Goal: Task Accomplishment & Management: Use online tool/utility

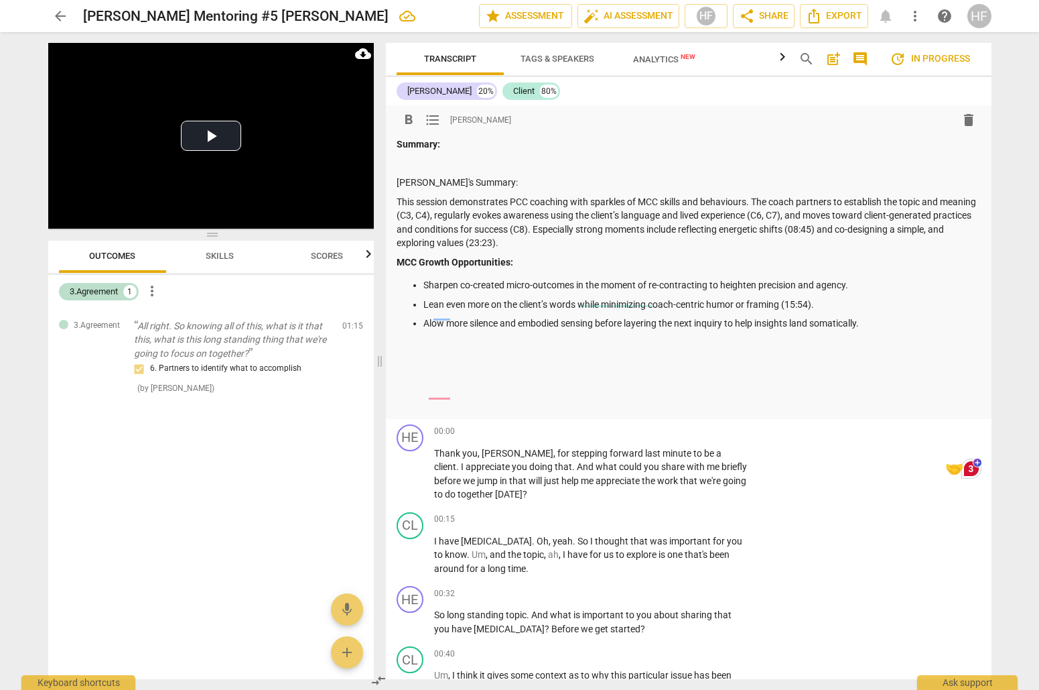
scroll to position [23, 0]
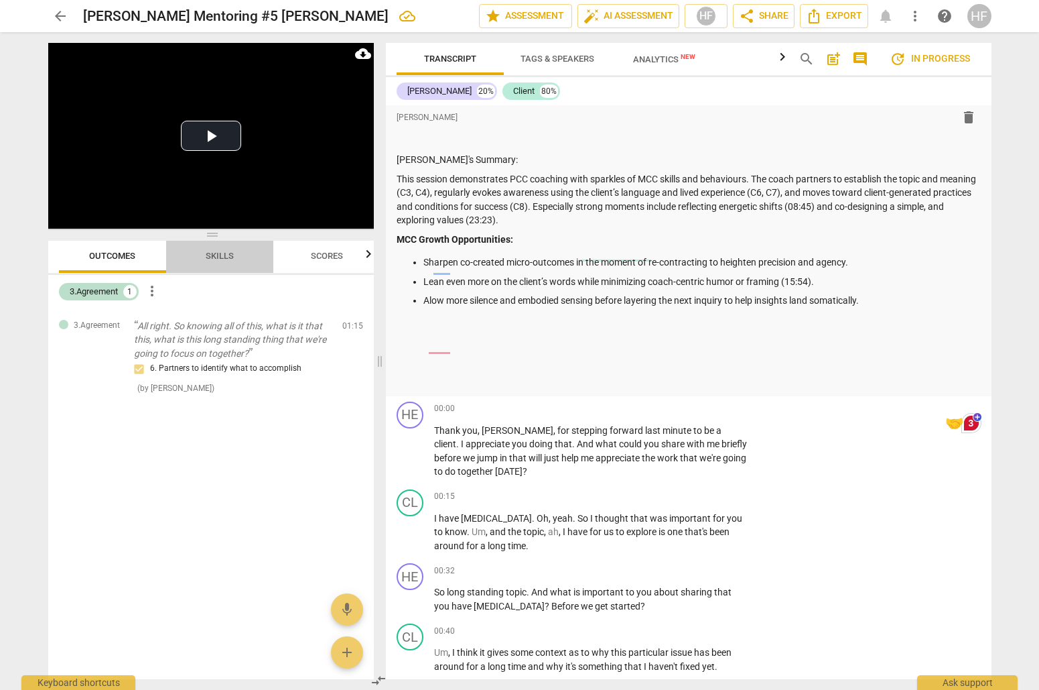
click at [215, 253] on span "Skills" at bounding box center [220, 256] width 28 height 10
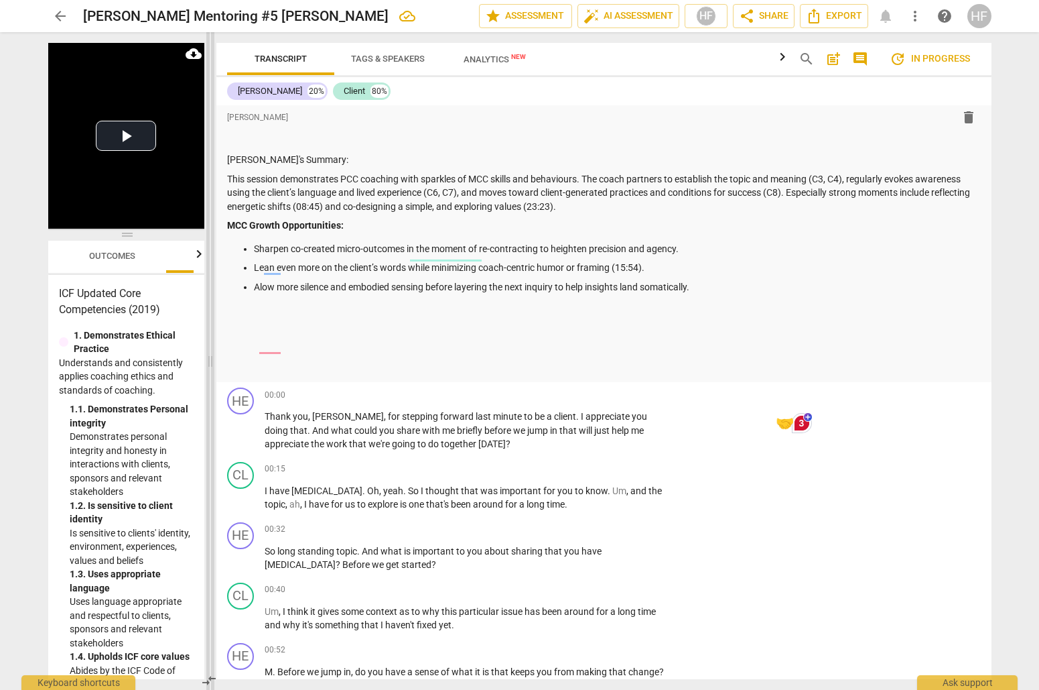
drag, startPoint x: 378, startPoint y: 359, endPoint x: 182, endPoint y: 359, distance: 195.7
click at [206, 359] on span at bounding box center [210, 360] width 8 height 657
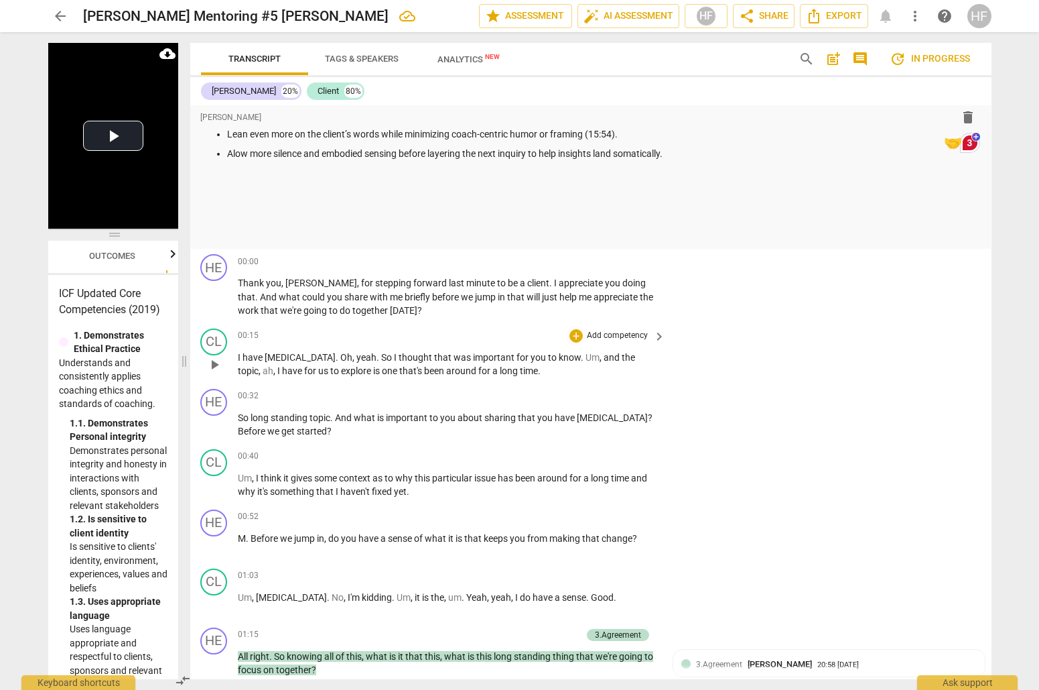
scroll to position [0, 0]
click at [574, 257] on div "+" at bounding box center [575, 260] width 13 height 13
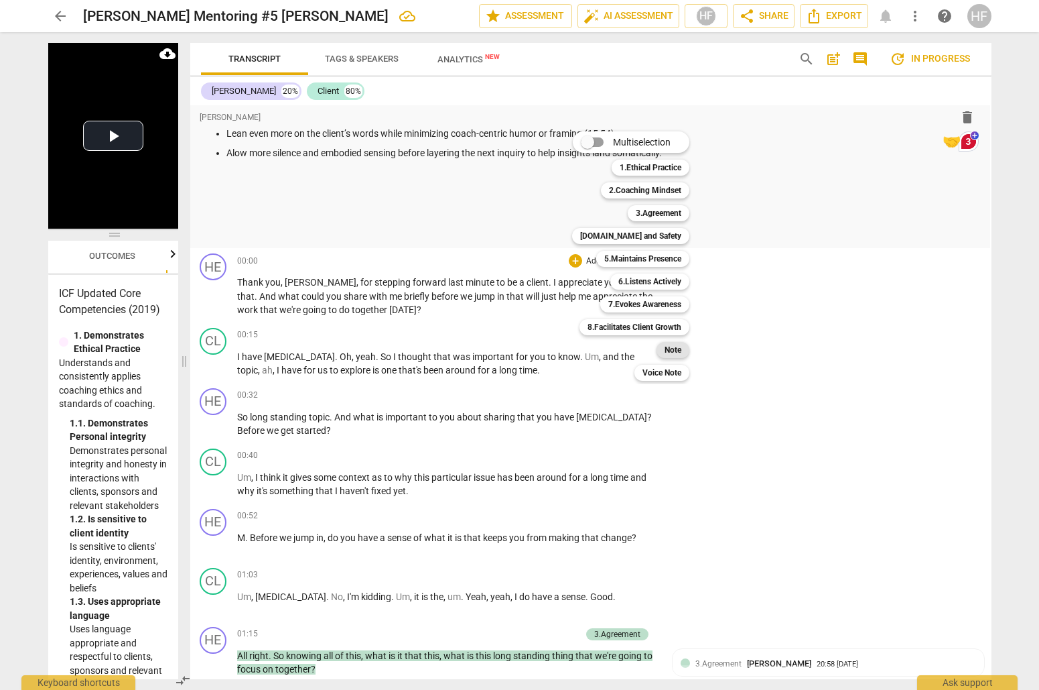
click at [668, 352] on b "Note" at bounding box center [673, 350] width 17 height 16
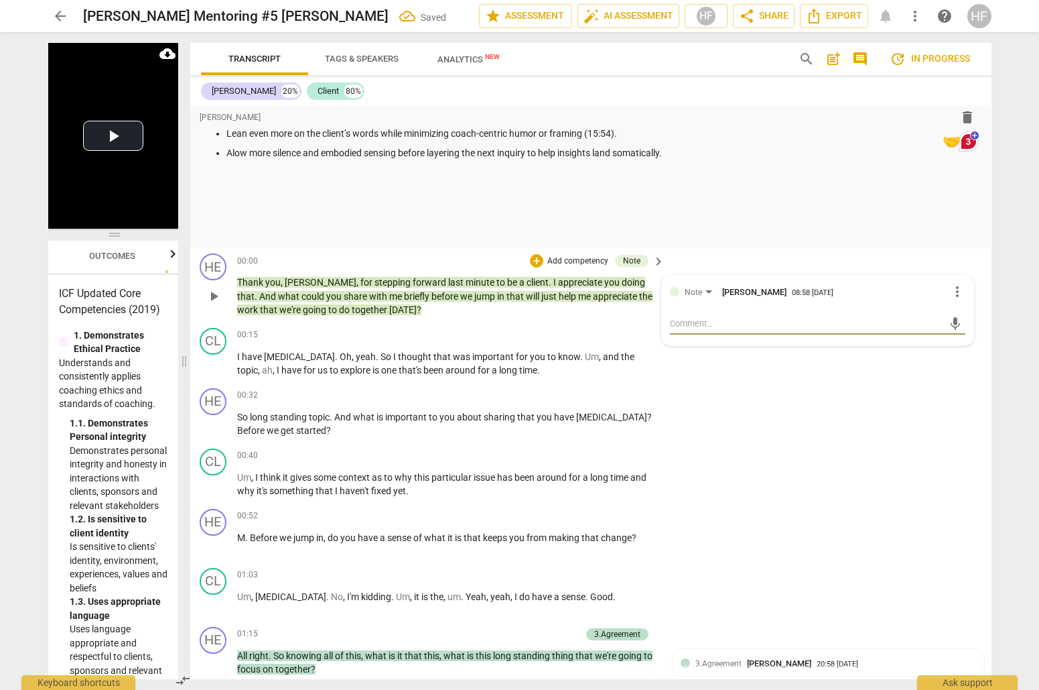
paste textarea "e3 t h–e E wstoarbkl itsohdeasy ?& Maintains Agreements: surfaces what’s import…"
type textarea "e3 t h–e E wstoarbkl itsohdeasy ?& Maintains Agreements: surfaces what’s import…"
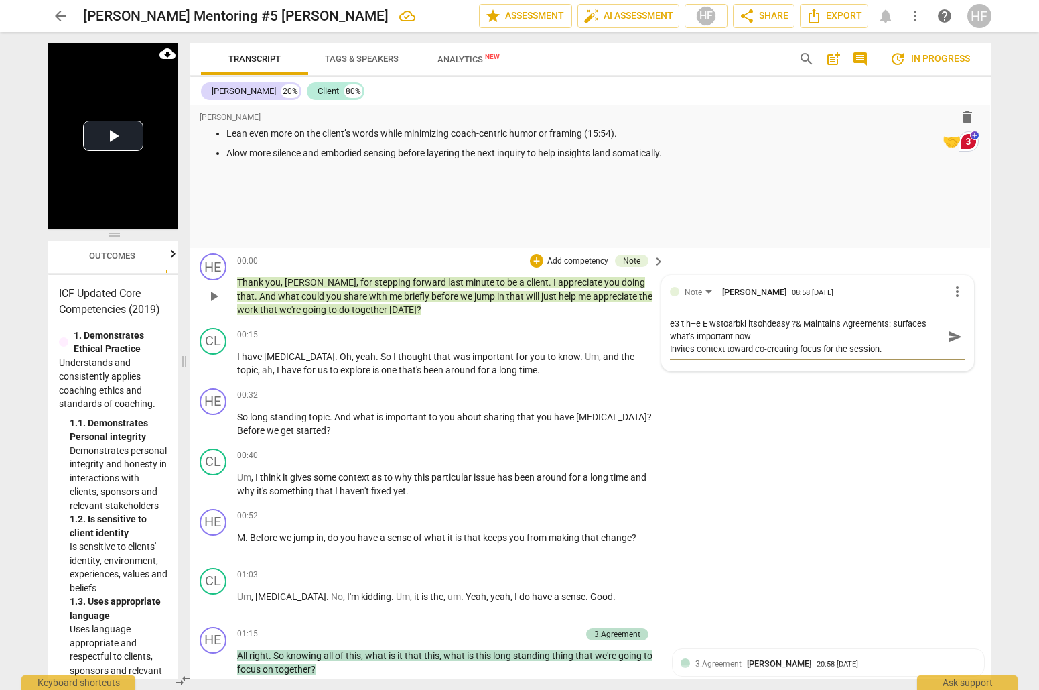
type textarea "e3 t h–e E wstoarbkl itsohdeasy ?& Maintains Agreements: surfaces what’s import…"
click at [949, 283] on span "more_vert" at bounding box center [957, 291] width 16 height 16
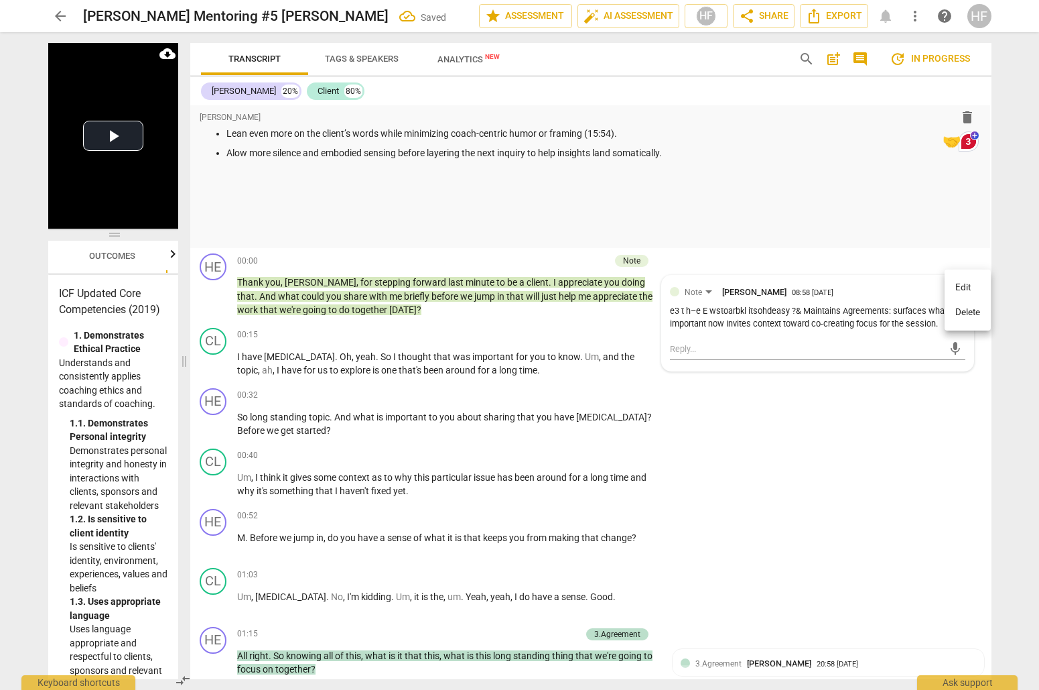
click at [966, 305] on li "Delete" at bounding box center [968, 312] width 46 height 25
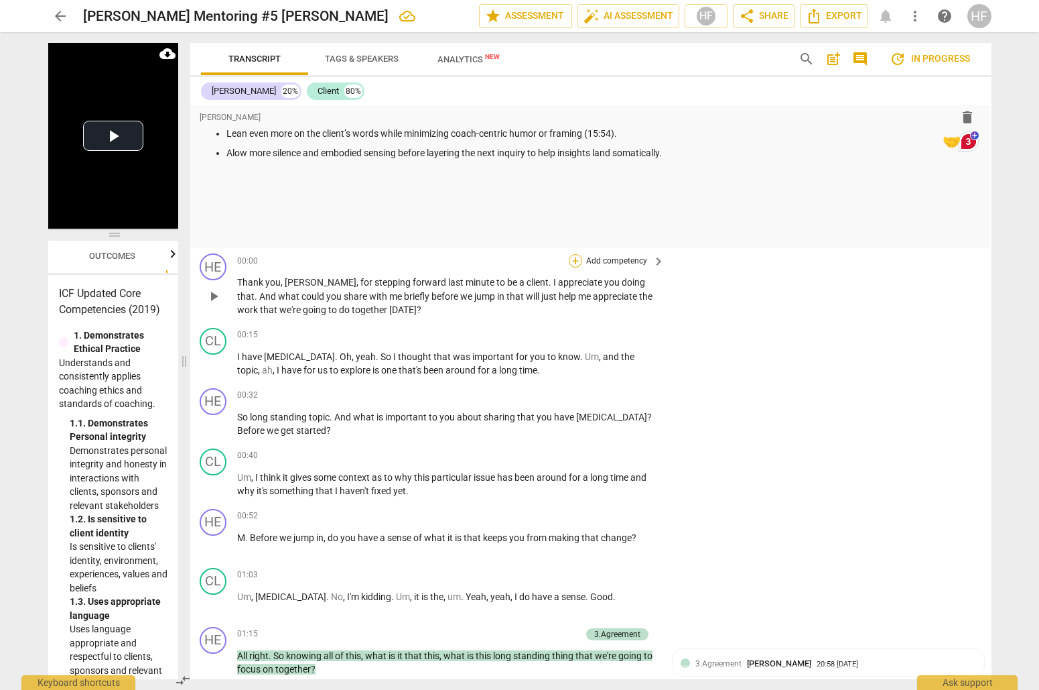
click at [576, 259] on div "+" at bounding box center [575, 260] width 13 height 13
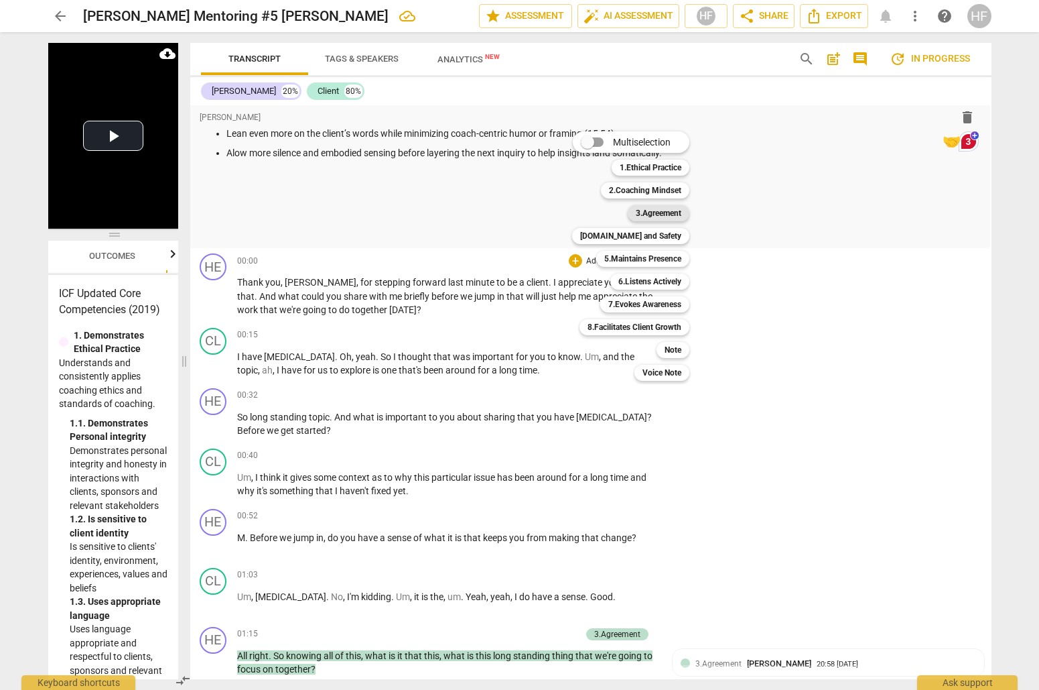
click at [679, 214] on b "3.Agreement" at bounding box center [659, 213] width 46 height 16
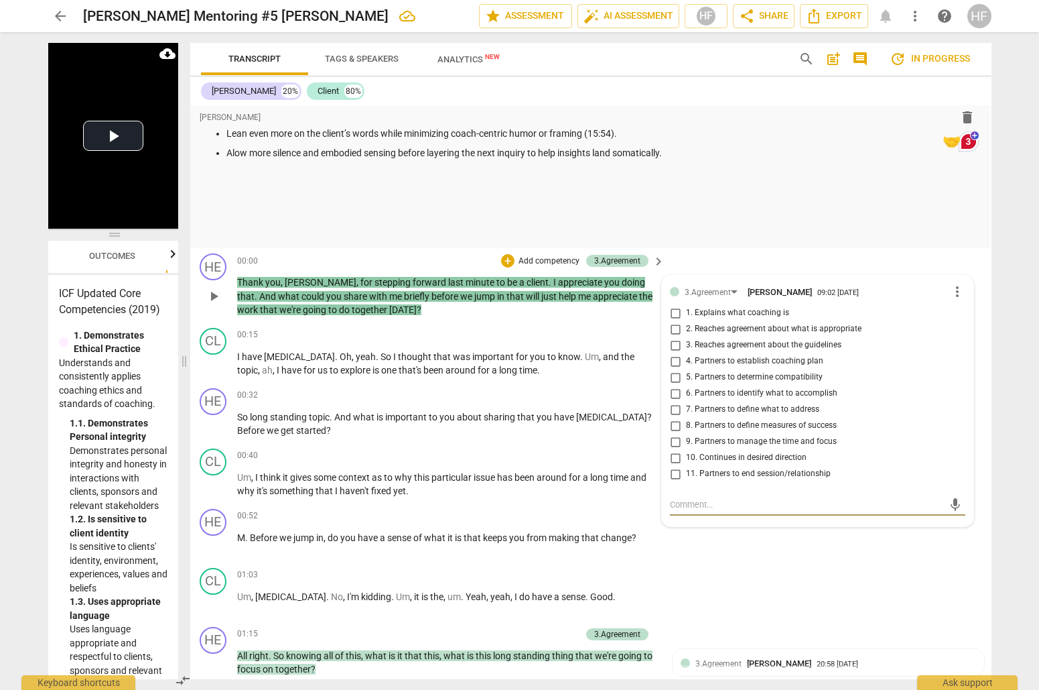
click at [677, 403] on input "7. Partners to define what to address" at bounding box center [675, 409] width 21 height 16
checkbox input "true"
click at [673, 387] on input "6. Partners to identify what to accomplish" at bounding box center [675, 393] width 21 height 16
checkbox input "true"
click at [690, 500] on textarea at bounding box center [806, 504] width 273 height 13
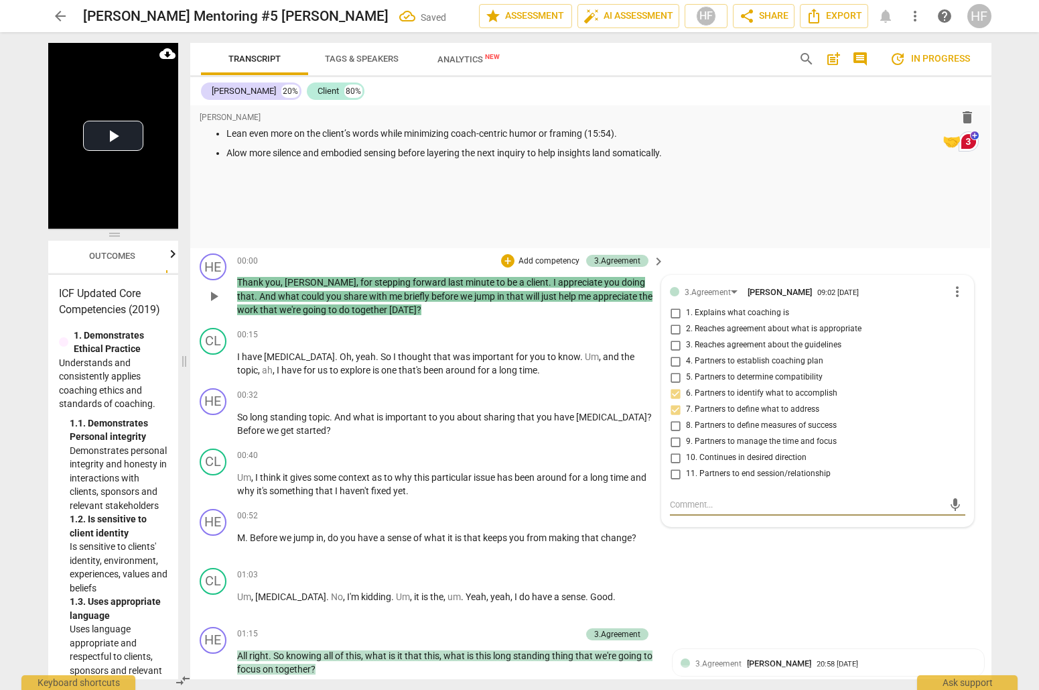
type textarea "s"
type textarea "st"
type textarea "sta"
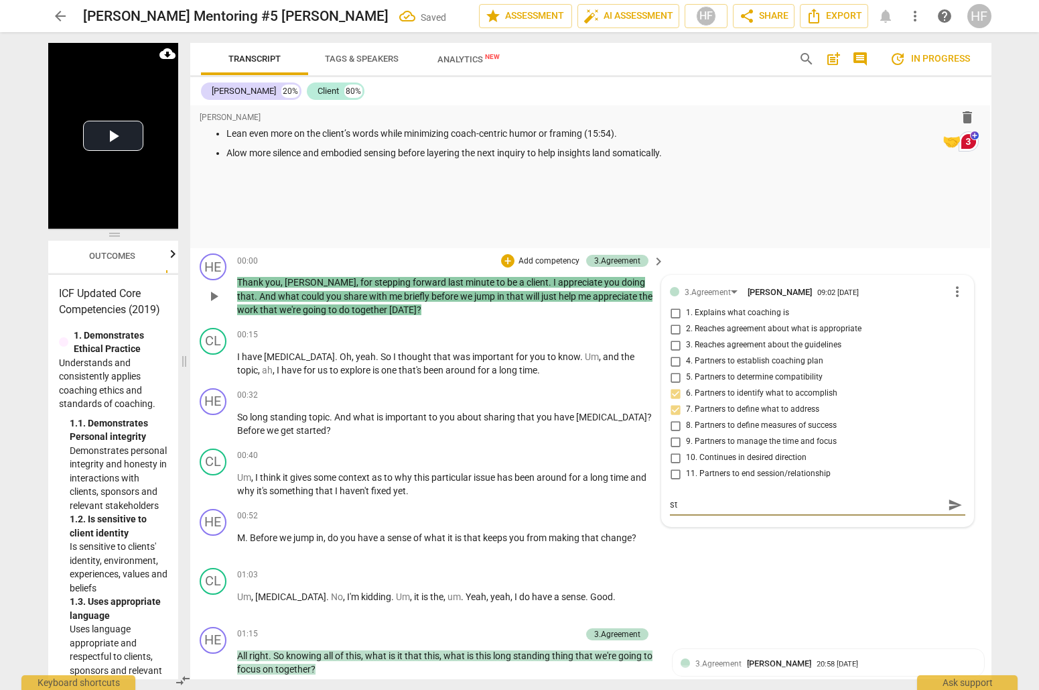
type textarea "sta"
type textarea "star"
type textarea "start"
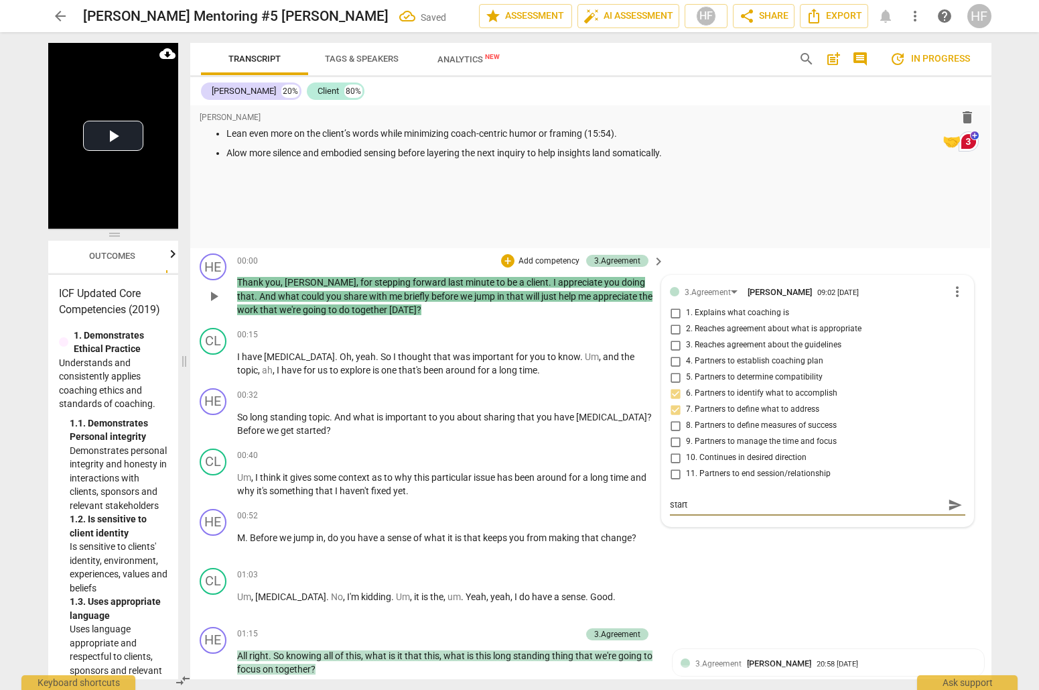
type textarea "starti"
type textarea "startin"
type textarea "starting"
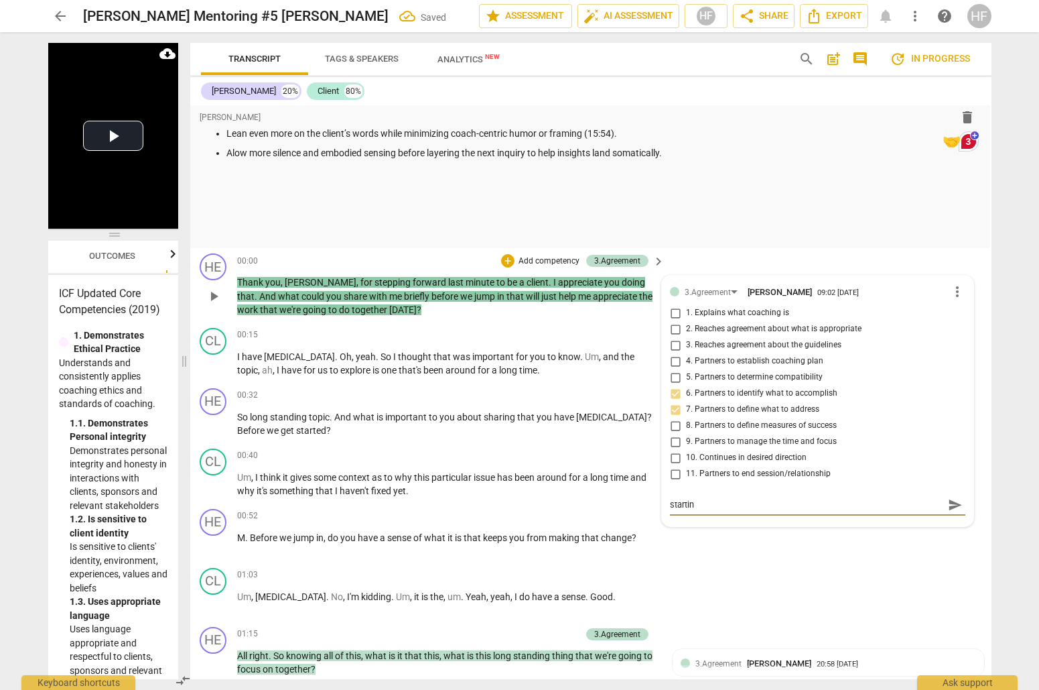
type textarea "starting"
type textarea "starting t"
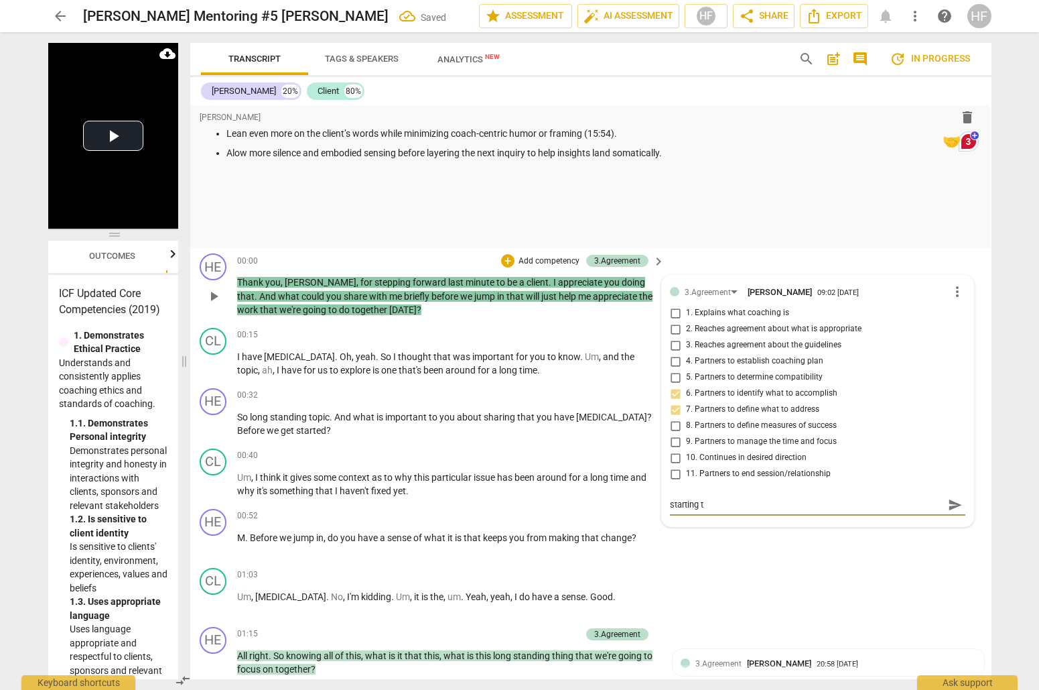
type textarea "starting to"
type textarea "starting to s"
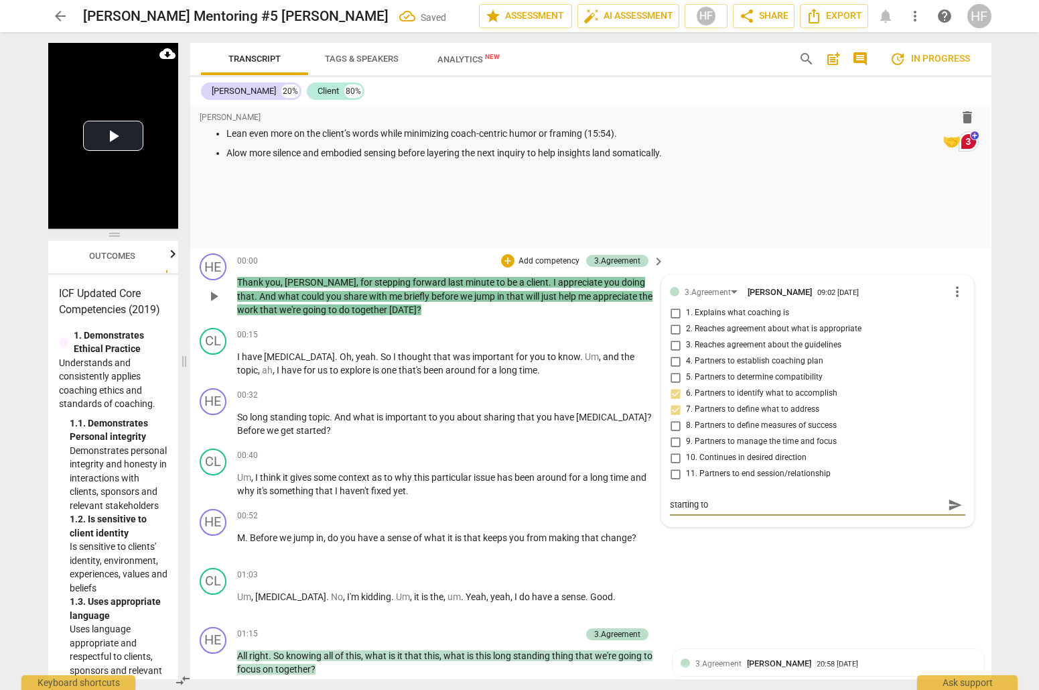
type textarea "starting to s"
type textarea "starting to se"
type textarea "starting to set"
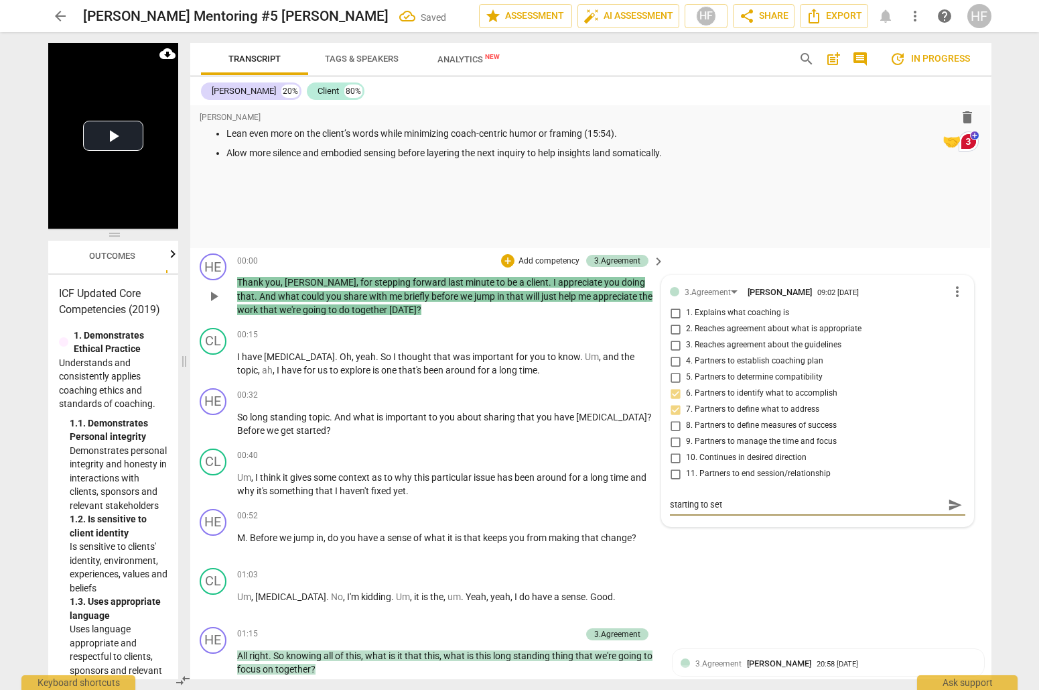
type textarea "starting to set"
type textarea "starting to set t"
type textarea "starting to set"
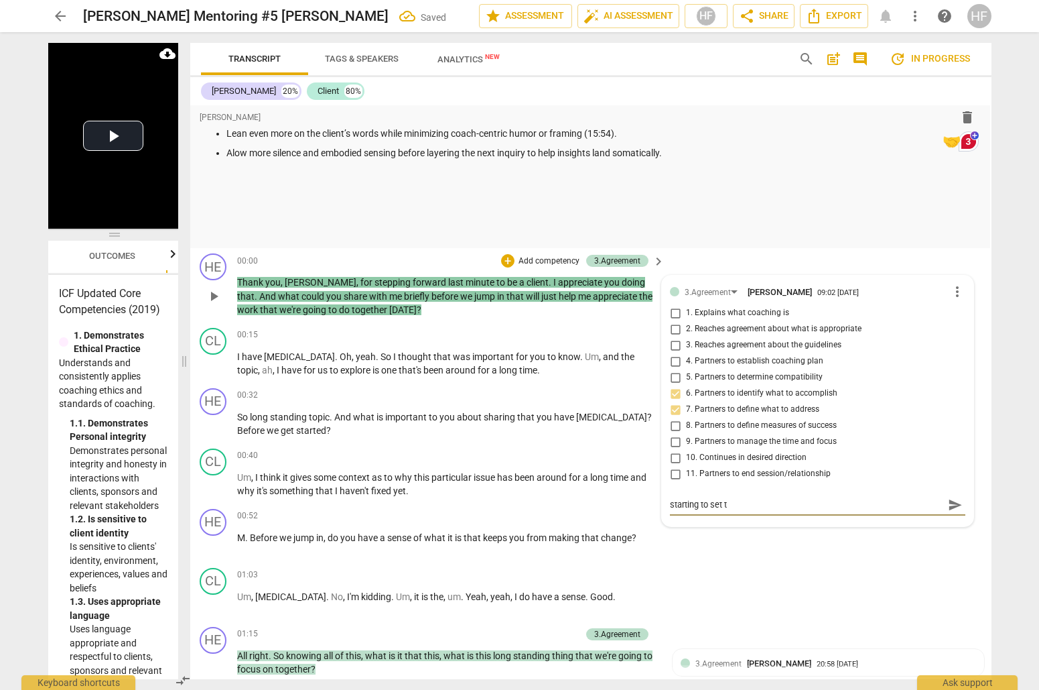
type textarea "starting to set"
type textarea "starting to se"
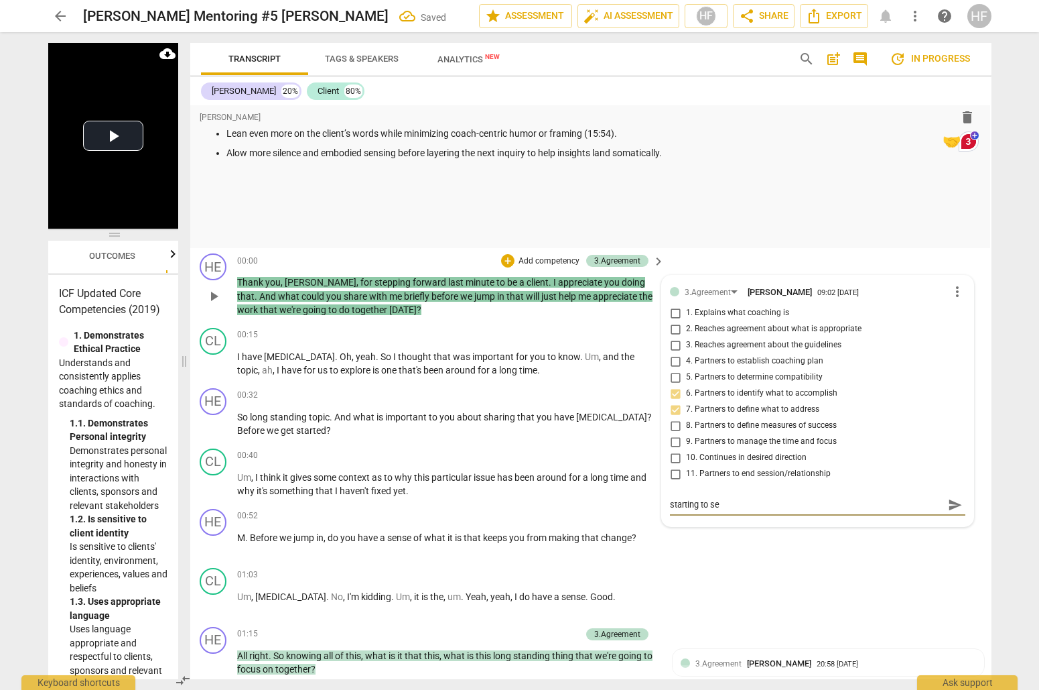
type textarea "starting to set"
type textarea "starting to set u"
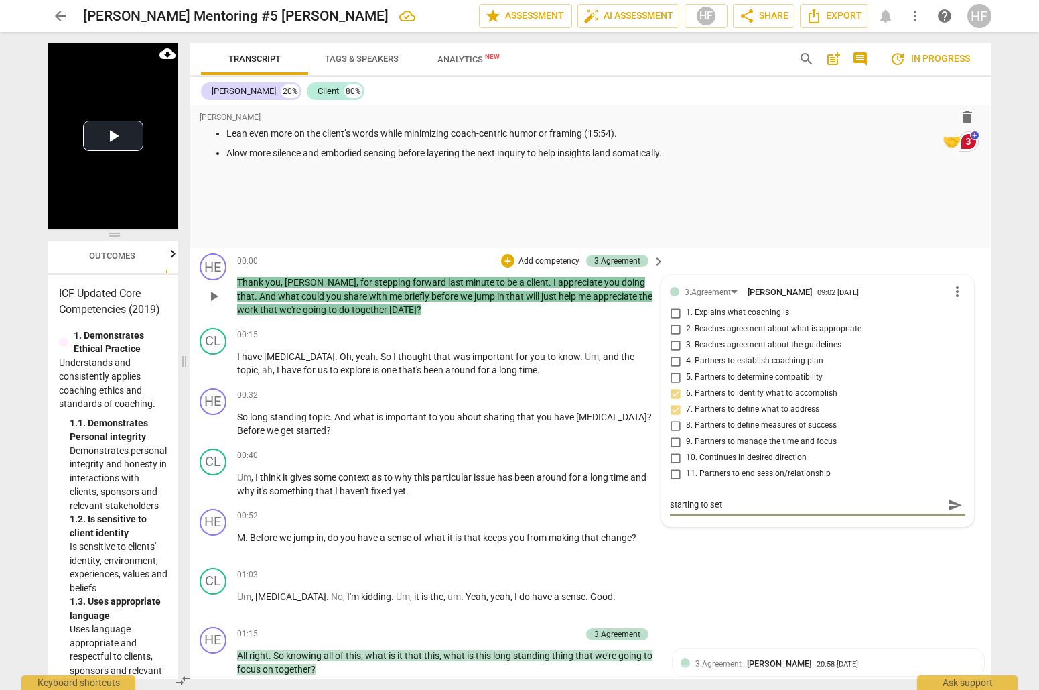
type textarea "starting to set u"
type textarea "starting to set up"
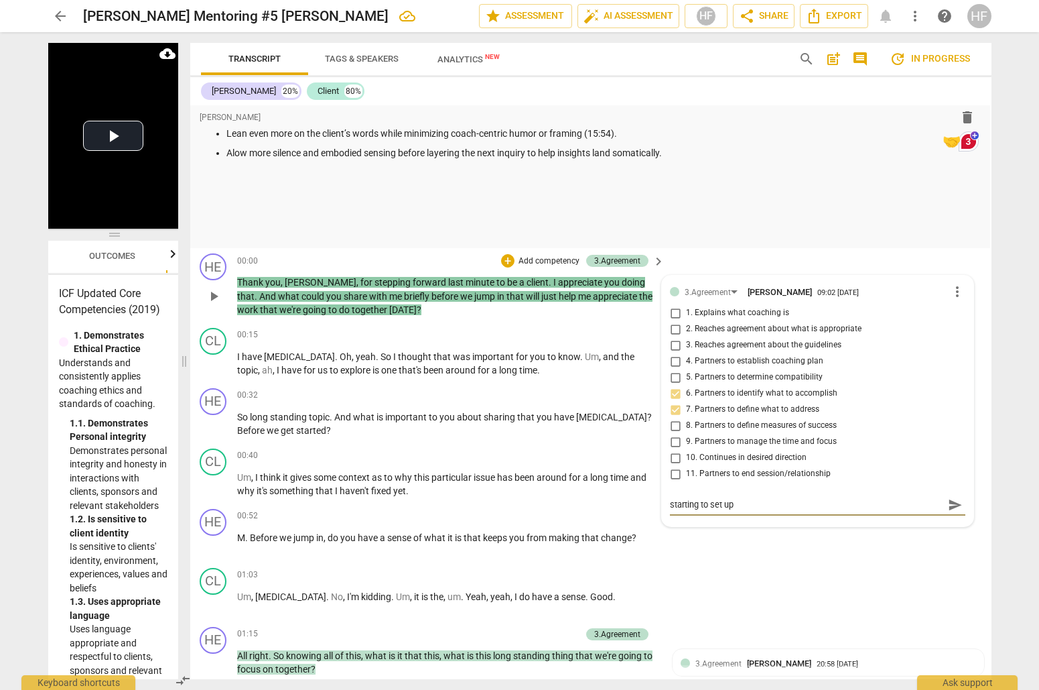
type textarea "starting to set up w"
type textarea "starting to set up wh"
type textarea "starting to set up wha"
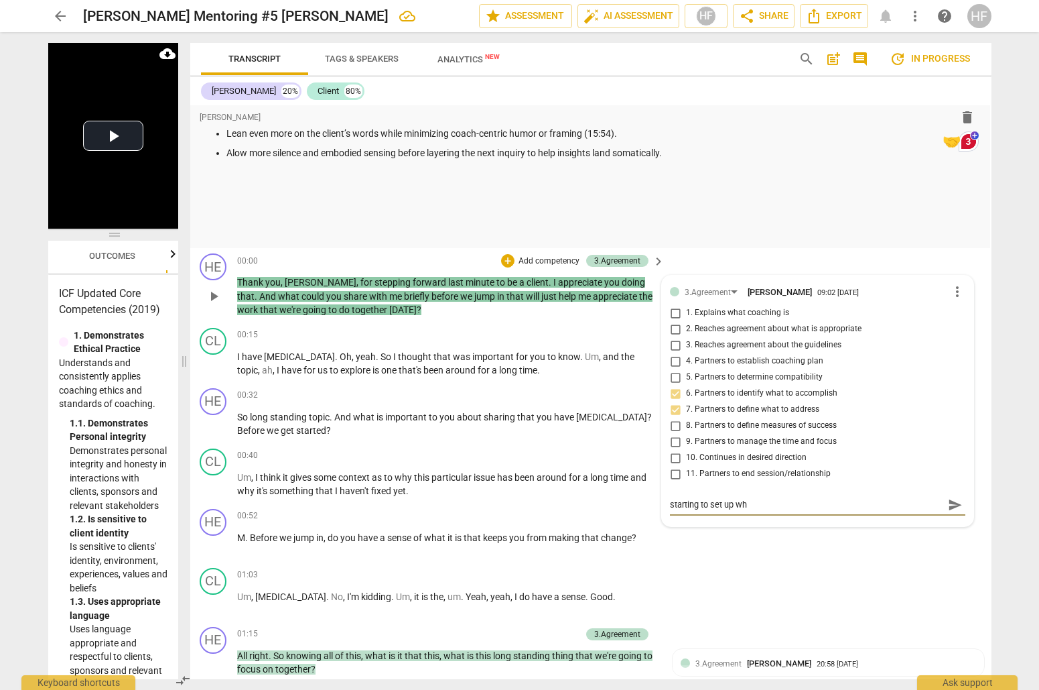
type textarea "starting to set up wha"
type textarea "starting to set up what"
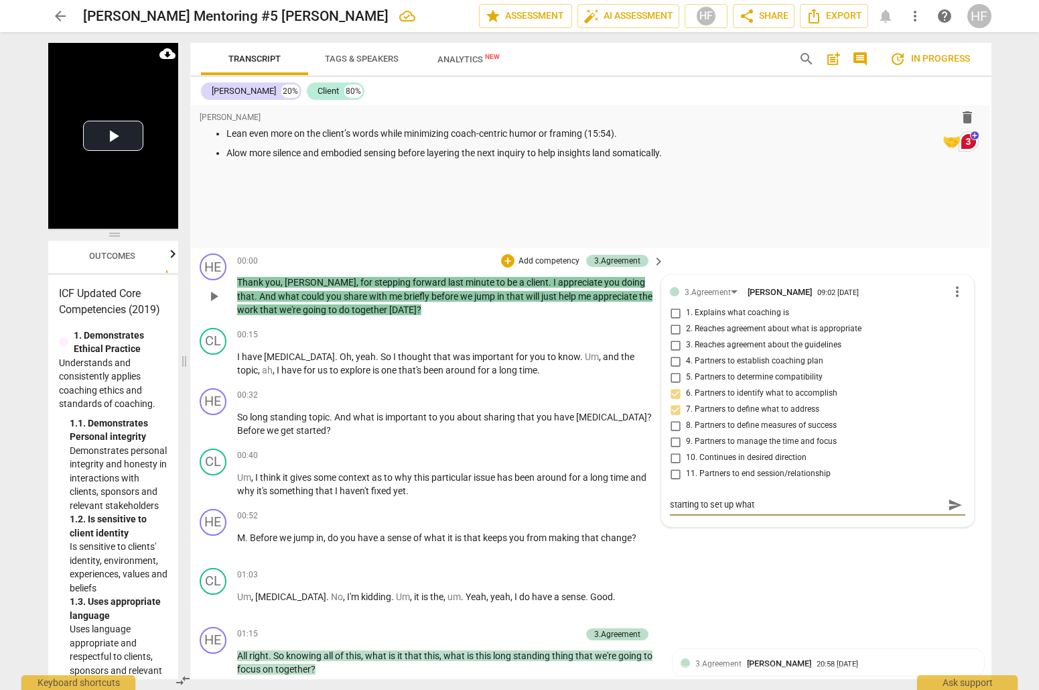
type textarea "starting to set up what w"
type textarea "starting to set up what we"
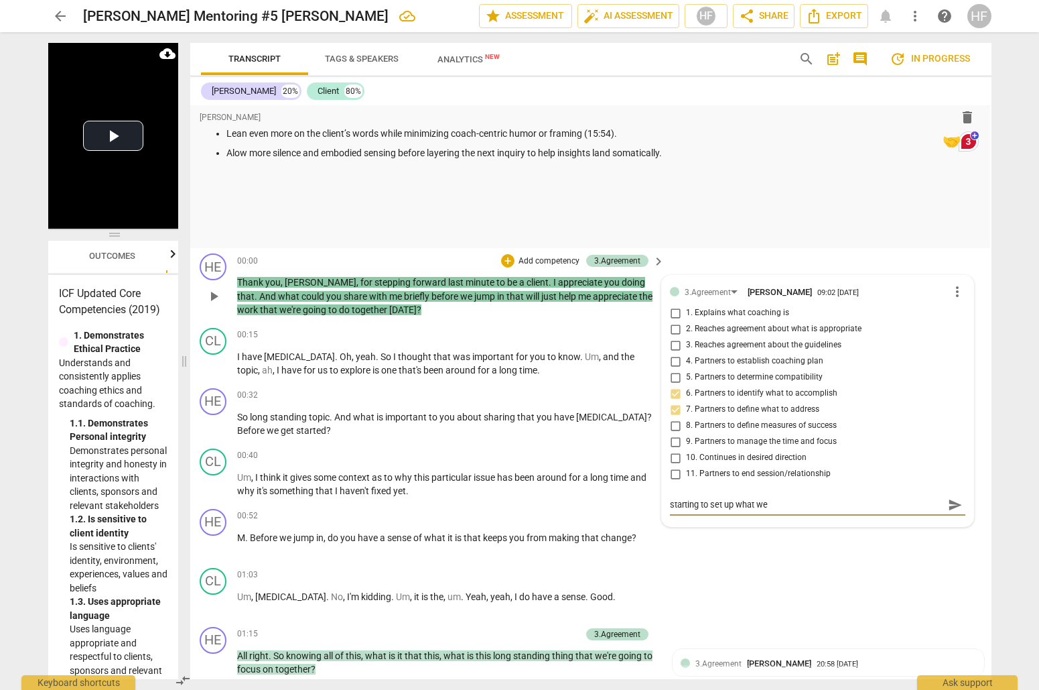
type textarea "starting to set up what we"
type textarea "starting to set up what we w"
type textarea "starting to set up what we wi"
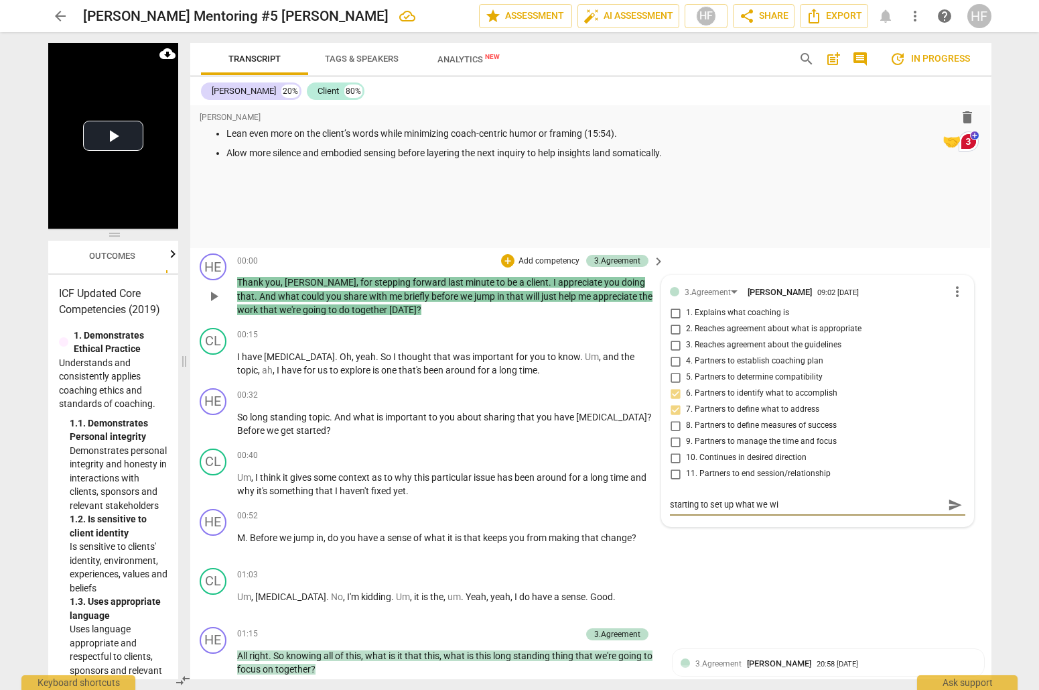
type textarea "starting to set up what we wil"
type textarea "starting to set up what we will"
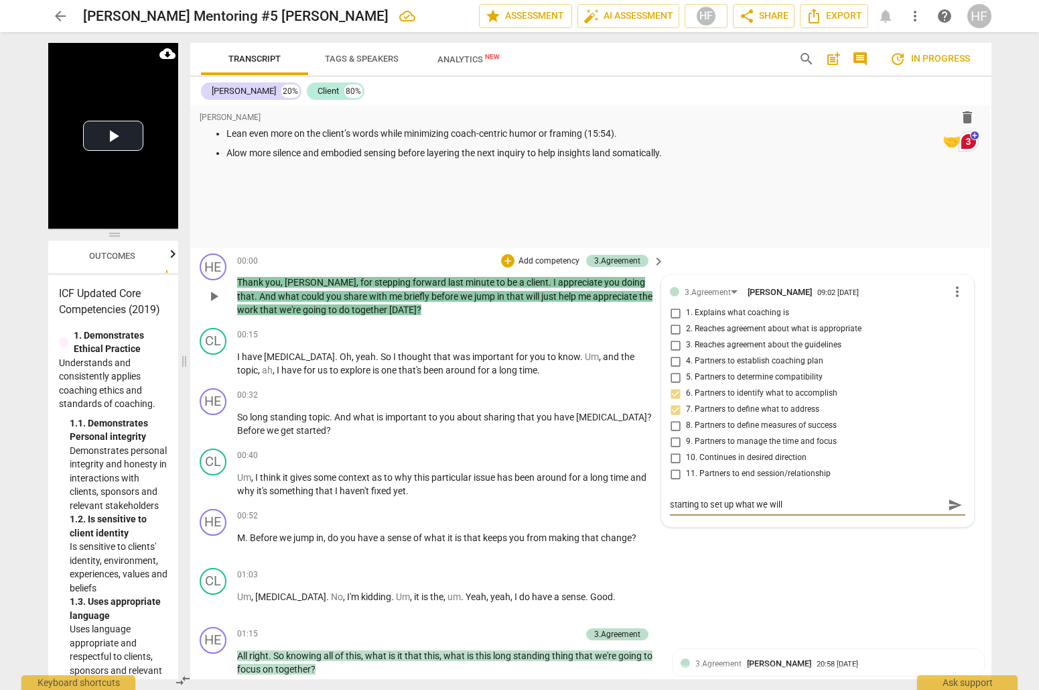
type textarea "starting to set up what we will"
type textarea "starting to set up what we will t"
type textarea "starting to set up what we will ta"
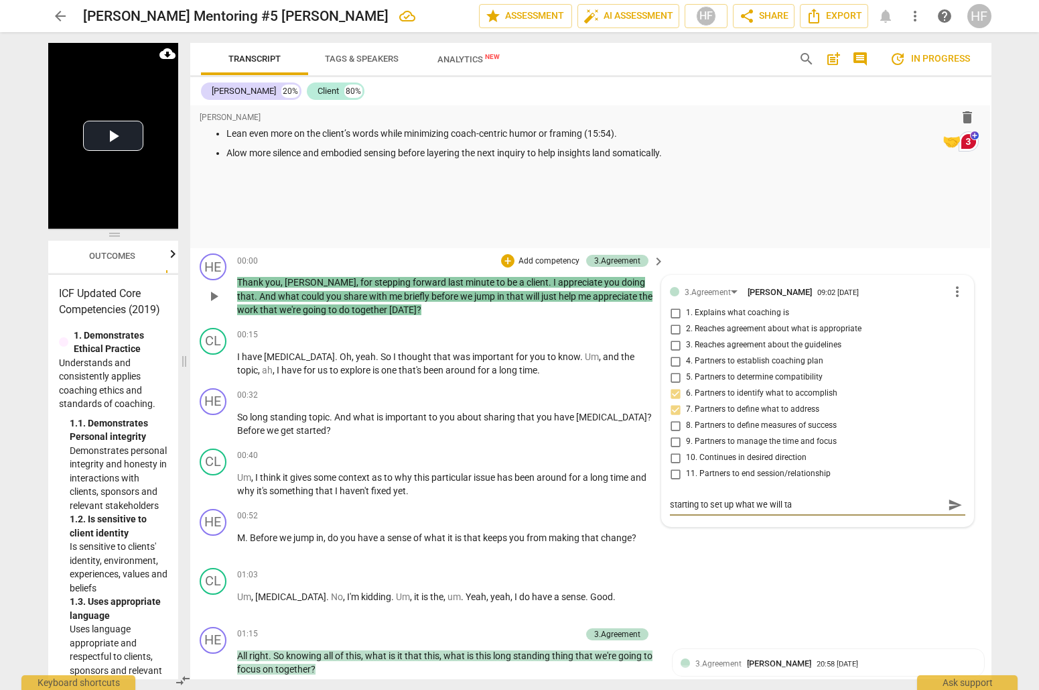
type textarea "starting to set up what we will tal"
type textarea "starting to set up what we will talk"
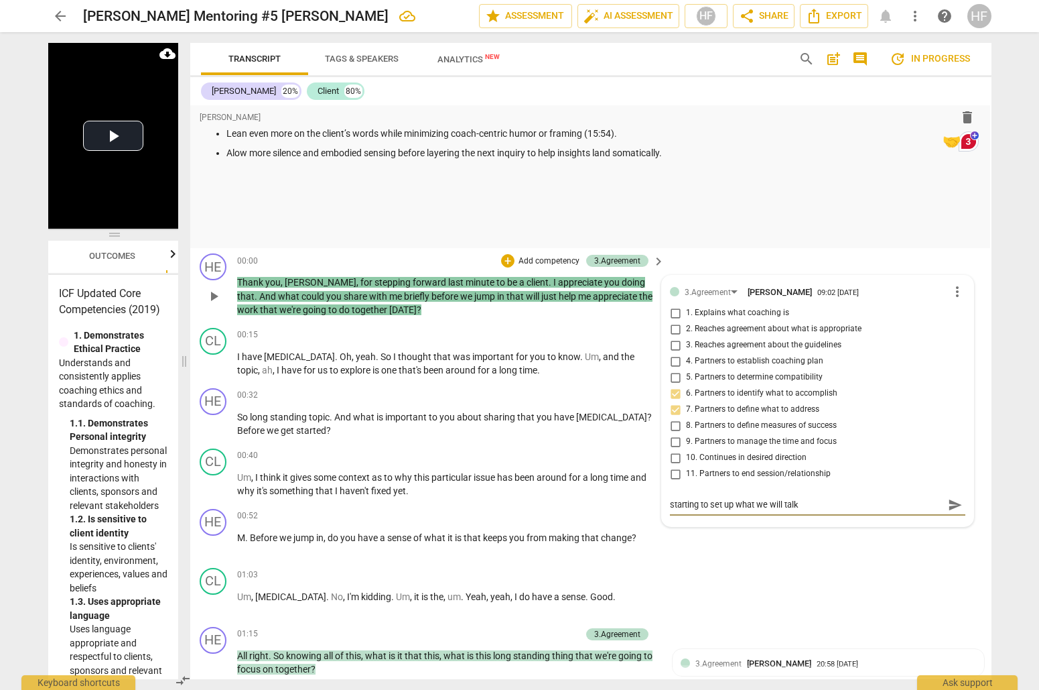
type textarea "starting to set up what we will talk"
type textarea "starting to set up what we will talk a"
type textarea "starting to set up what we will talk ab"
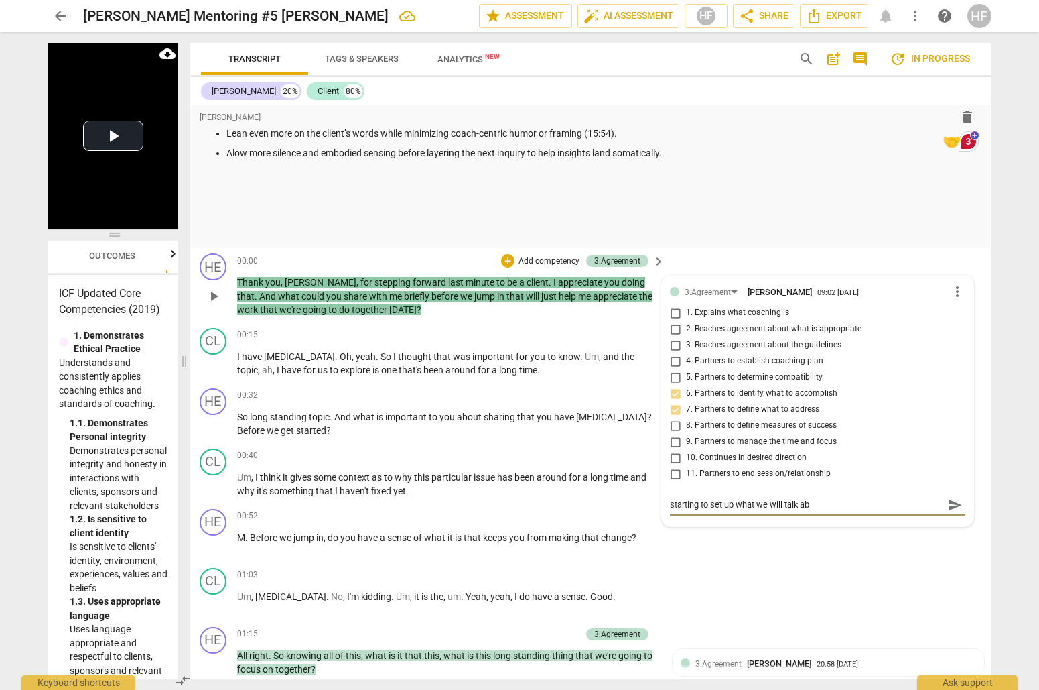
type textarea "starting to set up what we will talk abo"
type textarea "starting to set up what we will talk abou"
type textarea "starting to set up what we will talk about"
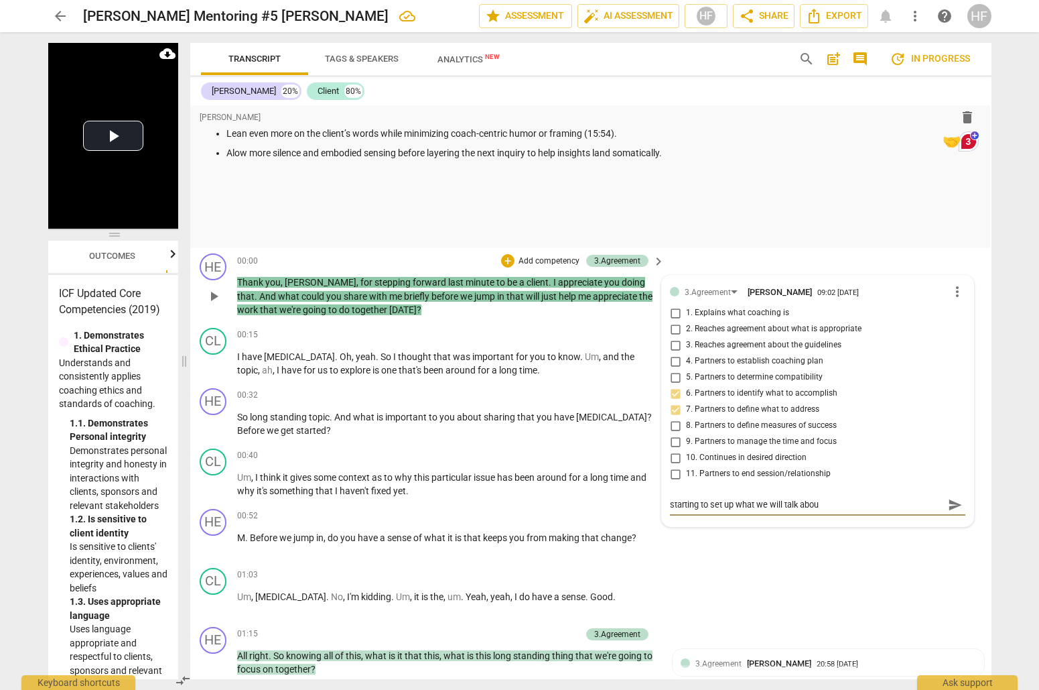
type textarea "starting to set up what we will talk about"
type textarea "starting to set up what we will talk about a"
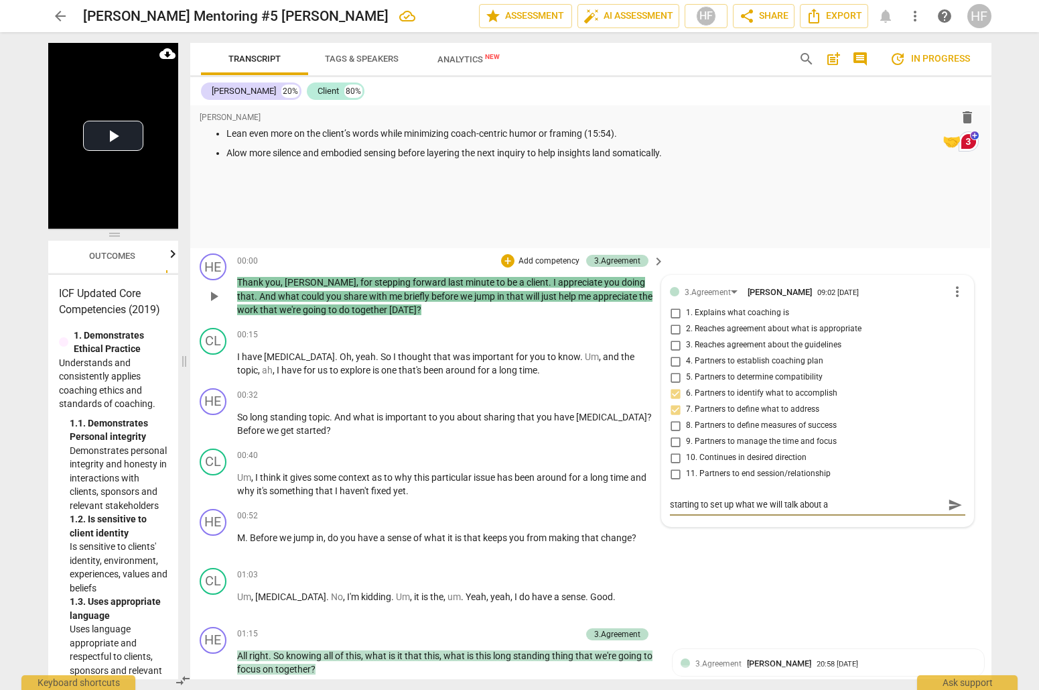
type textarea "starting to set up what we will talk about an"
type textarea "starting to set up what we will talk about and"
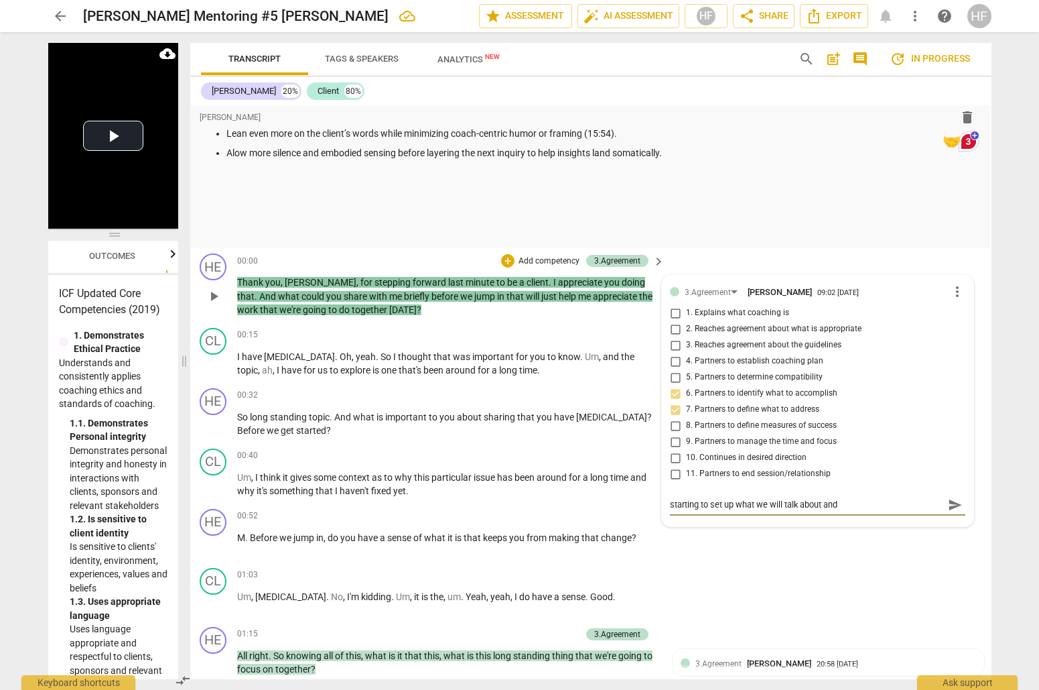
type textarea "starting to set up what we will talk about and"
type textarea "starting to set up what we will talk about and w"
type textarea "starting to set up what we will talk about and wh"
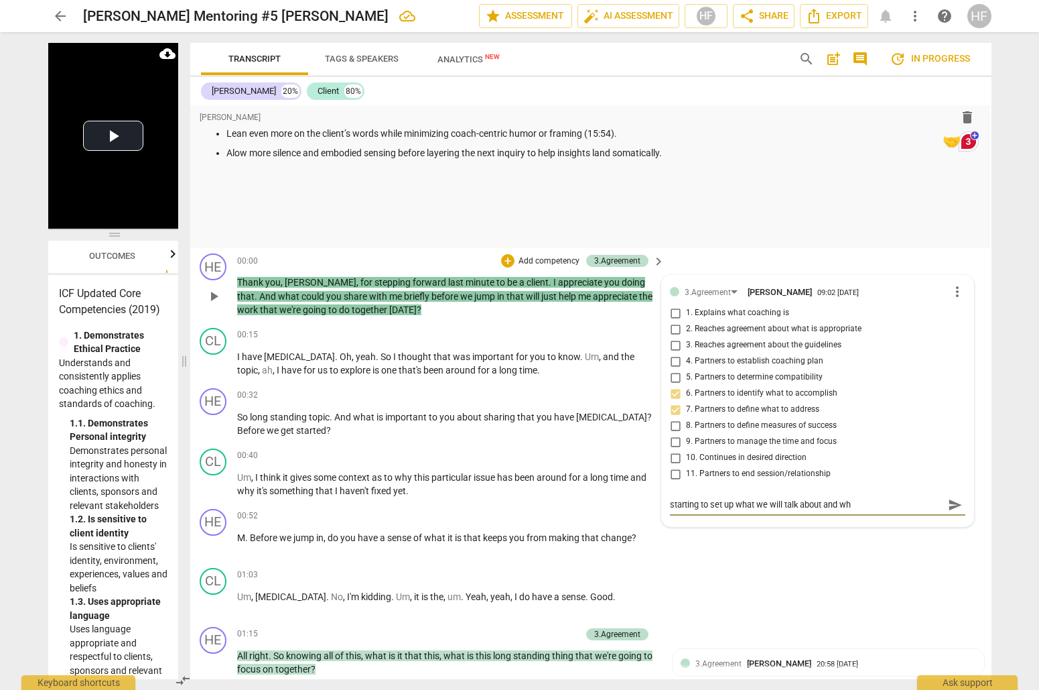
type textarea "starting to set up what we will talk about and wha"
type textarea "starting to set up what we will talk about and what"
type textarea "starting to set up what we will talk about and whats"
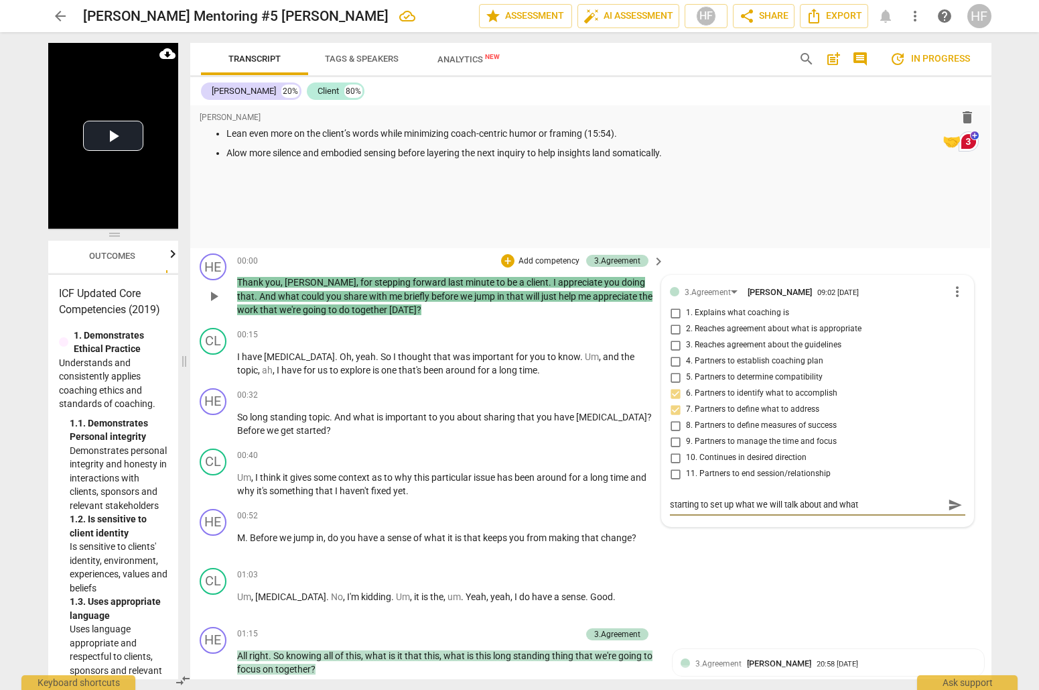
type textarea "starting to set up what we will talk about and whats"
type textarea "starting to set up what we will talk about and whats i"
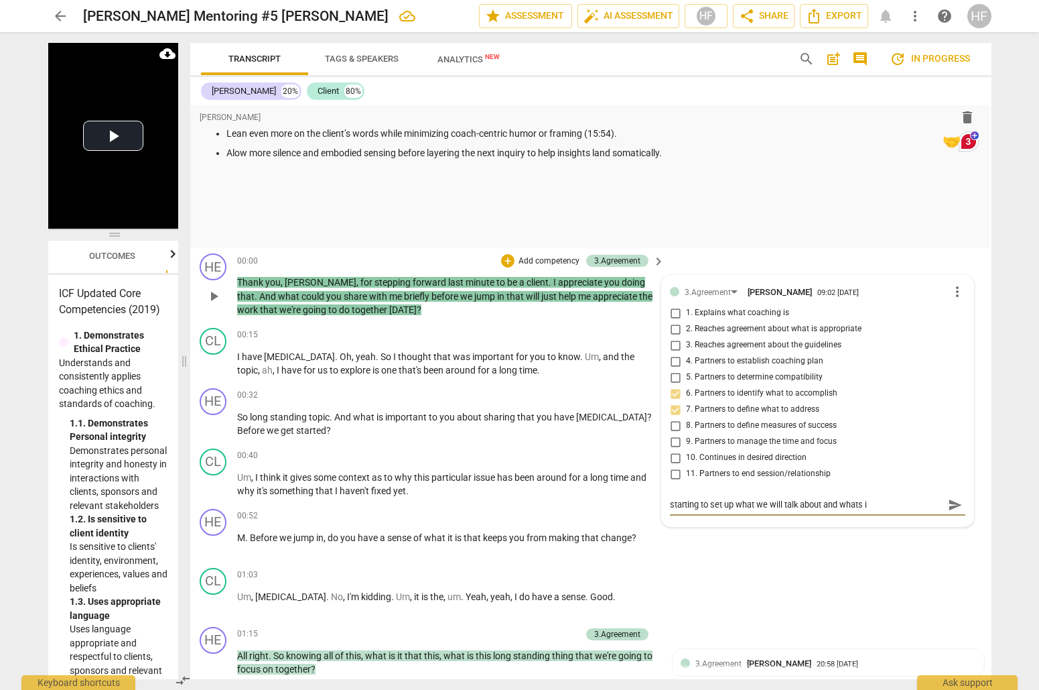
type textarea "starting to set up what we will talk about and whats im"
type textarea "starting to set up what we will talk about and whats imp"
type textarea "starting to set up what we will talk about and whats impo"
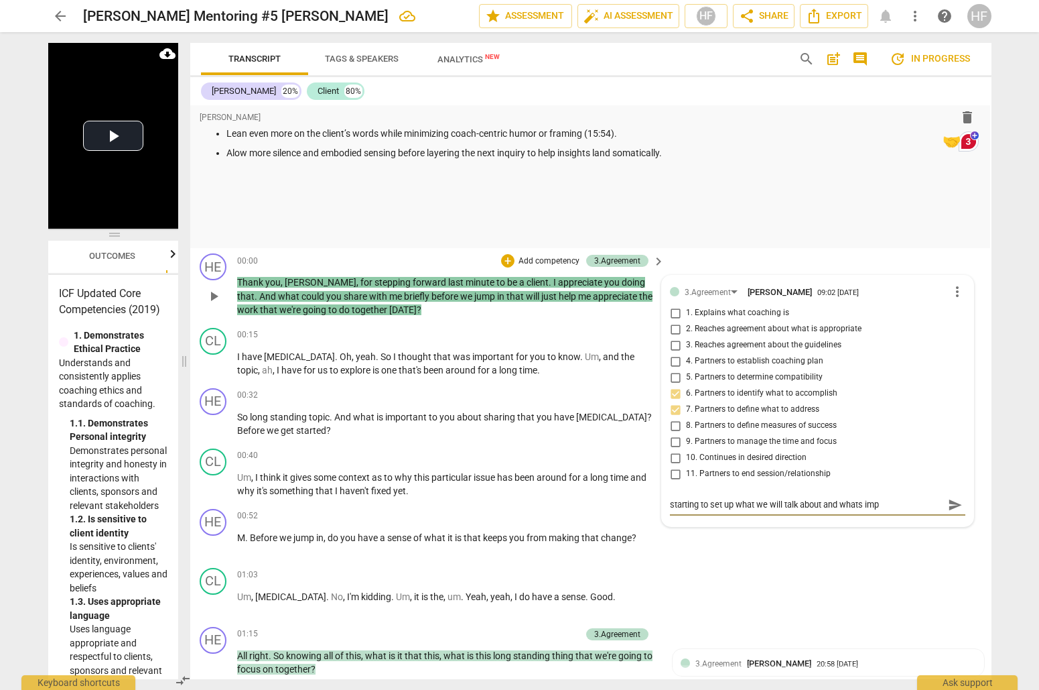
type textarea "starting to set up what we will talk about and whats impo"
type textarea "starting to set up what we will talk about and whats impor"
type textarea "starting to set up what we will talk about and whats import"
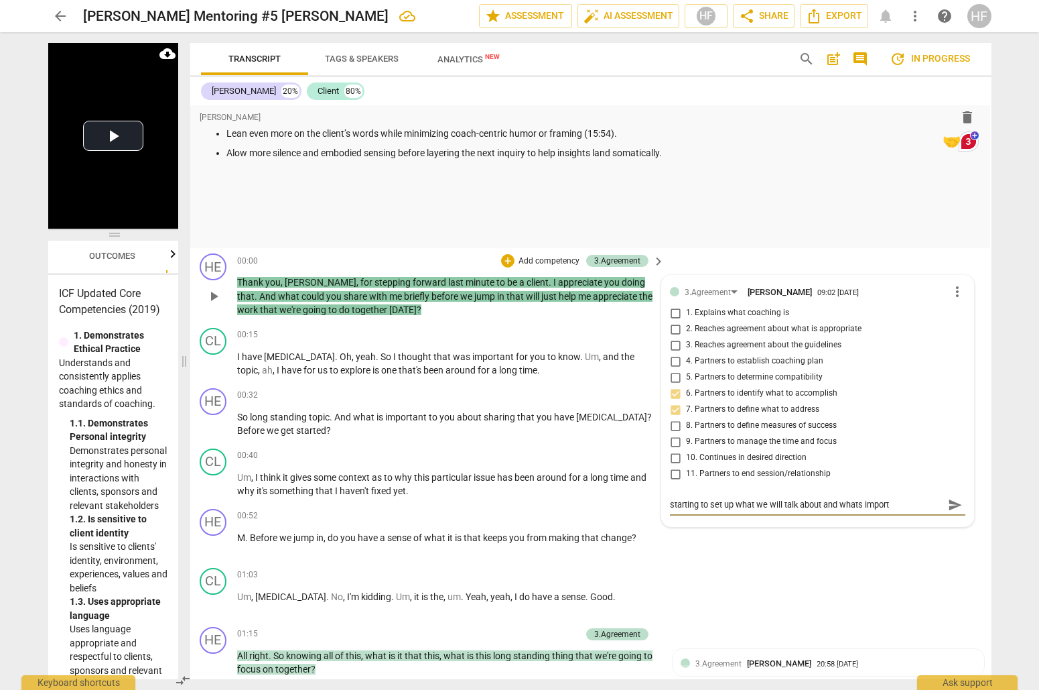
type textarea "starting to set up what we will talk about and whats importa"
type textarea "starting to set up what we will talk about and whats importan"
type textarea "starting to set up what we will talk about and whats important"
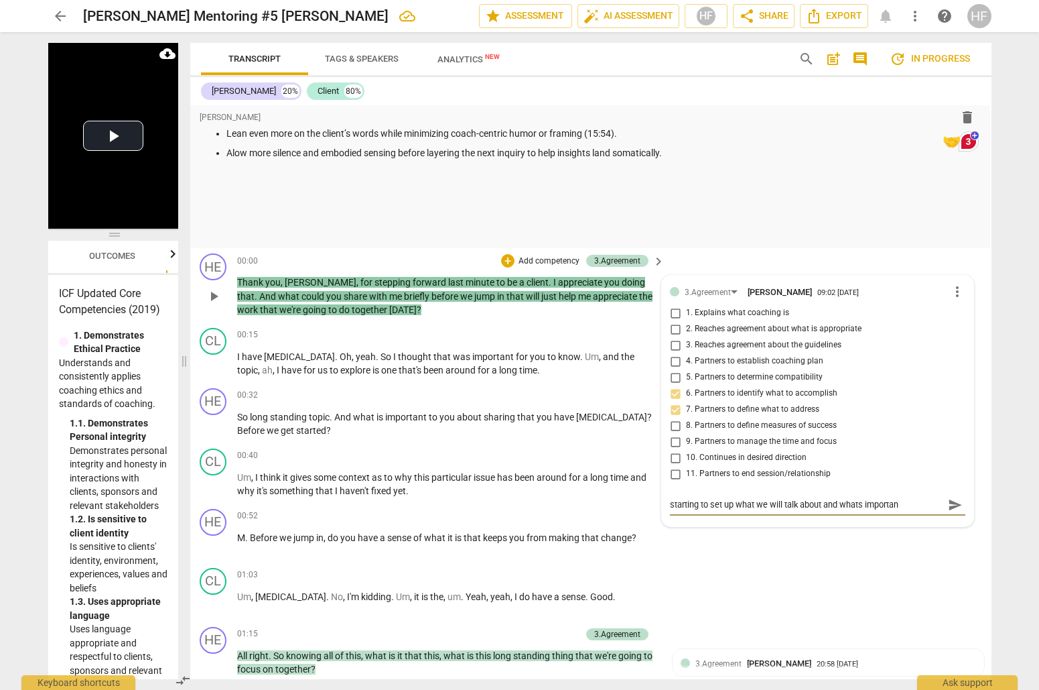
type textarea "starting to set up what we will talk about and whats important"
click at [949, 497] on span "send" at bounding box center [955, 504] width 15 height 15
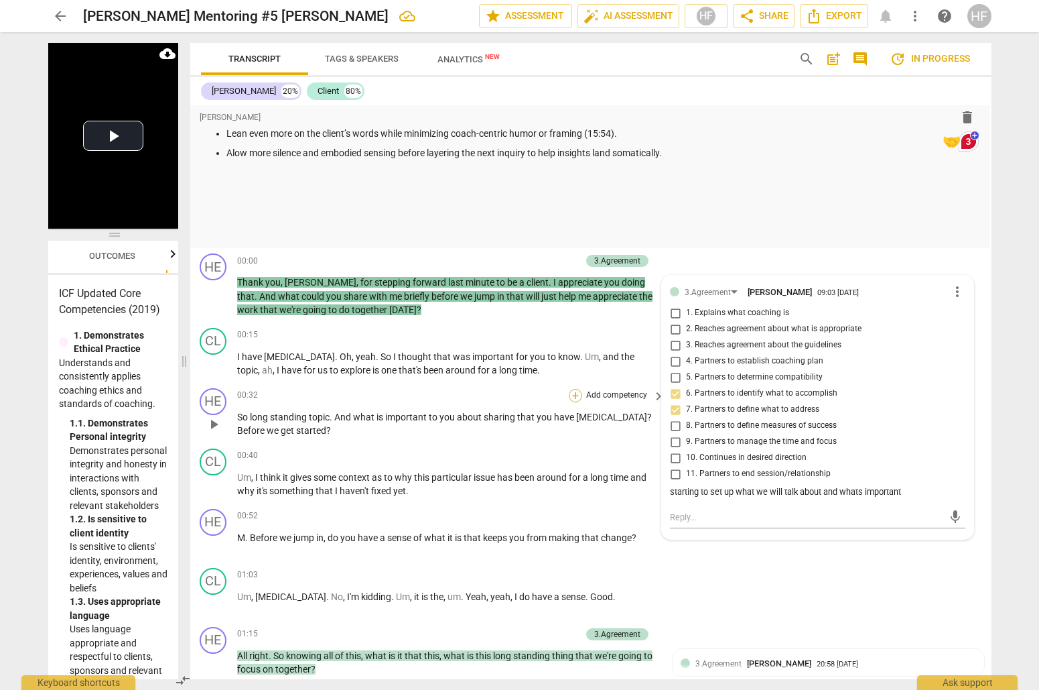
click at [572, 389] on div "+" at bounding box center [575, 395] width 13 height 13
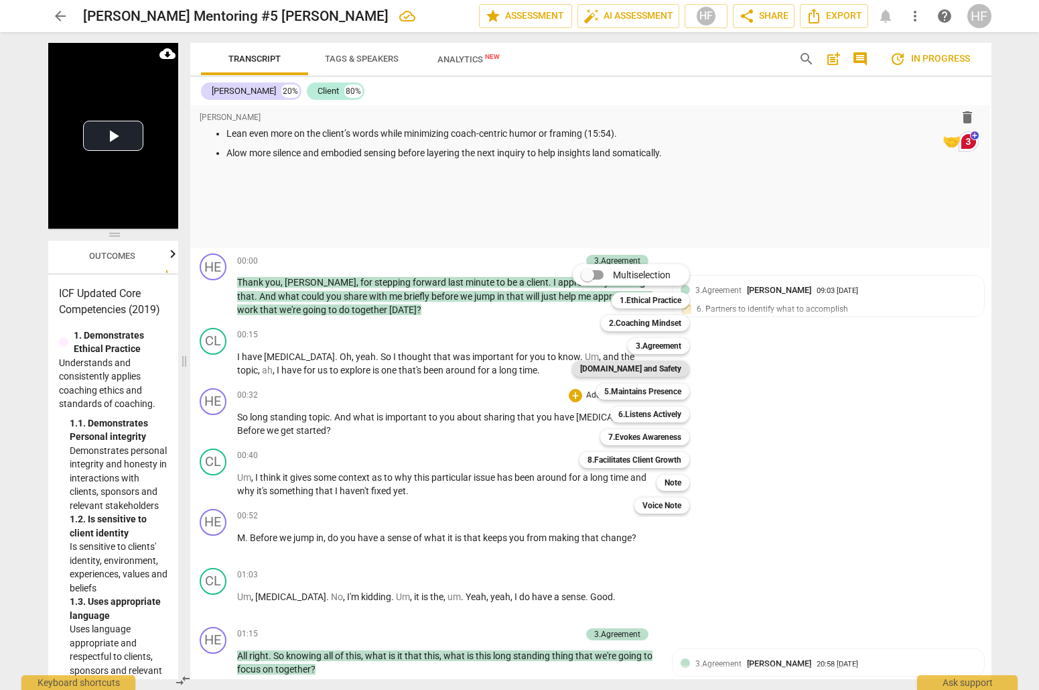
click at [671, 369] on b "[DOMAIN_NAME] and Safety" at bounding box center [630, 368] width 101 height 16
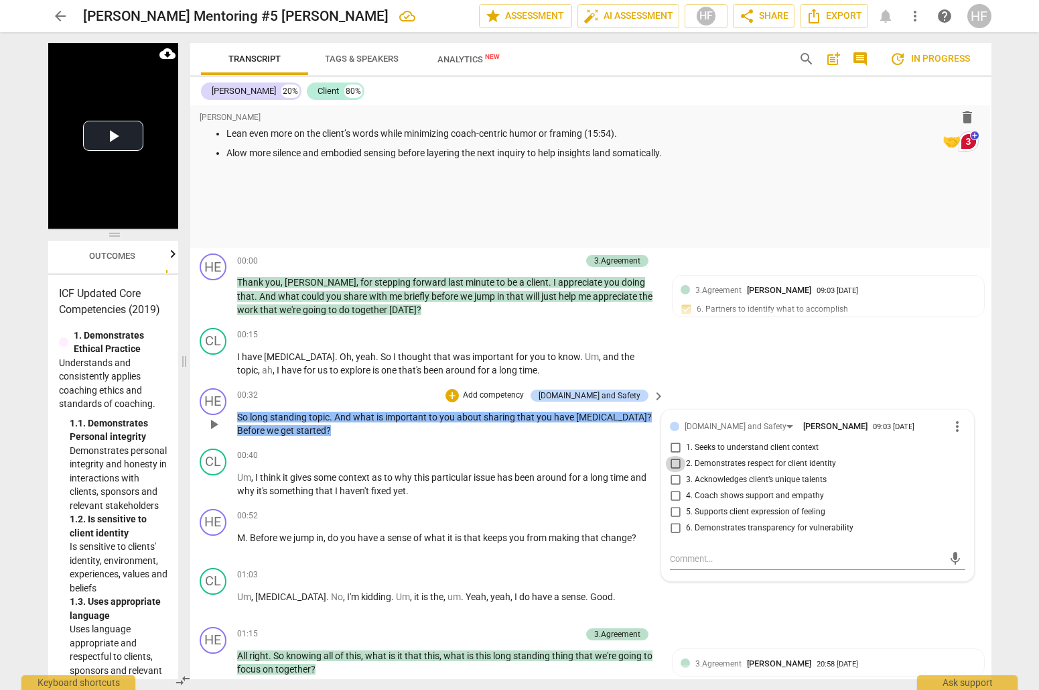
click at [671, 456] on input "2. Demonstrates respect for client identity" at bounding box center [675, 464] width 21 height 16
checkbox input "true"
click at [459, 391] on div "+" at bounding box center [452, 395] width 13 height 13
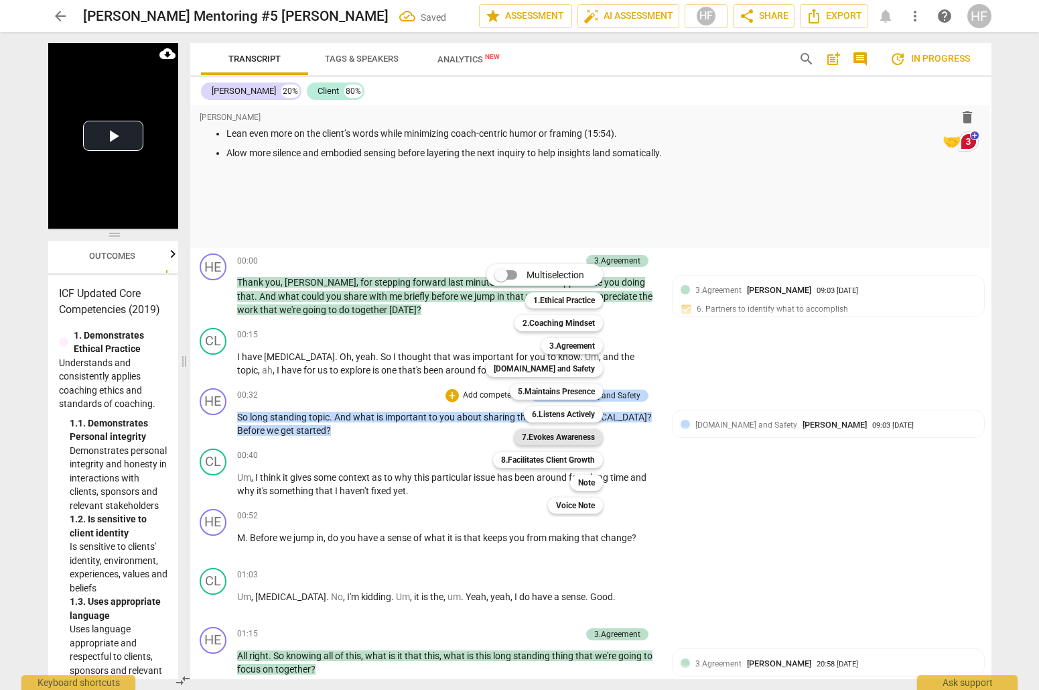
click at [580, 437] on b "7.Evokes Awareness" at bounding box center [558, 437] width 73 height 16
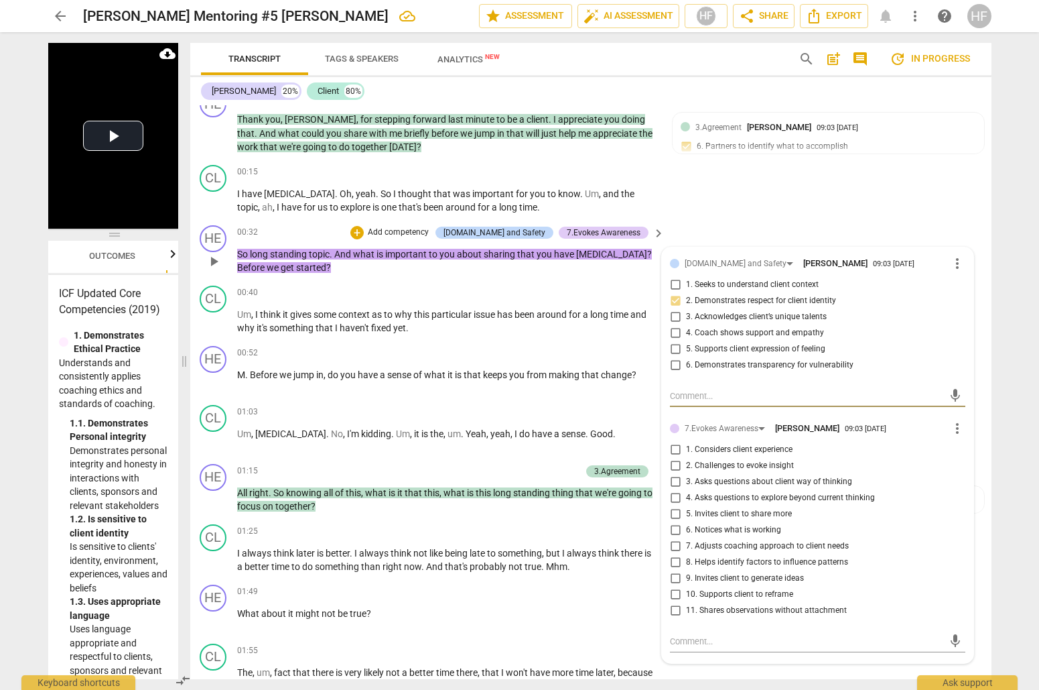
scroll to position [323, 1]
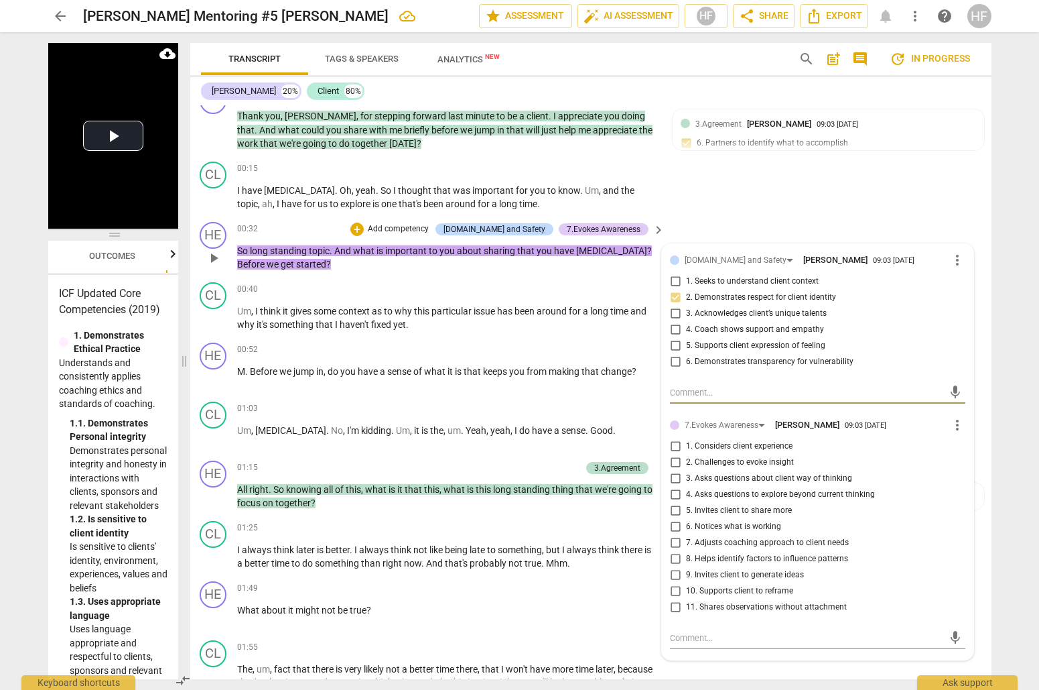
click at [677, 454] on input "2. Challenges to evoke insight" at bounding box center [675, 462] width 21 height 16
checkbox input "true"
click at [702, 386] on textarea at bounding box center [806, 392] width 273 height 13
paste textarea "Ask permission about how the client would like [MEDICAL_DATA] identity to shape…"
type textarea "Ask permission about how the client would like [MEDICAL_DATA] identity to shape…"
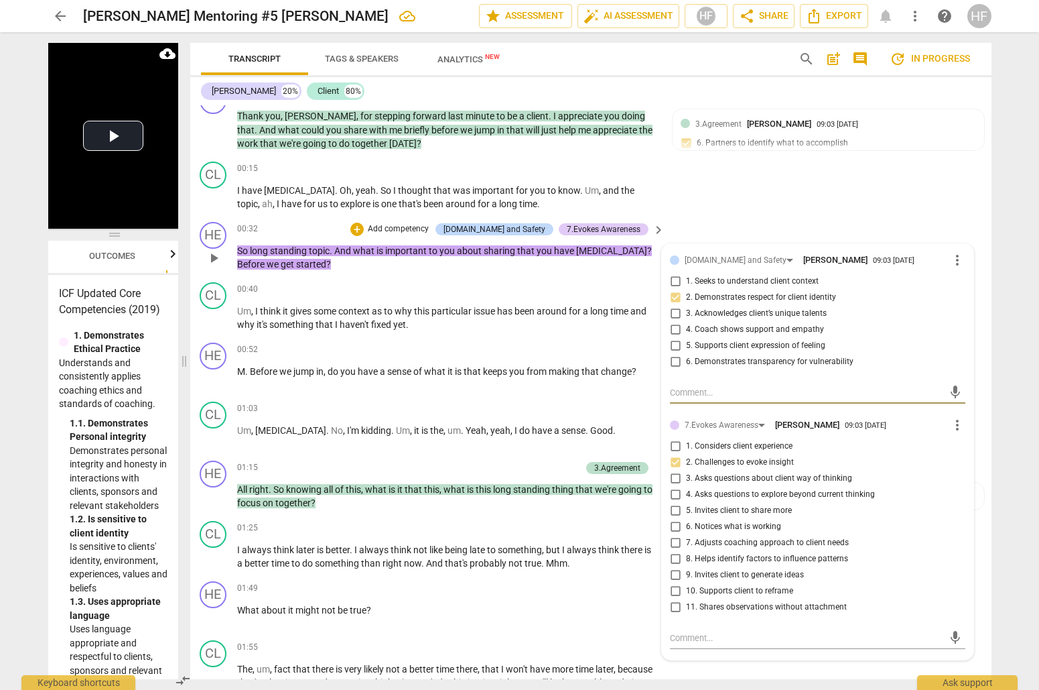
type textarea "Ask permission about how the client would like [MEDICAL_DATA] identity to shape…"
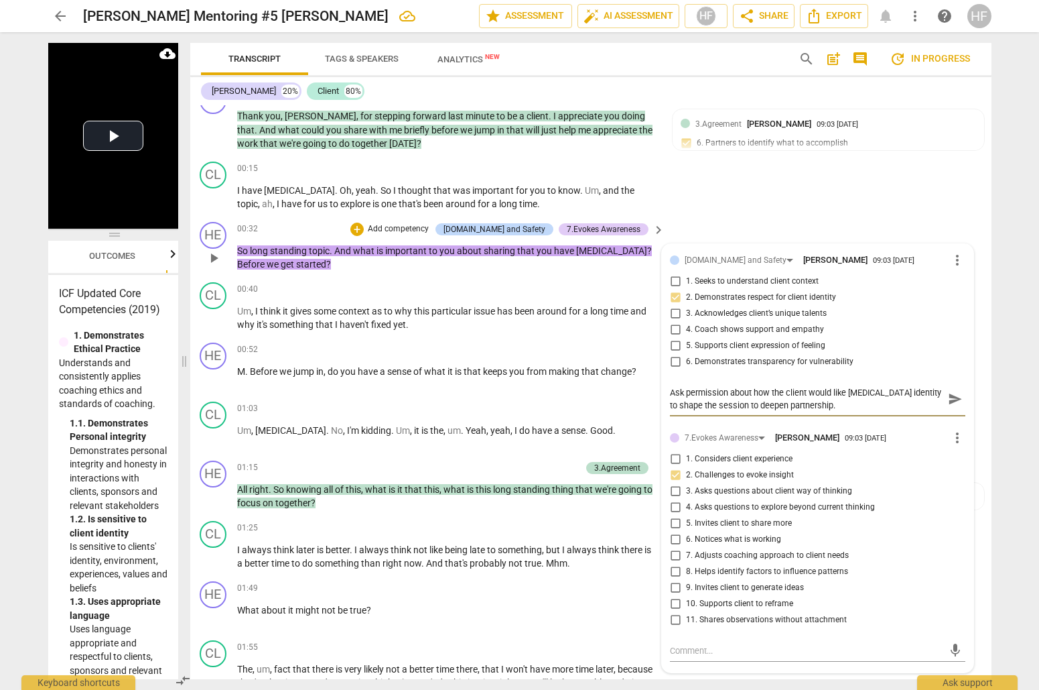
click at [670, 386] on textarea "Ask permission about how the client would like [MEDICAL_DATA] identity to shape…" at bounding box center [806, 398] width 273 height 25
type textarea "MAsk permission about how the client would like [MEDICAL_DATA] identity to shap…"
type textarea "MCAsk permission about how the client would like [MEDICAL_DATA] identity to sha…"
type textarea "[PERSON_NAME] permission about how the client would like [MEDICAL_DATA] identit…"
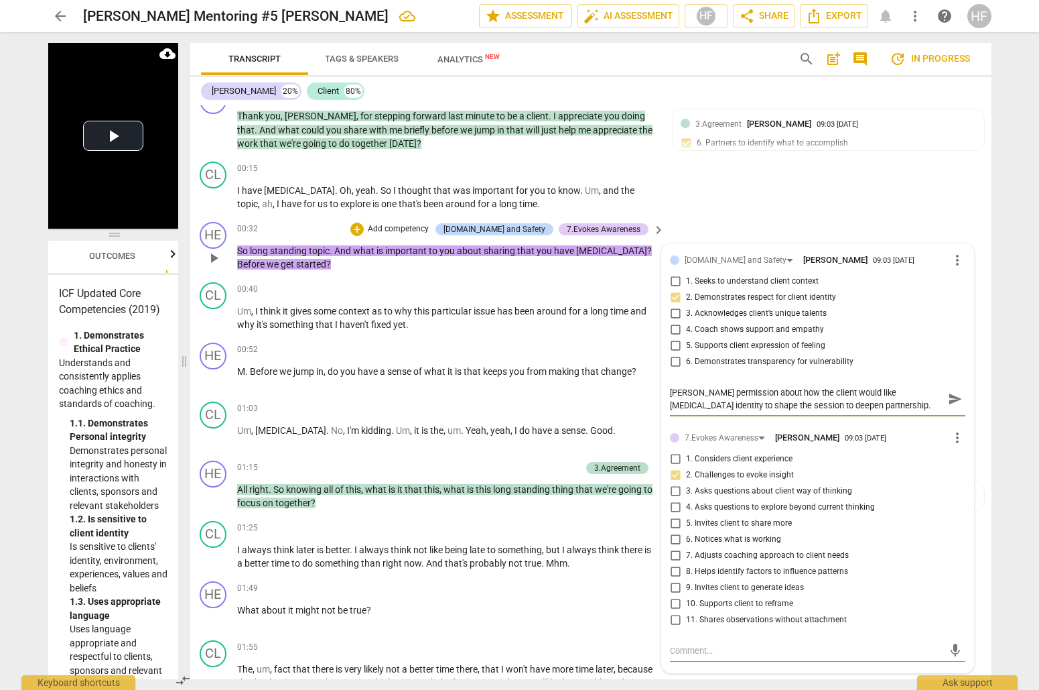
type textarea "MCC Ask permission about how the client would like [MEDICAL_DATA] identity to s…"
drag, startPoint x: 748, startPoint y: 385, endPoint x: 705, endPoint y: 385, distance: 43.6
click at [705, 386] on textarea "MCC Ask permission about how the client would like [MEDICAL_DATA] identity to s…" at bounding box center [806, 398] width 273 height 25
type textarea "MCC Ask about how the client would like [MEDICAL_DATA] identity to shape the se…"
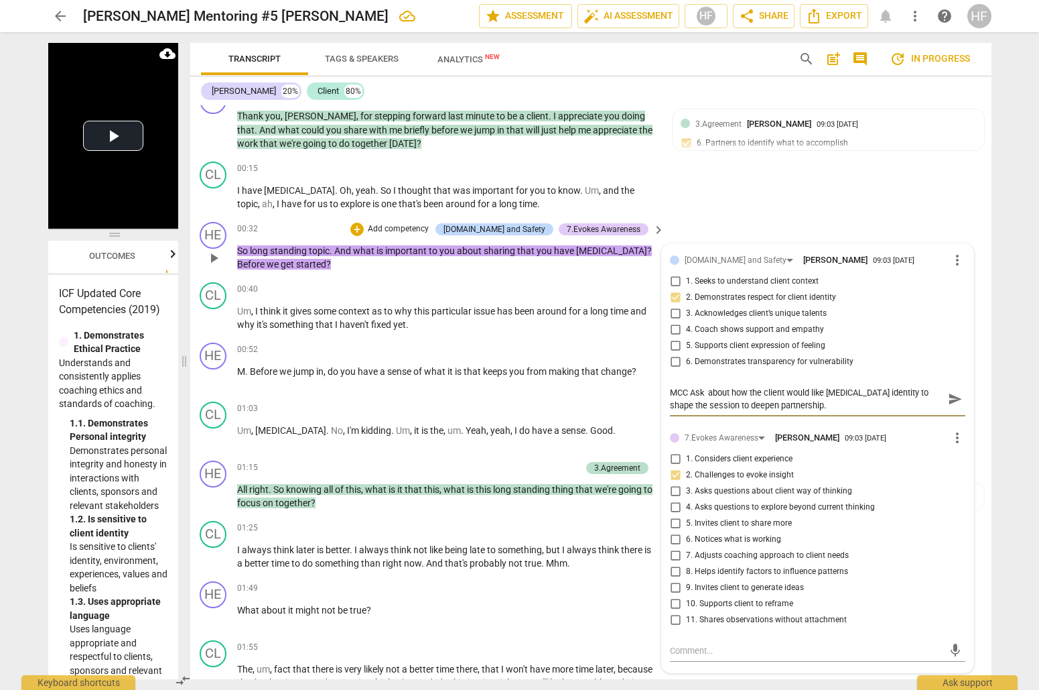
click at [687, 386] on textarea "MCC Ask about how the client would like [MEDICAL_DATA] identity to shape the se…" at bounding box center [806, 398] width 273 height 25
type textarea "MCC: Ask about how the client would like [MEDICAL_DATA] identity to shape the s…"
click at [709, 386] on textarea "MCC: Ask about how the client would like [MEDICAL_DATA] identity to shape the s…" at bounding box center [806, 398] width 273 height 25
type textarea "MCC: Ask \about how the client would like [MEDICAL_DATA] identity to shape the …"
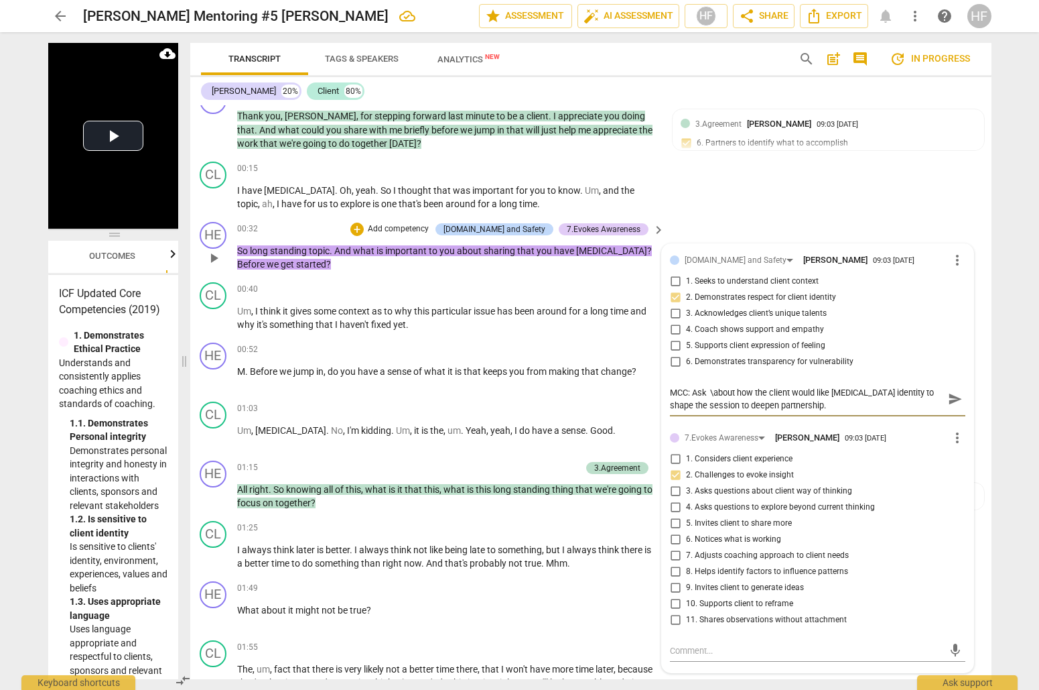
type textarea "MCC: Ask about how the client would like [MEDICAL_DATA] identity to shape the s…"
click at [949, 391] on span "send" at bounding box center [955, 398] width 15 height 15
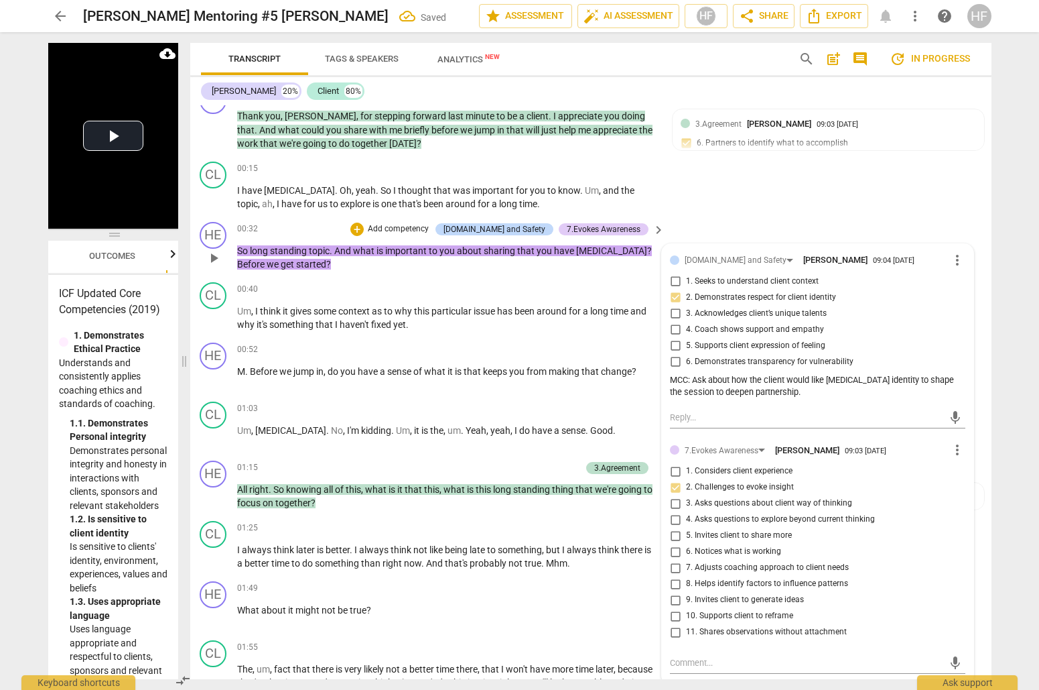
click at [824, 216] on div "HE play_arrow pause 00:32 + Add competency [DOMAIN_NAME] and Safety 7.Evokes Aw…" at bounding box center [589, 246] width 801 height 60
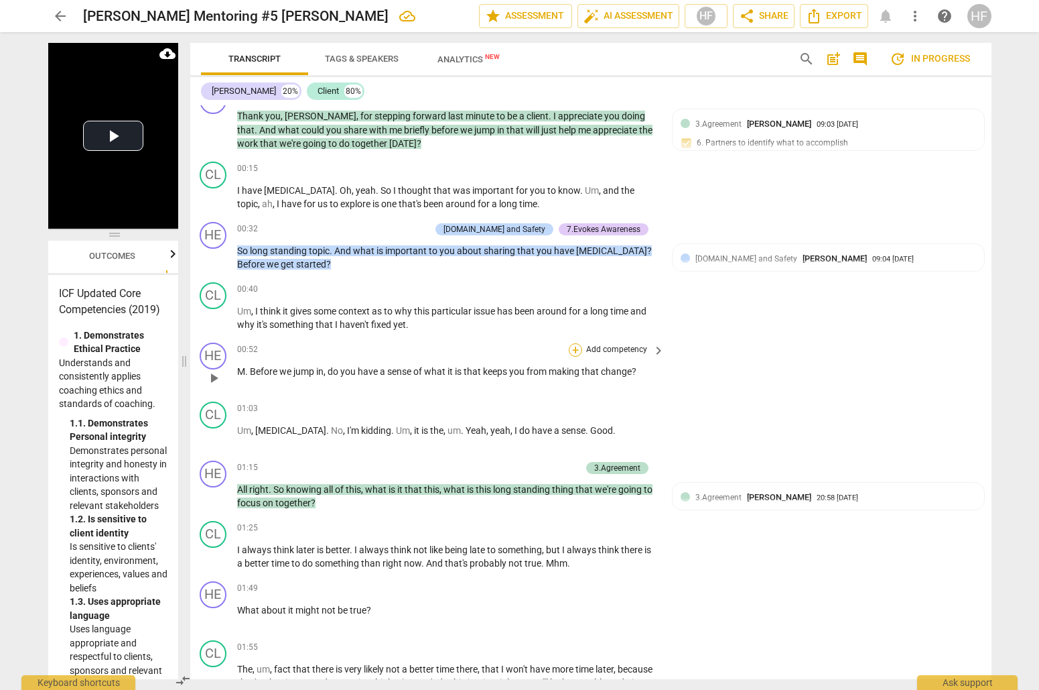
click at [573, 343] on div "+" at bounding box center [575, 349] width 13 height 13
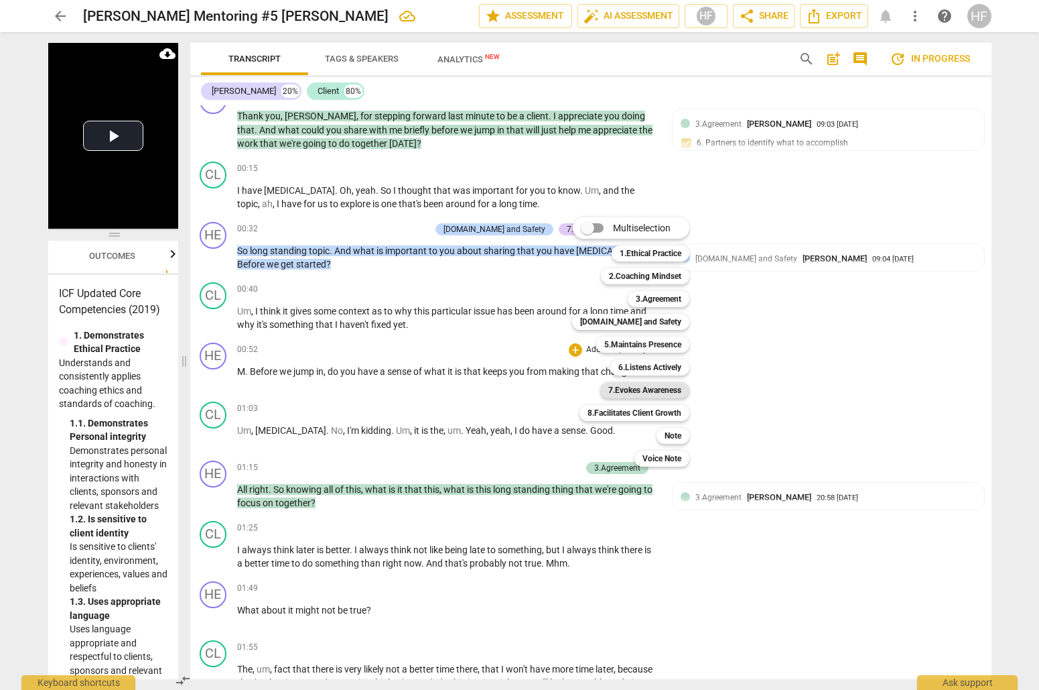
click at [652, 385] on b "7.Evokes Awareness" at bounding box center [644, 390] width 73 height 16
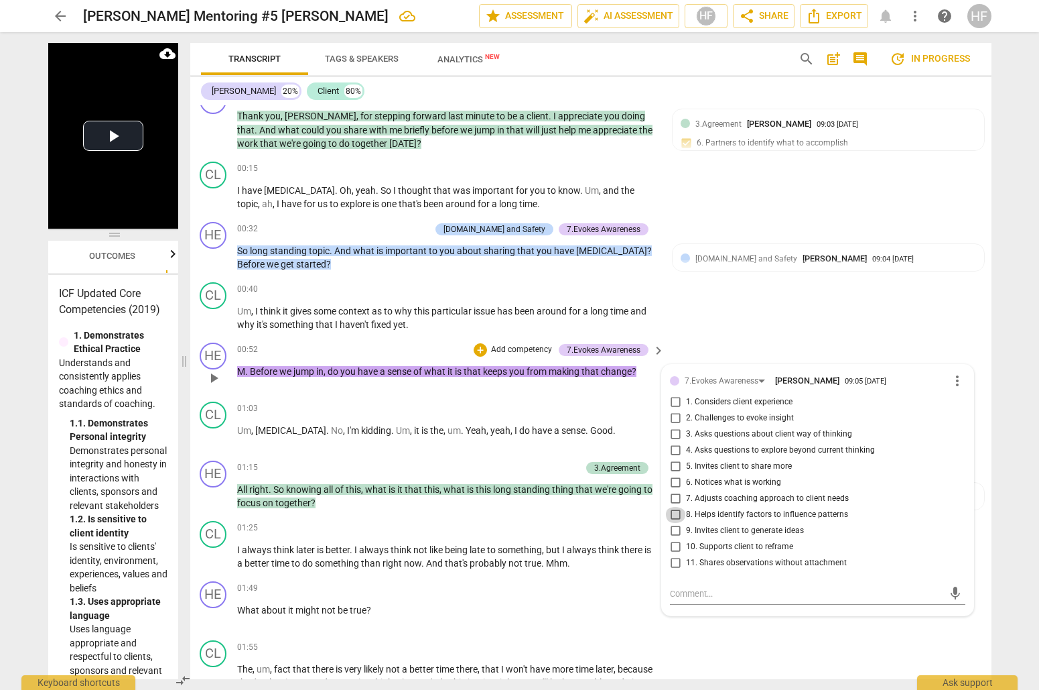
click at [673, 507] on input "8. Helps identify factors to influence patterns" at bounding box center [675, 515] width 21 height 16
checkbox input "true"
click at [733, 302] on div "CL play_arrow pause 00:40 + Add competency keyboard_arrow_right Um , I think it…" at bounding box center [589, 307] width 801 height 60
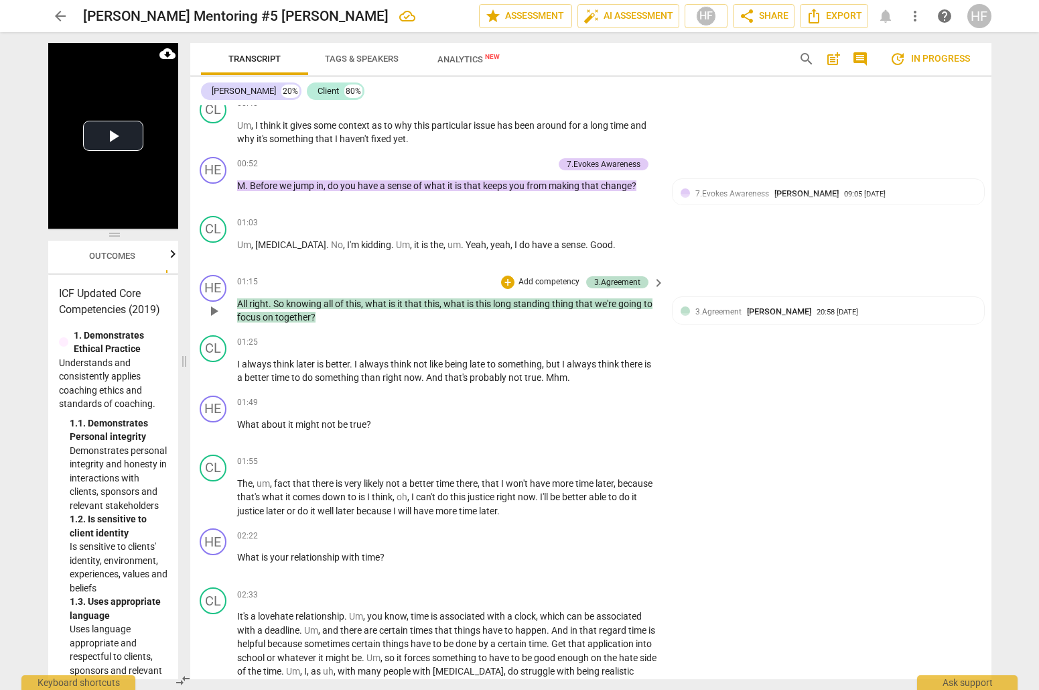
scroll to position [509, 1]
click at [708, 307] on span "3.Agreement" at bounding box center [719, 311] width 46 height 9
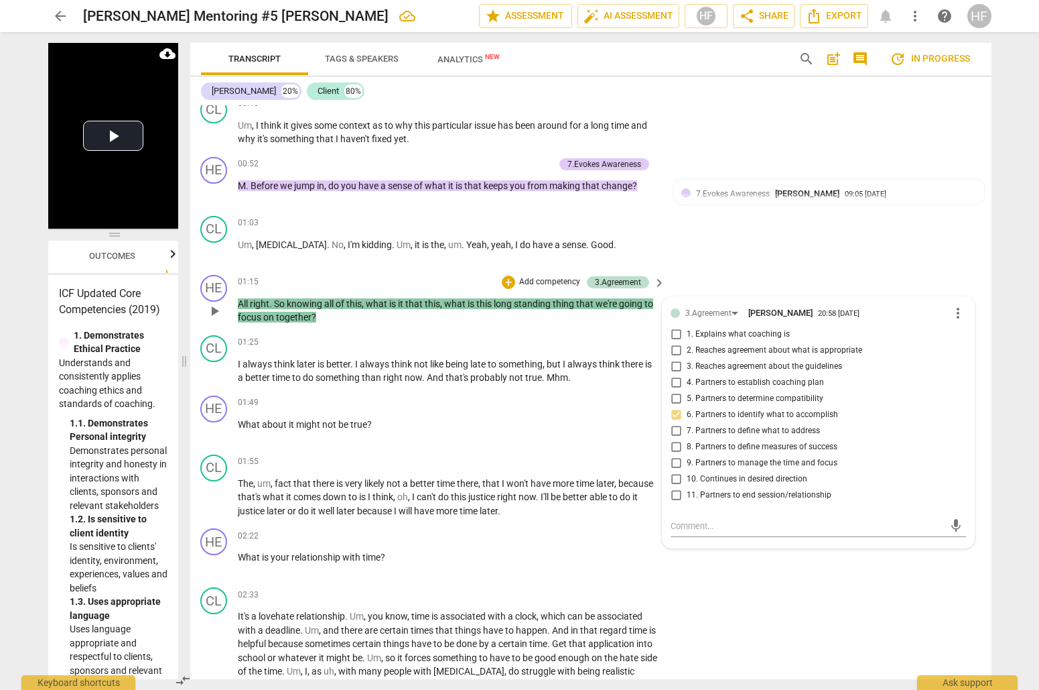
click at [718, 269] on div "HE play_arrow pause 01:15 + Add competency 3.Agreement keyboard_arrow_right All…" at bounding box center [590, 299] width 801 height 60
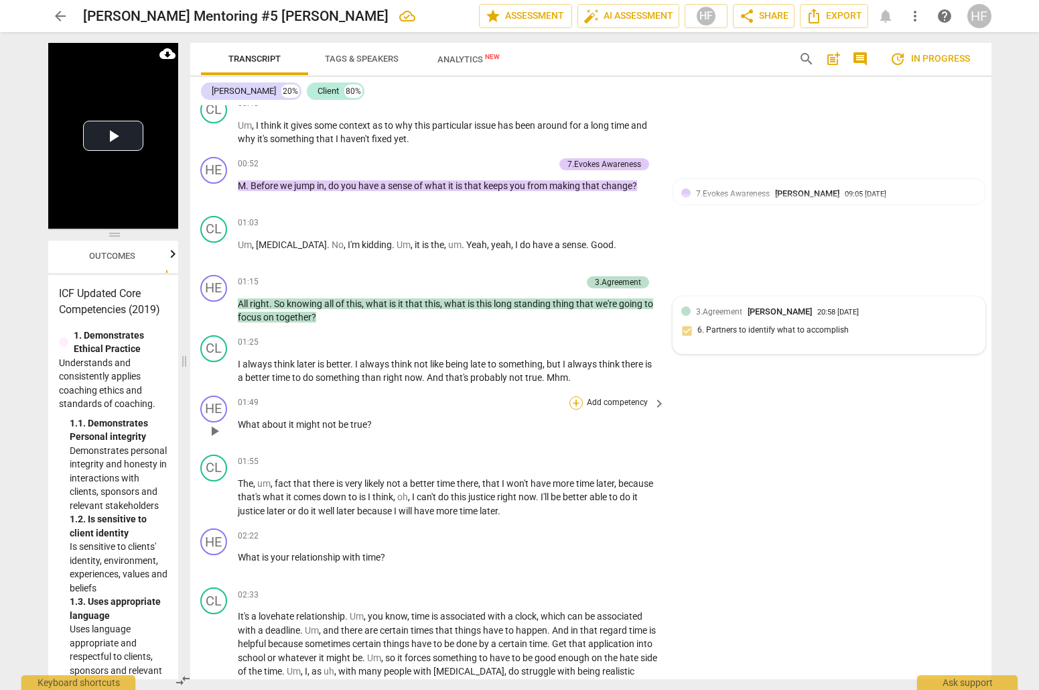
click at [574, 396] on div "+" at bounding box center [576, 402] width 13 height 13
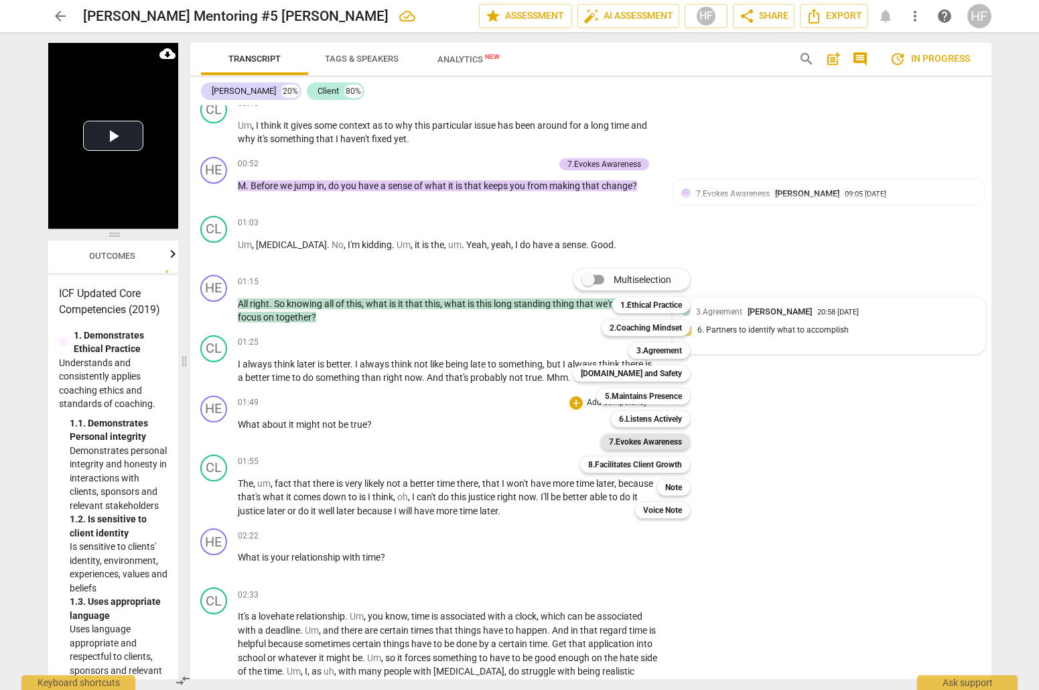
click at [659, 442] on b "7.Evokes Awareness" at bounding box center [645, 442] width 73 height 16
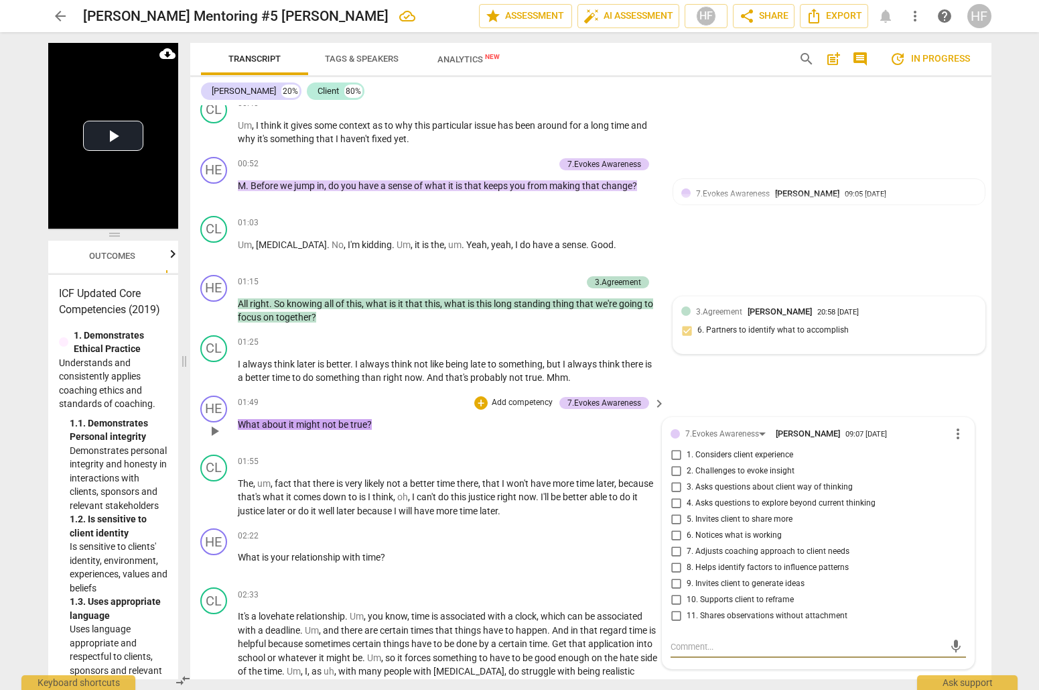
click at [677, 495] on input "4. Asks questions to explore beyond current thinking" at bounding box center [675, 503] width 21 height 16
checkbox input "true"
click at [674, 560] on input "8. Helps identify factors to influence patterns" at bounding box center [675, 568] width 21 height 16
checkbox input "true"
click at [674, 593] on input "10. Supports client to reframe" at bounding box center [675, 600] width 21 height 16
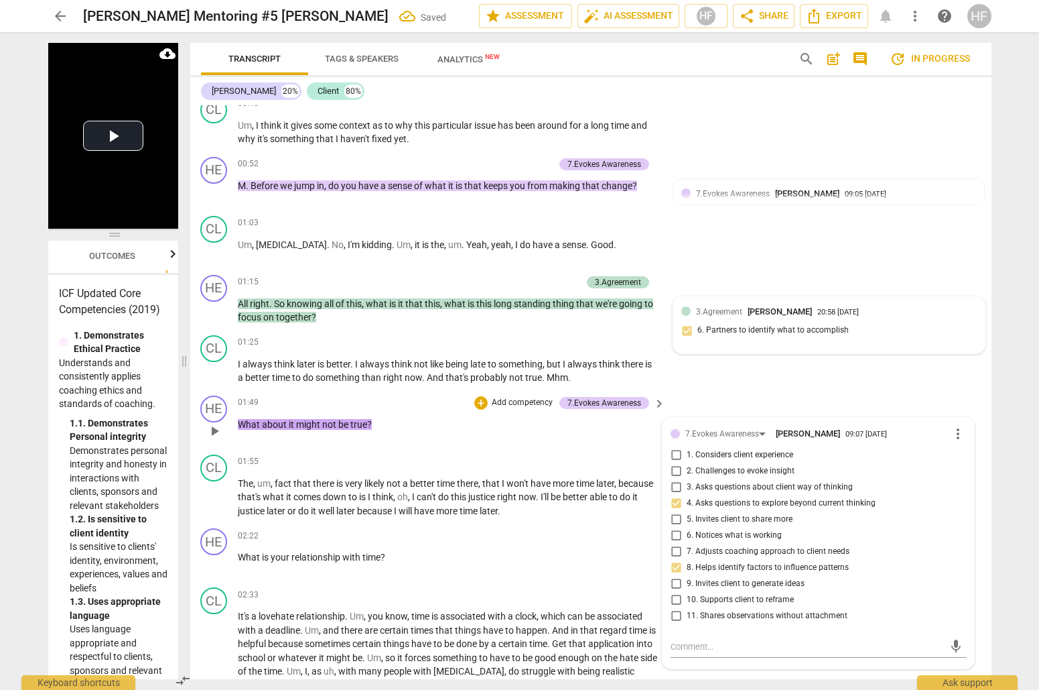
checkbox input "true"
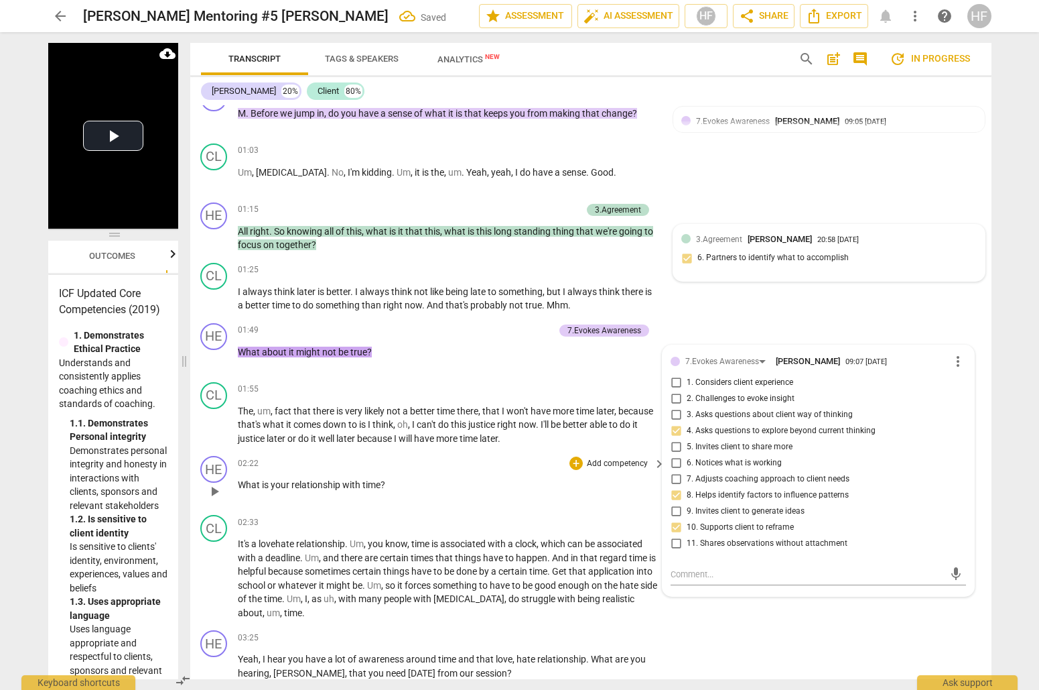
scroll to position [583, 1]
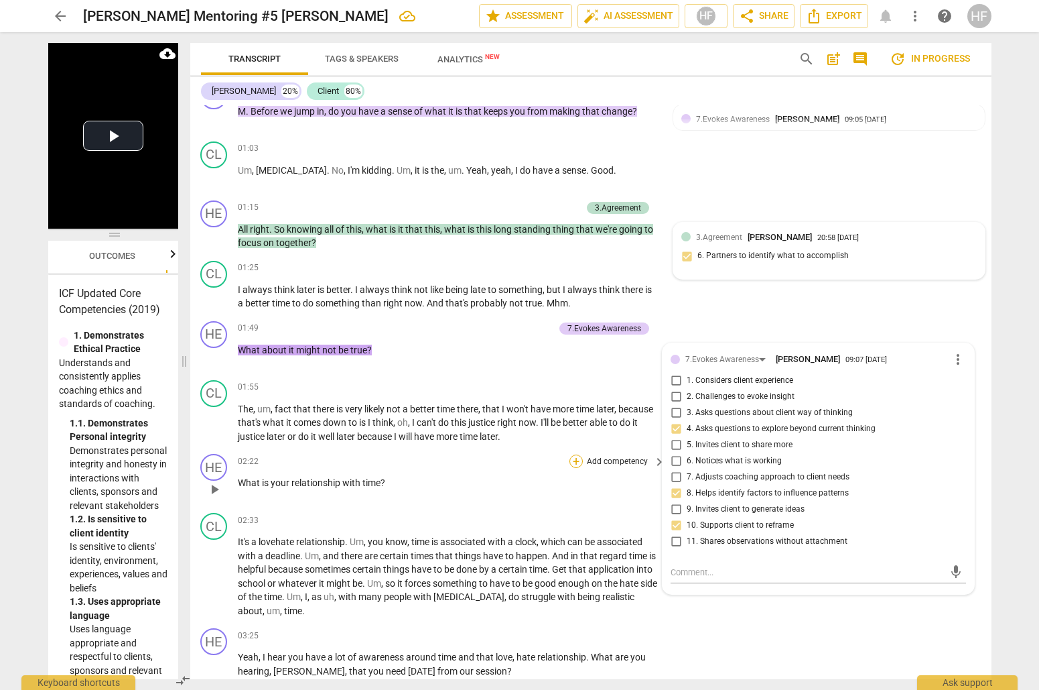
click at [576, 454] on div "+" at bounding box center [576, 460] width 13 height 13
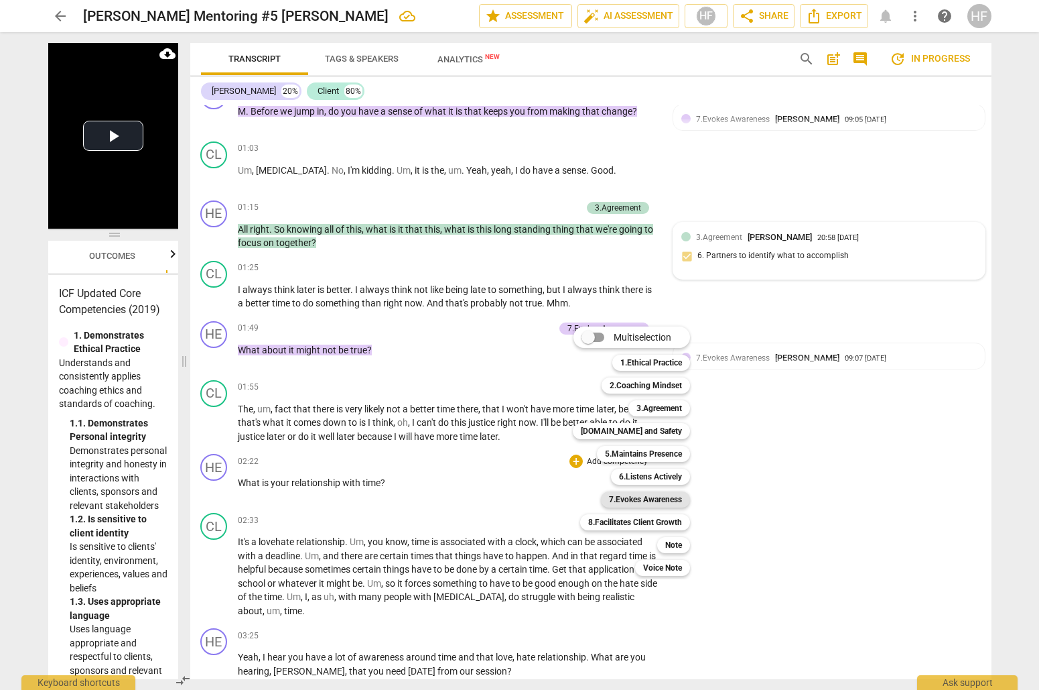
click at [669, 497] on b "7.Evokes Awareness" at bounding box center [645, 499] width 73 height 16
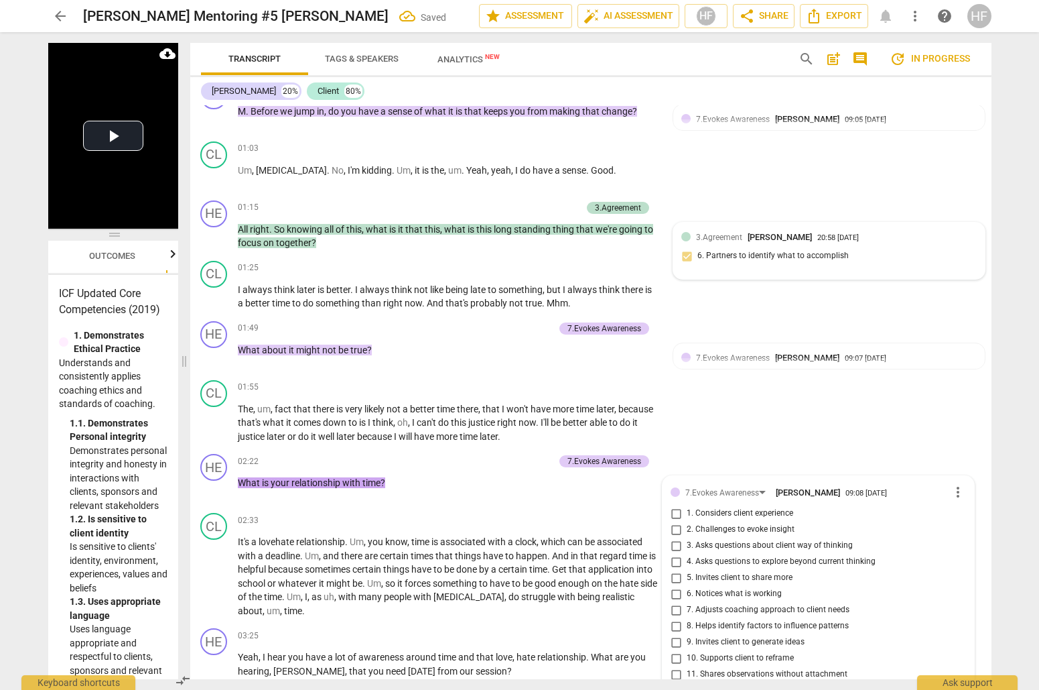
scroll to position [888, 1]
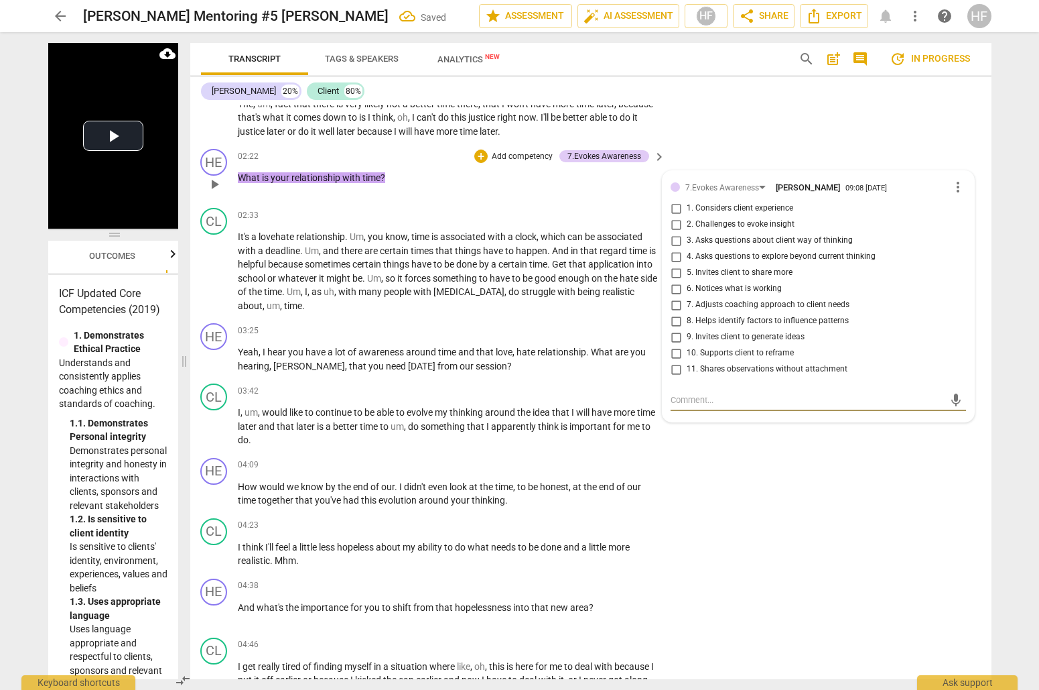
click at [677, 345] on input "10. Supports client to reframe" at bounding box center [675, 353] width 21 height 16
checkbox input "false"
click at [677, 314] on input "8. Helps identify factors to influence patterns" at bounding box center [675, 321] width 21 height 16
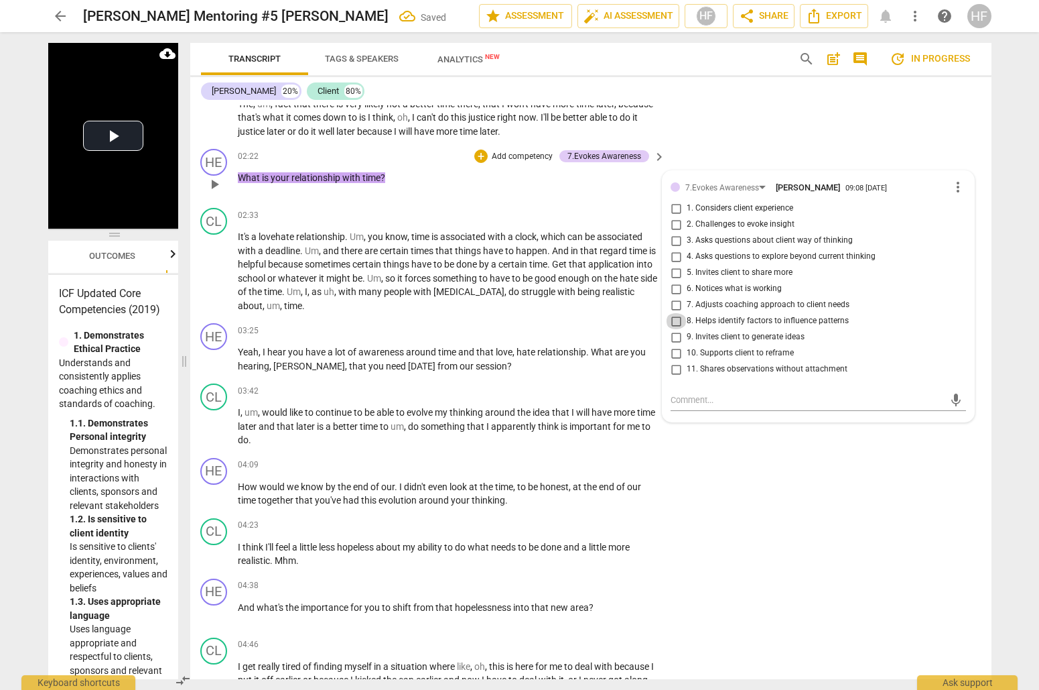
checkbox input "true"
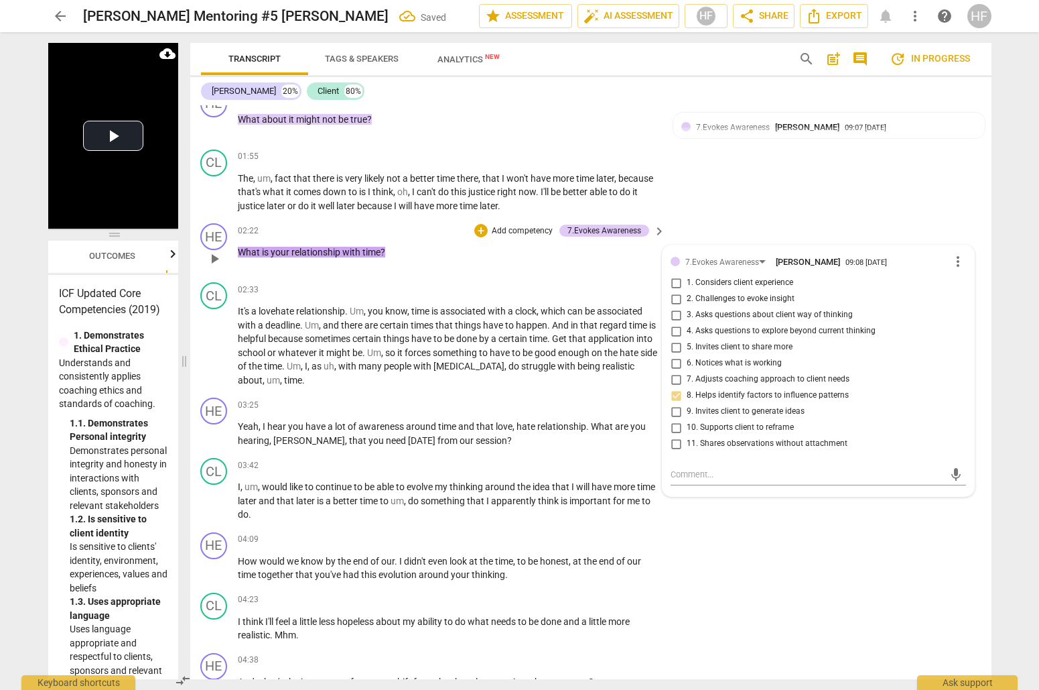
scroll to position [813, 1]
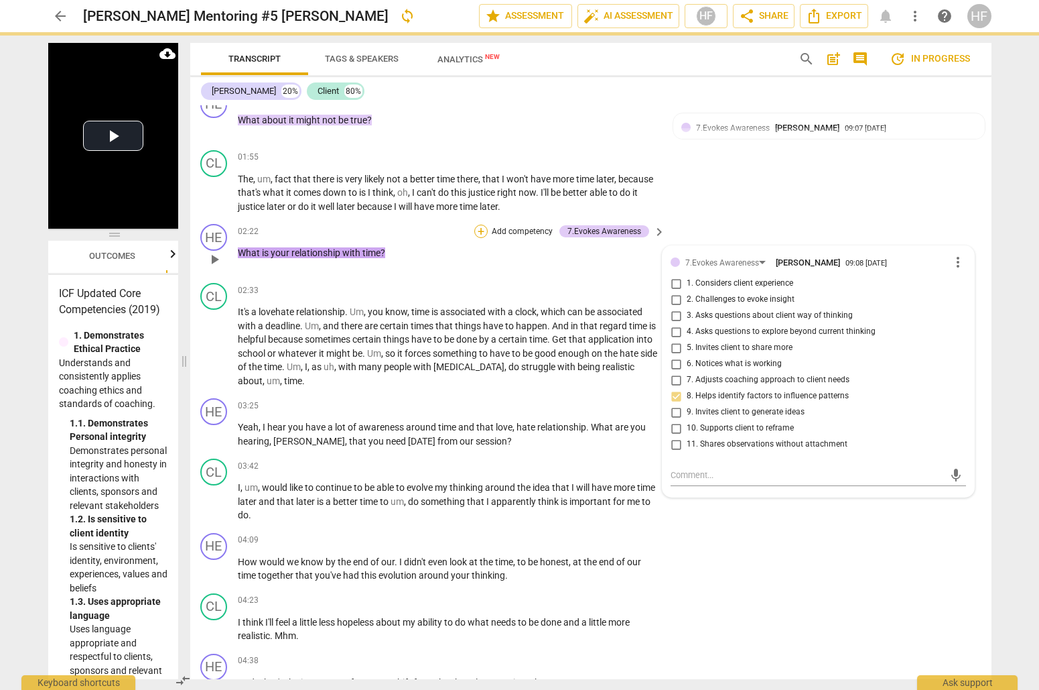
click at [482, 224] on div "+" at bounding box center [480, 230] width 13 height 13
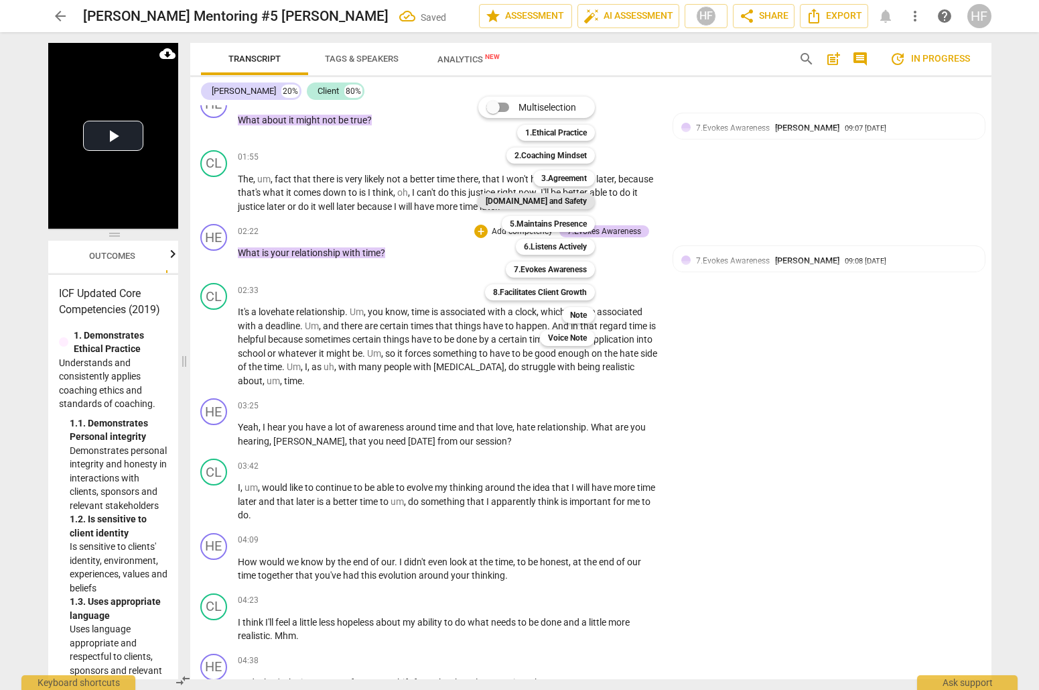
click at [569, 200] on b "[DOMAIN_NAME] and Safety" at bounding box center [536, 201] width 101 height 16
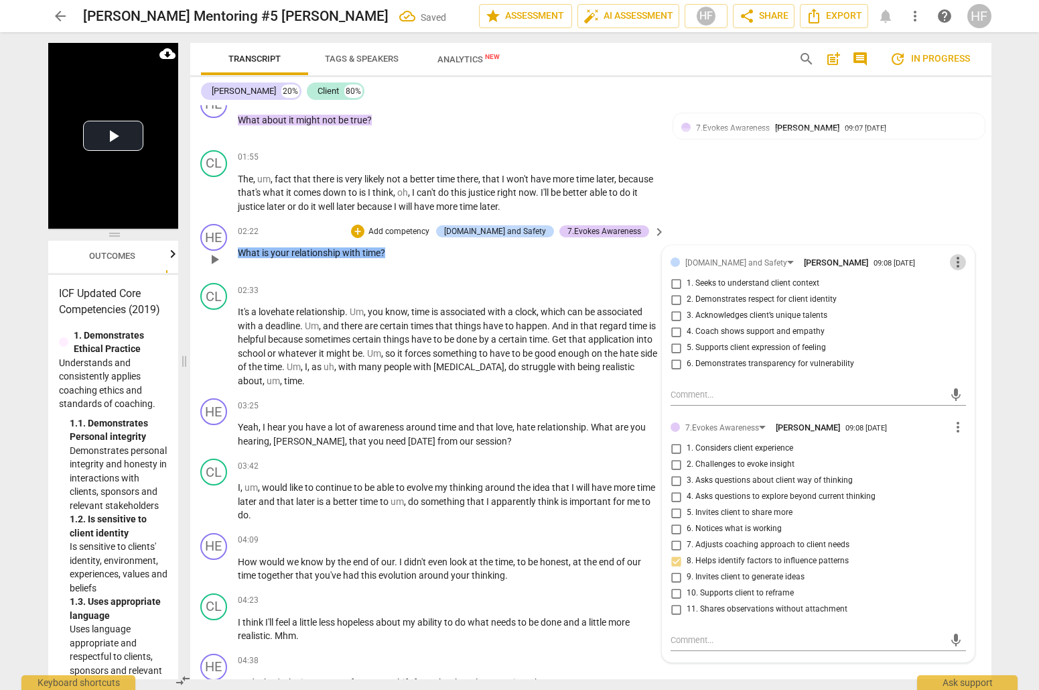
click at [954, 254] on span "more_vert" at bounding box center [958, 262] width 16 height 16
click at [974, 281] on li "Delete" at bounding box center [968, 277] width 46 height 25
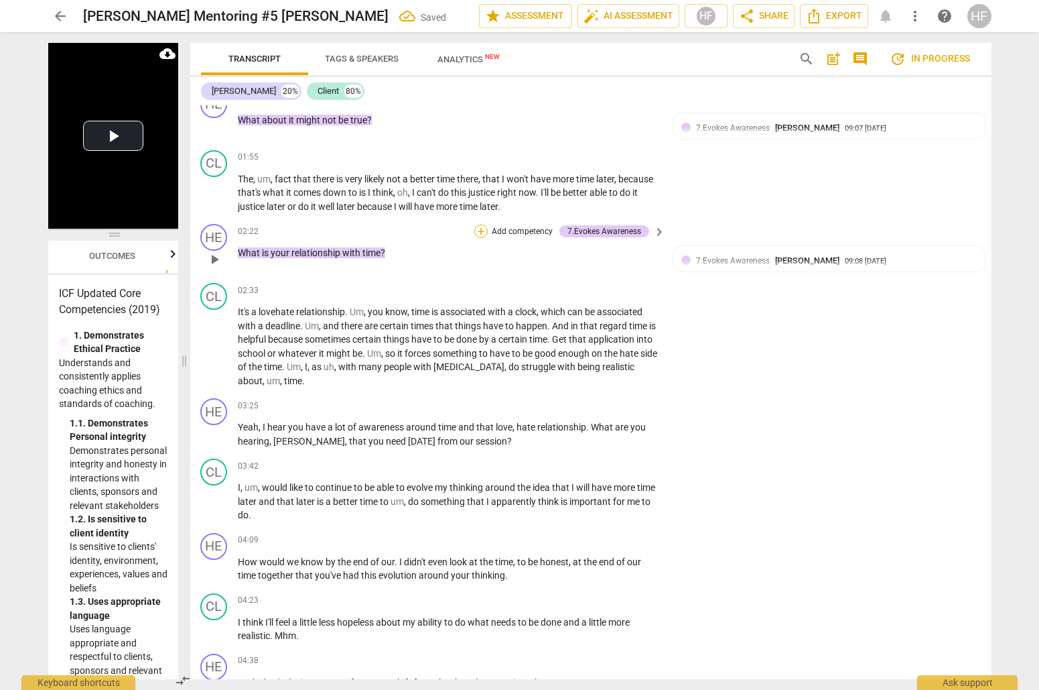
click at [477, 224] on div "+" at bounding box center [480, 230] width 13 height 13
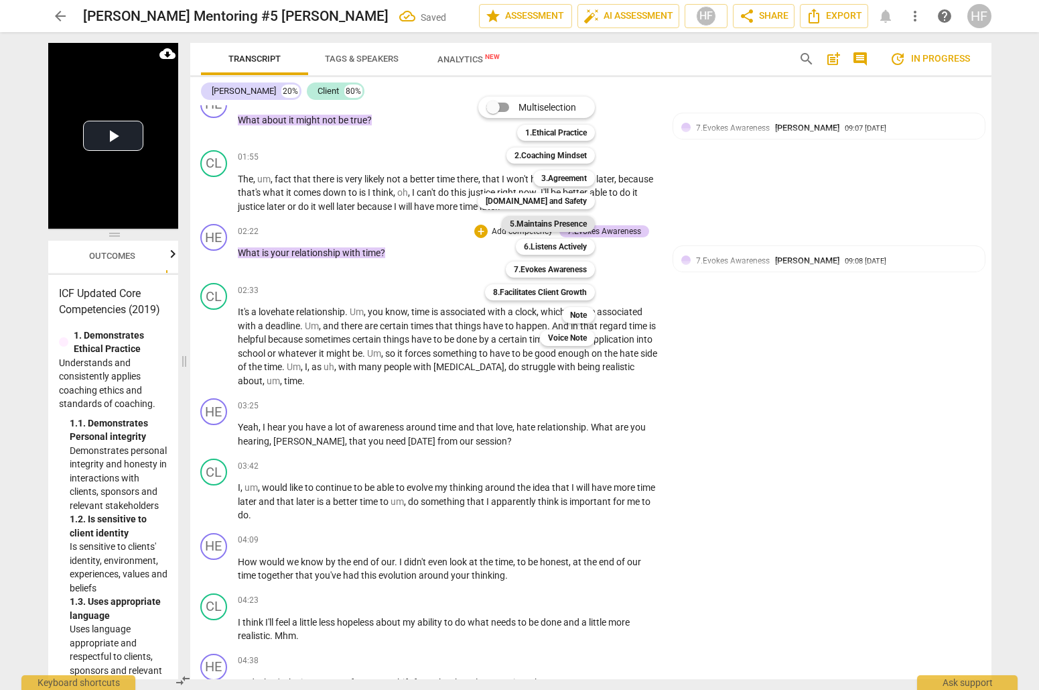
click at [566, 222] on b "5.Maintains Presence" at bounding box center [548, 224] width 77 height 16
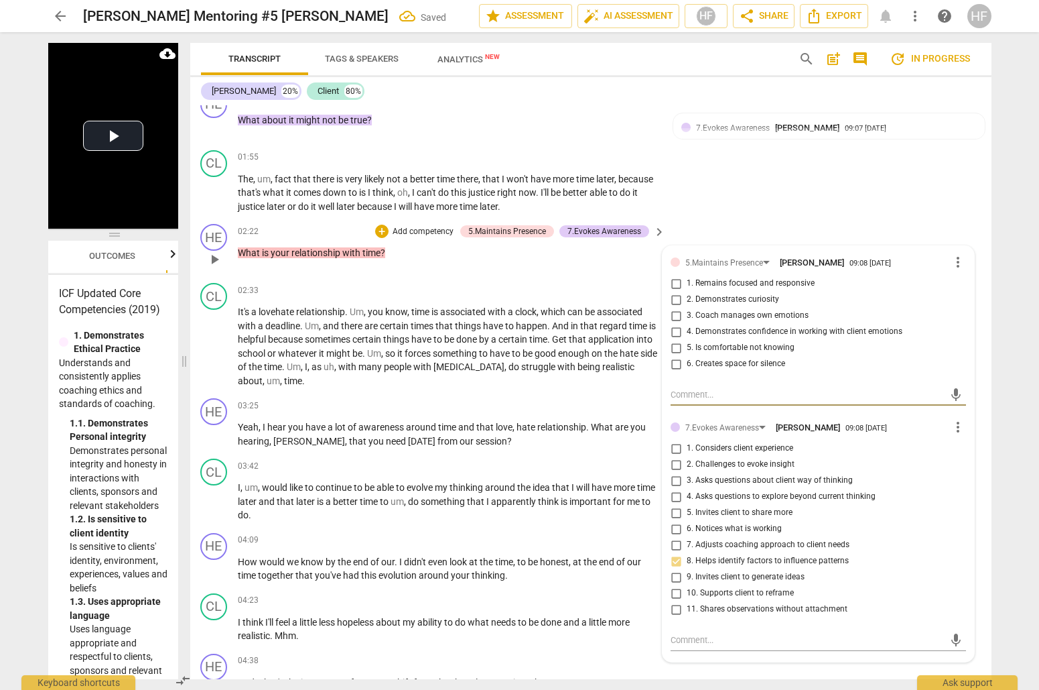
click at [673, 291] on input "2. Demonstrates curiosity" at bounding box center [675, 299] width 21 height 16
checkbox input "true"
click at [708, 188] on div "CL play_arrow pause 01:55 + Add competency keyboard_arrow_right The , um , fact…" at bounding box center [590, 182] width 801 height 74
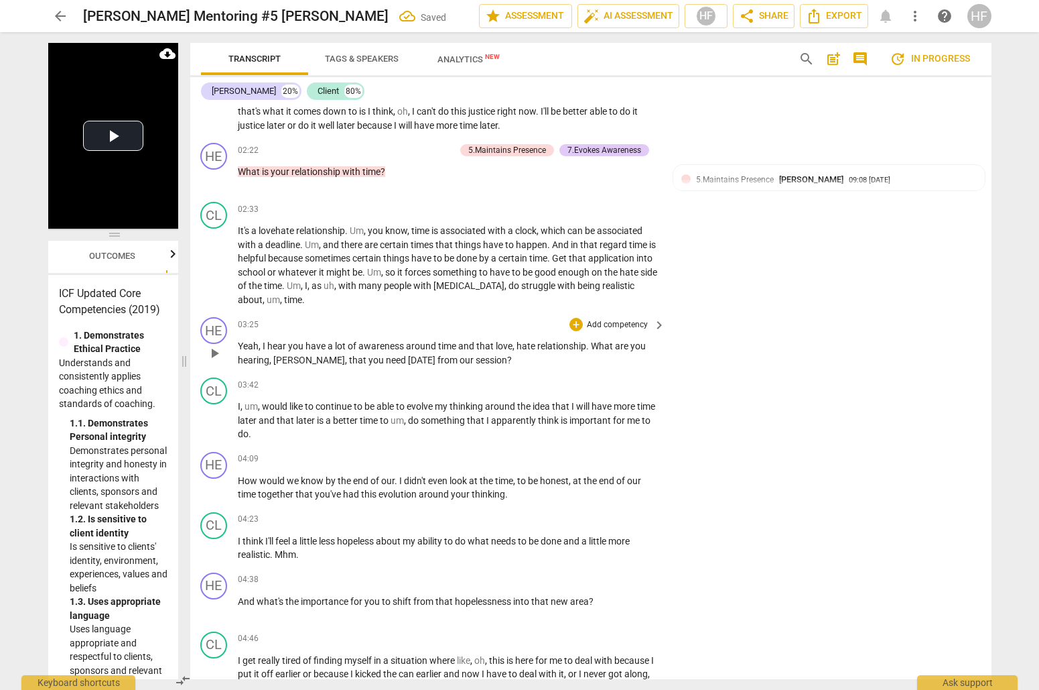
scroll to position [897, 0]
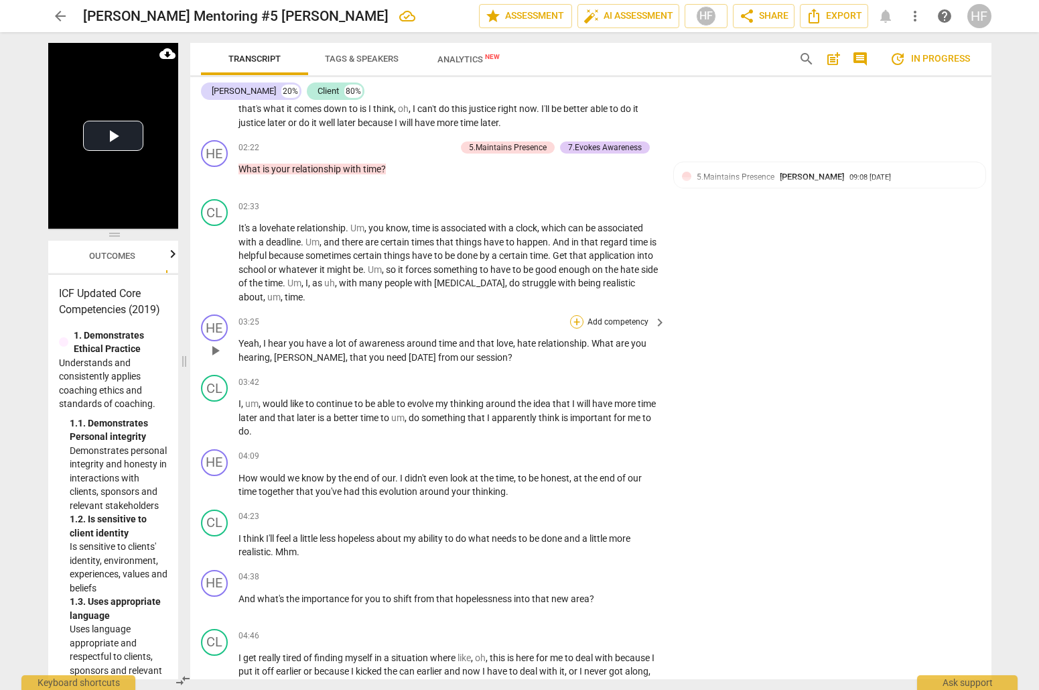
click at [575, 315] on div "+" at bounding box center [576, 321] width 13 height 13
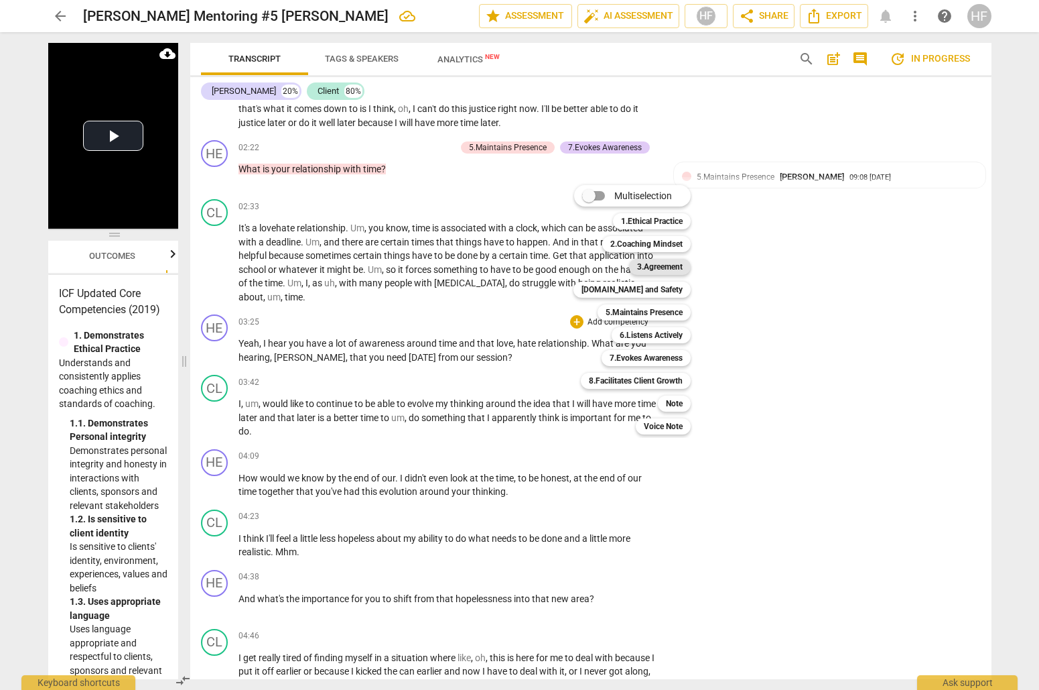
click at [665, 266] on b "3.Agreement" at bounding box center [660, 267] width 46 height 16
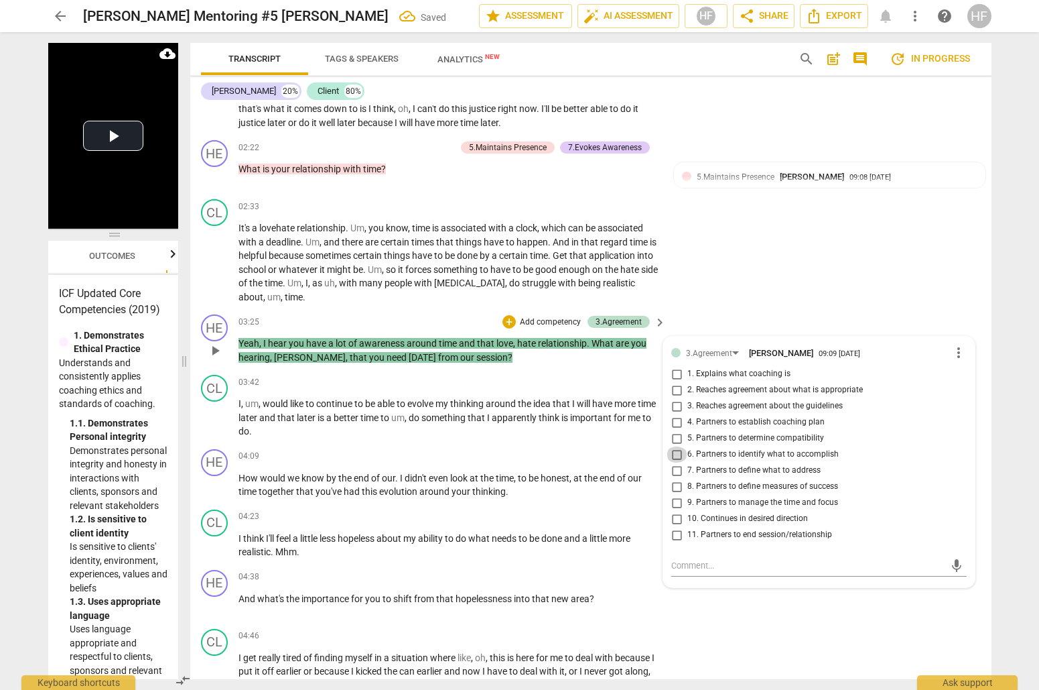
click at [677, 446] on input "6. Partners to identify what to accomplish" at bounding box center [676, 454] width 21 height 16
checkbox input "true"
click at [574, 450] on div "+" at bounding box center [576, 456] width 13 height 13
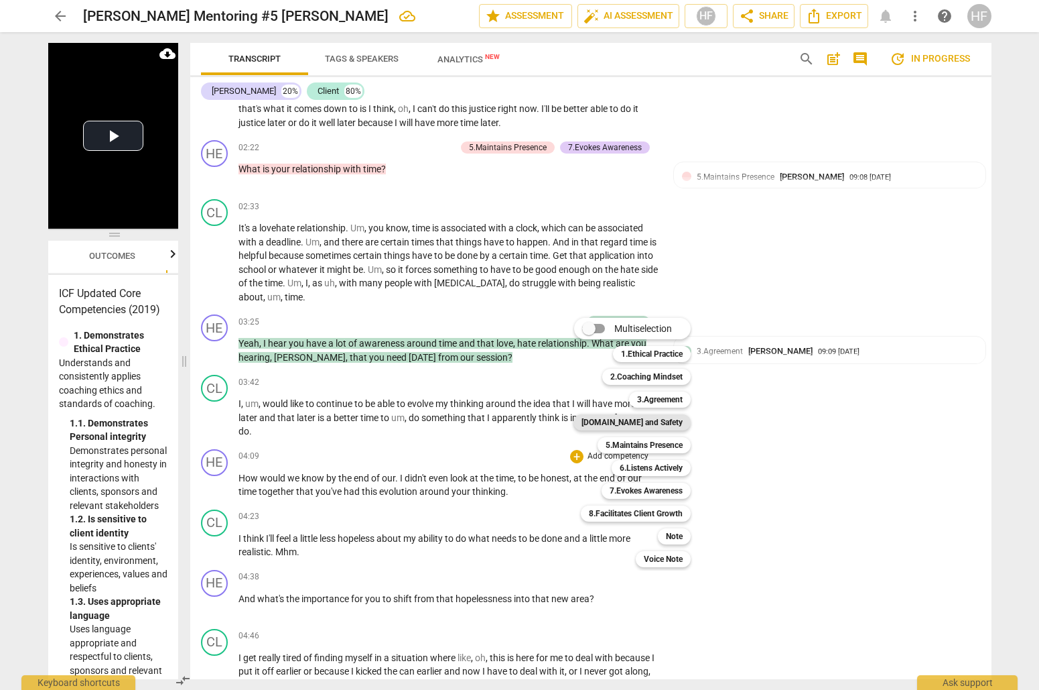
click at [663, 423] on b "[DOMAIN_NAME] and Safety" at bounding box center [632, 422] width 101 height 16
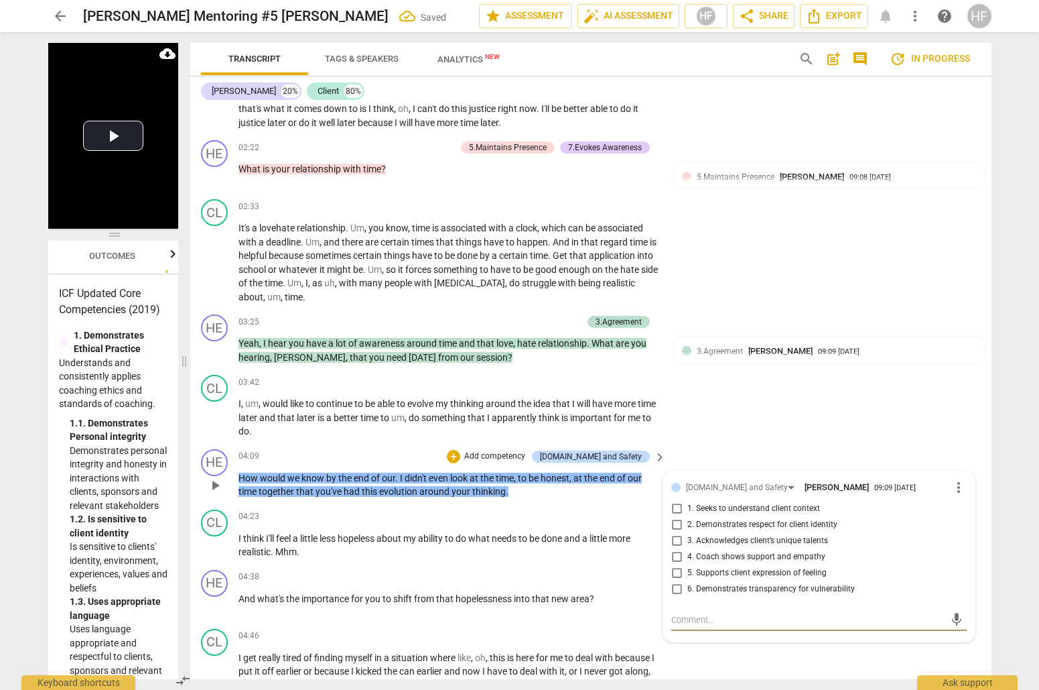
click at [951, 479] on span "more_vert" at bounding box center [959, 487] width 16 height 16
click at [966, 495] on li "Delete" at bounding box center [969, 498] width 46 height 25
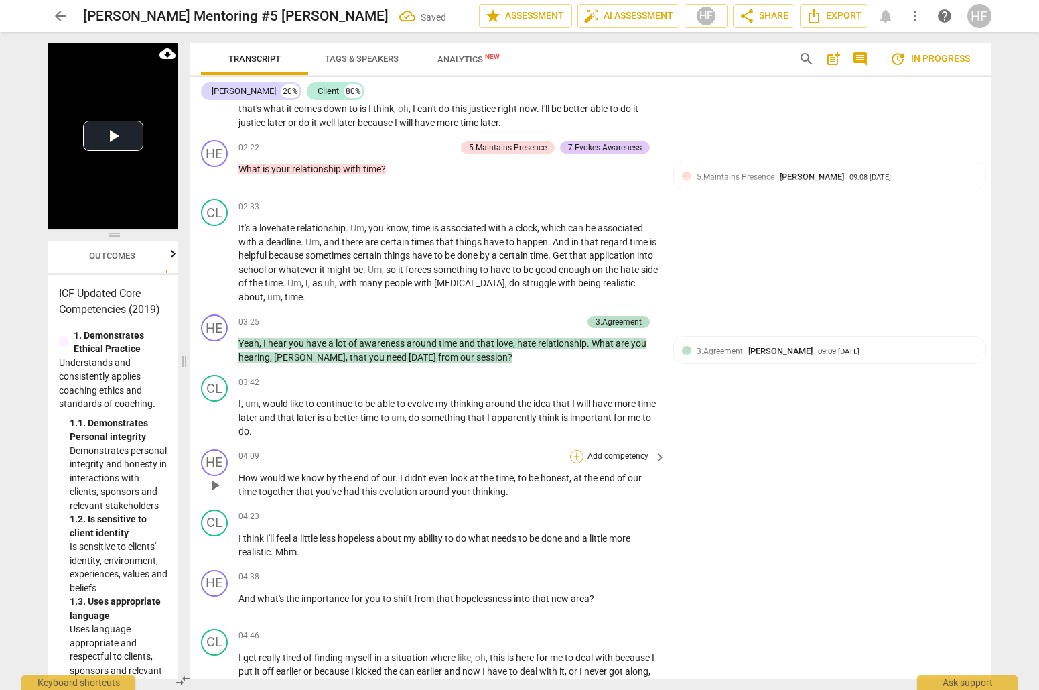
click at [572, 450] on div "+" at bounding box center [576, 456] width 13 height 13
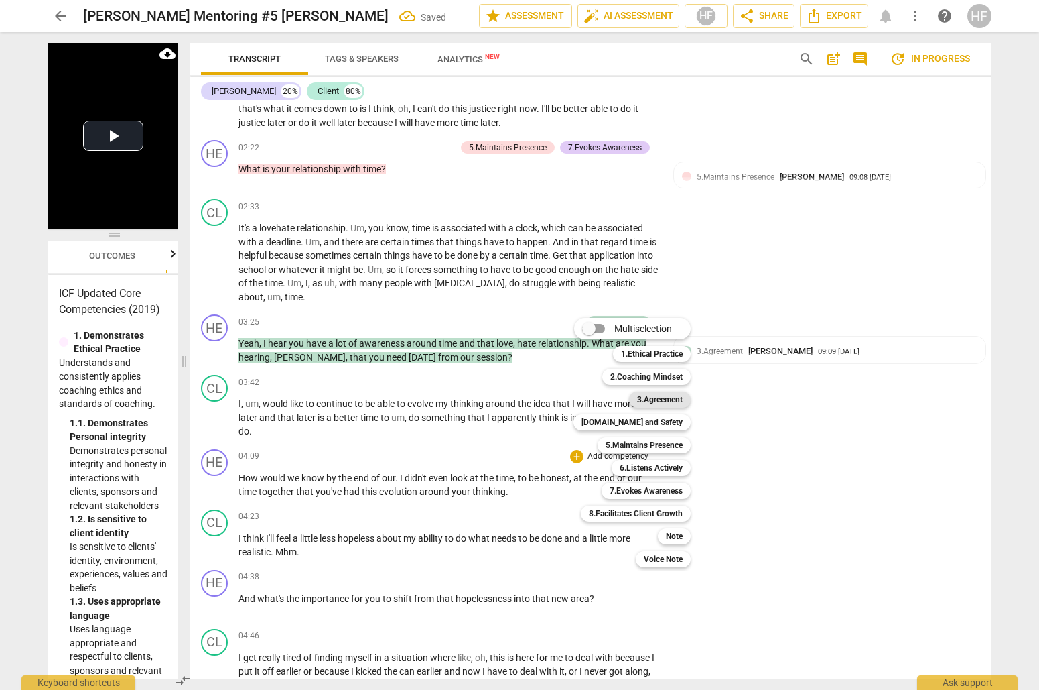
click at [675, 401] on b "3.Agreement" at bounding box center [660, 399] width 46 height 16
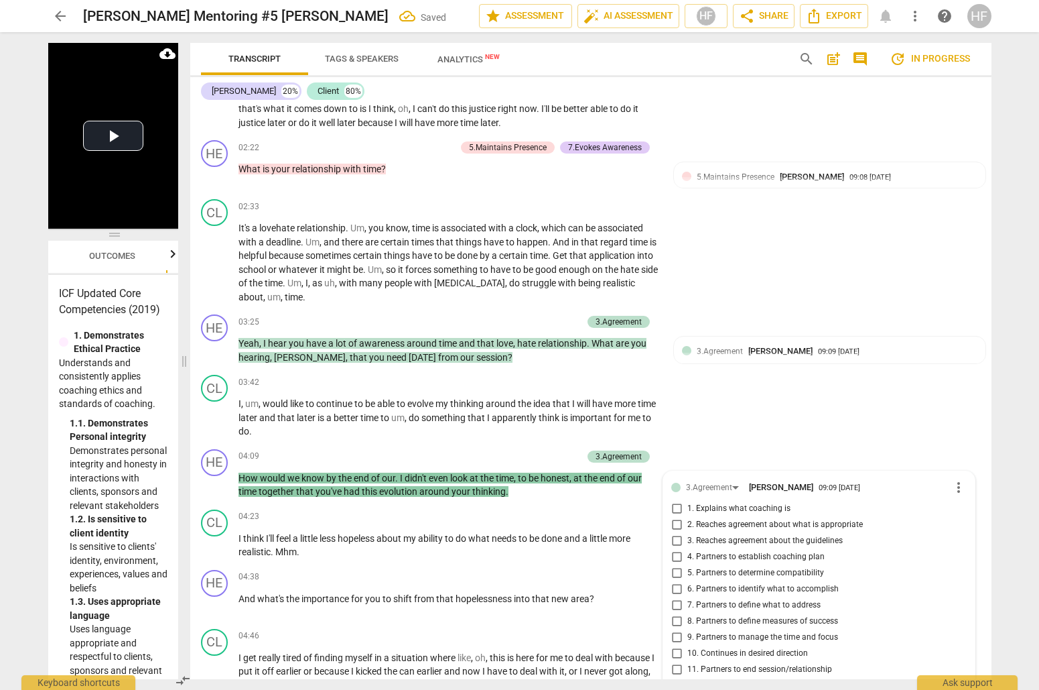
scroll to position [1193, 0]
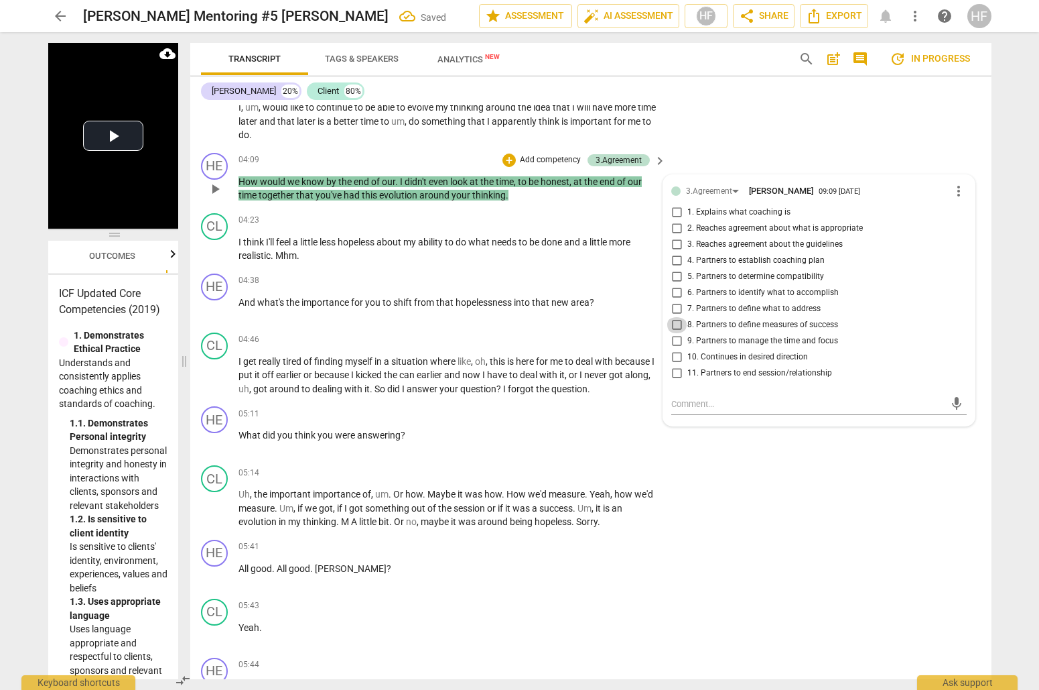
click at [677, 317] on input "8. Partners to define measures of success" at bounding box center [676, 325] width 21 height 16
checkbox input "true"
click at [771, 460] on div "CL play_arrow pause 05:14 + Add competency keyboard_arrow_right Uh , the import…" at bounding box center [590, 497] width 801 height 74
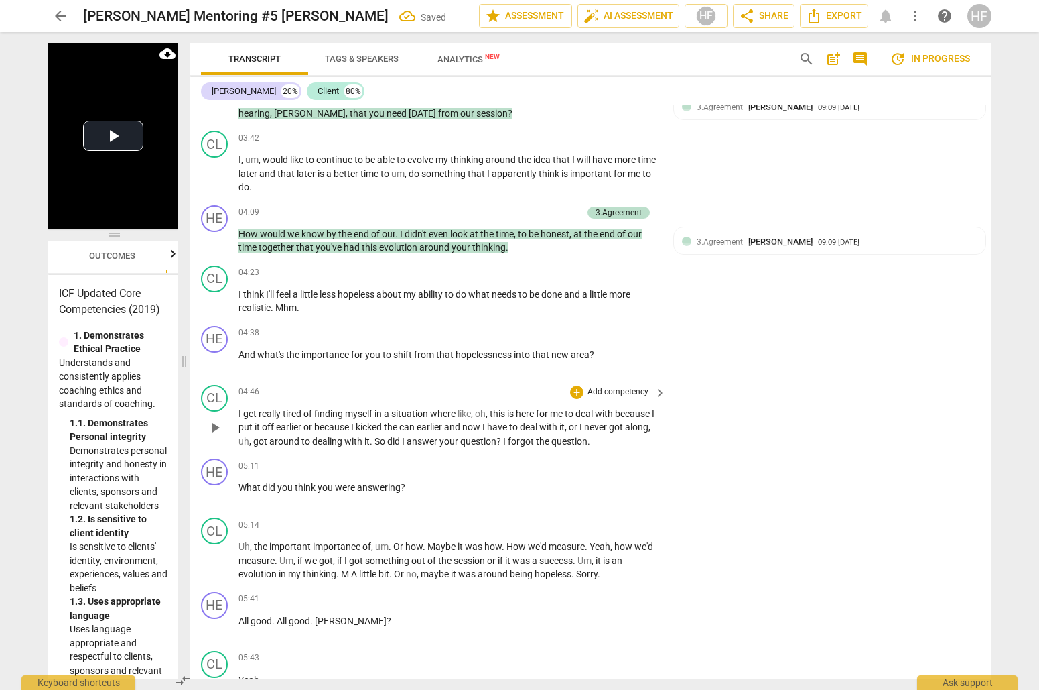
scroll to position [1138, 1]
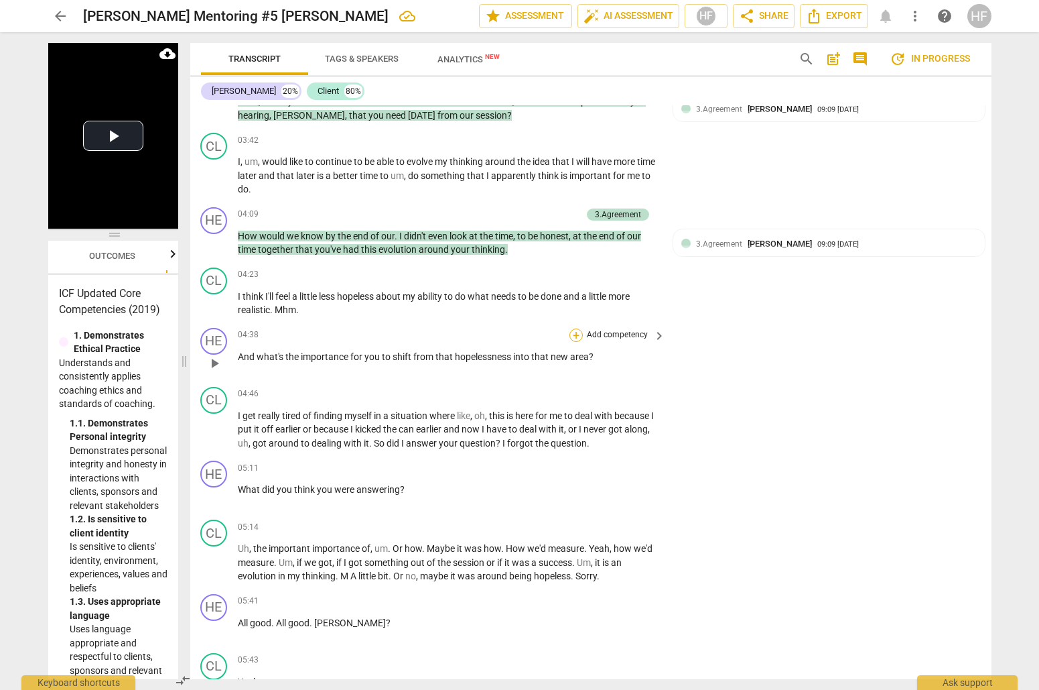
click at [574, 328] on div "+" at bounding box center [576, 334] width 13 height 13
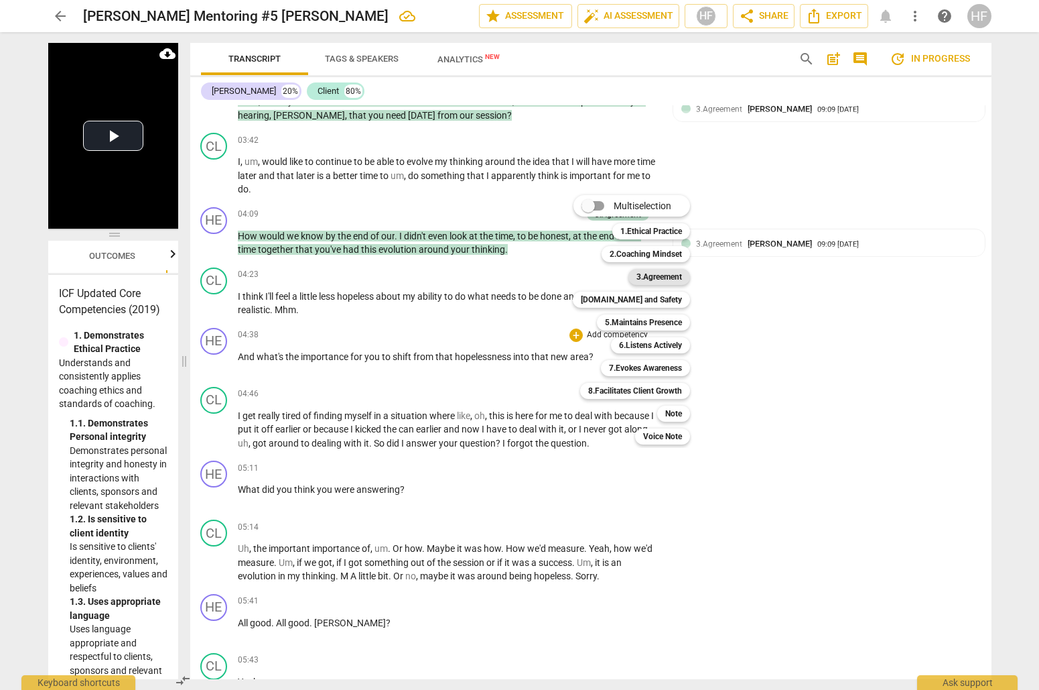
click at [670, 271] on b "3.Agreement" at bounding box center [660, 277] width 46 height 16
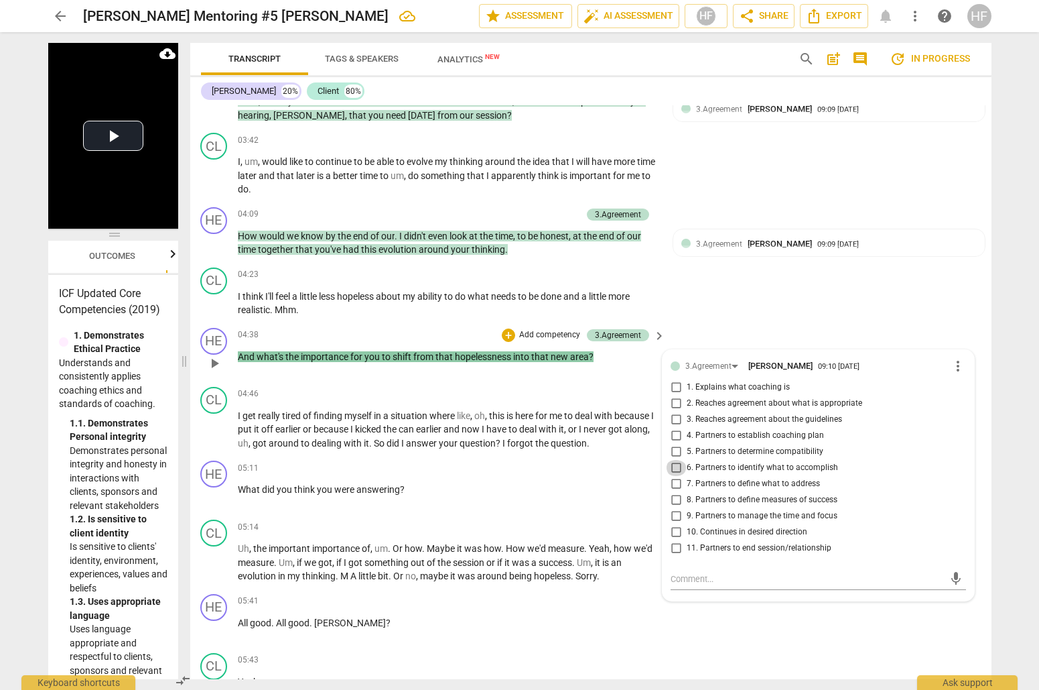
click at [676, 460] on input "6. Partners to identify what to accomplish" at bounding box center [675, 468] width 21 height 16
checkbox input "false"
click at [962, 350] on div "3.Agreement [PERSON_NAME] 09:10 [DATE] more_vert 1. Explains what coaching is 2…" at bounding box center [818, 475] width 311 height 251
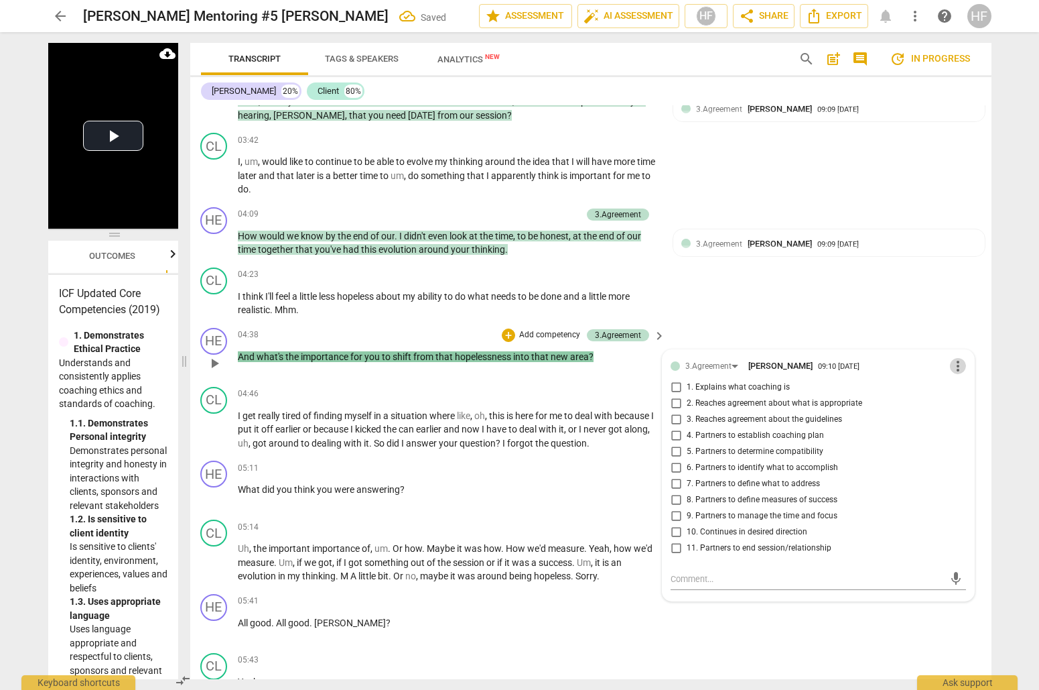
click at [956, 358] on span "more_vert" at bounding box center [958, 366] width 16 height 16
click at [956, 383] on li "Delete" at bounding box center [968, 375] width 46 height 25
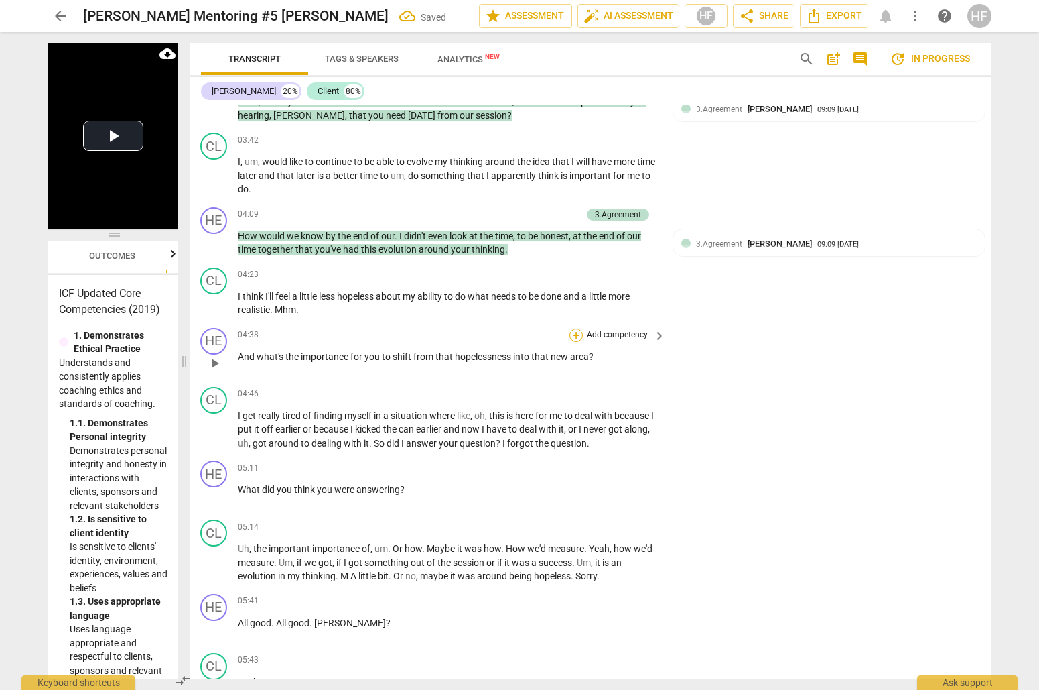
click at [572, 328] on div "+" at bounding box center [576, 334] width 13 height 13
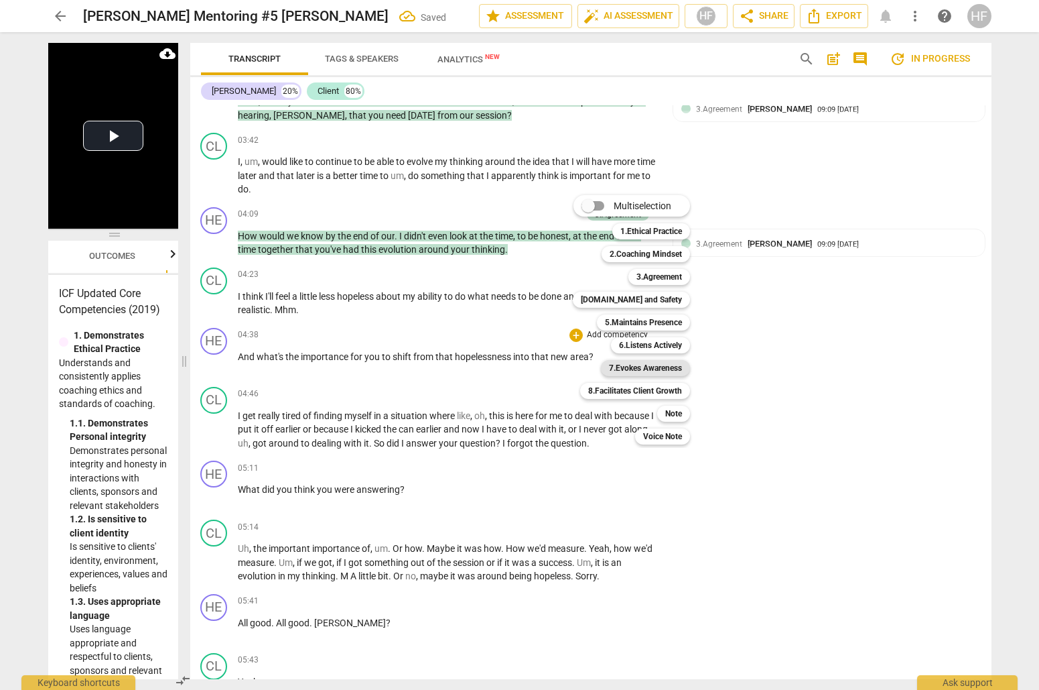
click at [667, 368] on b "7.Evokes Awareness" at bounding box center [645, 368] width 73 height 16
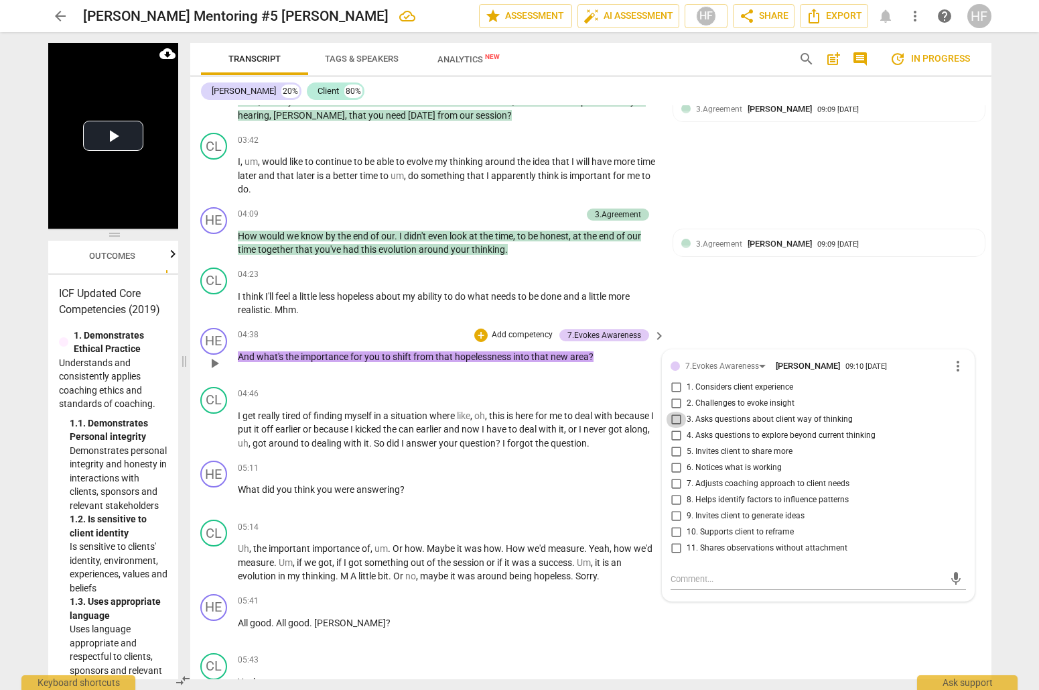
click at [673, 411] on input "3. Asks questions about client way of thinking" at bounding box center [675, 419] width 21 height 16
checkbox input "true"
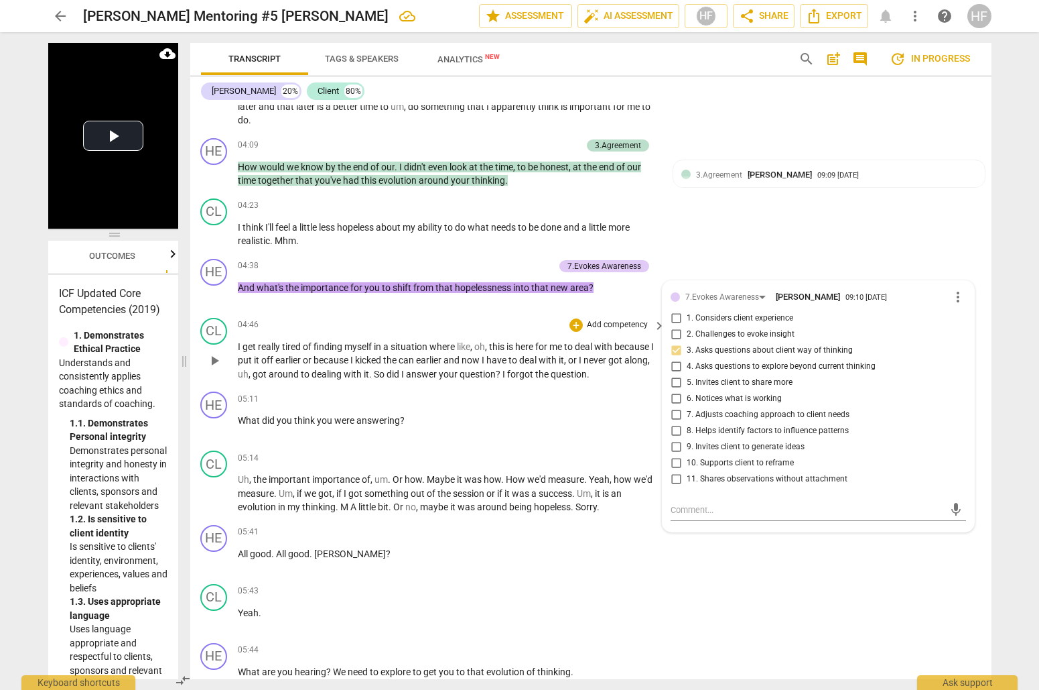
scroll to position [1209, 1]
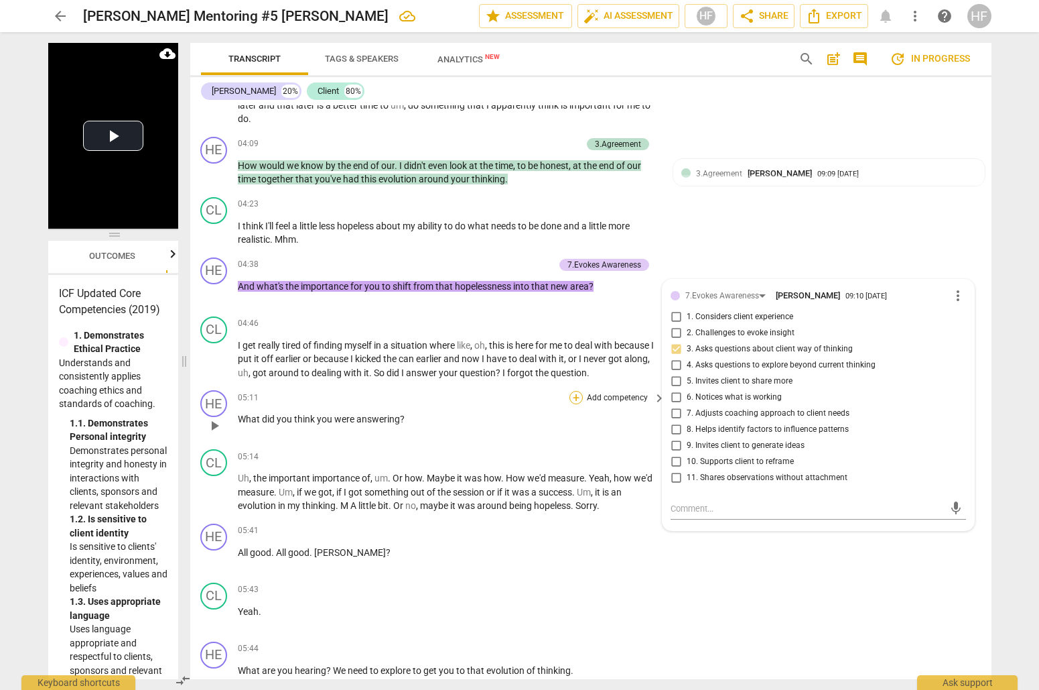
click at [571, 391] on div "+" at bounding box center [576, 397] width 13 height 13
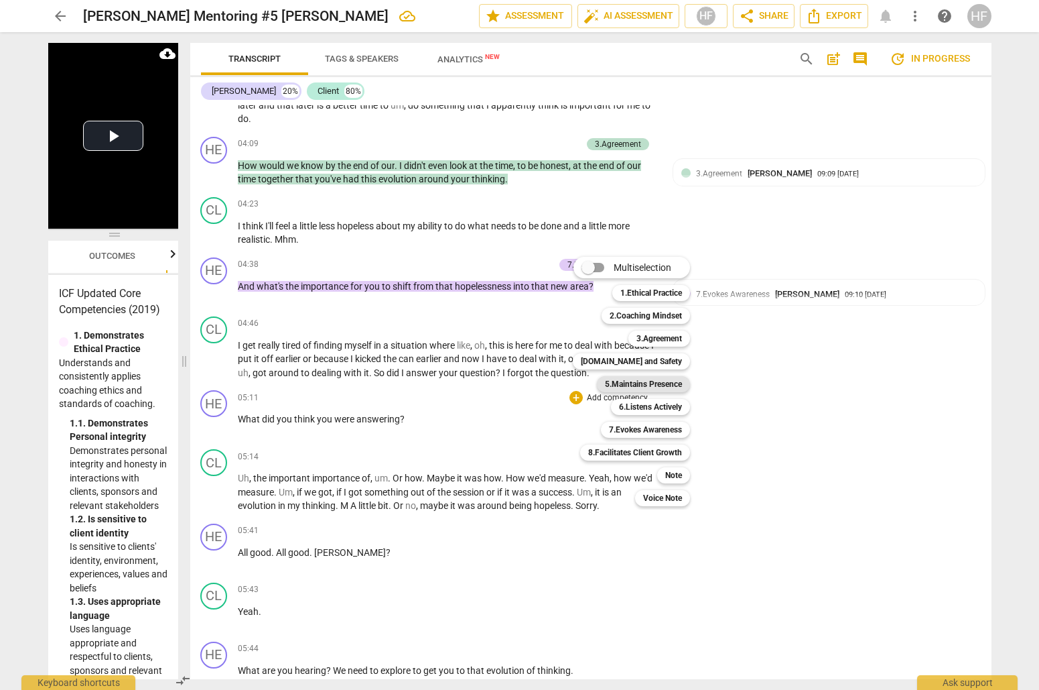
click at [653, 381] on b "5.Maintains Presence" at bounding box center [643, 384] width 77 height 16
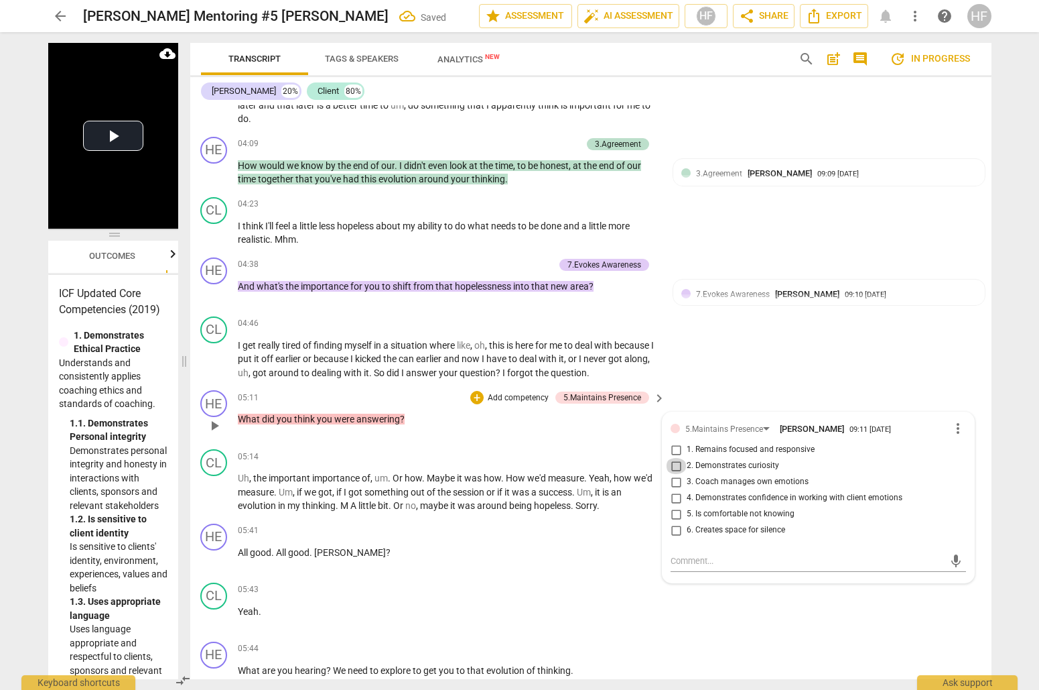
click at [679, 458] on input "2. Demonstrates curiosity" at bounding box center [675, 466] width 21 height 16
checkbox input "true"
click at [676, 506] on input "5. Is comfortable not knowing" at bounding box center [675, 514] width 21 height 16
checkbox input "true"
click at [677, 522] on input "6. Creates space for silence" at bounding box center [675, 530] width 21 height 16
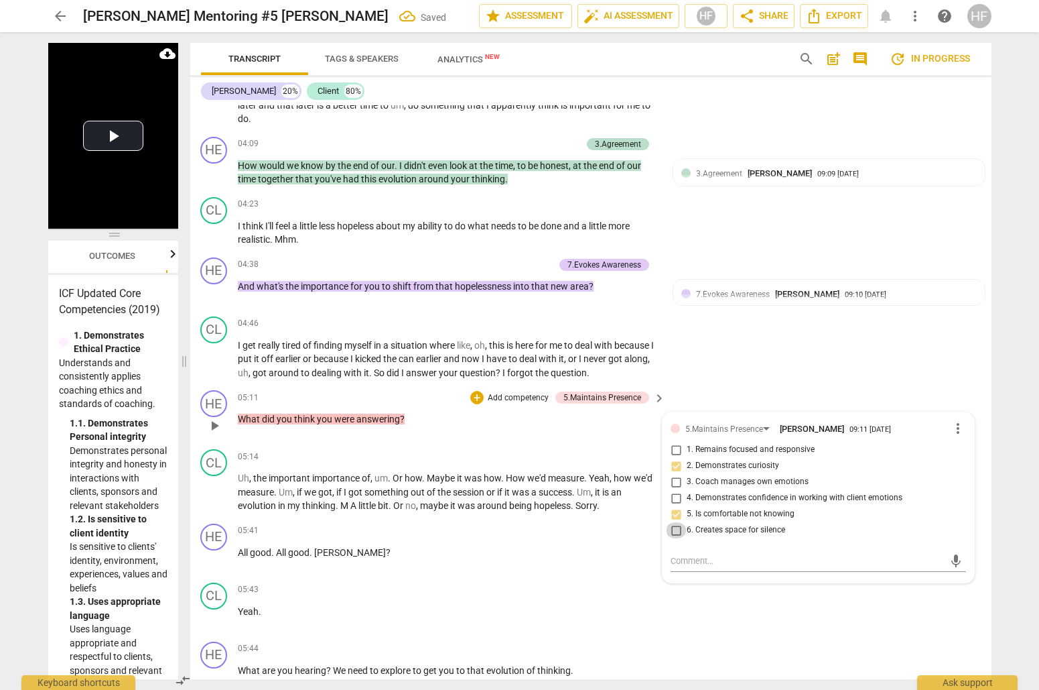
checkbox input "true"
click at [478, 391] on div "+" at bounding box center [476, 397] width 13 height 13
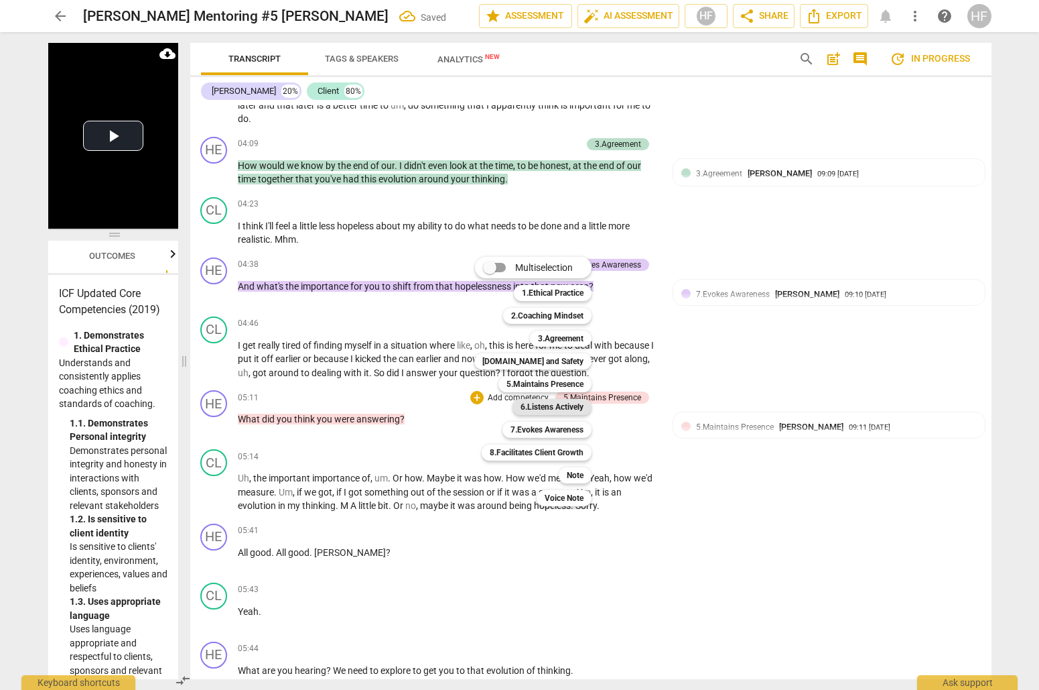
click at [561, 405] on b "6.Listens Actively" at bounding box center [552, 407] width 63 height 16
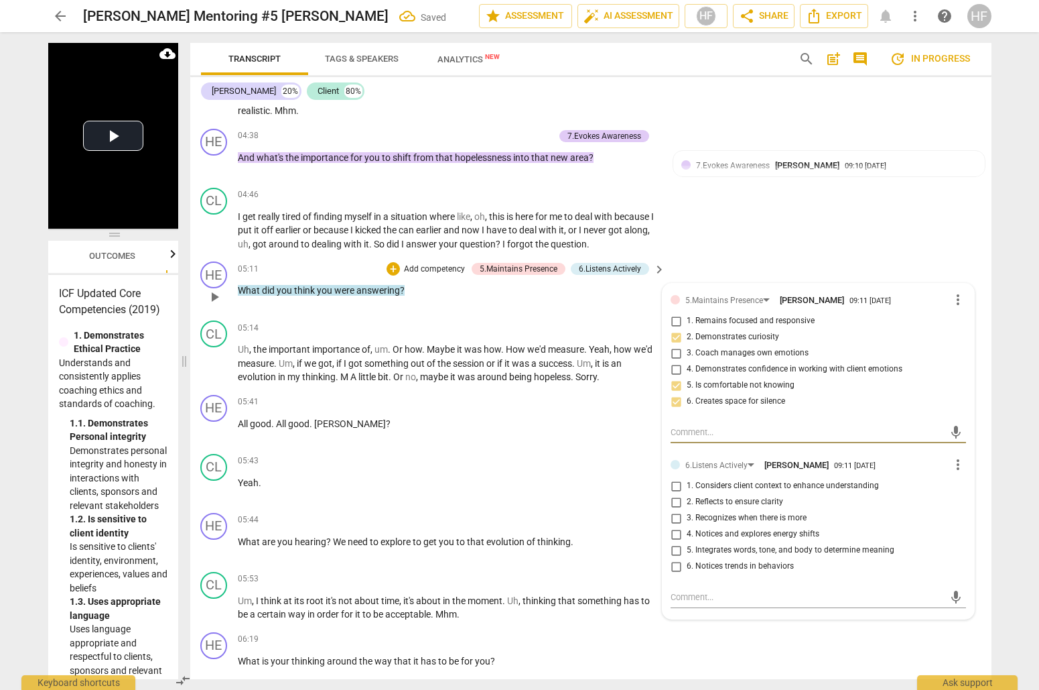
scroll to position [1339, 1]
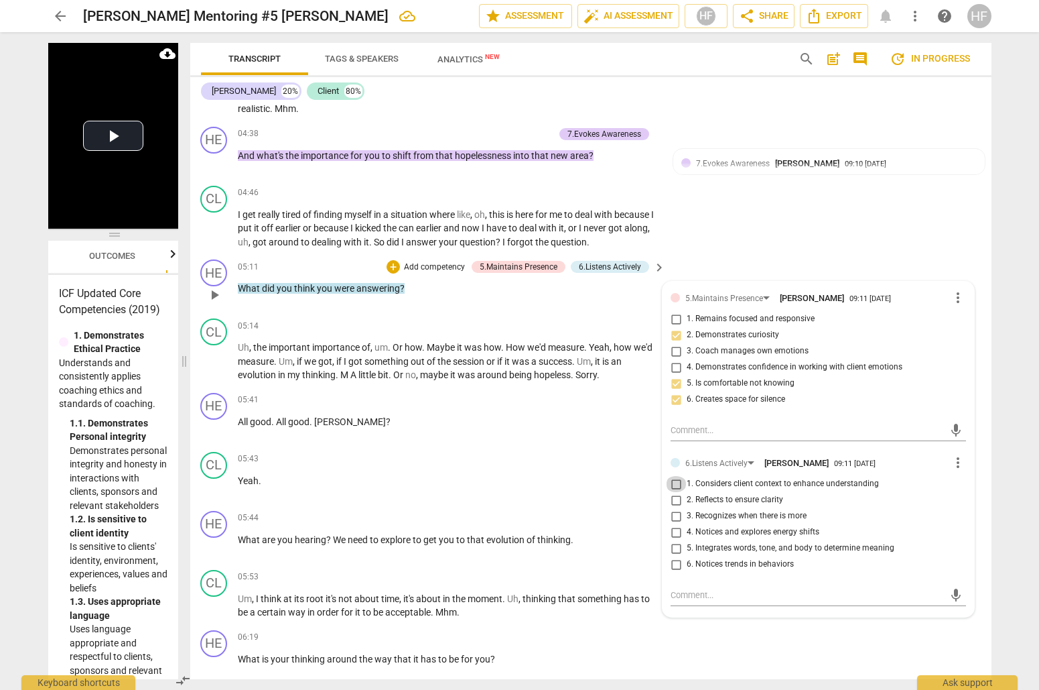
click at [674, 476] on input "1. Considers client context to enhance understanding" at bounding box center [675, 484] width 21 height 16
checkbox input "true"
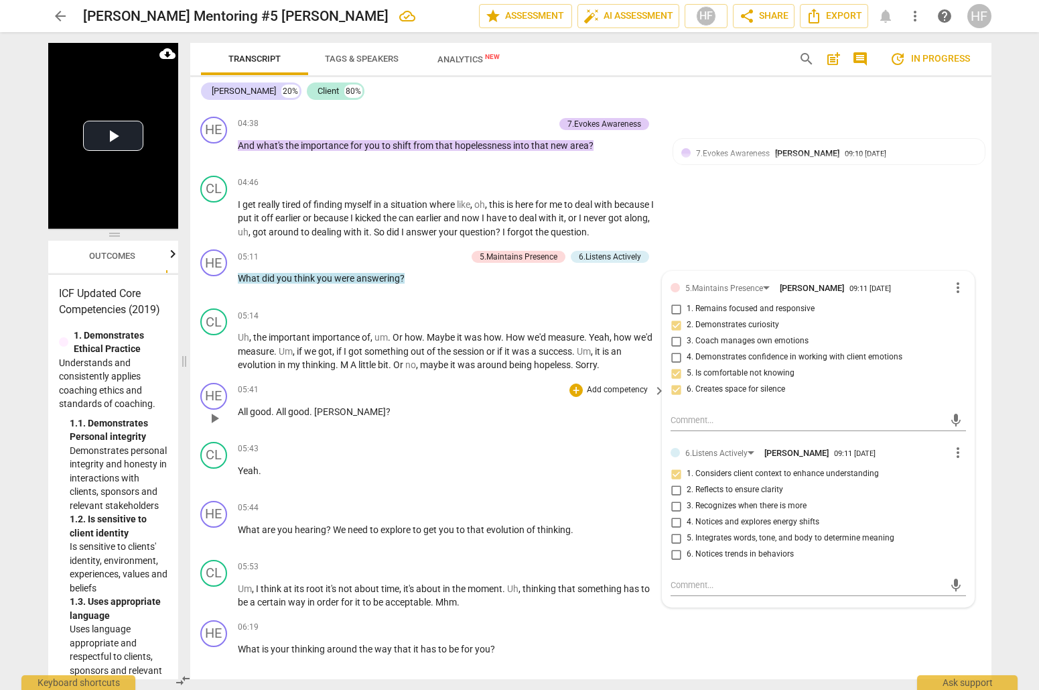
scroll to position [1357, 1]
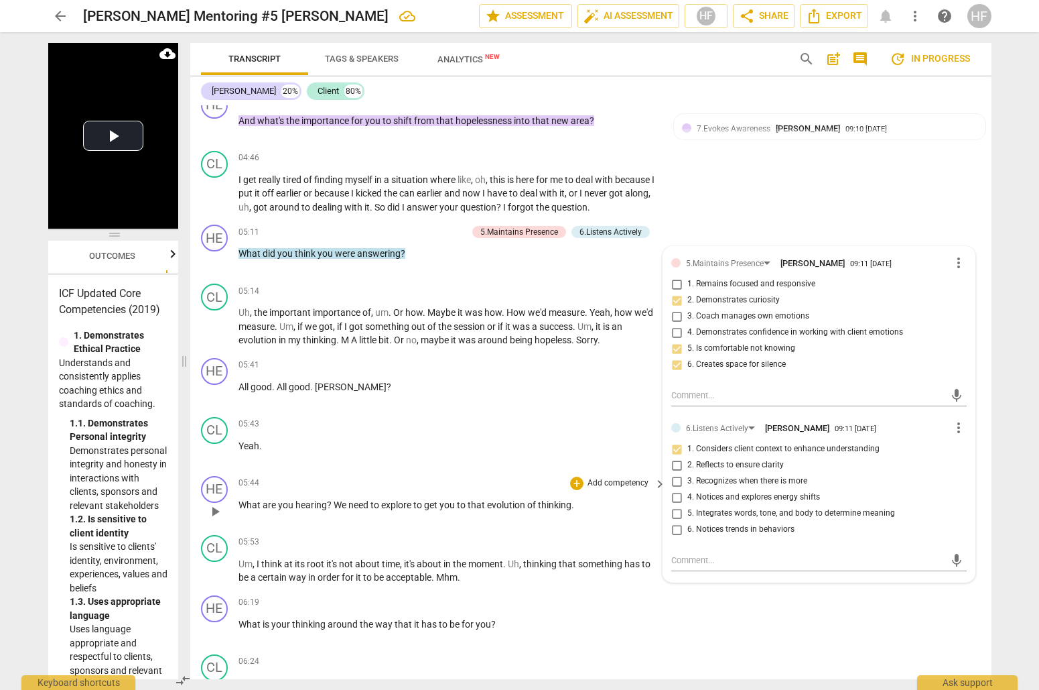
click at [549, 499] on span "thinking" at bounding box center [555, 504] width 34 height 11
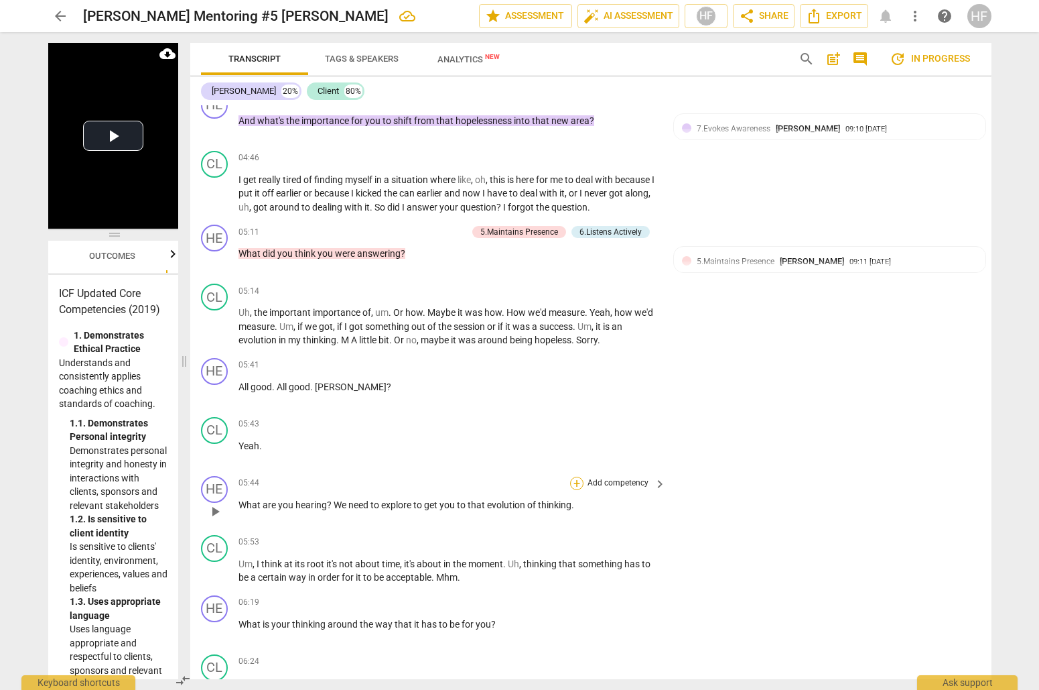
click at [576, 476] on div "+" at bounding box center [576, 482] width 13 height 13
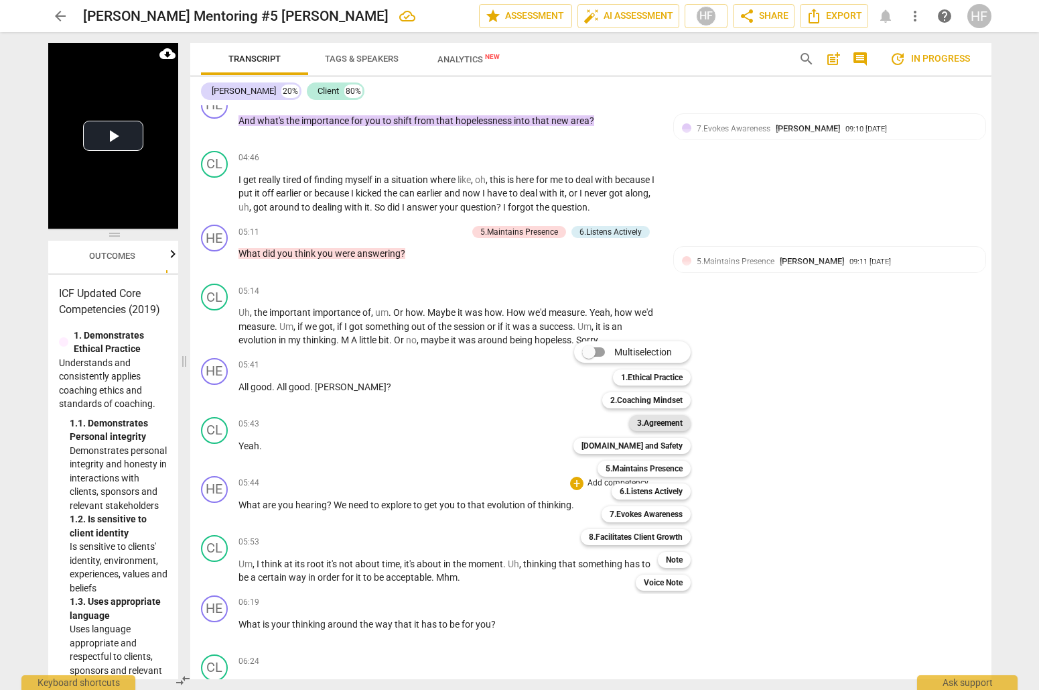
click at [661, 423] on b "3.Agreement" at bounding box center [660, 423] width 46 height 16
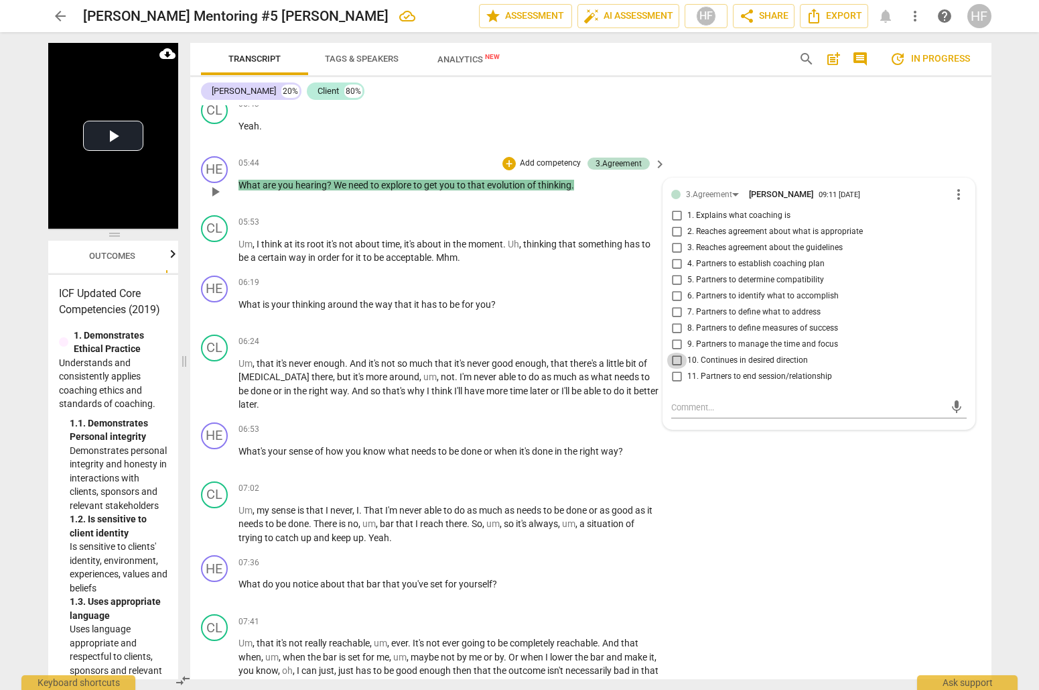
click at [676, 352] on input "10. Continues in desired direction" at bounding box center [676, 360] width 21 height 16
checkbox input "true"
click at [675, 288] on input "6. Partners to identify what to accomplish" at bounding box center [676, 296] width 21 height 16
checkbox input "true"
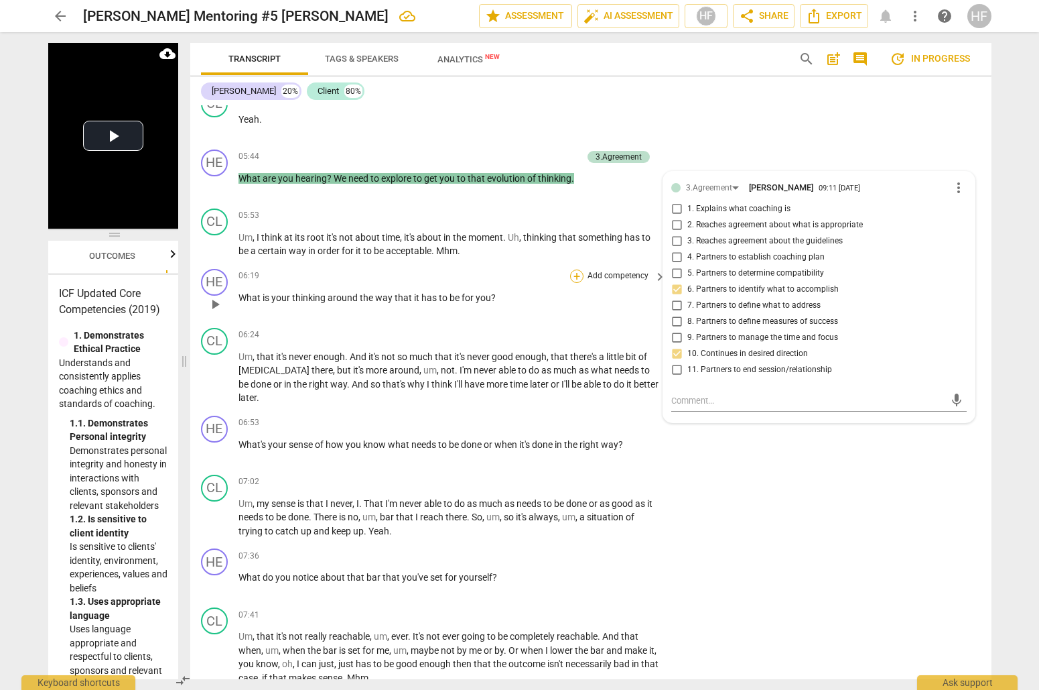
click at [577, 269] on div "+" at bounding box center [576, 275] width 13 height 13
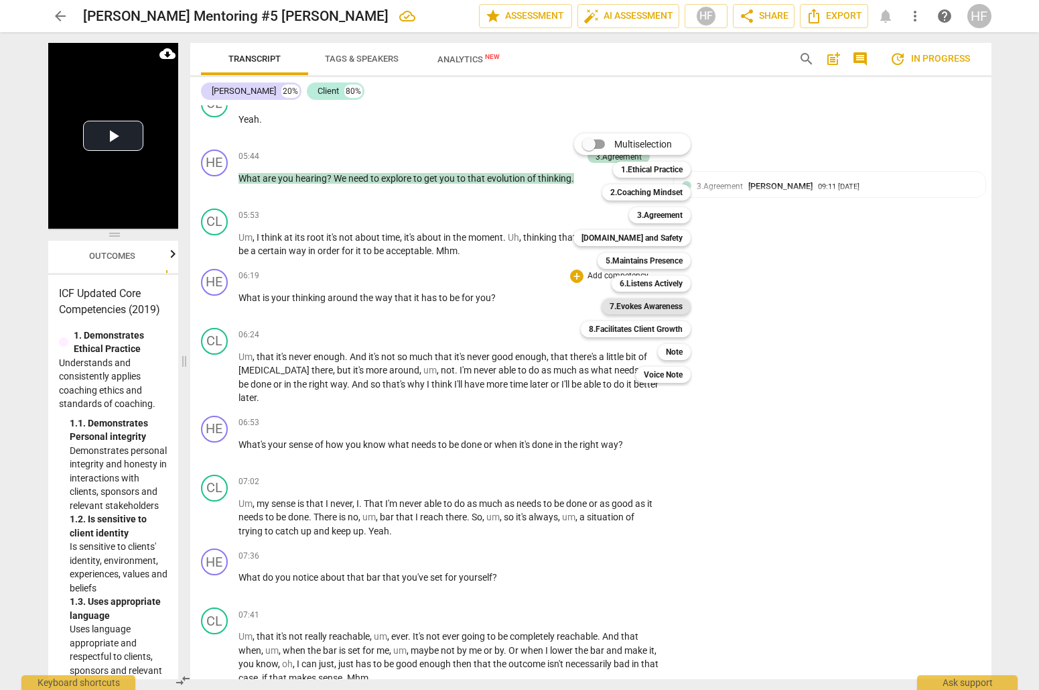
click at [665, 304] on b "7.Evokes Awareness" at bounding box center [646, 306] width 73 height 16
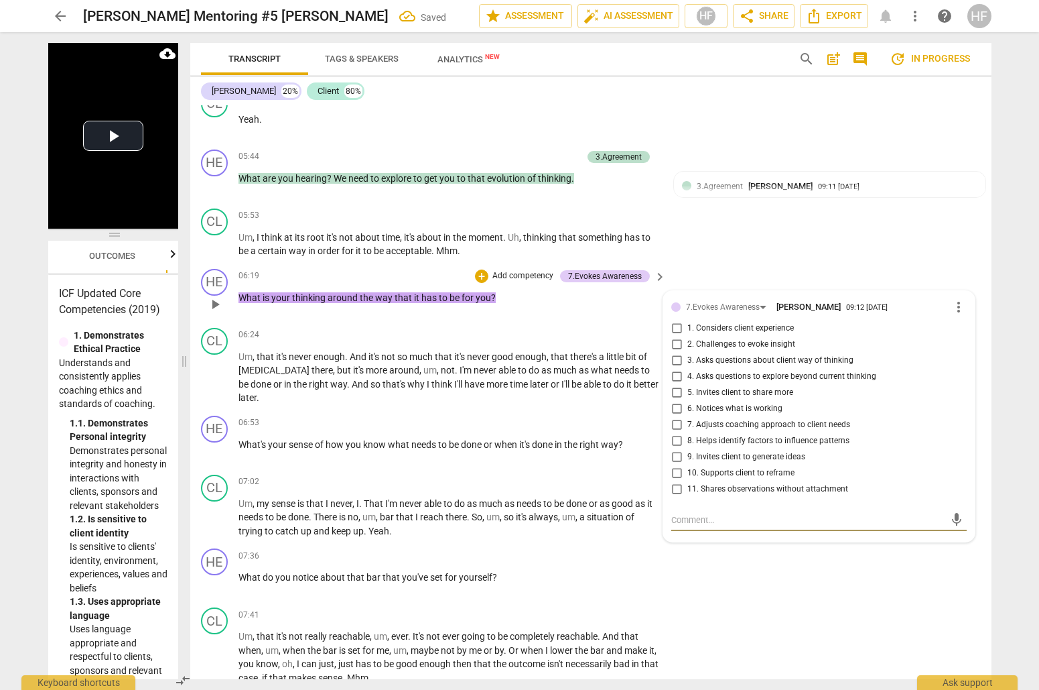
click at [673, 385] on input "5. Invites client to share more" at bounding box center [676, 393] width 21 height 16
checkbox input "true"
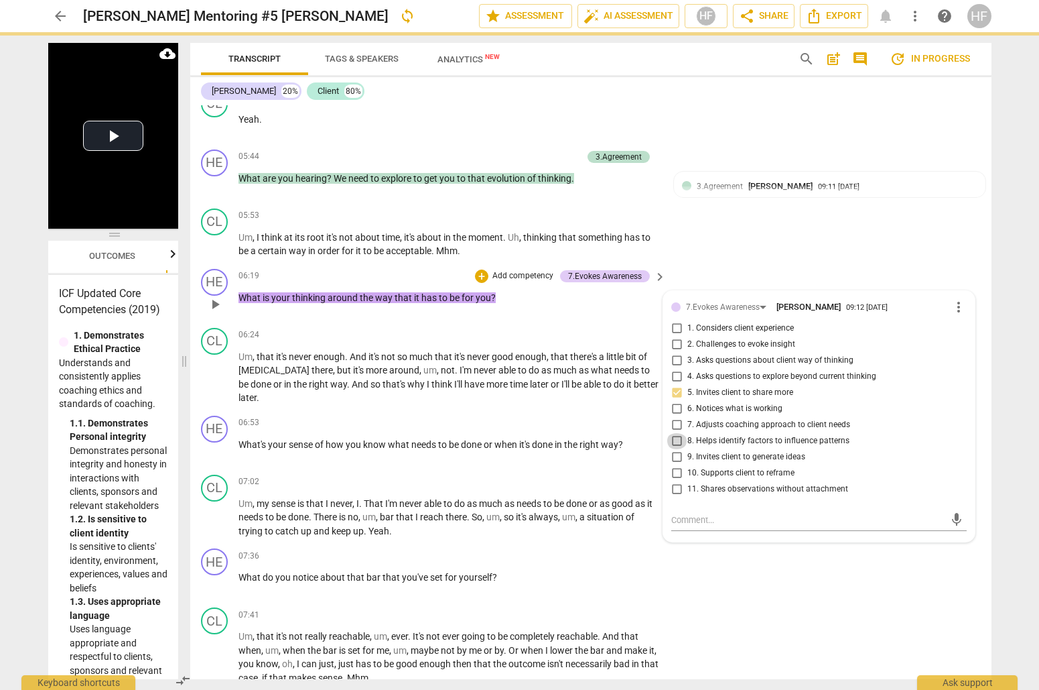
click at [677, 433] on input "8. Helps identify factors to influence patterns" at bounding box center [676, 441] width 21 height 16
checkbox input "true"
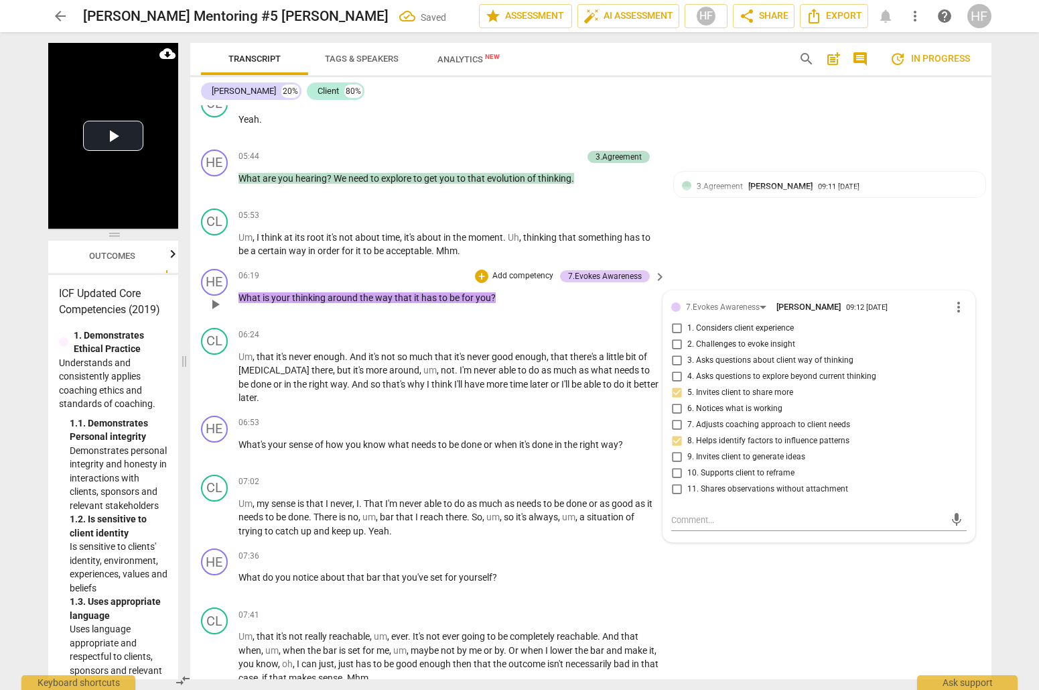
click at [678, 449] on input "9. Invites client to generate ideas" at bounding box center [676, 457] width 21 height 16
checkbox input "false"
click at [572, 416] on div "+" at bounding box center [576, 422] width 13 height 13
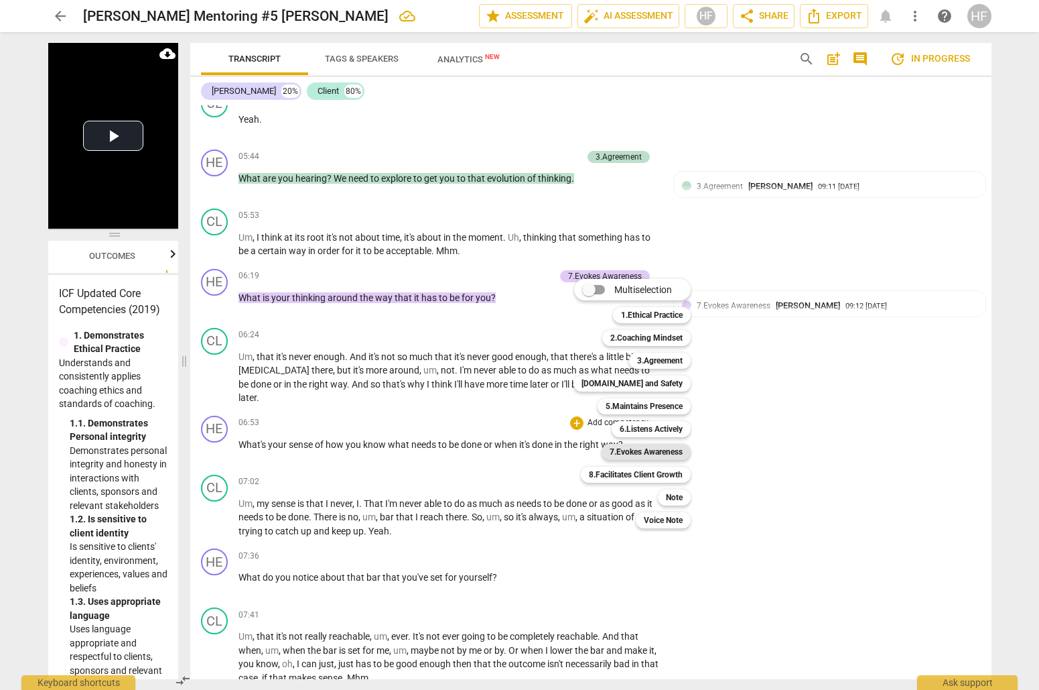
click at [656, 458] on b "7.Evokes Awareness" at bounding box center [646, 452] width 73 height 16
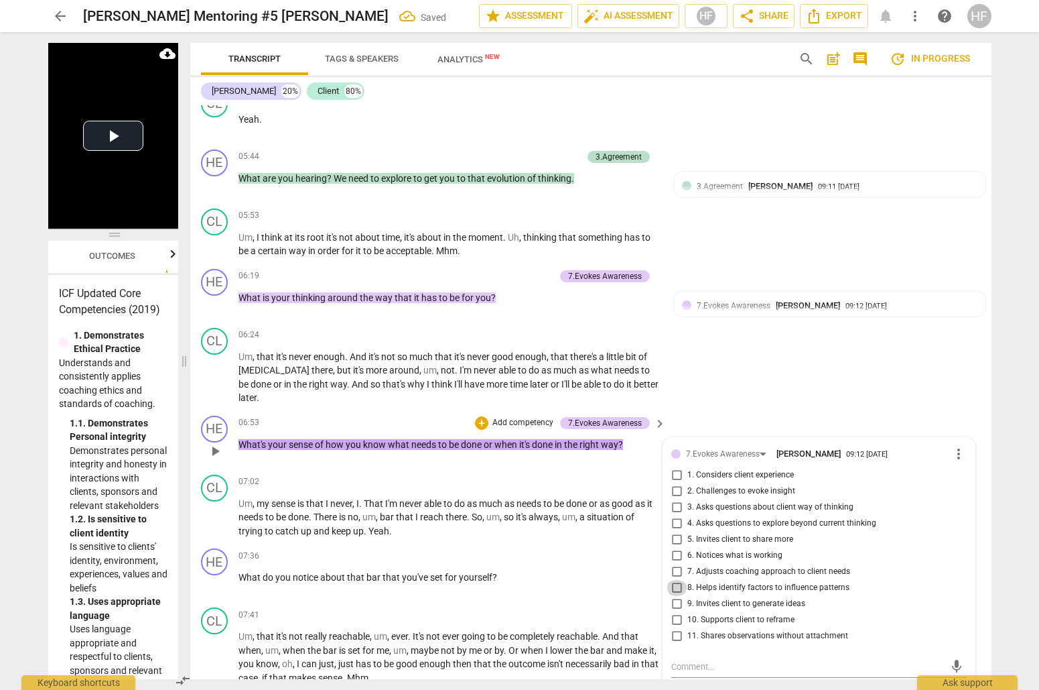
click at [681, 580] on input "8. Helps identify factors to influence patterns" at bounding box center [676, 588] width 21 height 16
checkbox input "true"
click at [681, 596] on input "9. Invites client to generate ideas" at bounding box center [676, 604] width 21 height 16
checkbox input "true"
click at [681, 531] on input "5. Invites client to share more" at bounding box center [676, 539] width 21 height 16
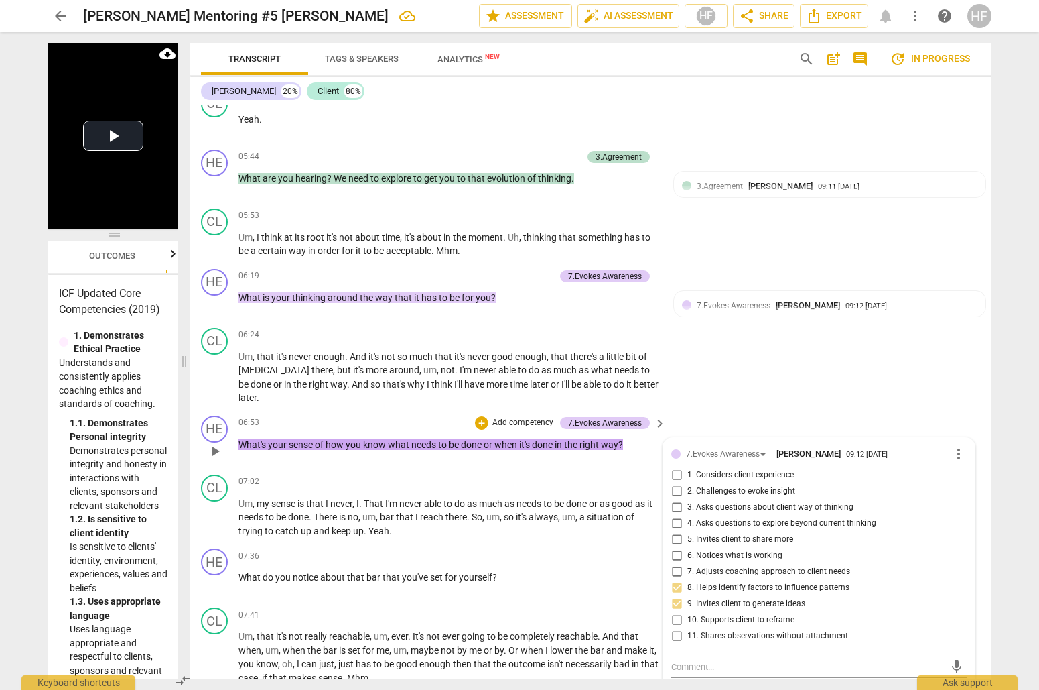
checkbox input "true"
click at [677, 515] on input "4. Asks questions to explore beyond current thinking" at bounding box center [676, 523] width 21 height 16
checkbox input "true"
click at [675, 483] on input "2. Challenges to evoke insight" at bounding box center [676, 491] width 21 height 16
checkbox input "true"
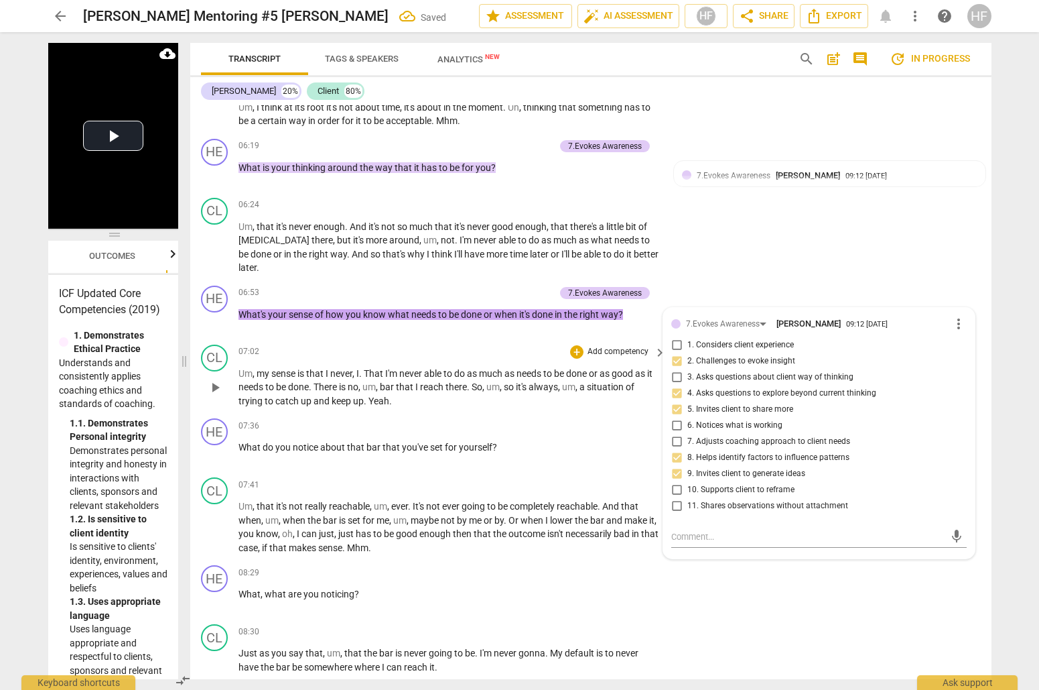
scroll to position [1839, 0]
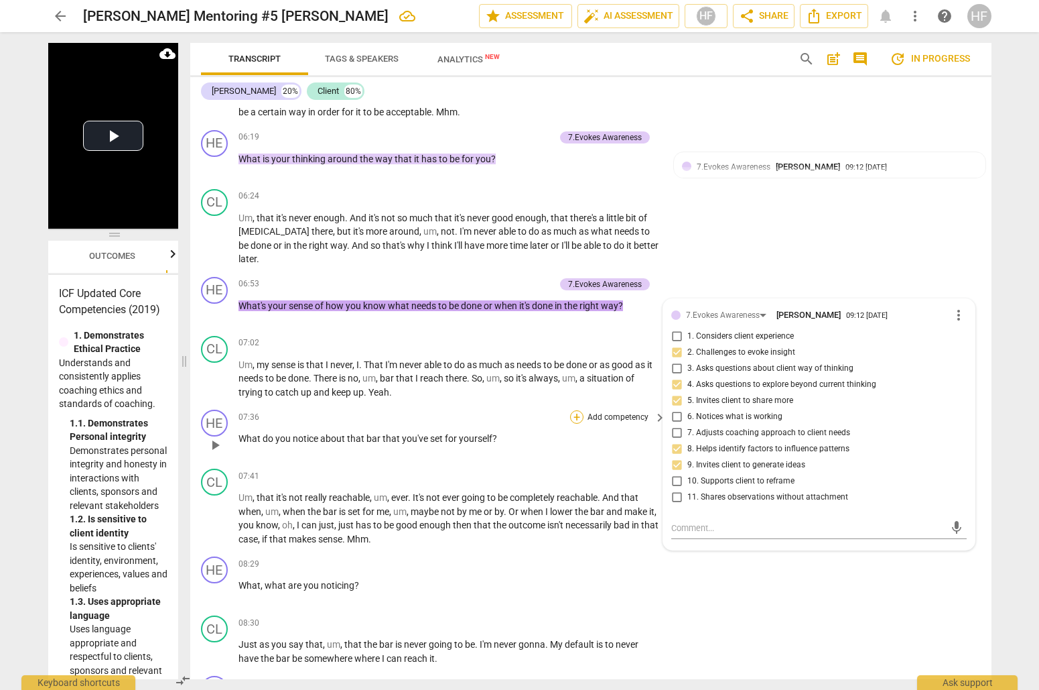
click at [576, 410] on div "+" at bounding box center [576, 416] width 13 height 13
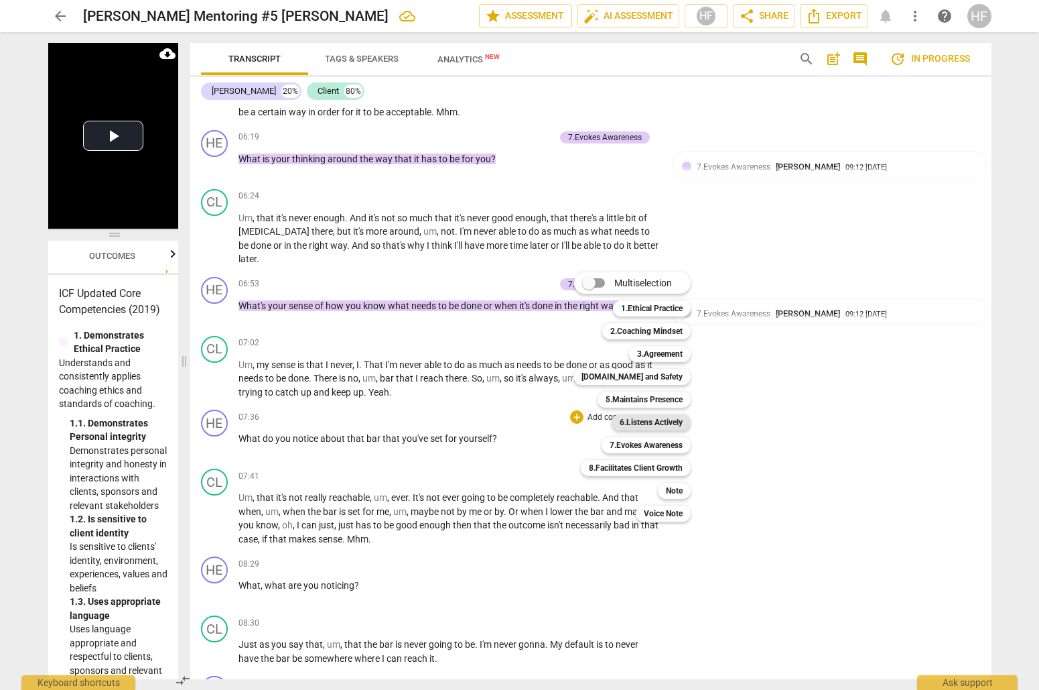
click at [661, 419] on b "6.Listens Actively" at bounding box center [651, 422] width 63 height 16
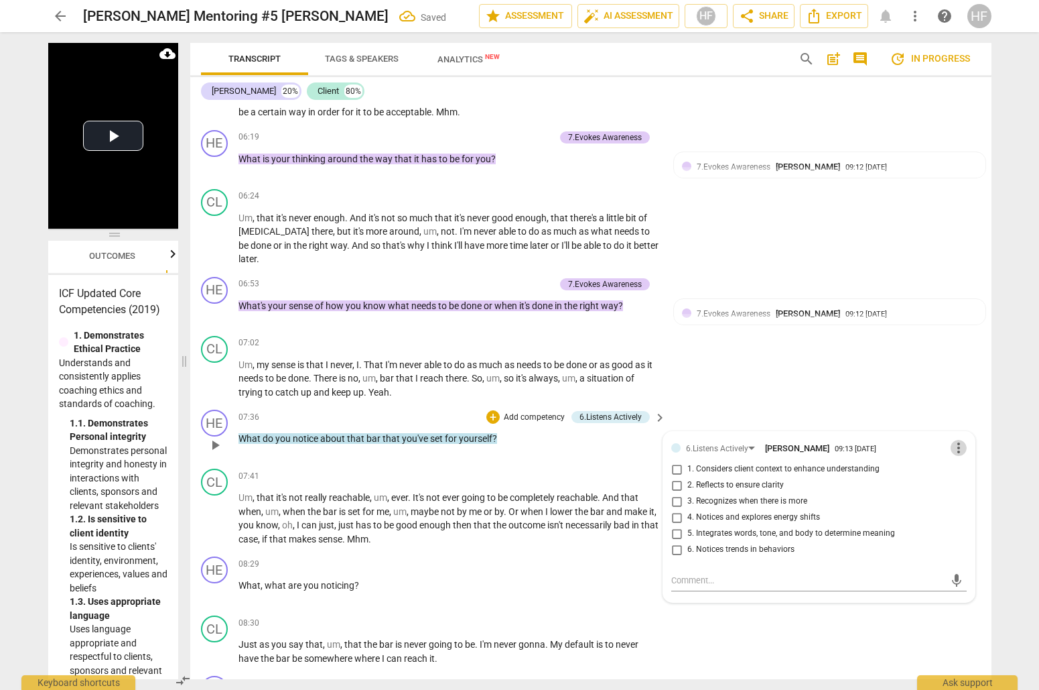
click at [958, 440] on span "more_vert" at bounding box center [959, 448] width 16 height 16
click at [963, 452] on li "Delete" at bounding box center [969, 452] width 46 height 25
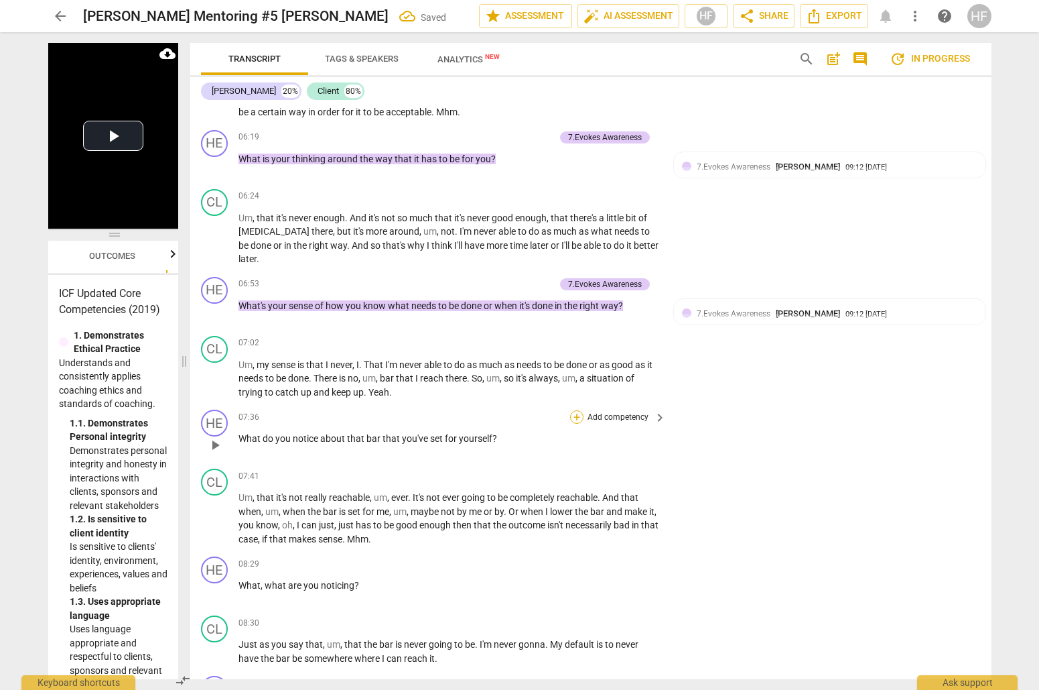
click at [576, 410] on div "+" at bounding box center [576, 416] width 13 height 13
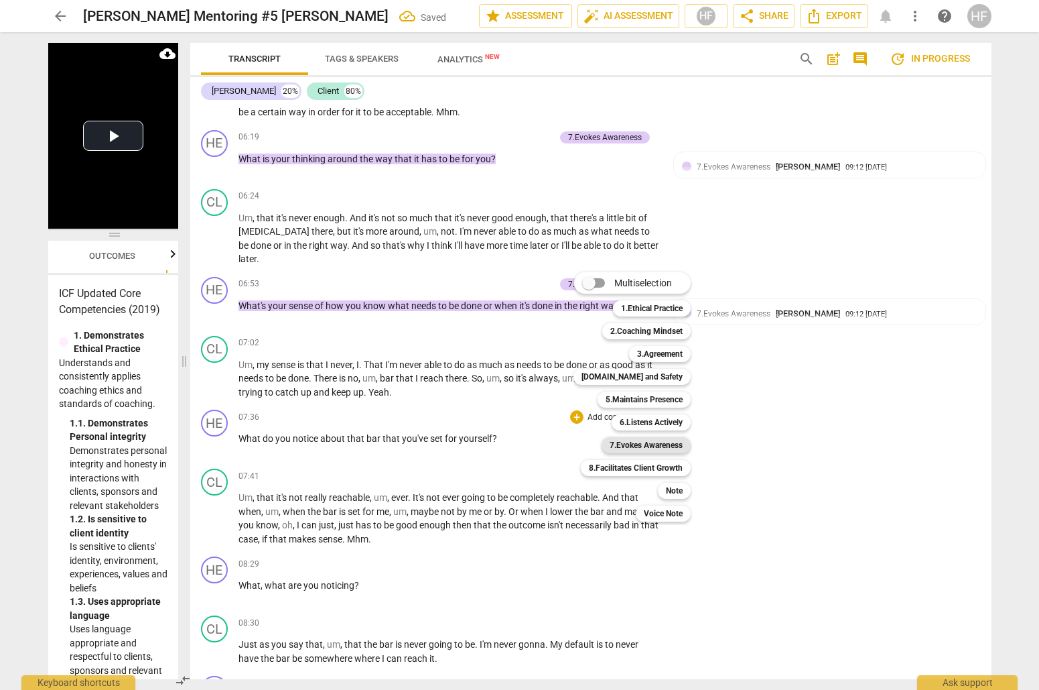
click at [653, 446] on b "7.Evokes Awareness" at bounding box center [646, 445] width 73 height 16
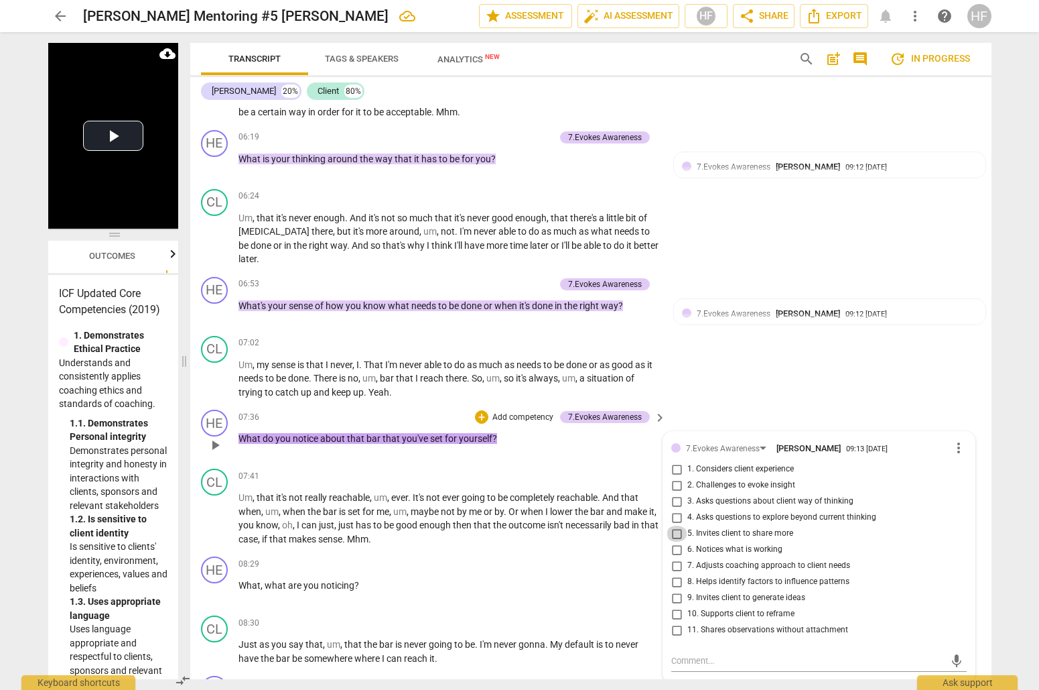
click at [677, 525] on input "5. Invites client to share more" at bounding box center [676, 533] width 21 height 16
checkbox input "true"
click at [677, 590] on input "9. Invites client to generate ideas" at bounding box center [676, 598] width 21 height 16
checkbox input "true"
click at [675, 493] on input "3. Asks questions about client way of thinking" at bounding box center [676, 501] width 21 height 16
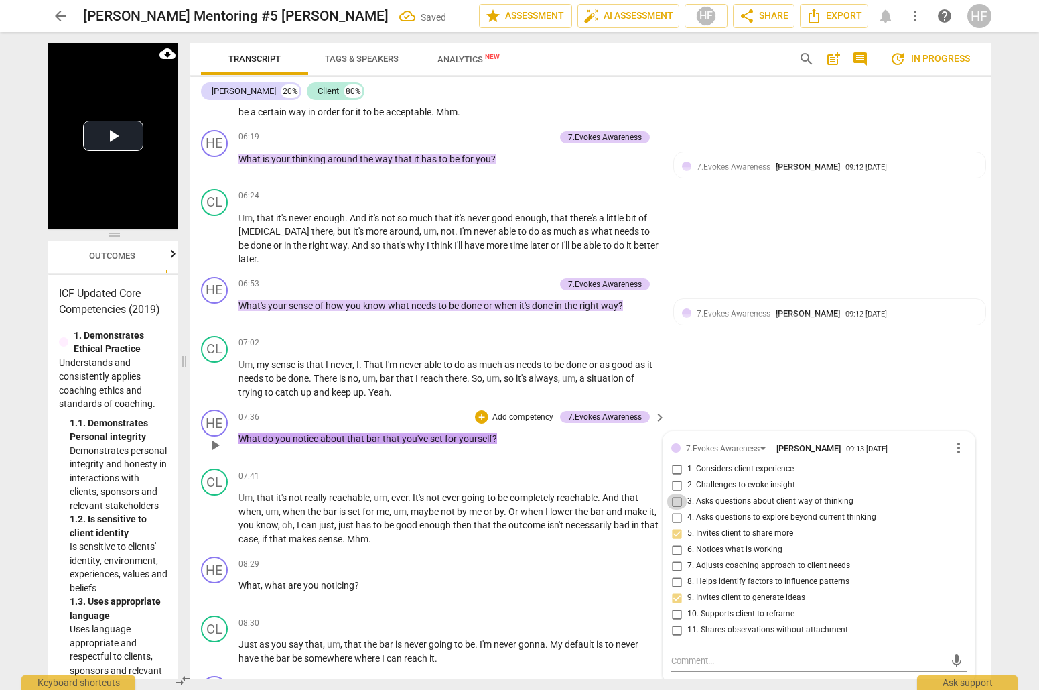
checkbox input "true"
click at [673, 477] on input "2. Challenges to evoke insight" at bounding box center [676, 485] width 21 height 16
checkbox input "true"
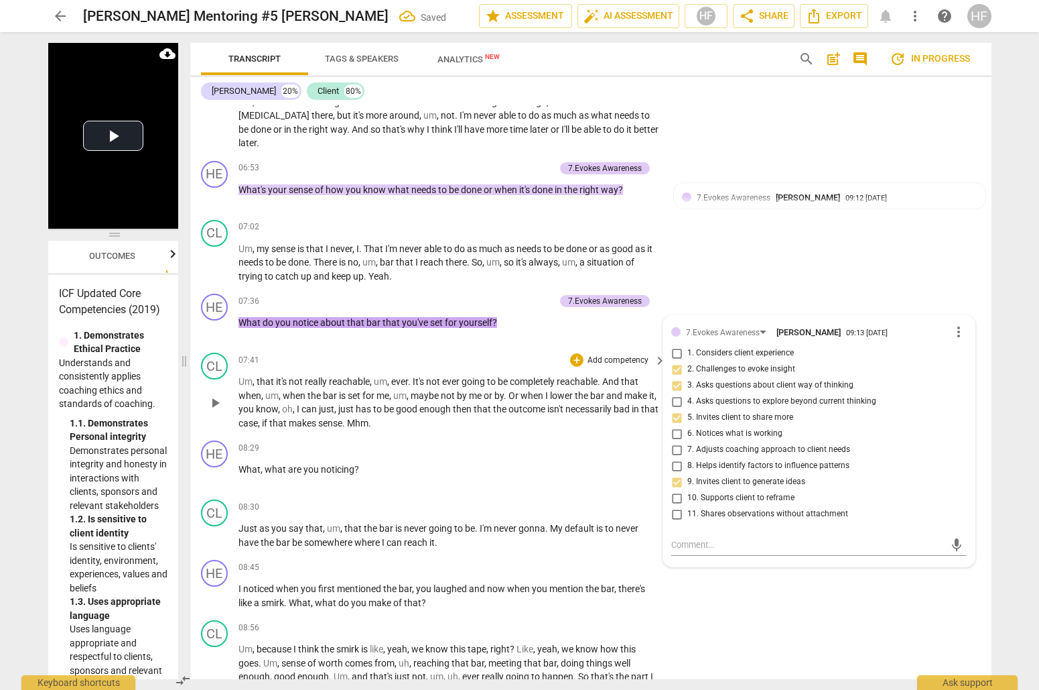
scroll to position [1955, 0]
click at [577, 441] on div "+" at bounding box center [576, 447] width 13 height 13
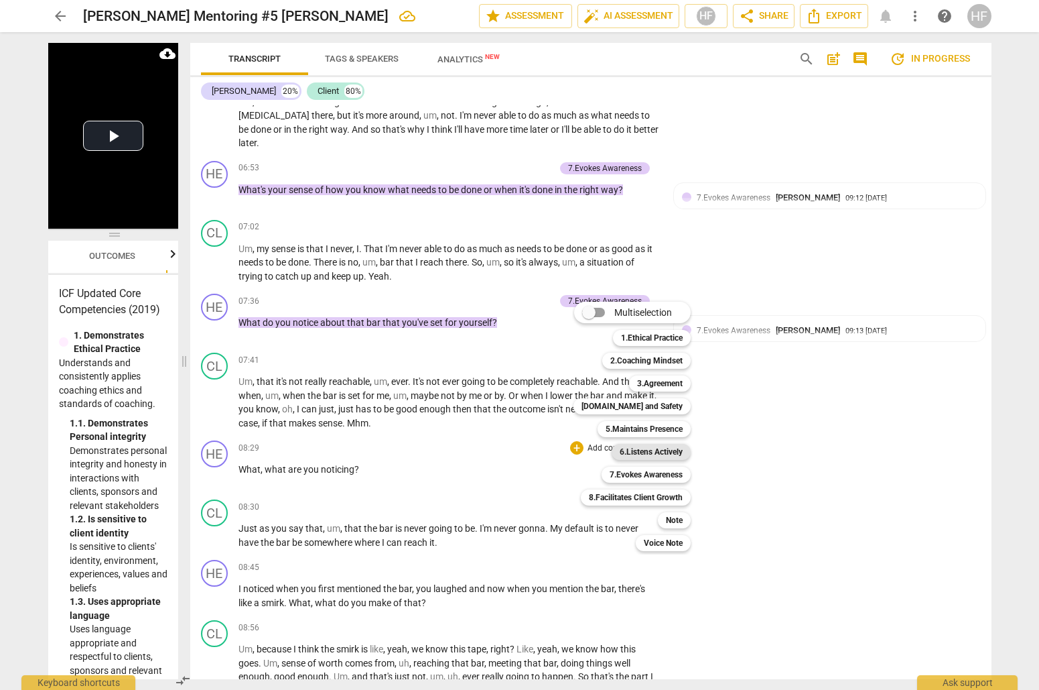
click at [657, 448] on b "6.Listens Actively" at bounding box center [651, 452] width 63 height 16
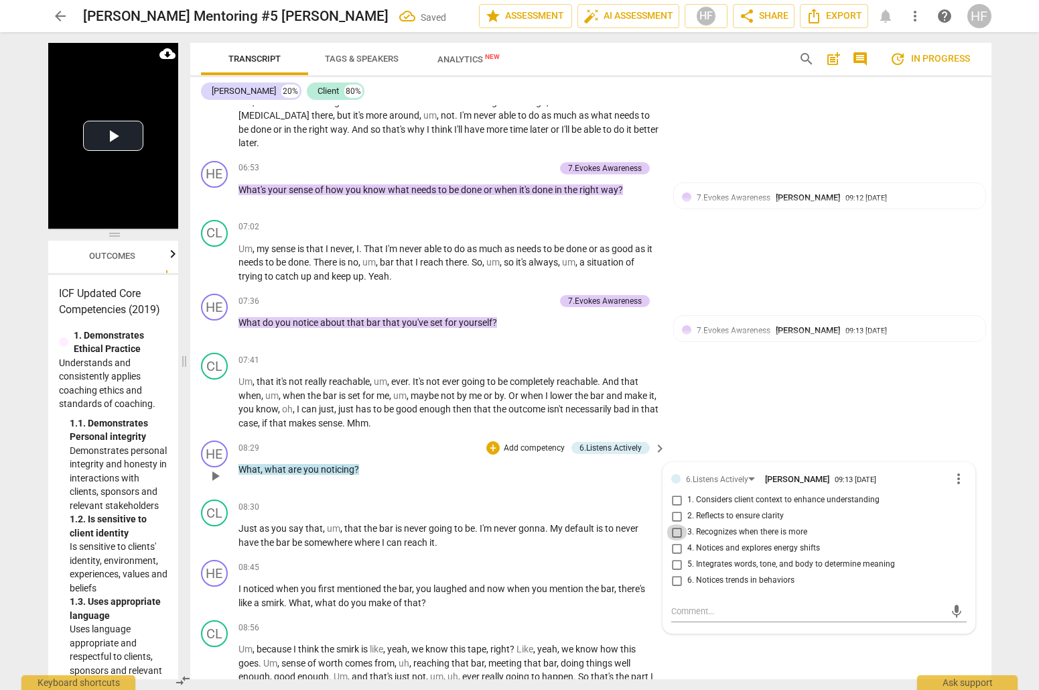
click at [679, 524] on input "3. Recognizes when there is more" at bounding box center [676, 532] width 21 height 16
checkbox input "true"
click at [677, 540] on input "4. Notices and explores energy shifts" at bounding box center [676, 548] width 21 height 16
checkbox input "true"
click at [484, 440] on div "+ Add competency 6.Listens Actively keyboard_arrow_right" at bounding box center [576, 447] width 184 height 15
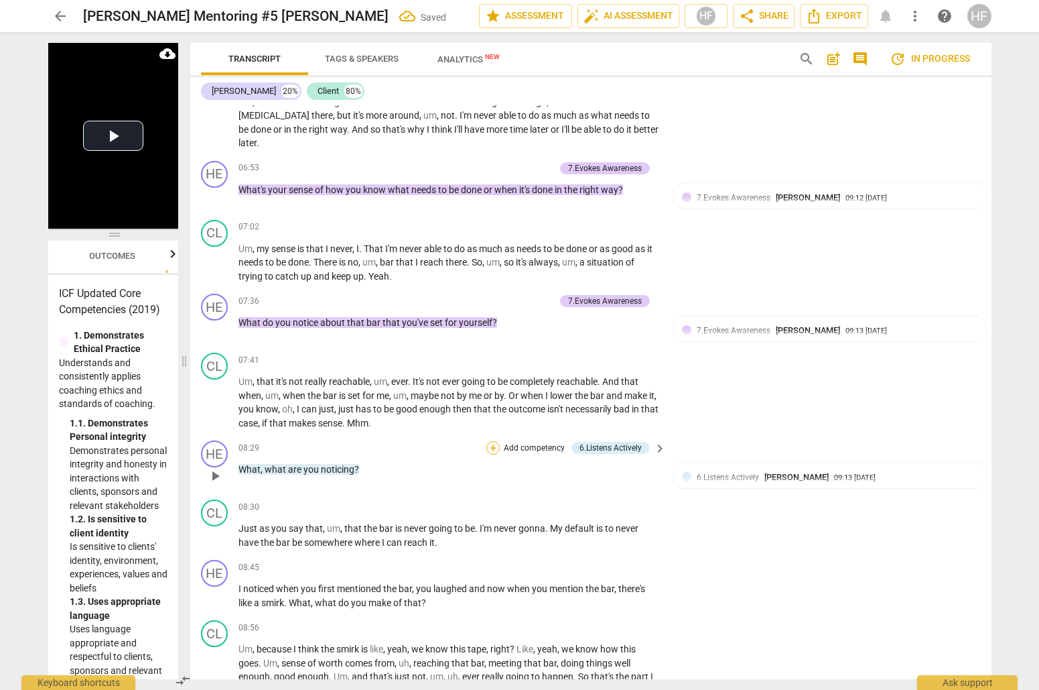
click at [493, 441] on div "+" at bounding box center [492, 447] width 13 height 13
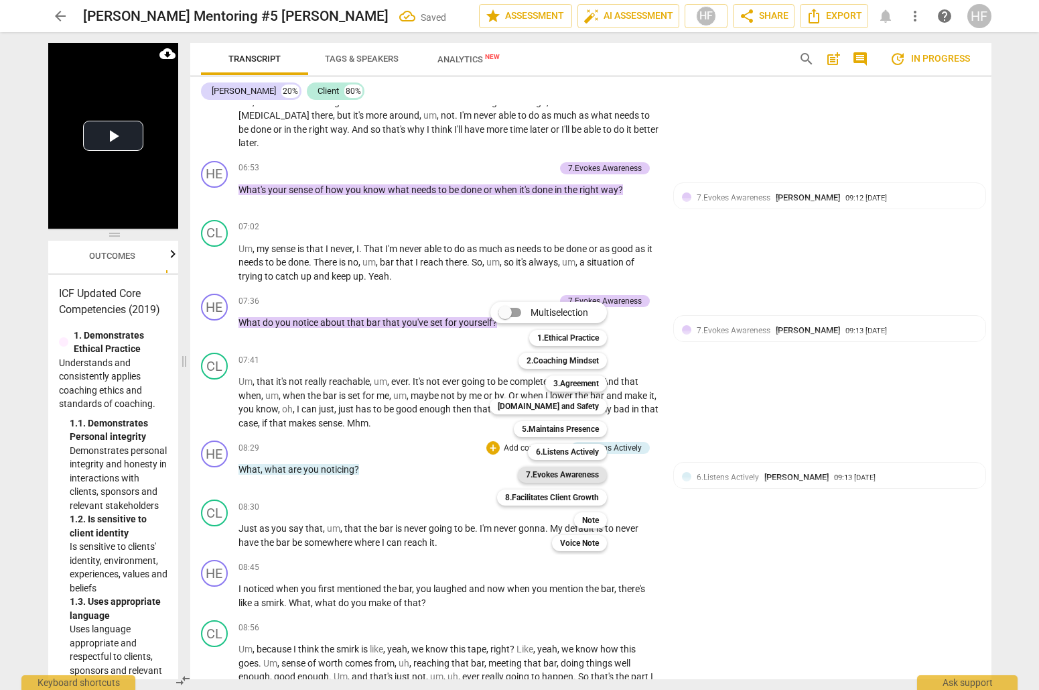
click at [583, 474] on b "7.Evokes Awareness" at bounding box center [562, 474] width 73 height 16
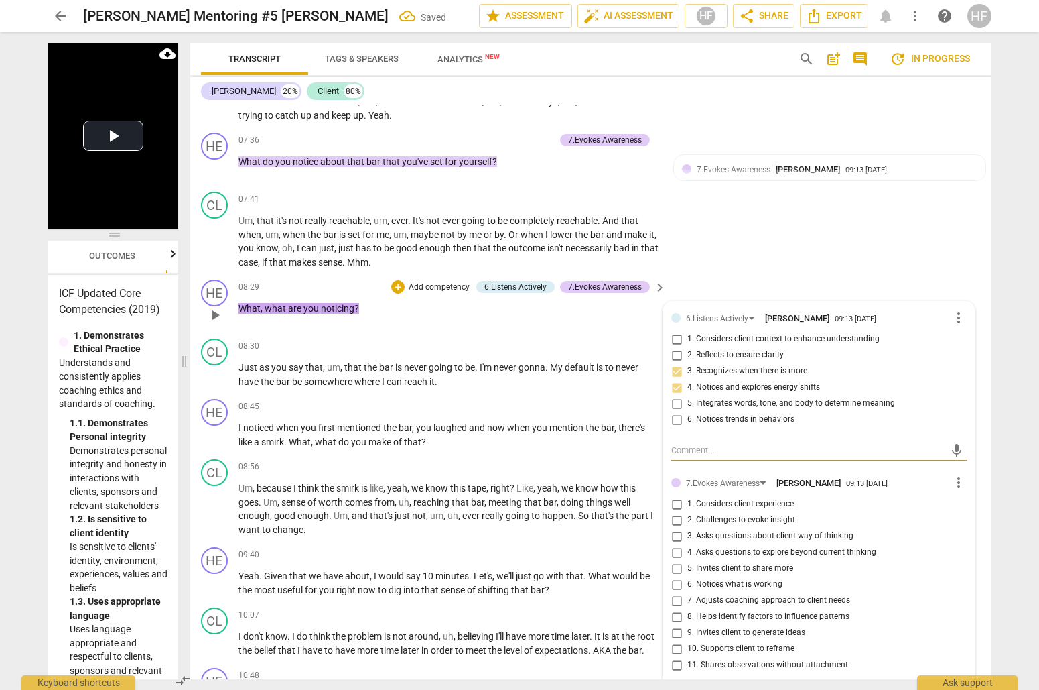
scroll to position [2129, 0]
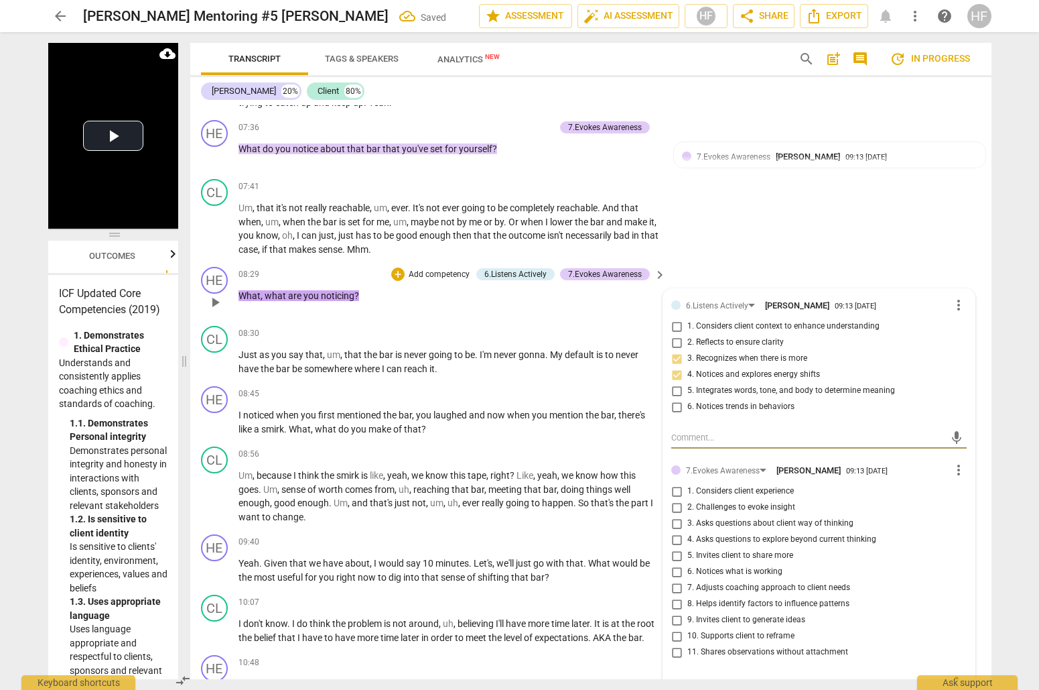
click at [677, 499] on input "2. Challenges to evoke insight" at bounding box center [676, 507] width 21 height 16
checkbox input "true"
click at [675, 531] on input "4. Asks questions to explore beyond current thinking" at bounding box center [676, 539] width 21 height 16
checkbox input "true"
click at [672, 515] on input "3. Asks questions about client way of thinking" at bounding box center [676, 523] width 21 height 16
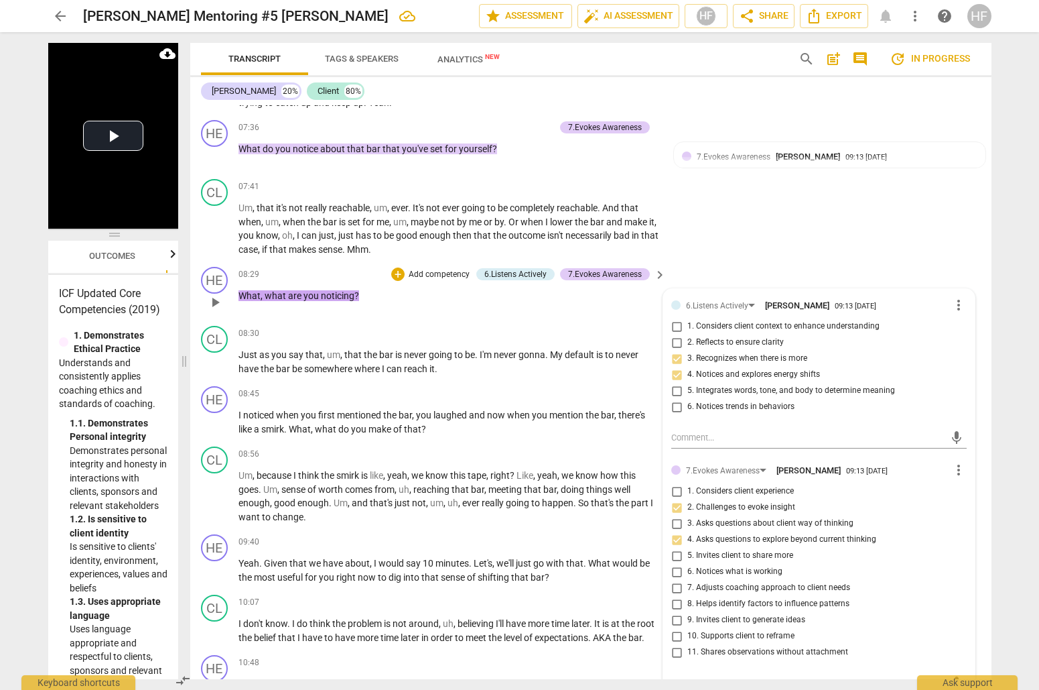
checkbox input "true"
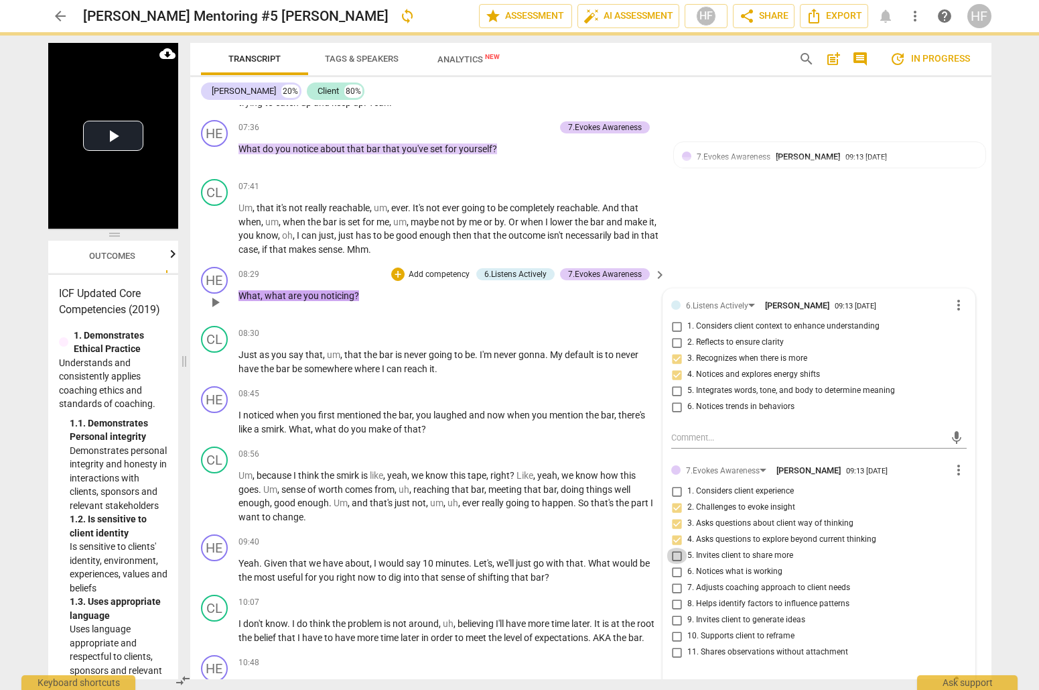
click at [675, 547] on input "5. Invites client to share more" at bounding box center [676, 555] width 21 height 16
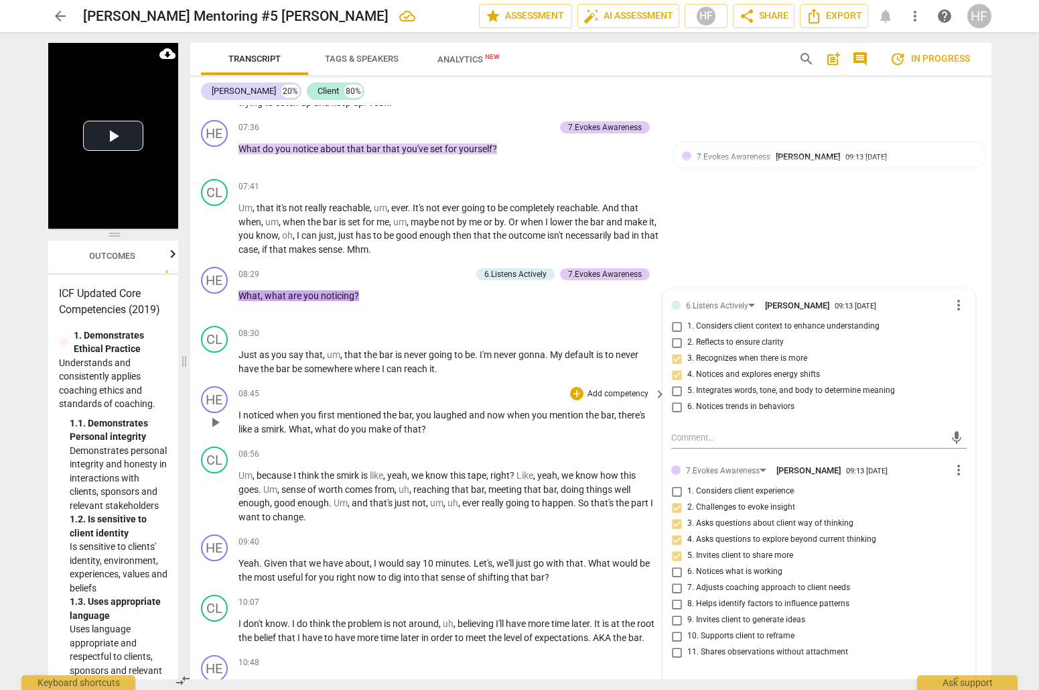
click at [486, 409] on span "and" at bounding box center [478, 414] width 18 height 11
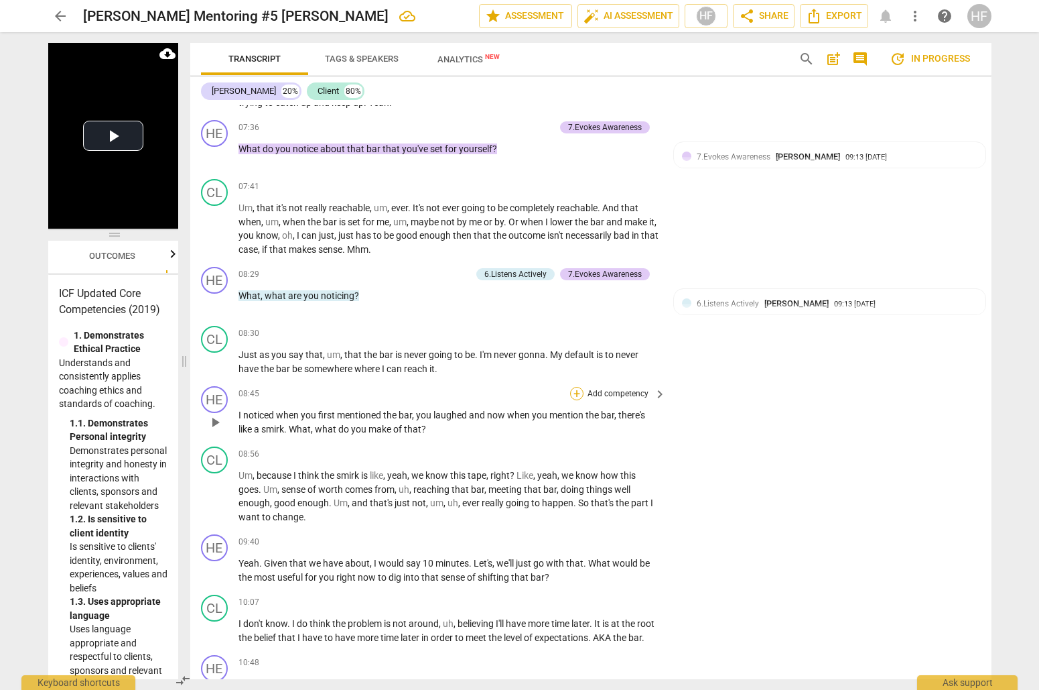
click at [575, 387] on div "+" at bounding box center [576, 393] width 13 height 13
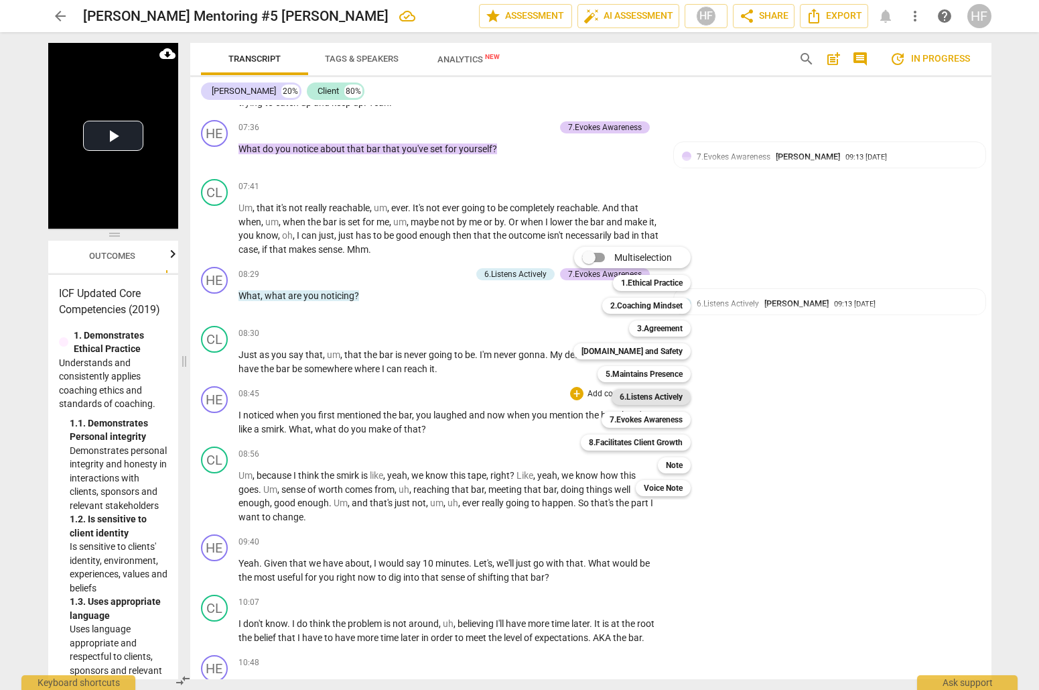
click at [662, 396] on b "6.Listens Actively" at bounding box center [651, 397] width 63 height 16
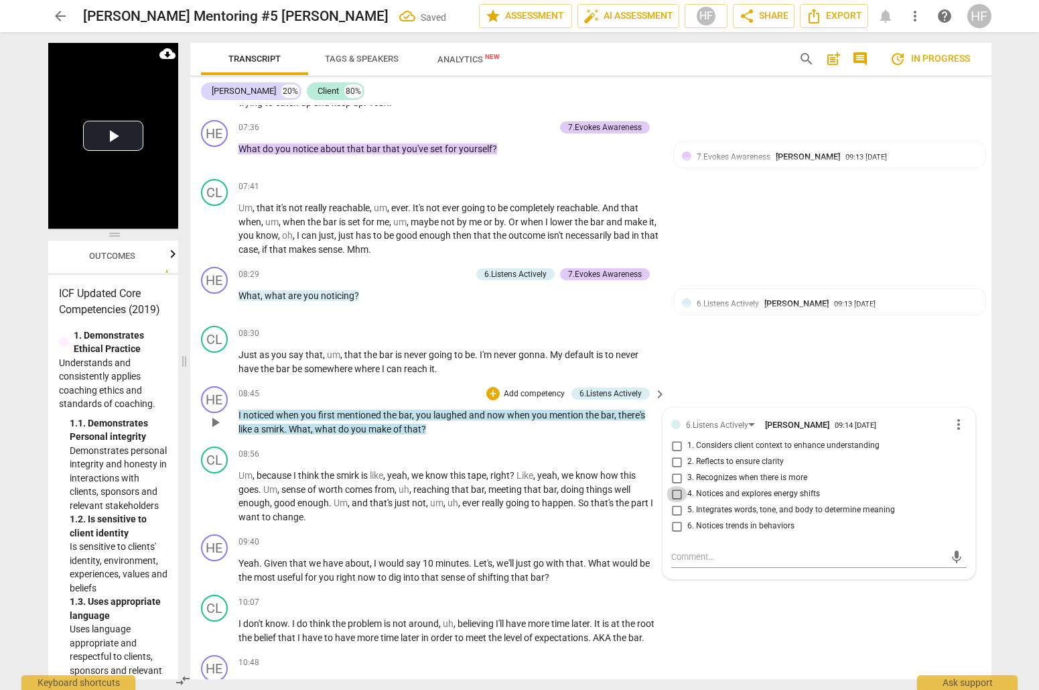
click at [679, 486] on input "4. Notices and explores energy shifts" at bounding box center [676, 494] width 21 height 16
click at [675, 502] on input "5. Integrates words, tone, and body to determine meaning" at bounding box center [676, 510] width 21 height 16
click at [489, 387] on div "+" at bounding box center [492, 393] width 13 height 13
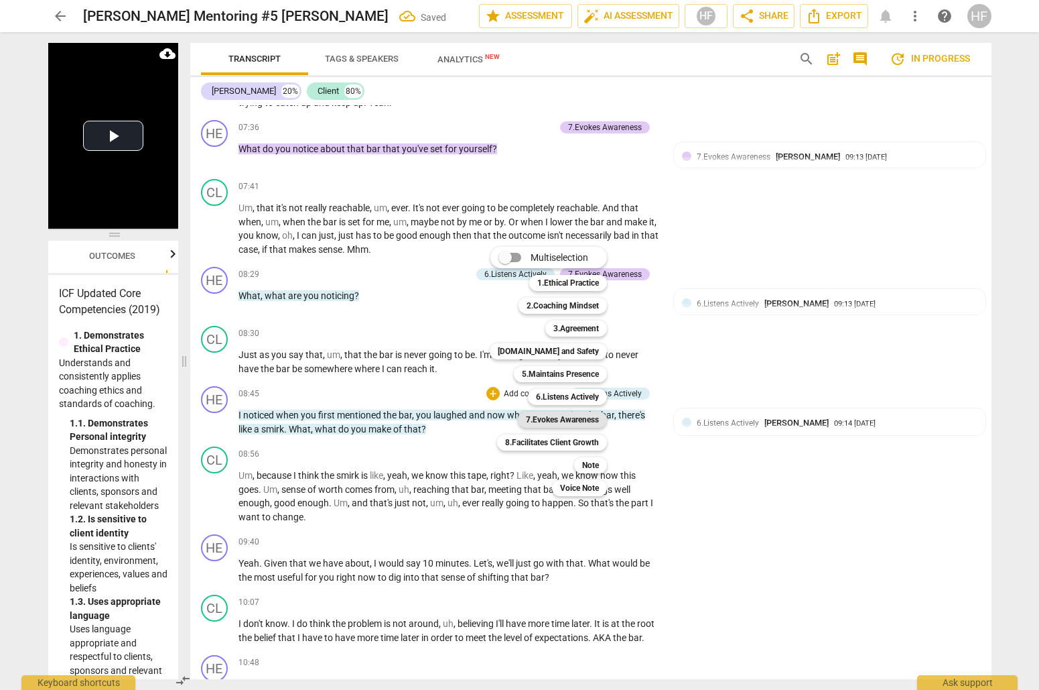
click at [576, 418] on b "7.Evokes Awareness" at bounding box center [562, 419] width 73 height 16
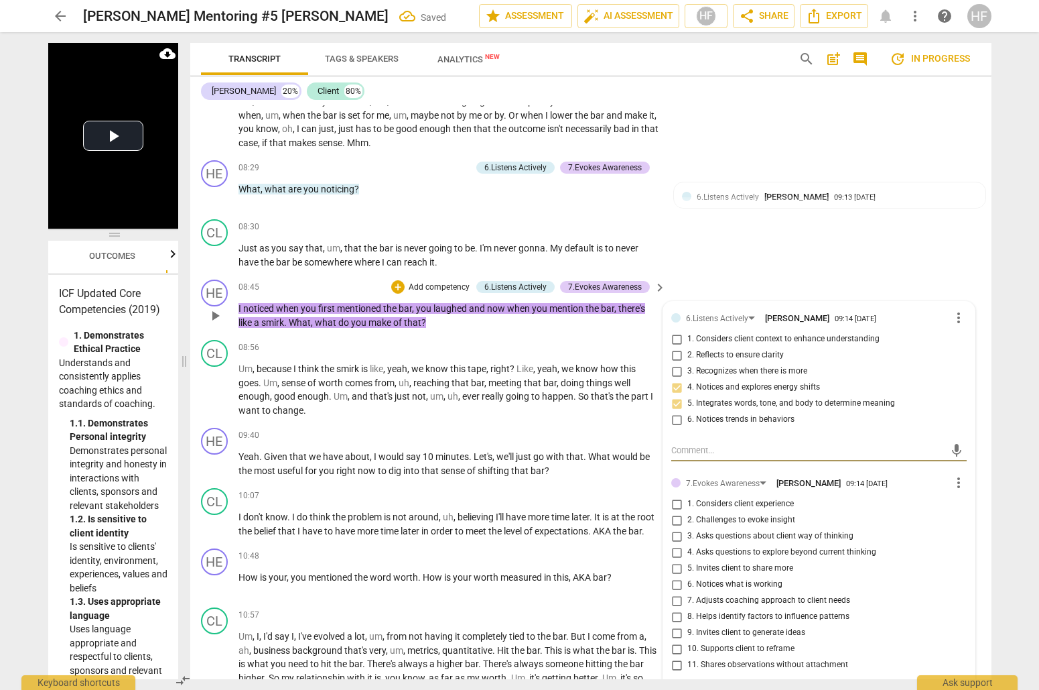
scroll to position [2235, 0]
click at [679, 512] on input "2. Challenges to evoke insight" at bounding box center [676, 520] width 21 height 16
click at [677, 528] on input "3. Asks questions about client way of thinking" at bounding box center [676, 536] width 21 height 16
click at [676, 544] on input "4. Asks questions to explore beyond current thinking" at bounding box center [676, 552] width 21 height 16
click at [677, 560] on input "5. Invites client to share more" at bounding box center [676, 568] width 21 height 16
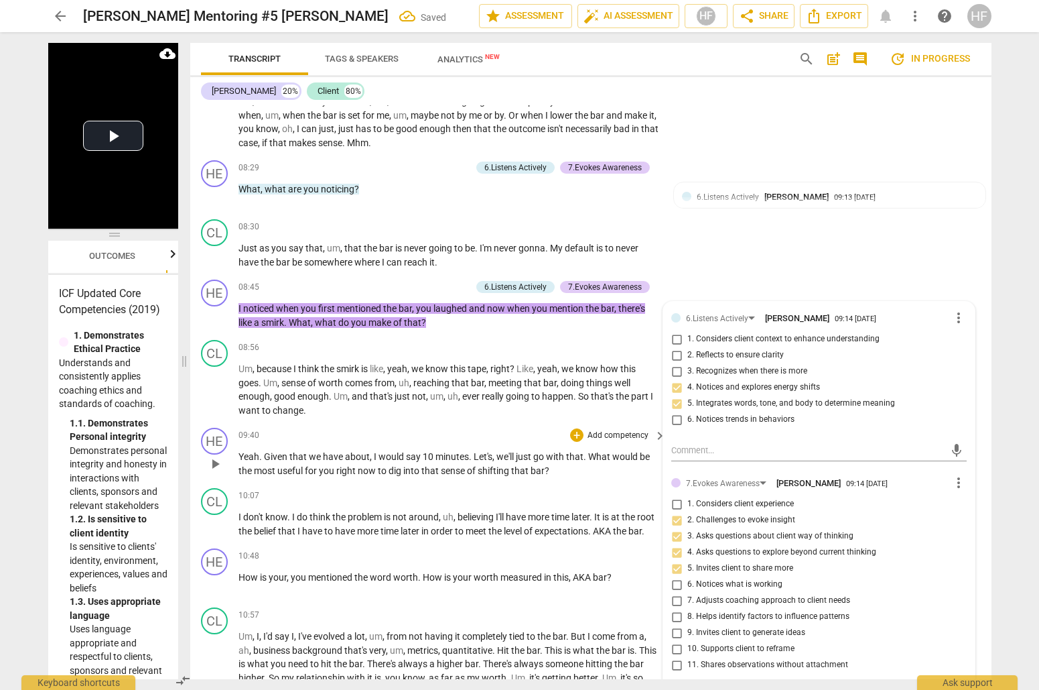
click at [531, 465] on span "that" at bounding box center [520, 470] width 19 height 11
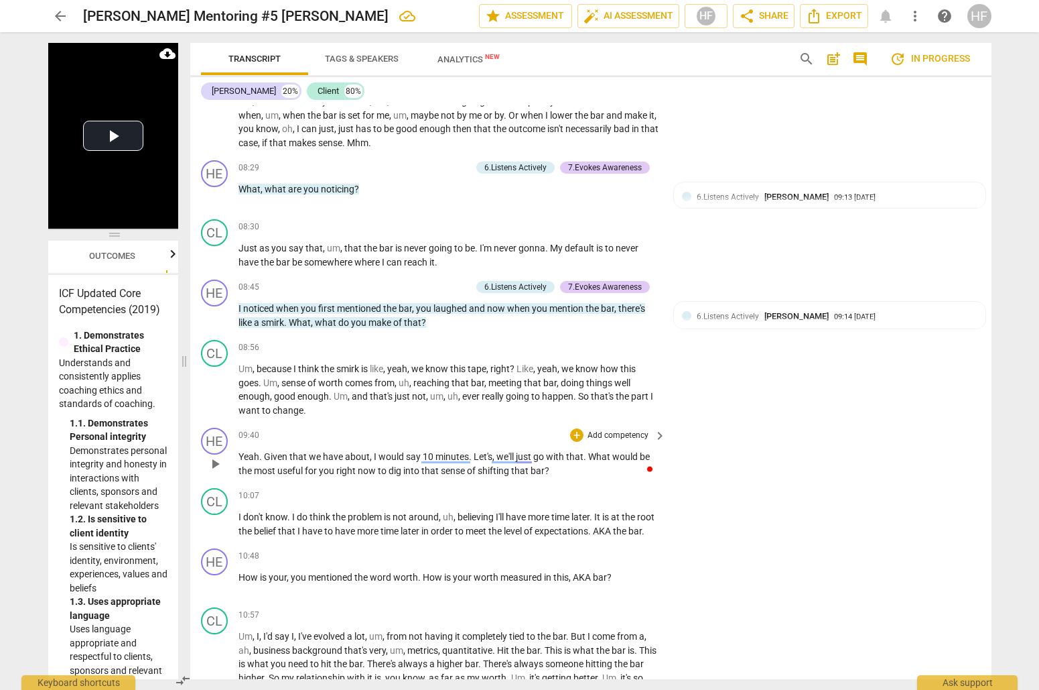
click at [560, 450] on p "Yeah . Given that we have about , I would say 10 minutes . Let's , we'll just g…" at bounding box center [449, 463] width 421 height 27
click at [577, 428] on div "+" at bounding box center [576, 434] width 13 height 13
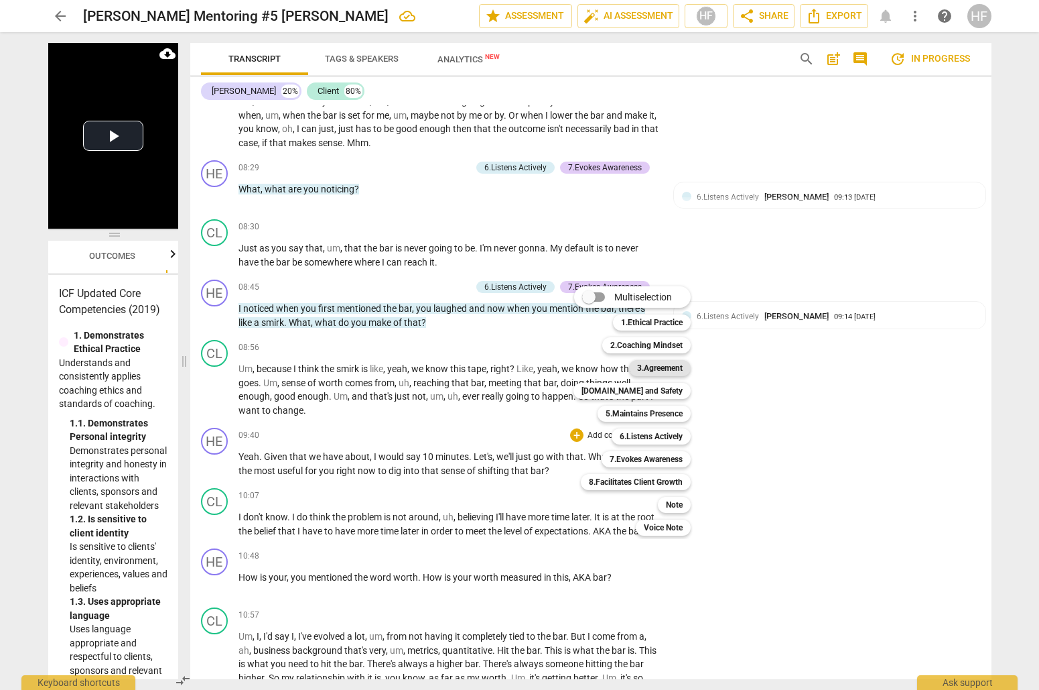
click at [665, 368] on b "3.Agreement" at bounding box center [660, 368] width 46 height 16
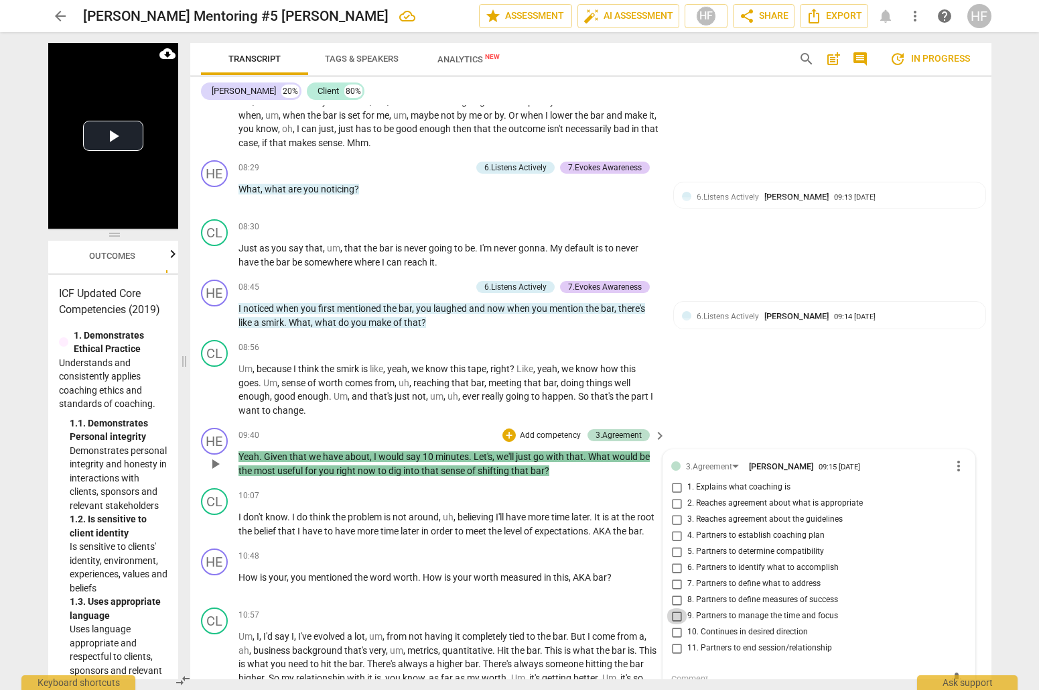
click at [679, 608] on input "9. Partners to manage the time and focus" at bounding box center [676, 616] width 21 height 16
click at [673, 672] on textarea at bounding box center [807, 678] width 273 height 13
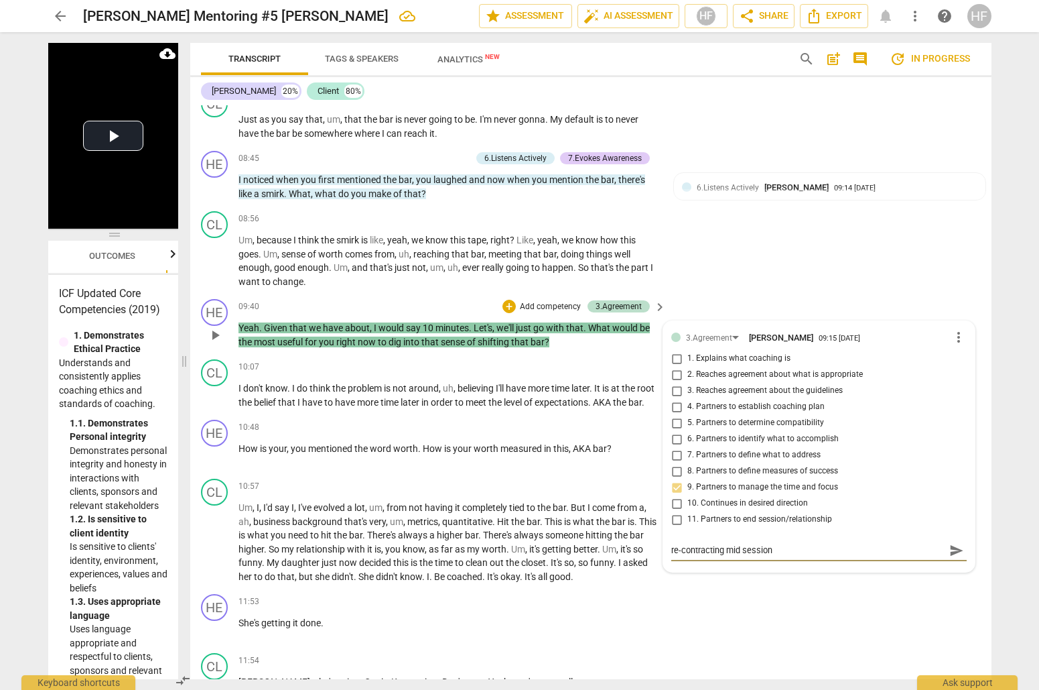
scroll to position [2368, 0]
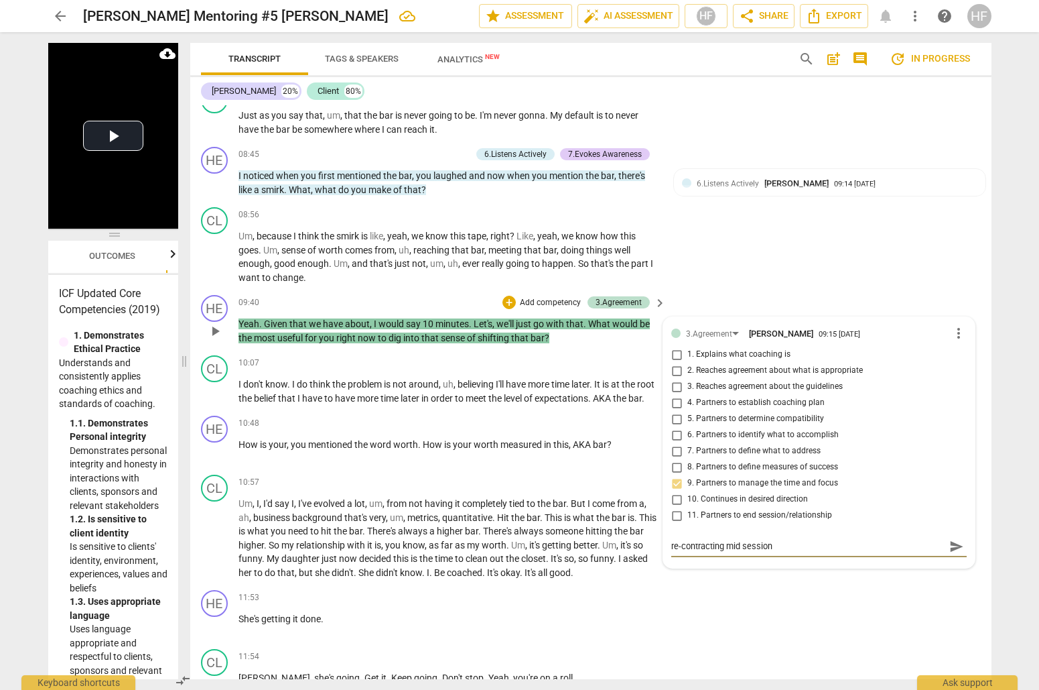
click at [949, 539] on span "send" at bounding box center [956, 546] width 15 height 15
click at [580, 416] on div "+" at bounding box center [576, 422] width 13 height 13
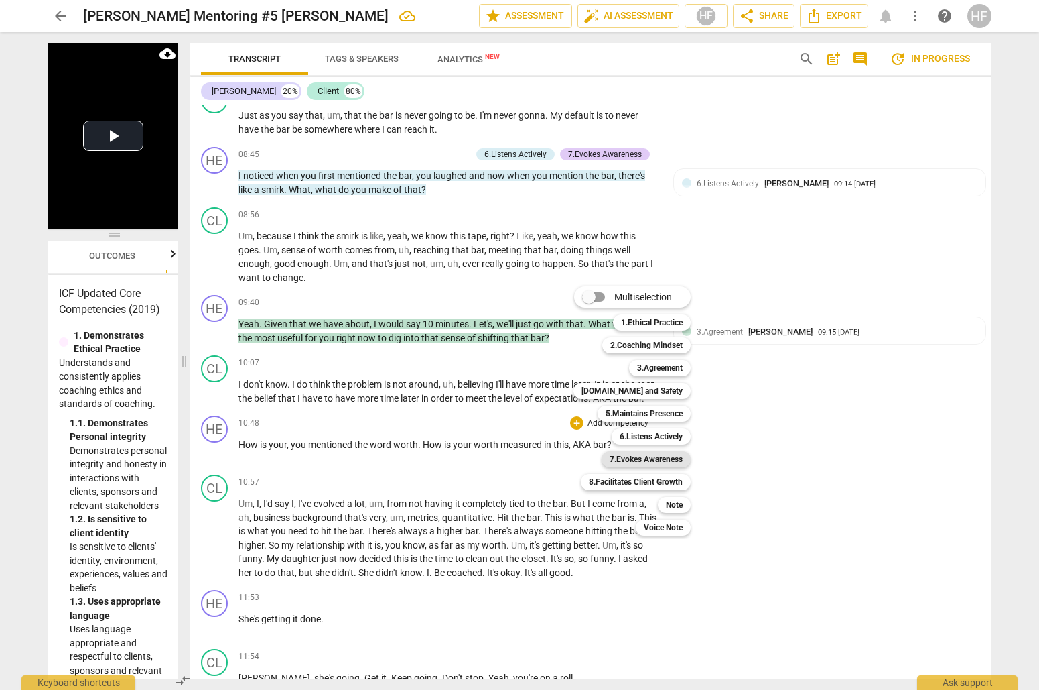
click at [673, 464] on b "7.Evokes Awareness" at bounding box center [646, 459] width 73 height 16
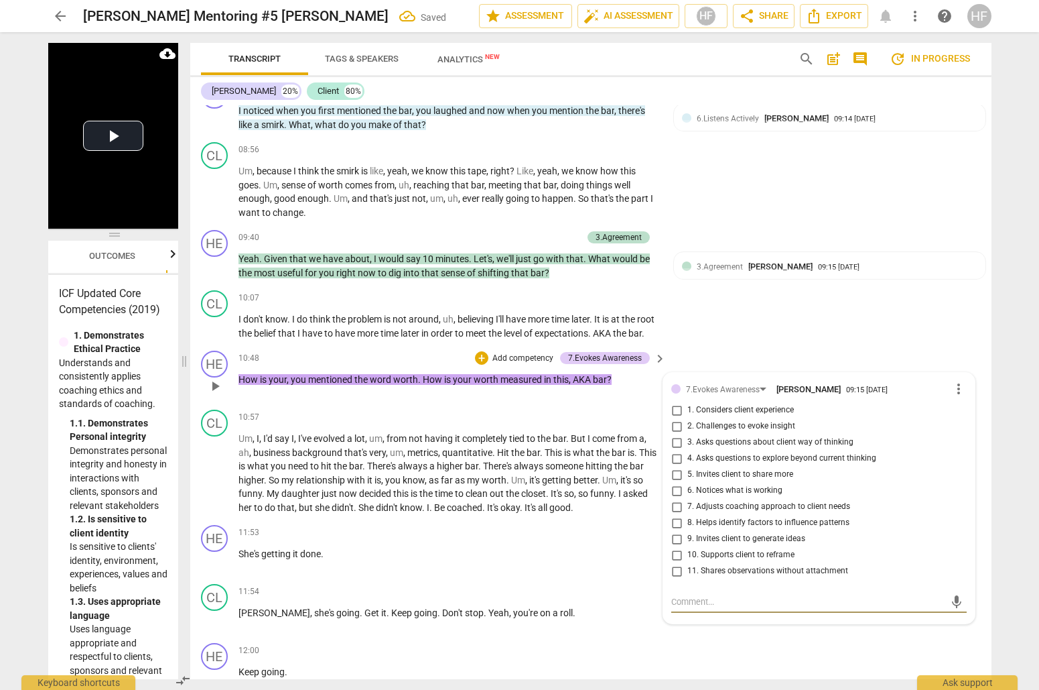
scroll to position [2434, 0]
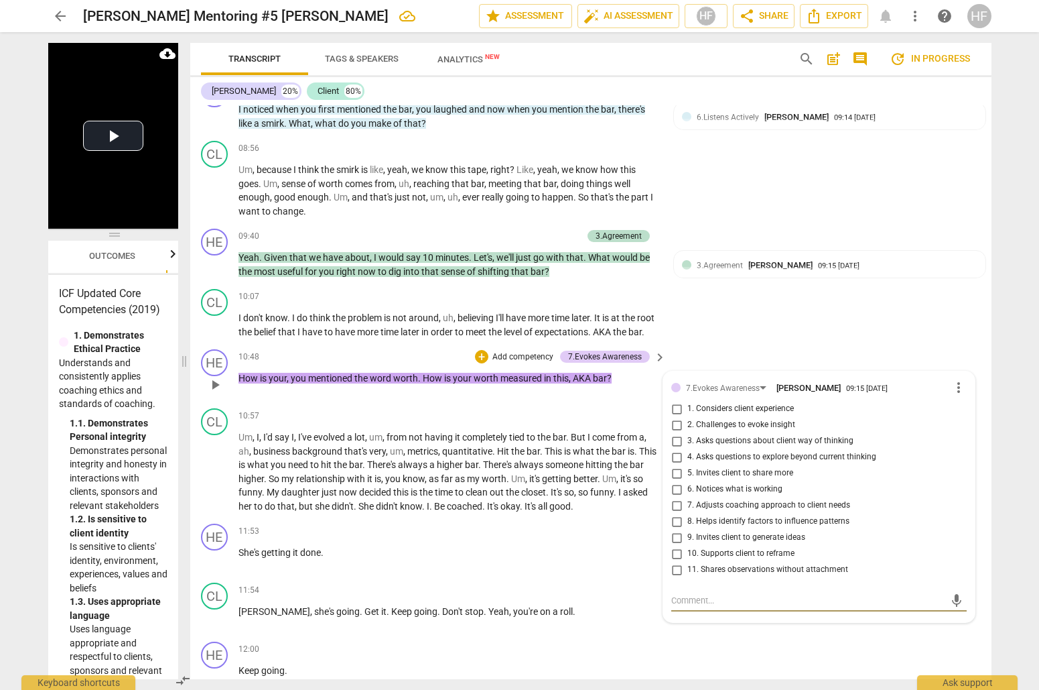
click at [675, 433] on input "3. Asks questions about client way of thinking" at bounding box center [676, 441] width 21 height 16
click at [673, 417] on input "2. Challenges to evoke insight" at bounding box center [676, 425] width 21 height 16
click at [677, 481] on input "6. Notices what is working" at bounding box center [676, 489] width 21 height 16
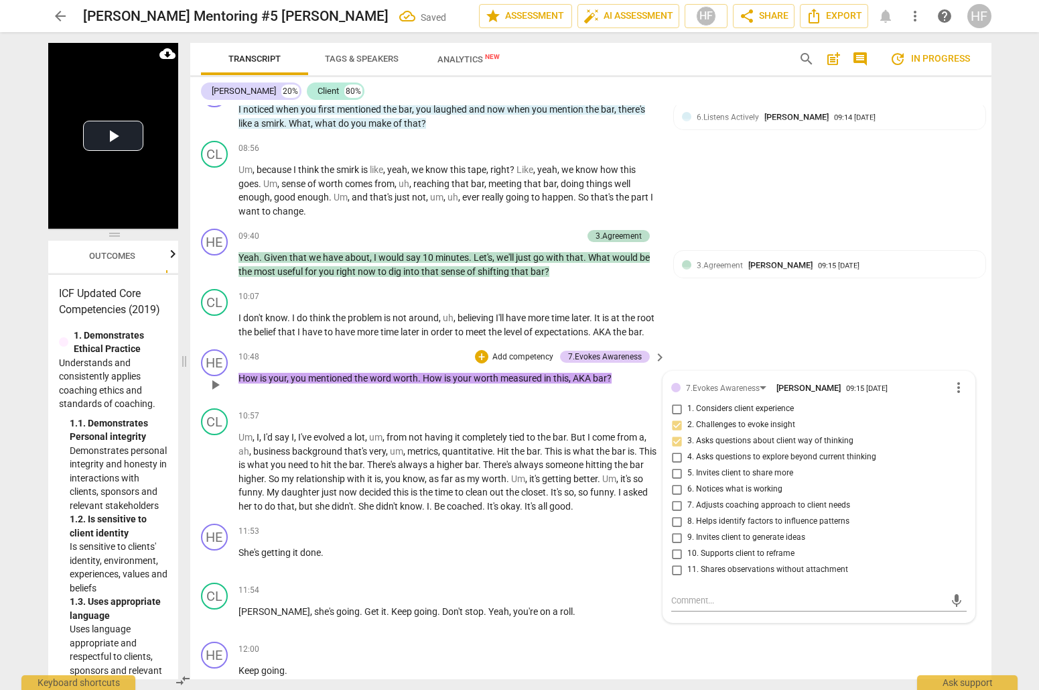
click at [675, 452] on input "4. Asks questions to explore beyond current thinking" at bounding box center [676, 457] width 21 height 16
click at [679, 545] on input "10. Supports client to reframe" at bounding box center [676, 553] width 21 height 16
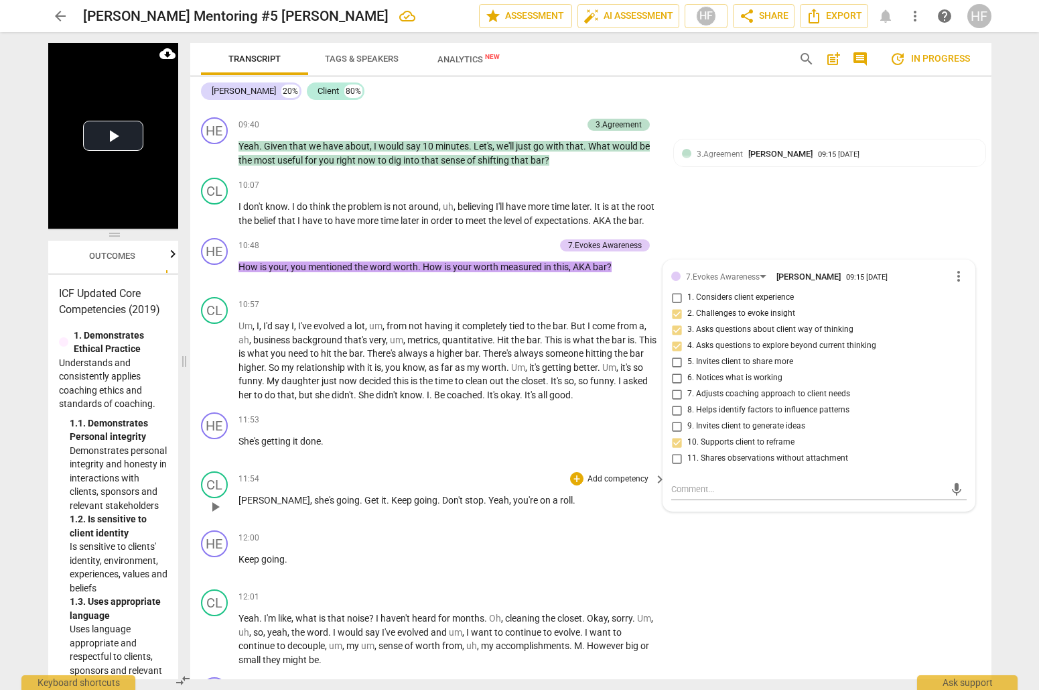
scroll to position [2621, 0]
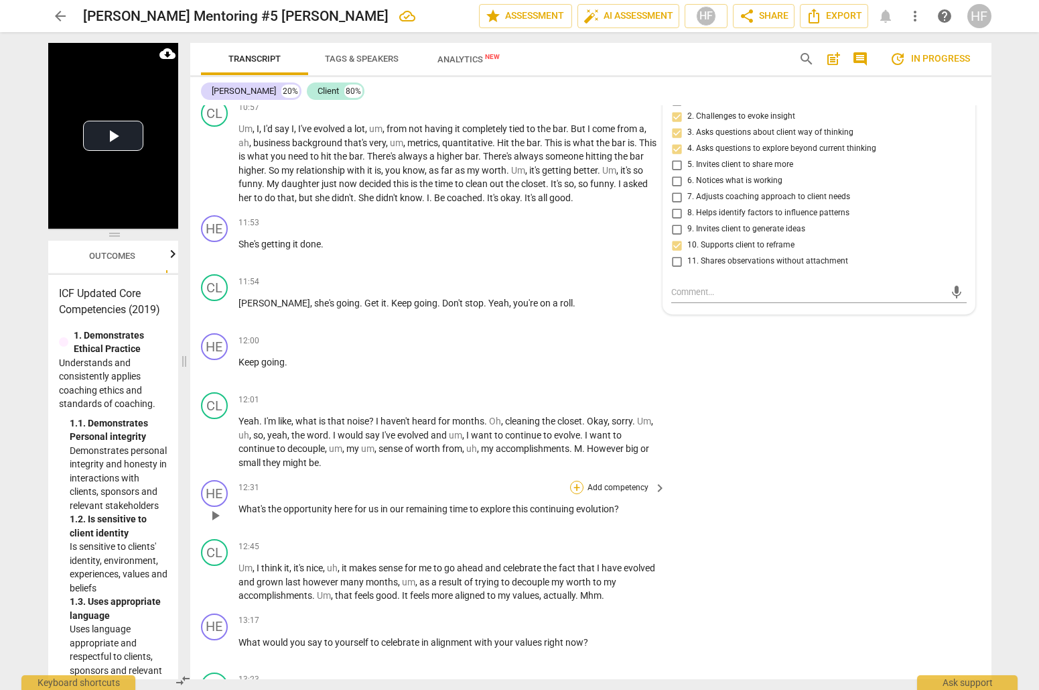
click at [578, 480] on div "+" at bounding box center [576, 486] width 13 height 13
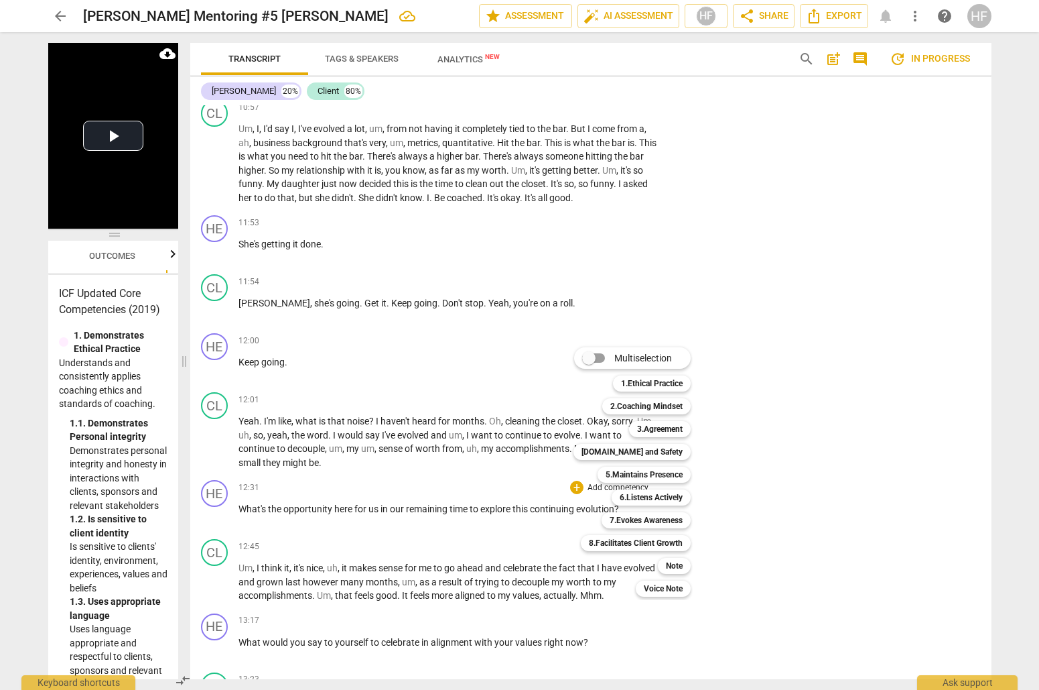
click at [541, 514] on div at bounding box center [519, 345] width 1039 height 690
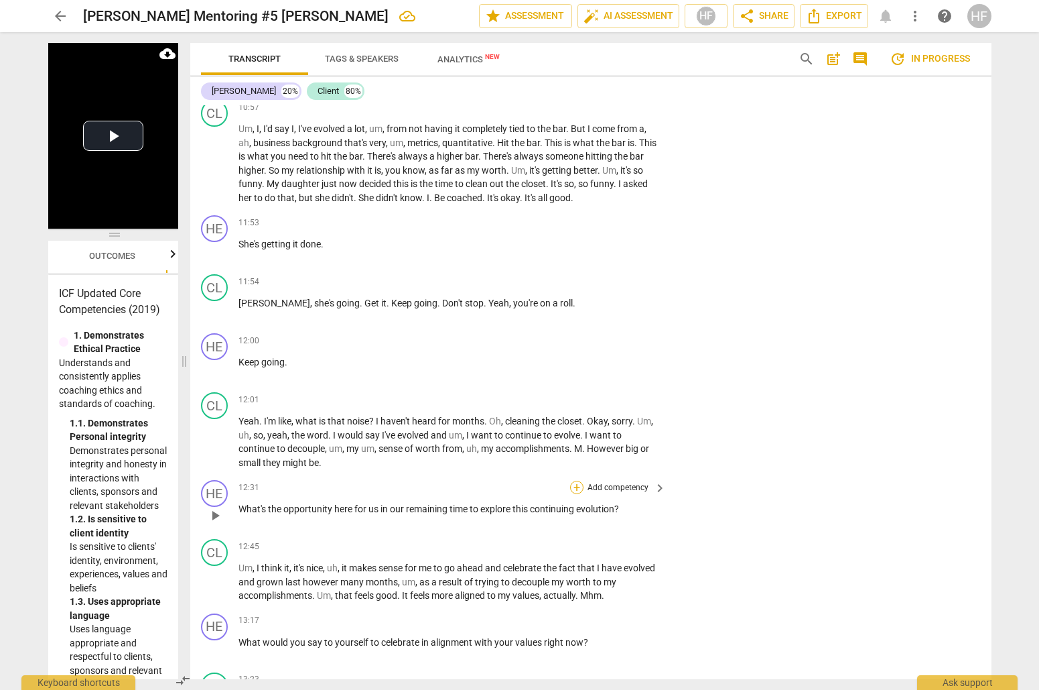
click at [575, 480] on div "+" at bounding box center [576, 486] width 13 height 13
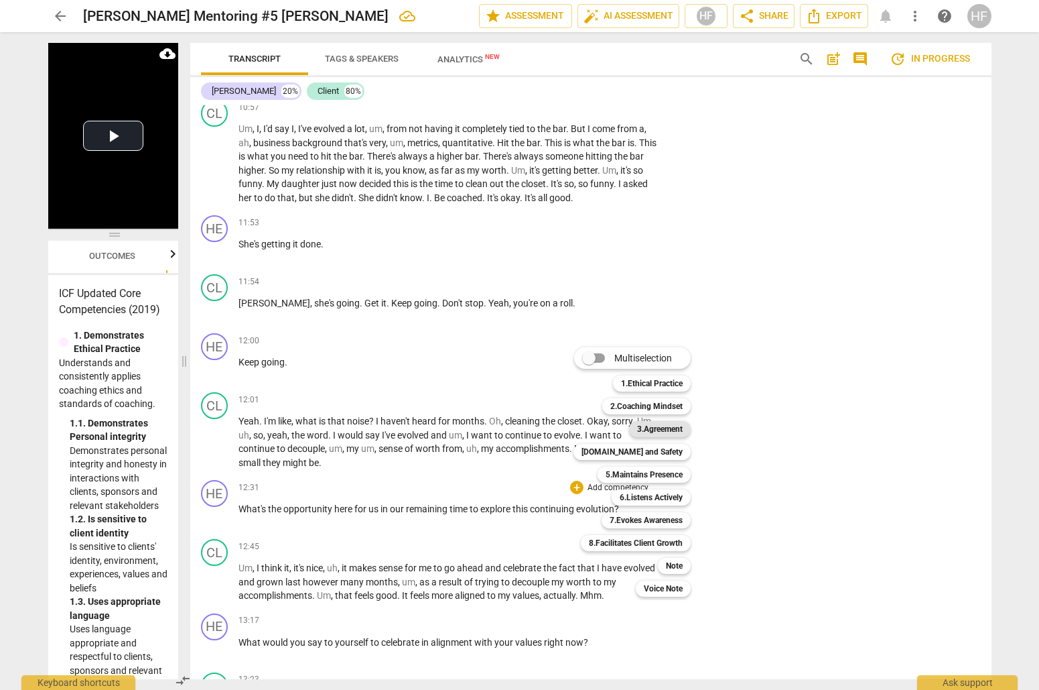
click at [677, 435] on b "3.Agreement" at bounding box center [660, 429] width 46 height 16
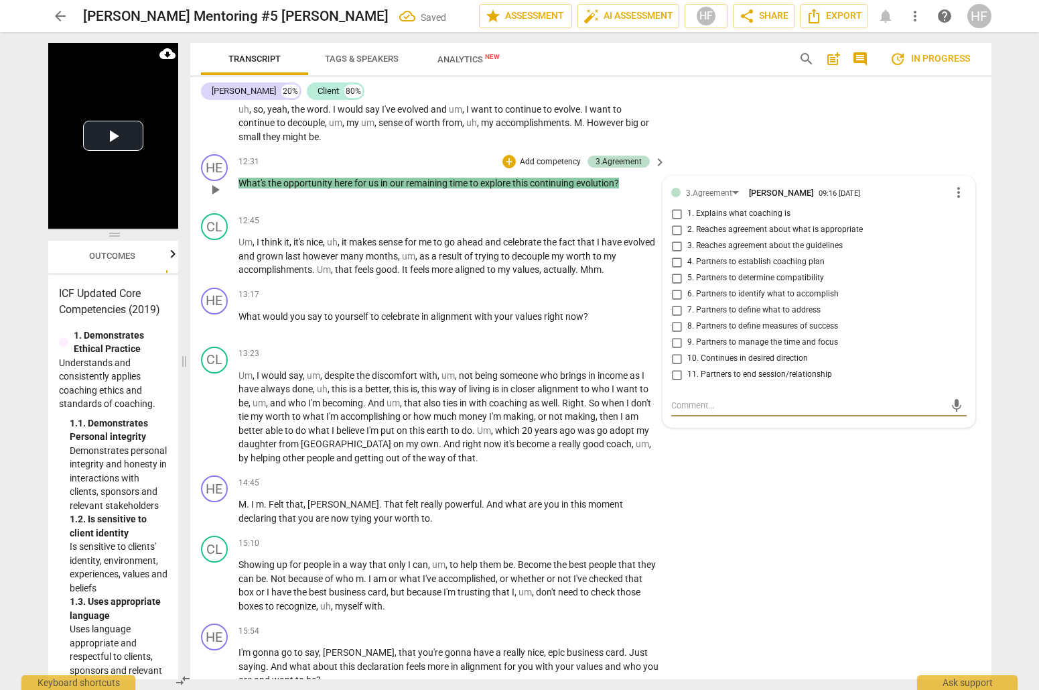
click at [678, 350] on input "10. Continues in desired direction" at bounding box center [676, 358] width 21 height 16
click at [681, 334] on input "9. Partners to manage the time and focus" at bounding box center [676, 342] width 21 height 16
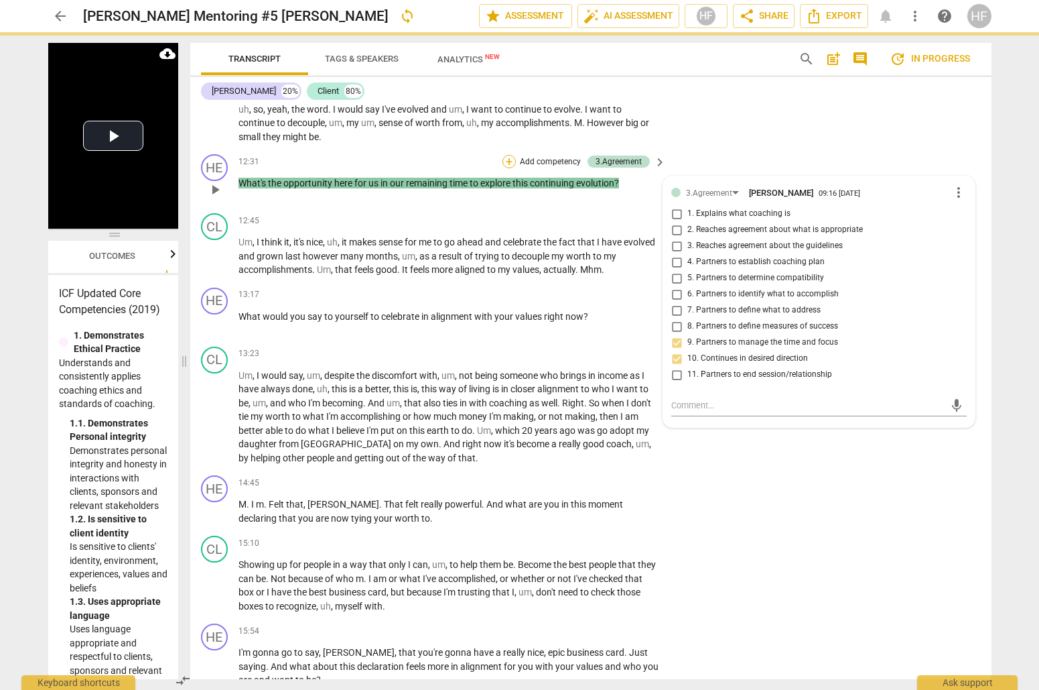
click at [509, 155] on div "+" at bounding box center [509, 161] width 13 height 13
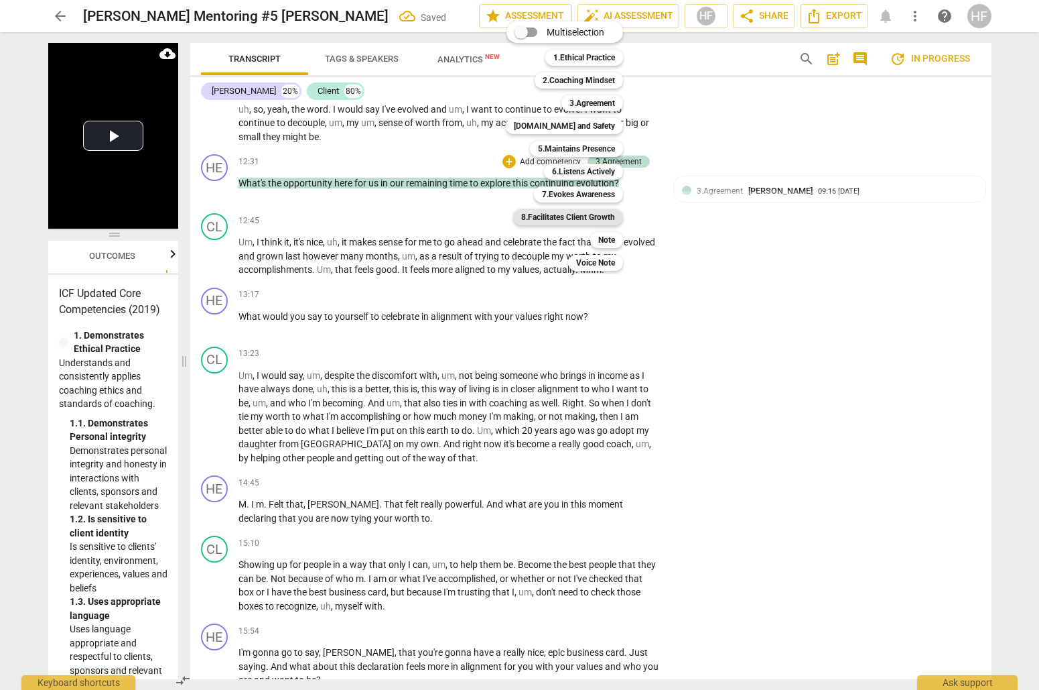
click at [587, 218] on b "8.Facilitates Client Growth" at bounding box center [568, 217] width 94 height 16
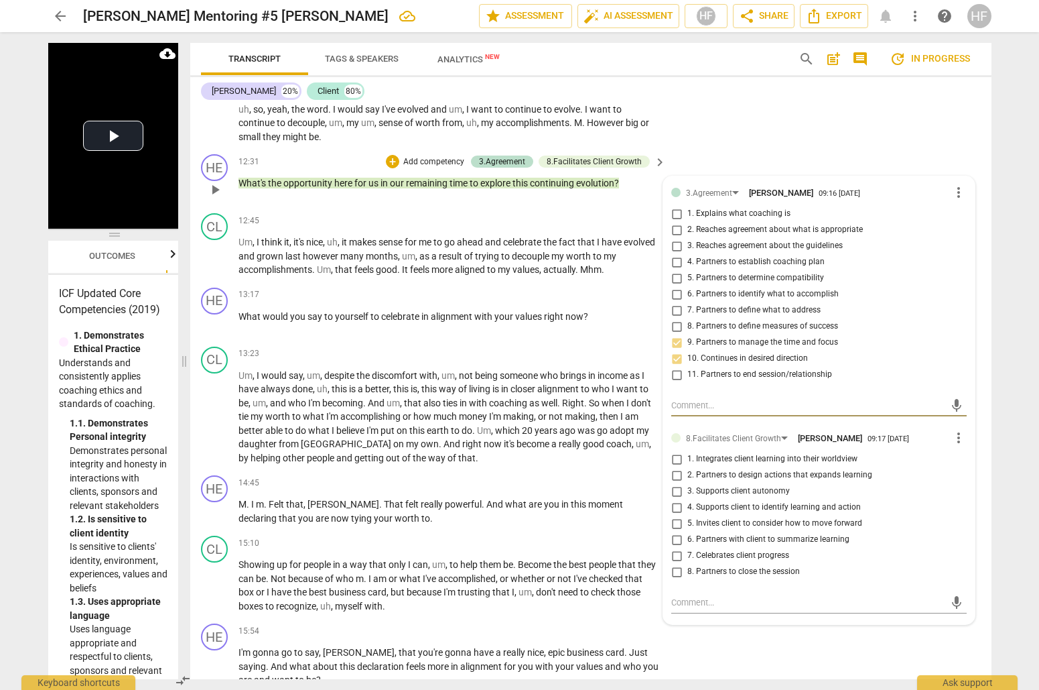
click at [955, 430] on span "more_vert" at bounding box center [959, 438] width 16 height 16
click at [972, 452] on li "Delete" at bounding box center [969, 447] width 46 height 25
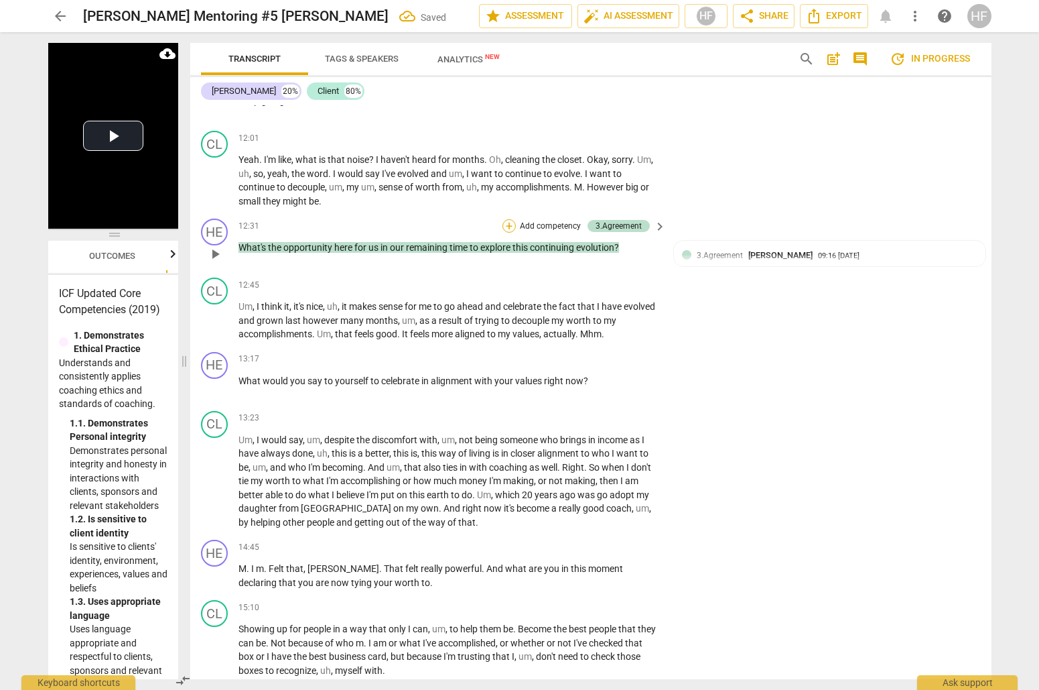
click at [509, 219] on div "+" at bounding box center [509, 225] width 13 height 13
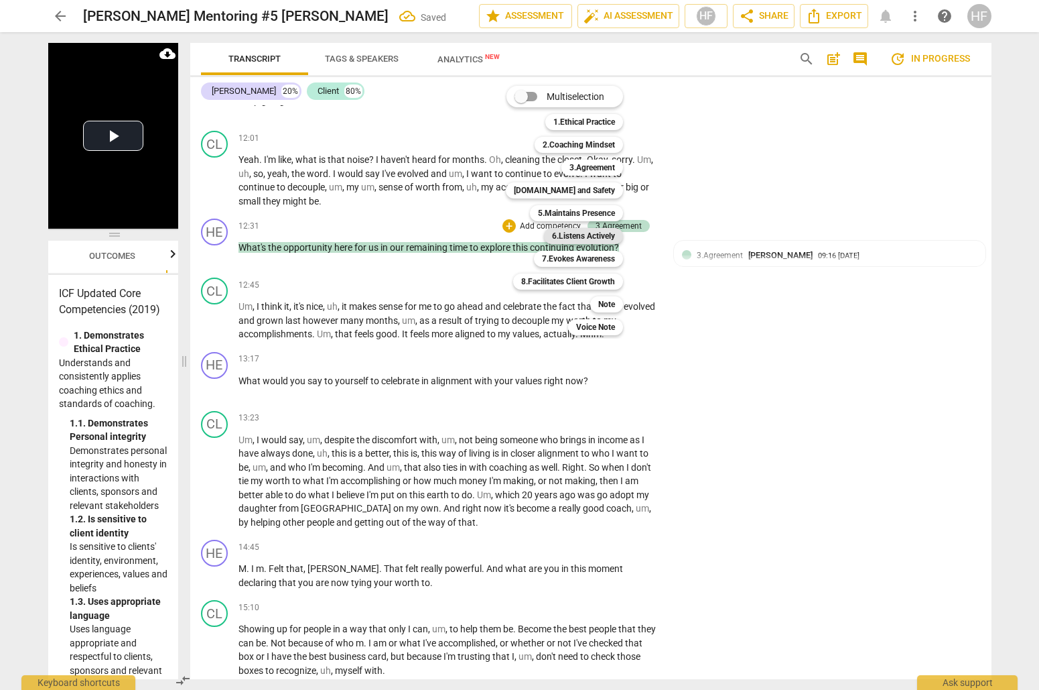
click at [601, 236] on b "6.Listens Actively" at bounding box center [583, 236] width 63 height 16
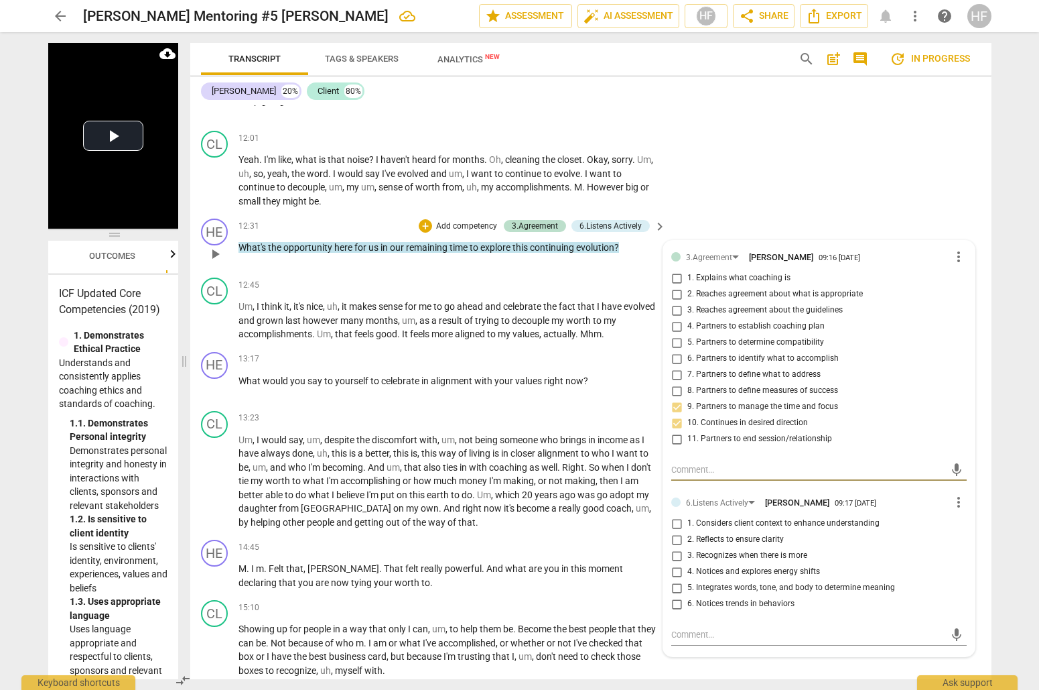
click at [671, 547] on input "3. Recognizes when there is more" at bounding box center [676, 555] width 21 height 16
click at [677, 580] on input "5. Integrates words, tone, and body to determine meaning" at bounding box center [676, 588] width 21 height 16
click at [424, 219] on div "+" at bounding box center [425, 225] width 13 height 13
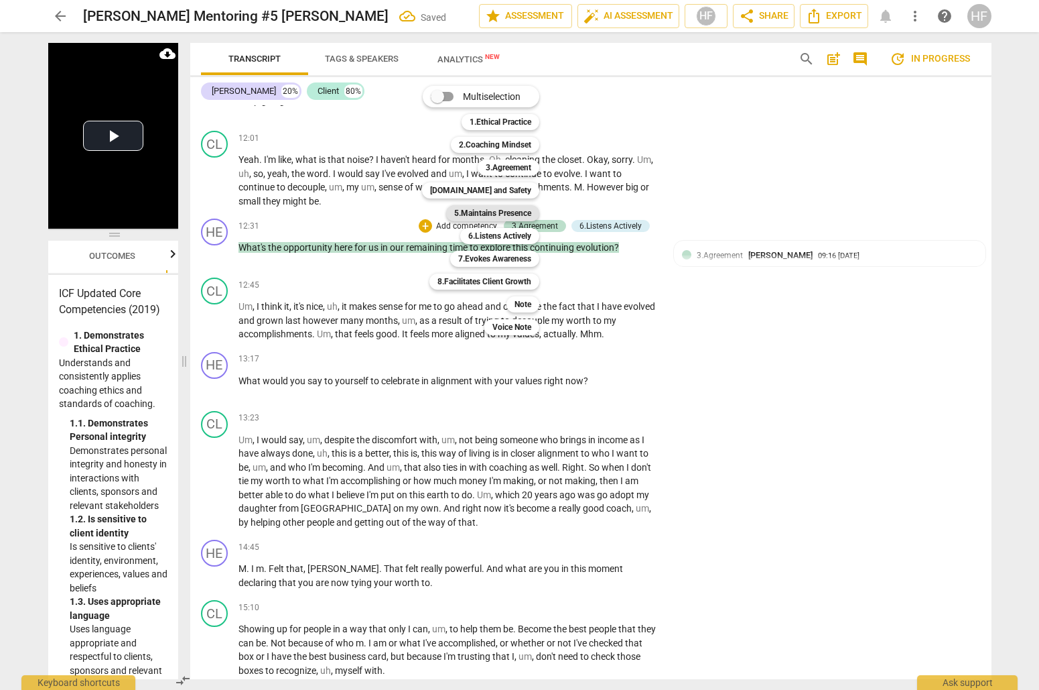
click at [519, 210] on b "5.Maintains Presence" at bounding box center [492, 213] width 77 height 16
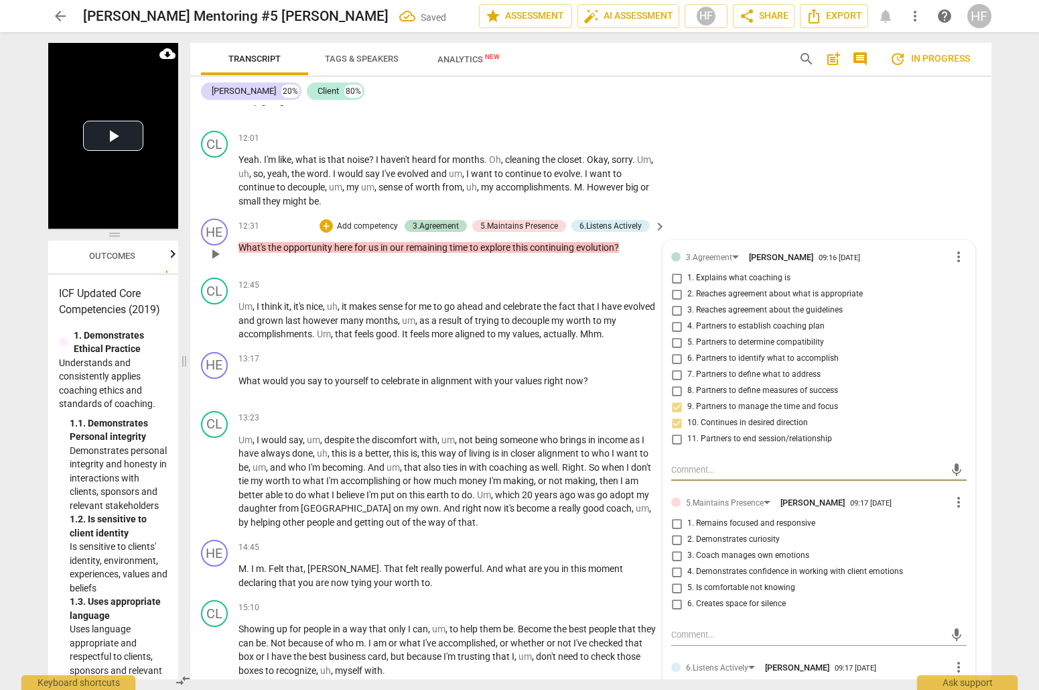
click at [671, 531] on input "2. Demonstrates curiosity" at bounding box center [676, 539] width 21 height 16
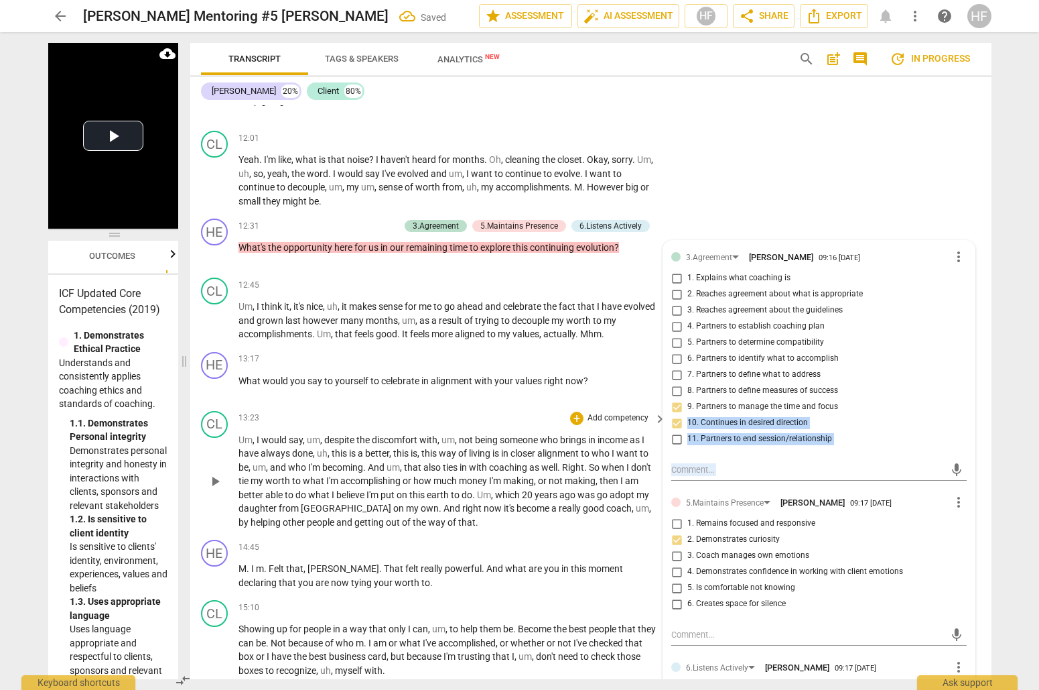
click at [625, 405] on div "format_bold format_list_bulleted [PERSON_NAME] delete Summary: [PERSON_NAME]'s …" at bounding box center [590, 392] width 801 height 574
click at [325, 219] on div "+" at bounding box center [326, 225] width 13 height 13
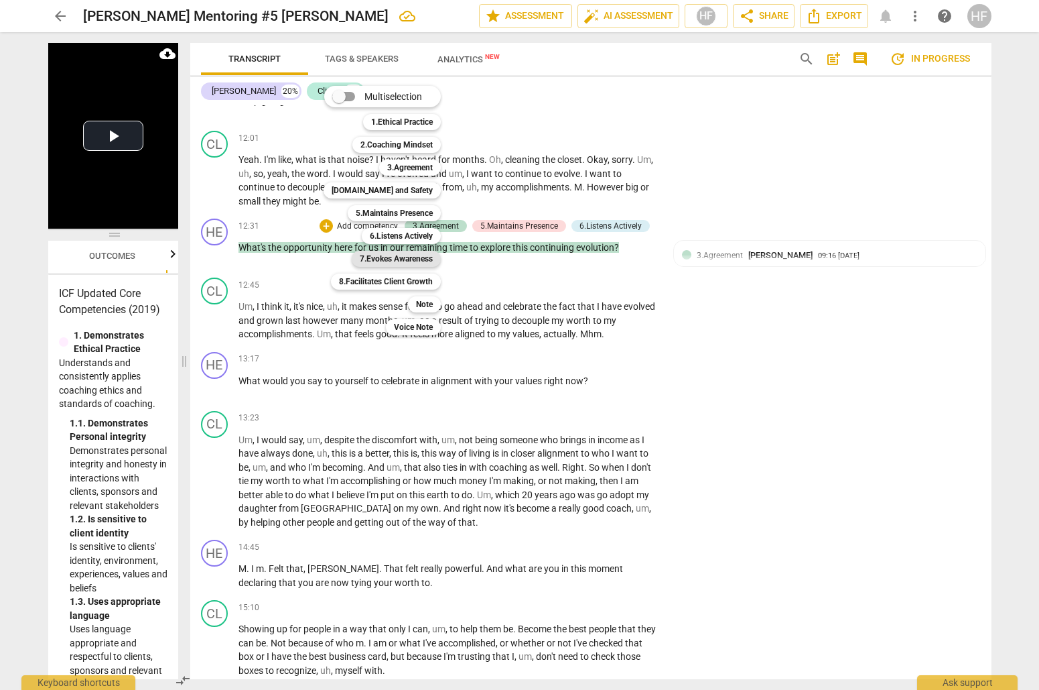
click at [409, 261] on b "7.Evokes Awareness" at bounding box center [396, 259] width 73 height 16
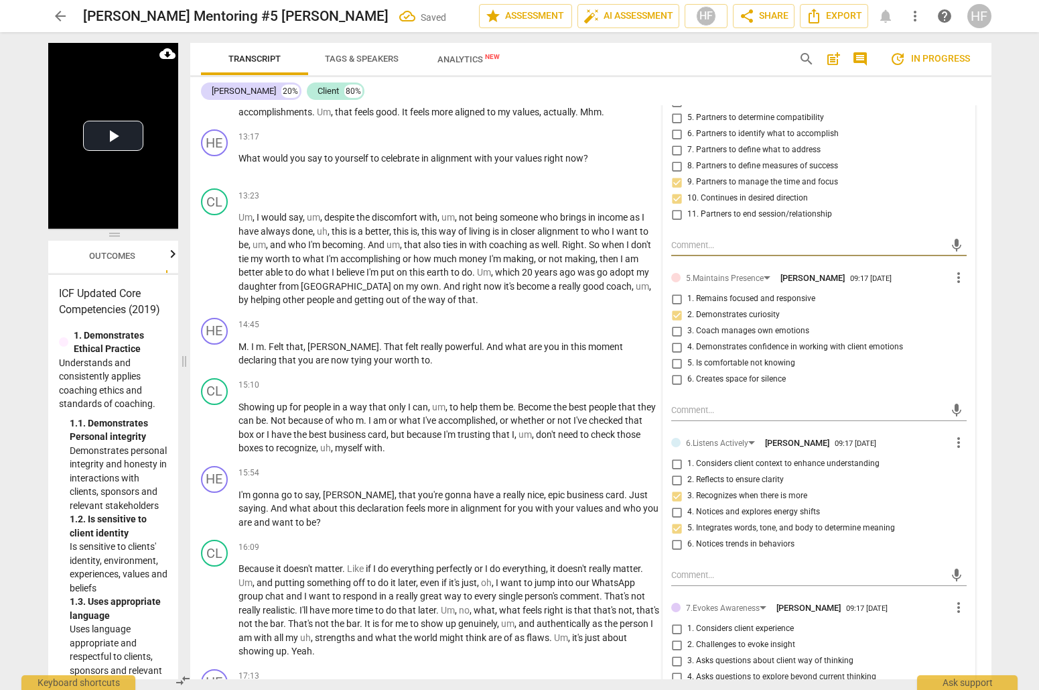
scroll to position [3307, 0]
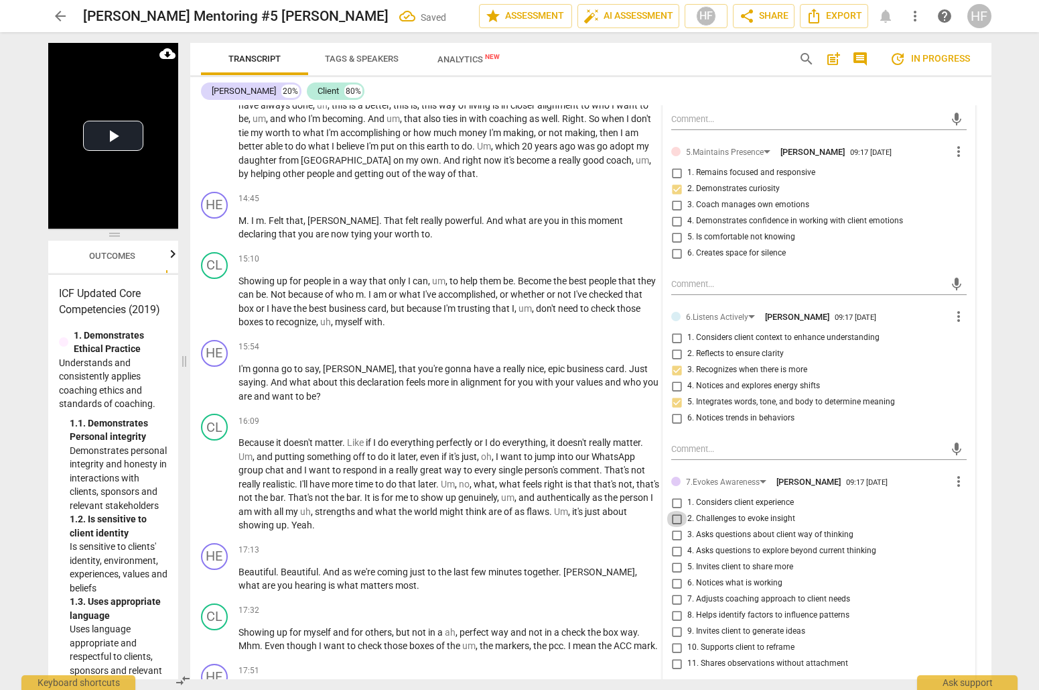
click at [675, 511] on input "2. Challenges to evoke insight" at bounding box center [676, 519] width 21 height 16
click at [677, 559] on input "5. Invites client to share more" at bounding box center [676, 567] width 21 height 16
click at [675, 543] on input "4. Asks questions to explore beyond current thinking" at bounding box center [676, 551] width 21 height 16
click at [675, 527] on input "3. Asks questions about client way of thinking" at bounding box center [676, 535] width 21 height 16
click at [673, 639] on input "10. Supports client to reframe" at bounding box center [676, 647] width 21 height 16
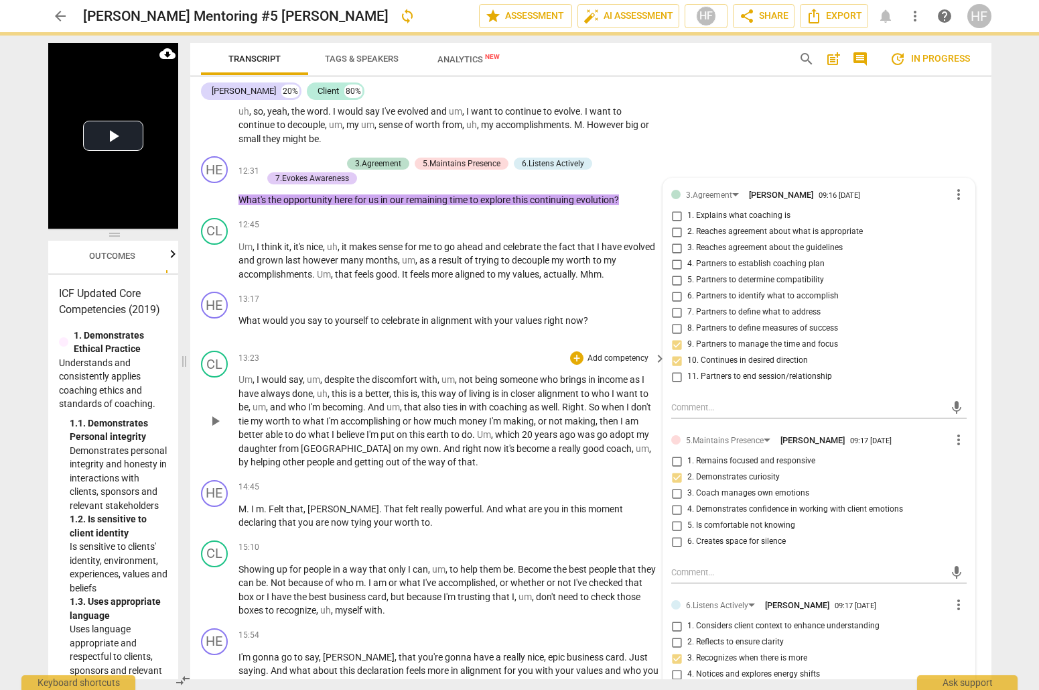
scroll to position [3013, 0]
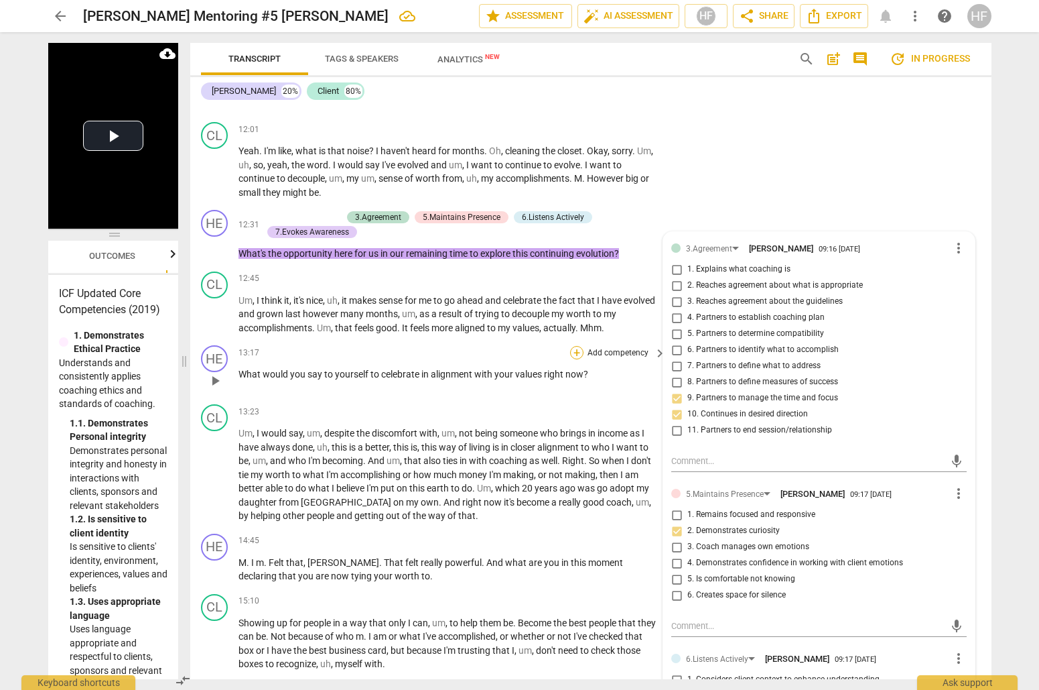
click at [575, 346] on div "+" at bounding box center [576, 352] width 13 height 13
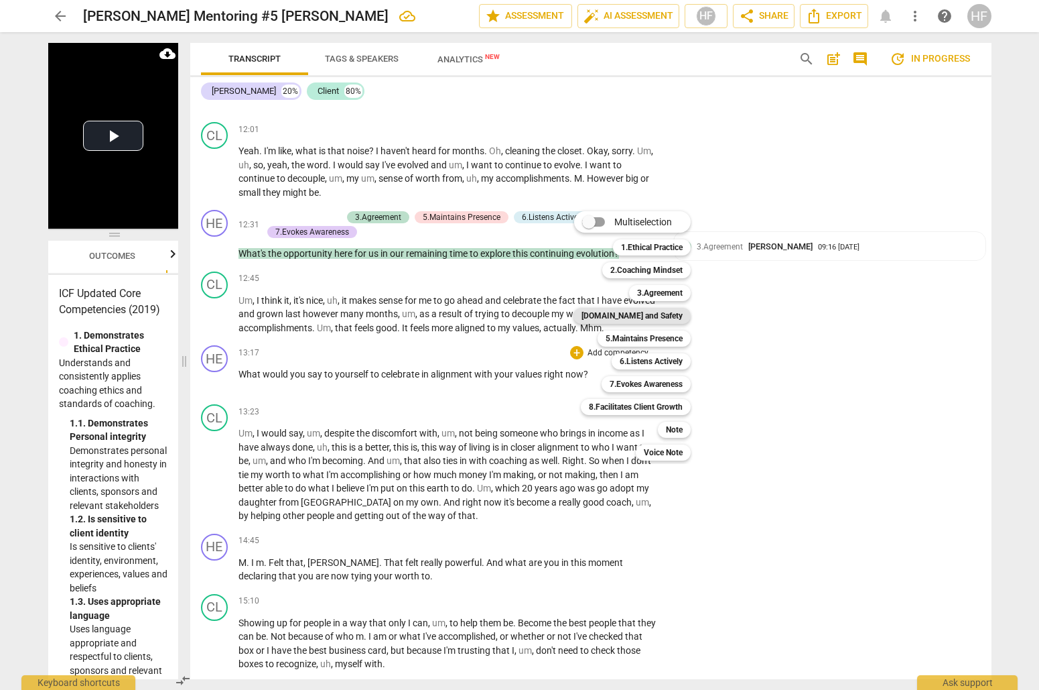
click at [656, 315] on b "[DOMAIN_NAME] and Safety" at bounding box center [632, 316] width 101 height 16
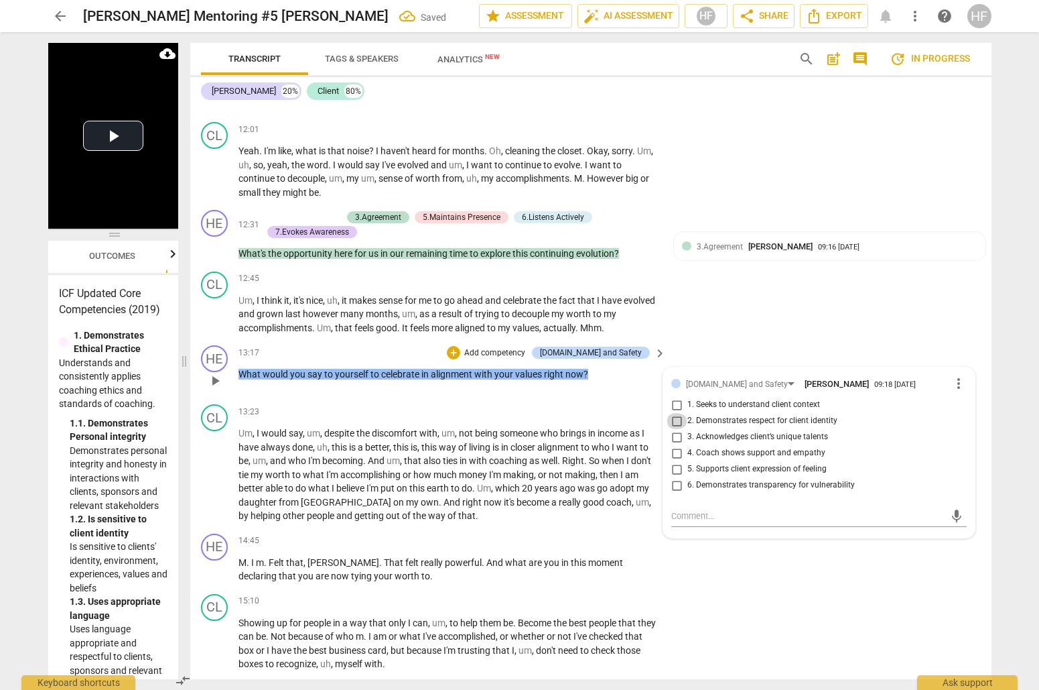
click at [675, 413] on input "2. Demonstrates respect for client identity" at bounding box center [676, 421] width 21 height 16
click at [460, 346] on div "+" at bounding box center [453, 352] width 13 height 13
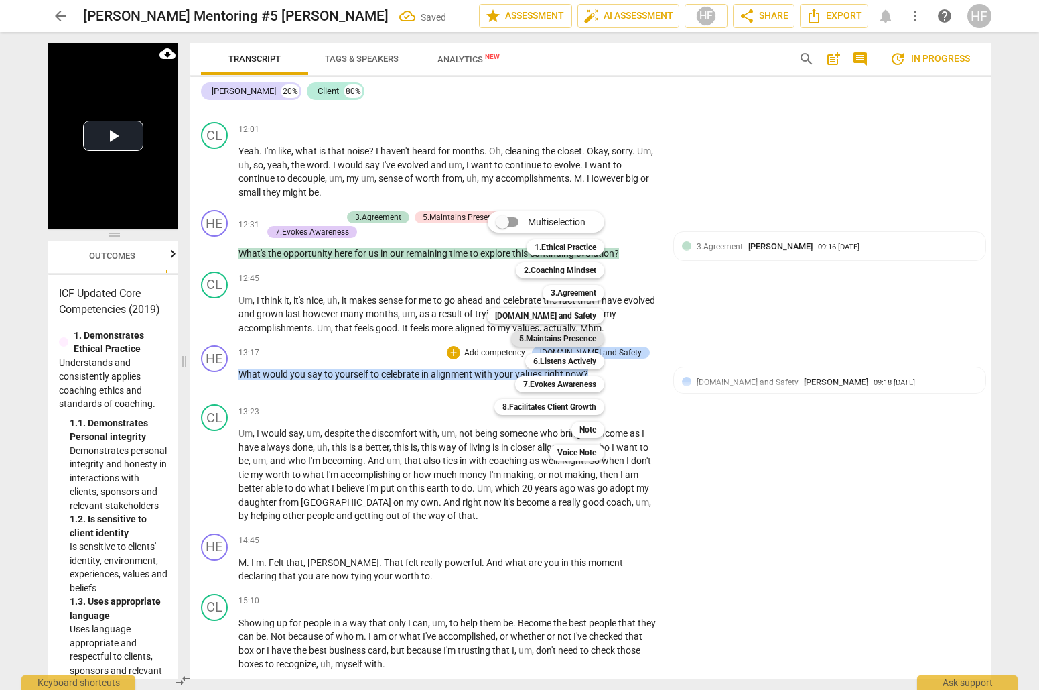
click at [581, 335] on b "5.Maintains Presence" at bounding box center [557, 338] width 77 height 16
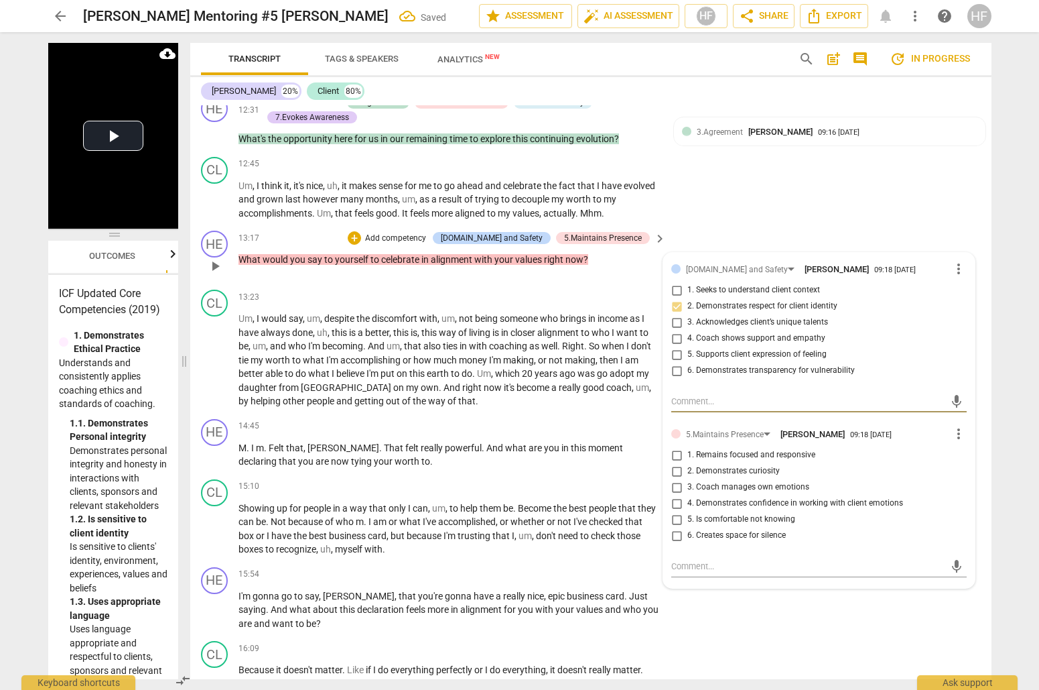
scroll to position [3129, 0]
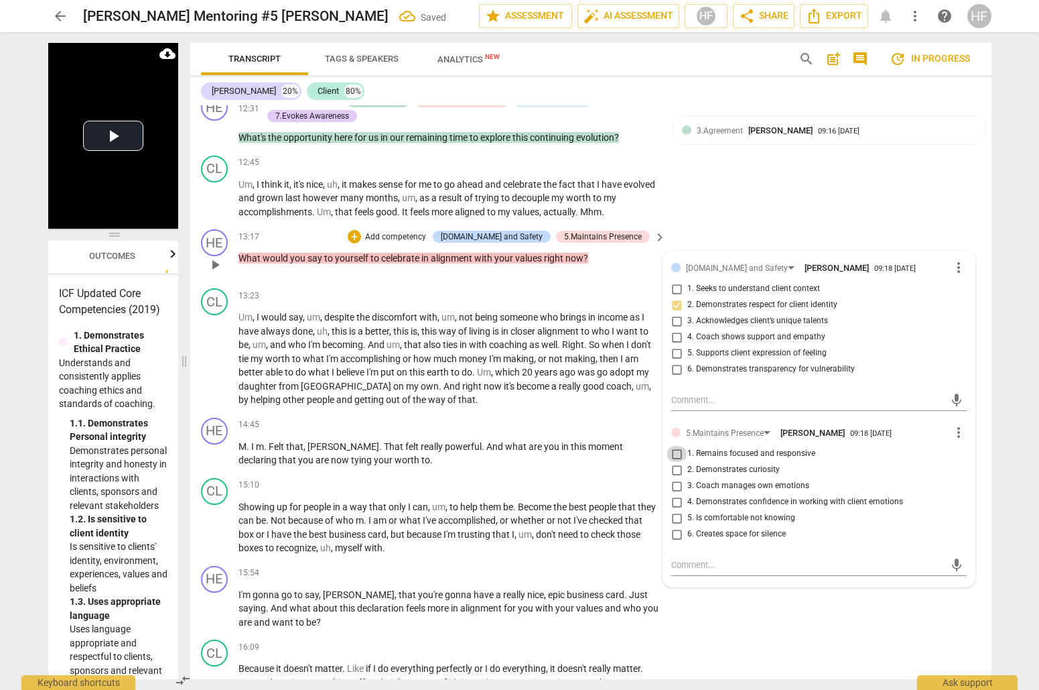
click at [675, 446] on input "1. Remains focused and responsive" at bounding box center [676, 454] width 21 height 16
click at [675, 462] on input "2. Demonstrates curiosity" at bounding box center [676, 470] width 21 height 16
click at [361, 230] on div "+" at bounding box center [354, 236] width 13 height 13
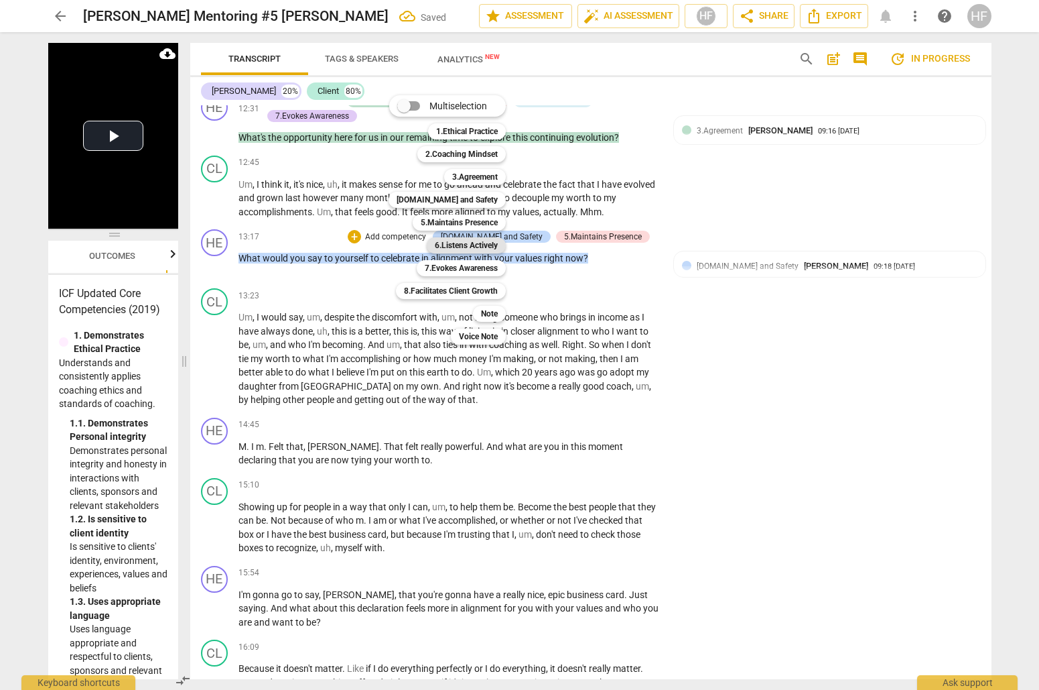
click at [483, 242] on b "6.Listens Actively" at bounding box center [466, 245] width 63 height 16
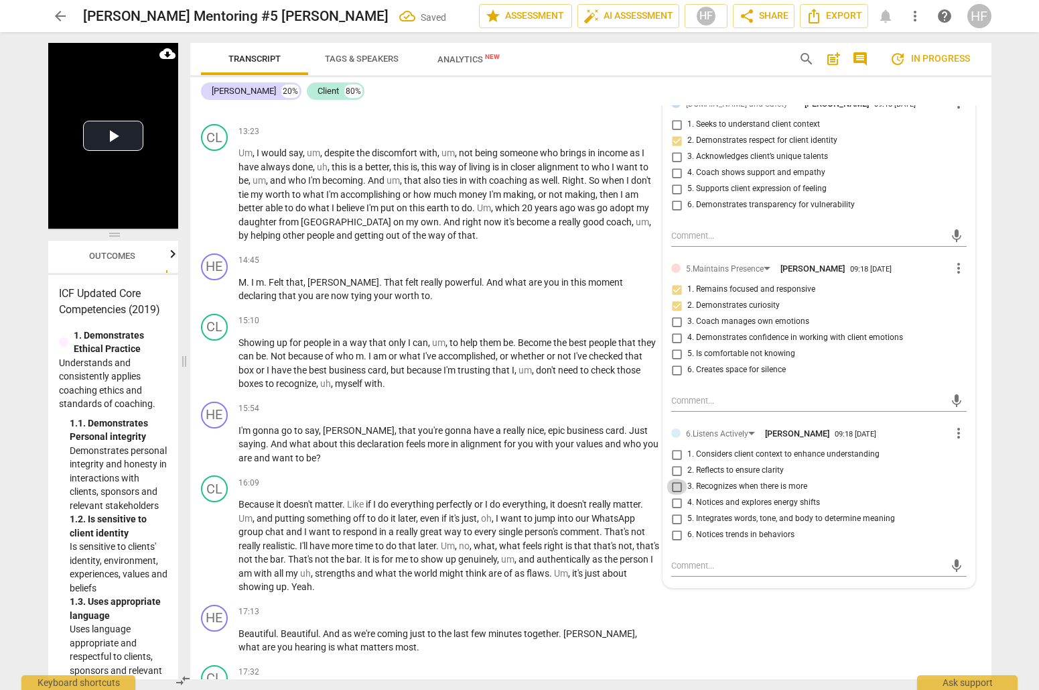
click at [679, 478] on input "3. Recognizes when there is more" at bounding box center [676, 486] width 21 height 16
click at [679, 511] on input "5. Integrates words, tone, and body to determine meaning" at bounding box center [676, 519] width 21 height 16
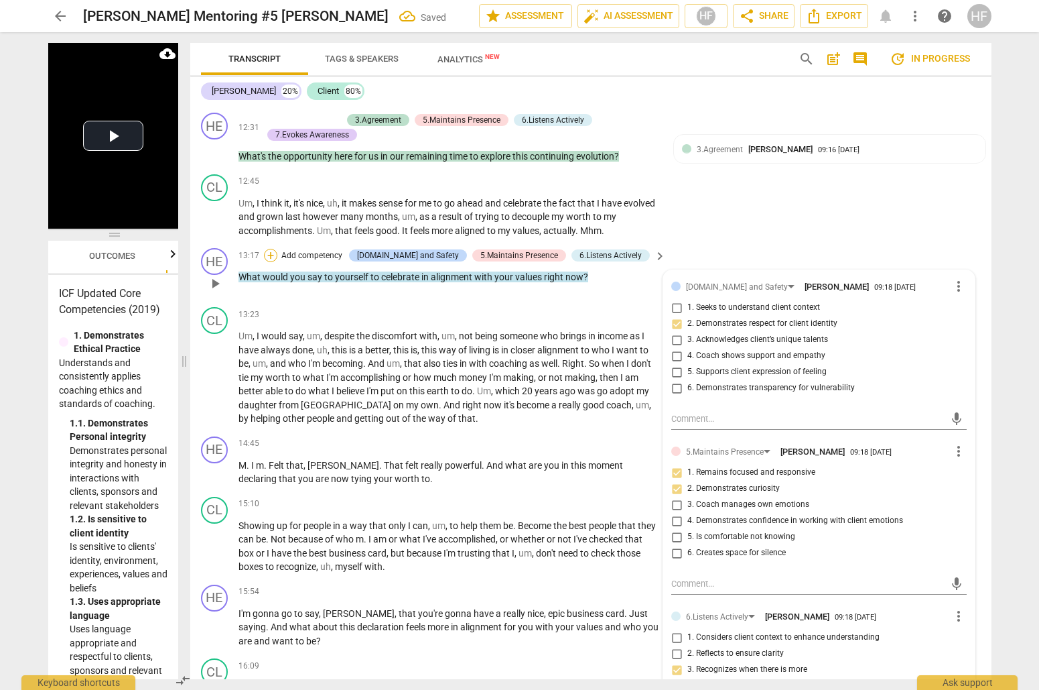
click at [277, 249] on div "+" at bounding box center [270, 255] width 13 height 13
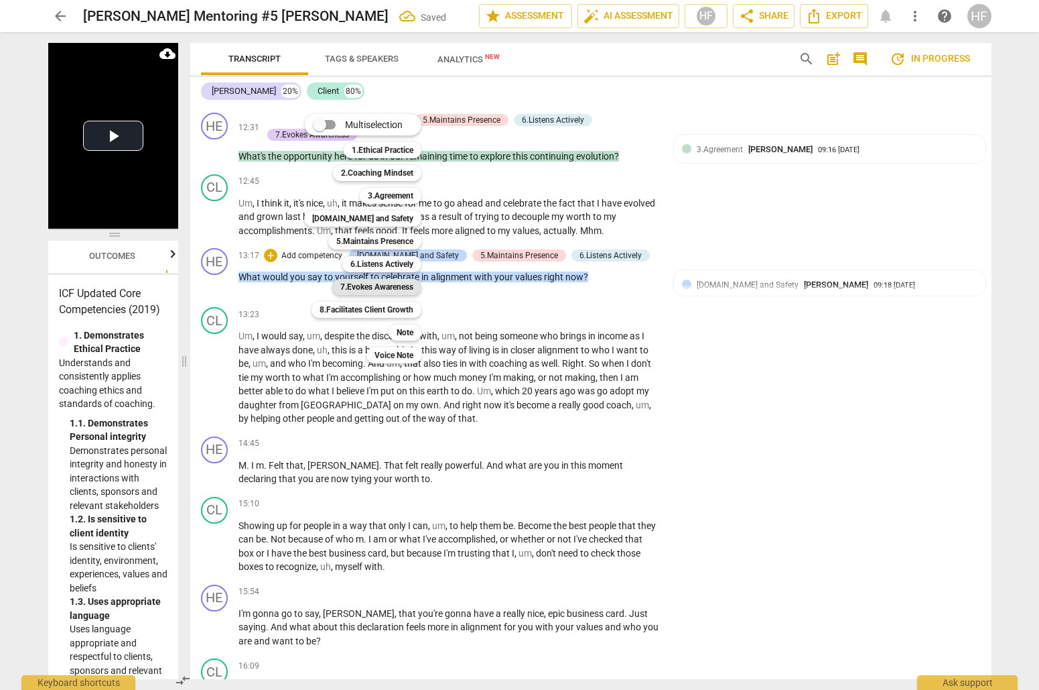
click at [403, 287] on b "7.Evokes Awareness" at bounding box center [376, 287] width 73 height 16
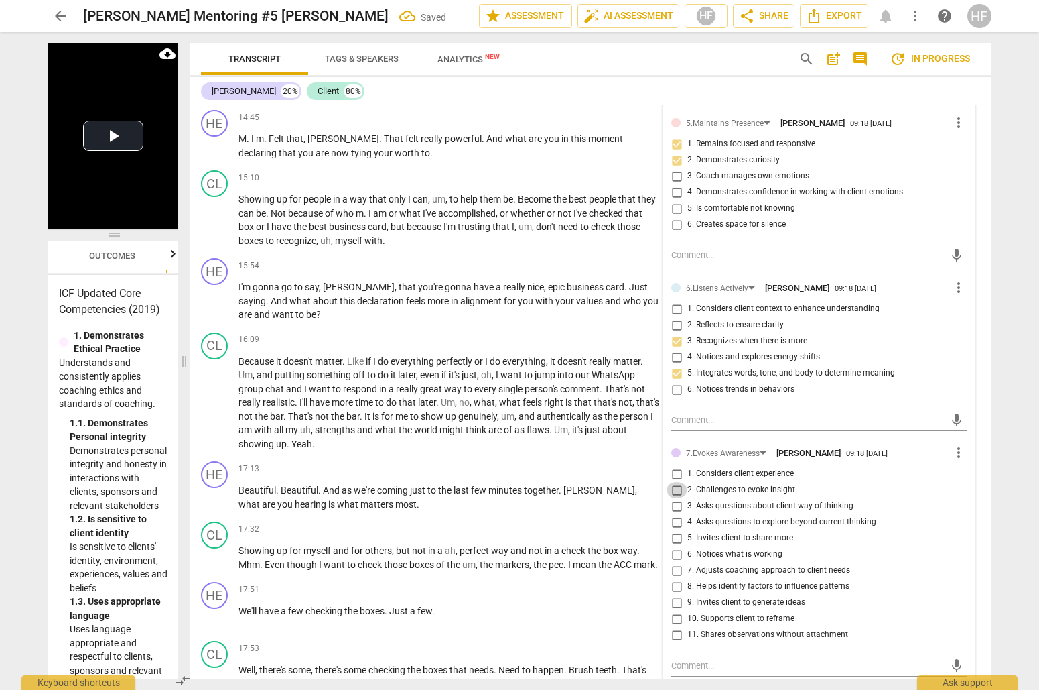
click at [677, 482] on input "2. Challenges to evoke insight" at bounding box center [676, 490] width 21 height 16
click at [677, 498] on input "3. Asks questions about client way of thinking" at bounding box center [676, 506] width 21 height 16
click at [673, 514] on input "4. Asks questions to explore beyond current thinking" at bounding box center [676, 522] width 21 height 16
click at [676, 530] on input "5. Invites client to share more" at bounding box center [676, 538] width 21 height 16
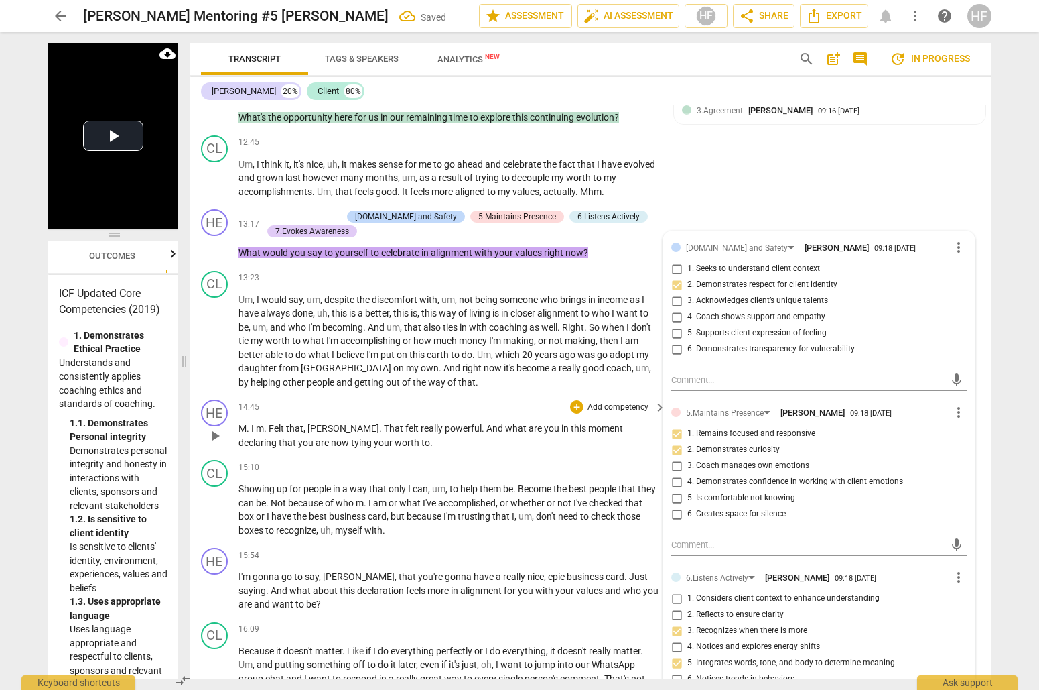
click at [515, 430] on div "HE play_arrow pause 14:45 + Add competency keyboard_arrow_right M . I m . Felt …" at bounding box center [590, 424] width 801 height 60
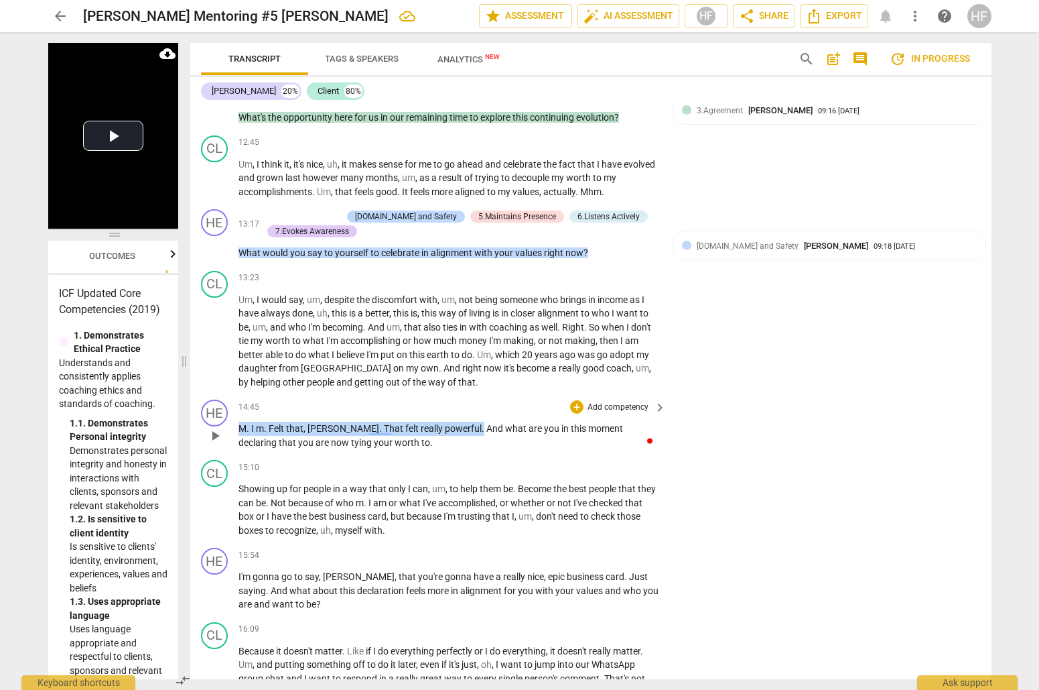
drag, startPoint x: 432, startPoint y: 409, endPoint x: 232, endPoint y: 409, distance: 200.4
click at [232, 409] on div "HE play_arrow pause 14:45 + Add competency keyboard_arrow_right M . I m . Felt …" at bounding box center [590, 424] width 801 height 60
click at [448, 391] on div "+" at bounding box center [446, 391] width 13 height 13
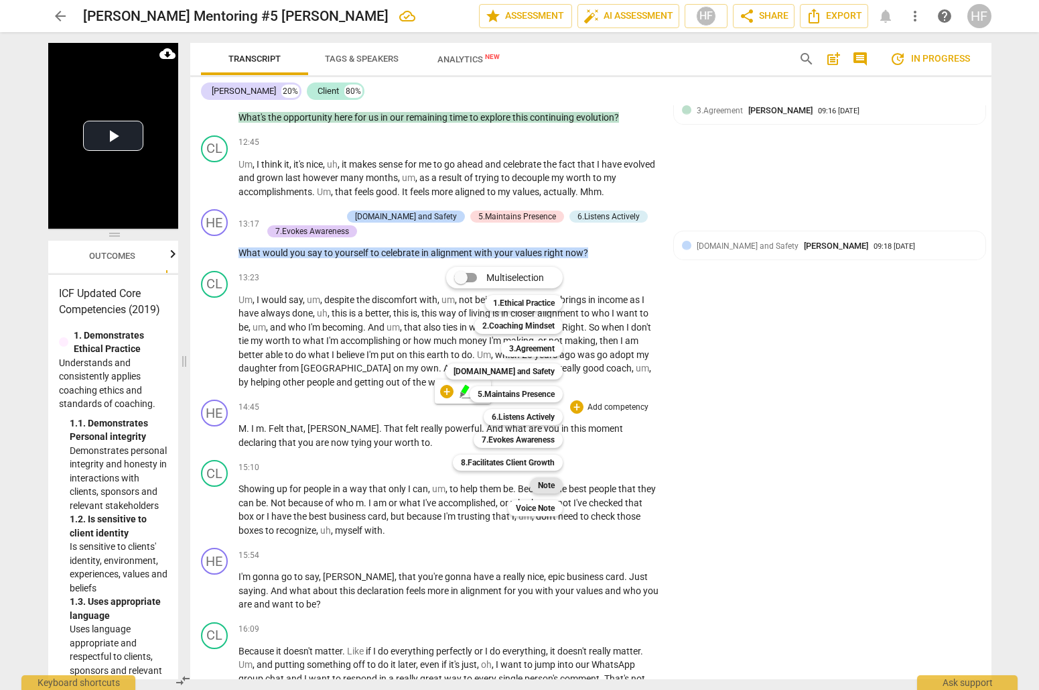
click at [548, 483] on b "Note" at bounding box center [546, 485] width 17 height 16
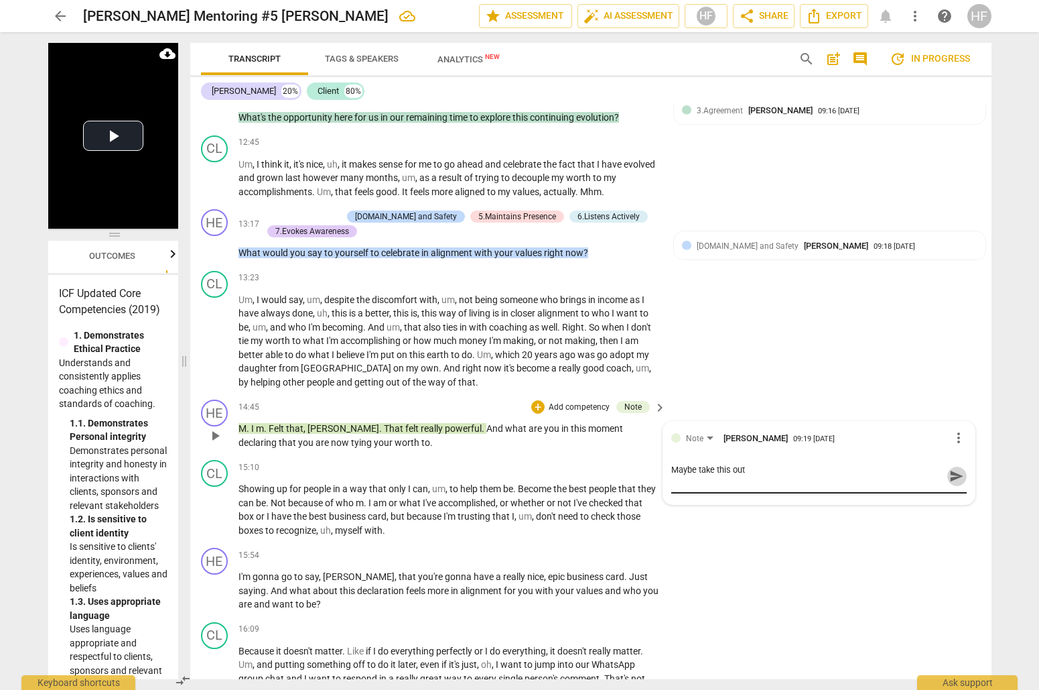
click at [953, 468] on span "send" at bounding box center [956, 475] width 15 height 15
click at [855, 350] on div "CL play_arrow pause 13:23 + Add competency keyboard_arrow_right Um , I would sa…" at bounding box center [590, 329] width 801 height 129
click at [535, 400] on div "+" at bounding box center [537, 406] width 13 height 13
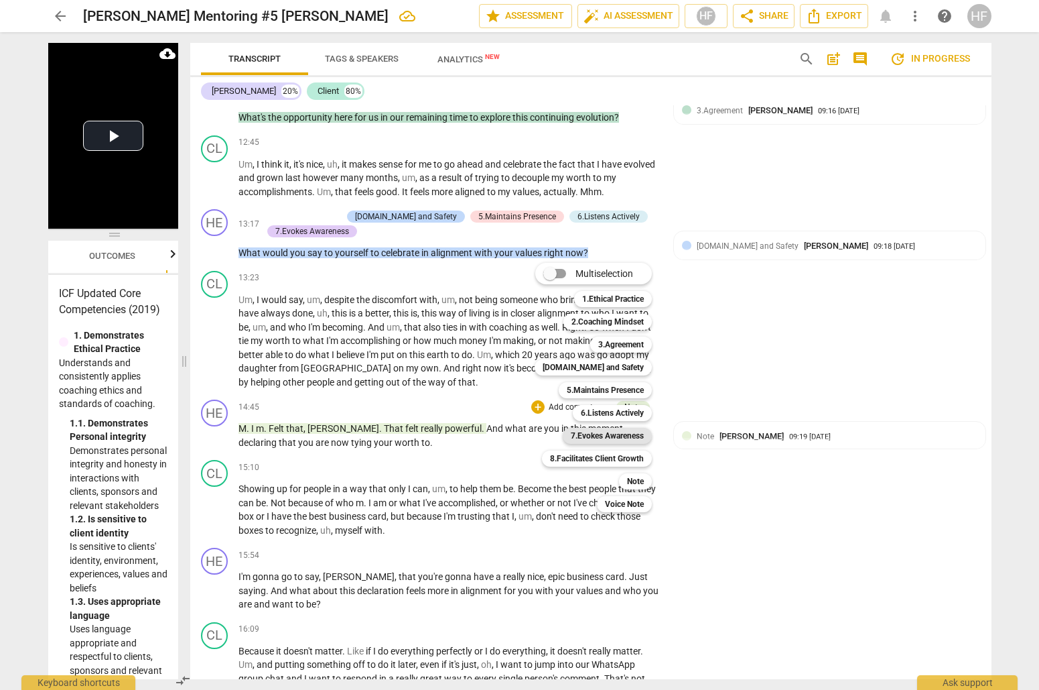
click at [626, 438] on b "7.Evokes Awareness" at bounding box center [607, 436] width 73 height 16
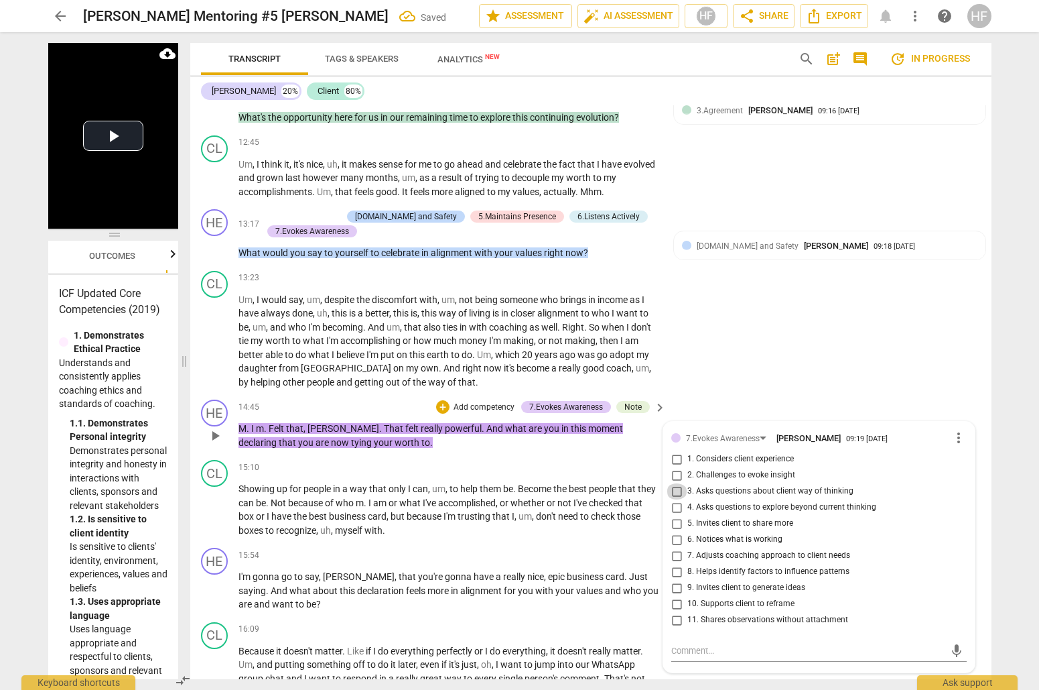
click at [674, 483] on input "3. Asks questions about client way of thinking" at bounding box center [676, 491] width 21 height 16
click at [677, 467] on input "2. Challenges to evoke insight" at bounding box center [676, 475] width 21 height 16
click at [677, 451] on input "1. Considers client experience" at bounding box center [676, 459] width 21 height 16
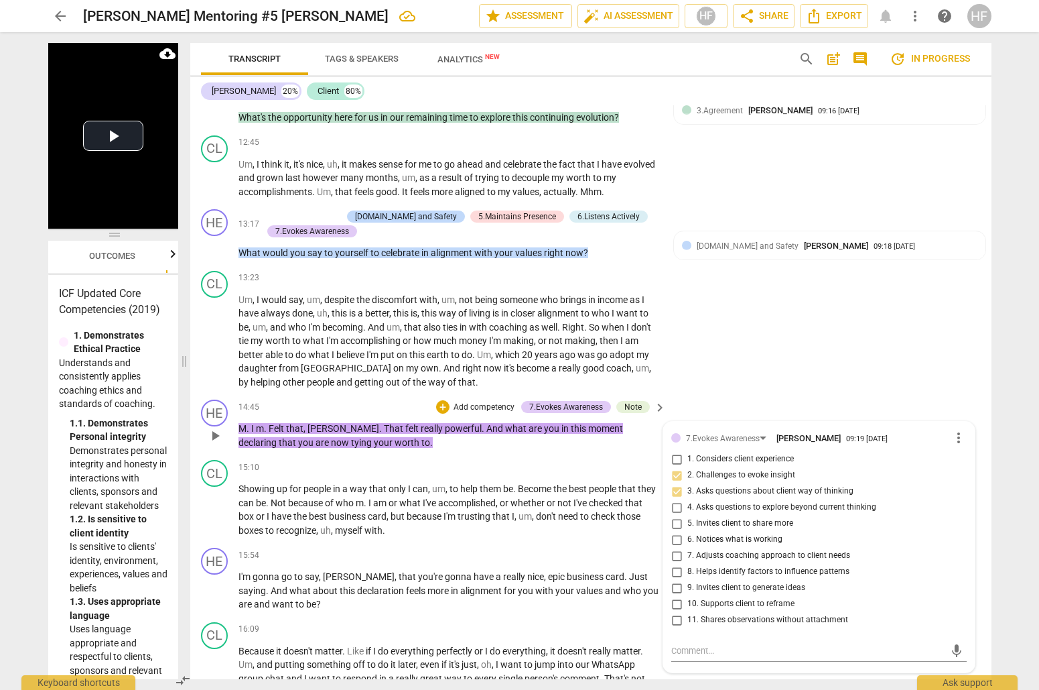
click at [675, 515] on input "5. Invites client to share more" at bounding box center [676, 523] width 21 height 16
click at [439, 400] on div "+" at bounding box center [442, 406] width 13 height 13
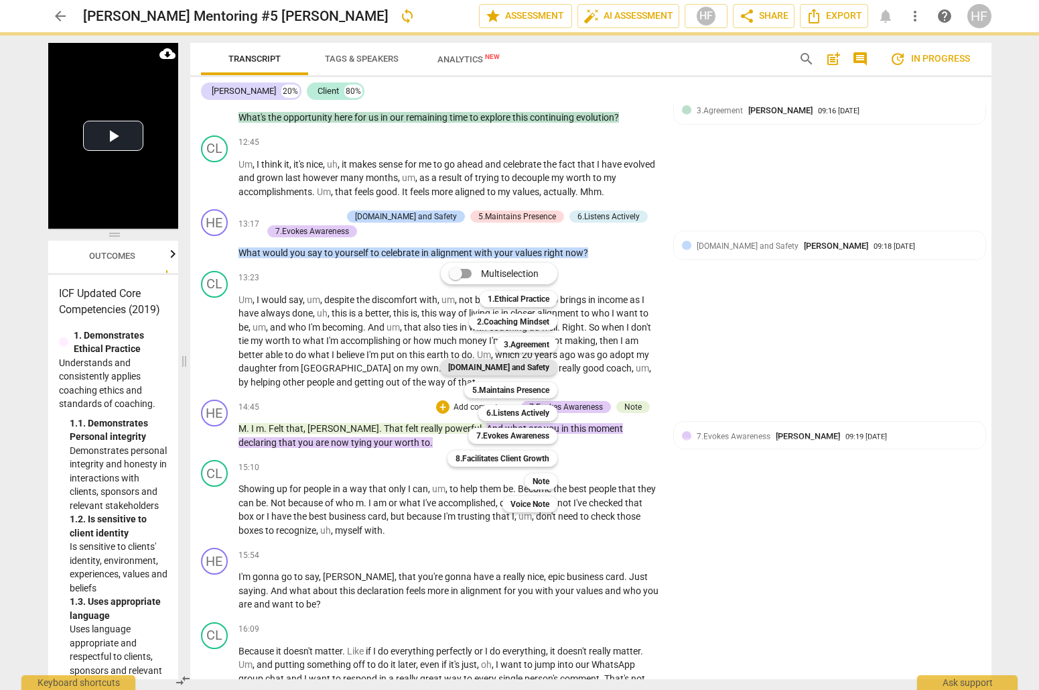
click at [527, 365] on b "[DOMAIN_NAME] and Safety" at bounding box center [498, 367] width 101 height 16
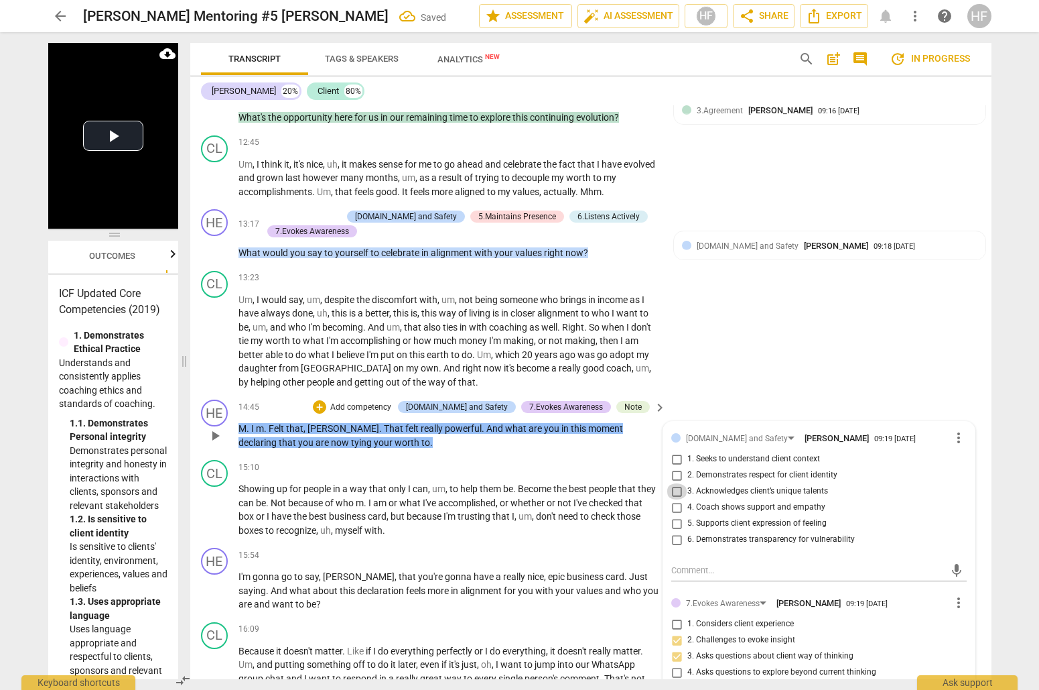
click at [676, 483] on input "3. Acknowledges client’s unique talents" at bounding box center [676, 491] width 21 height 16
click at [676, 467] on input "2. Demonstrates respect for client identity" at bounding box center [676, 475] width 21 height 16
click at [326, 400] on div "+" at bounding box center [319, 406] width 13 height 13
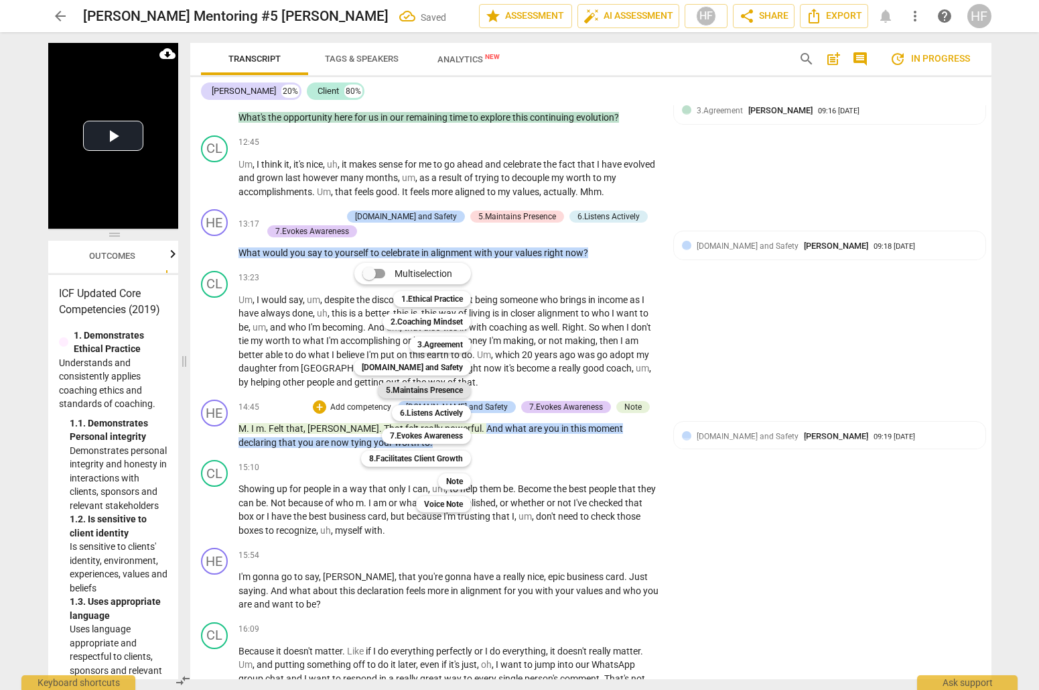
click at [457, 389] on b "5.Maintains Presence" at bounding box center [424, 390] width 77 height 16
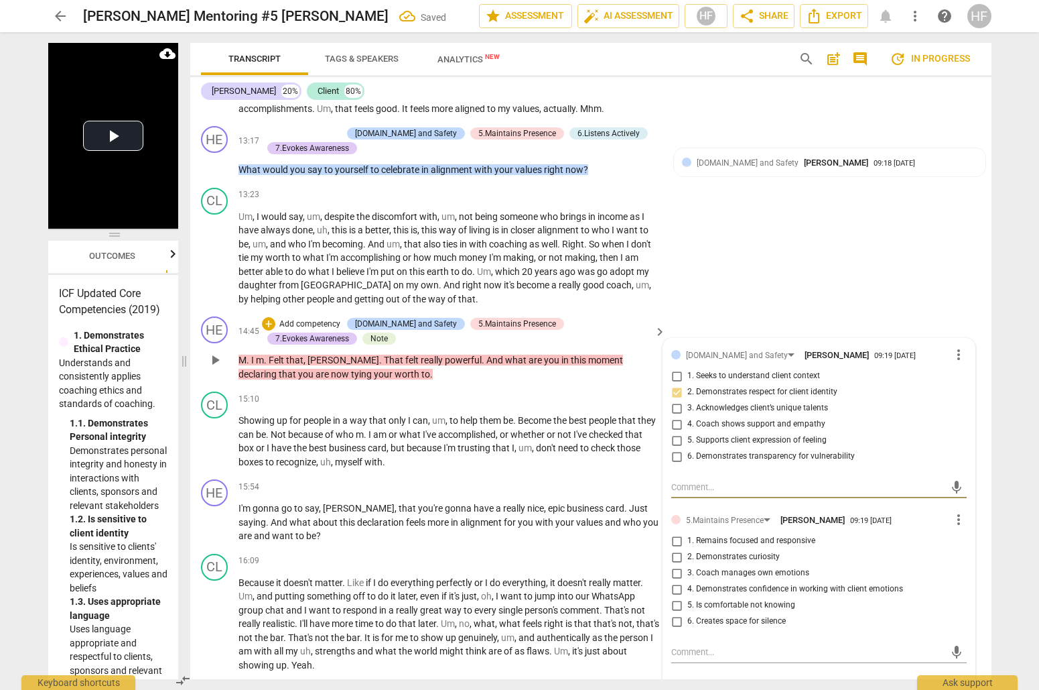
scroll to position [3284, 0]
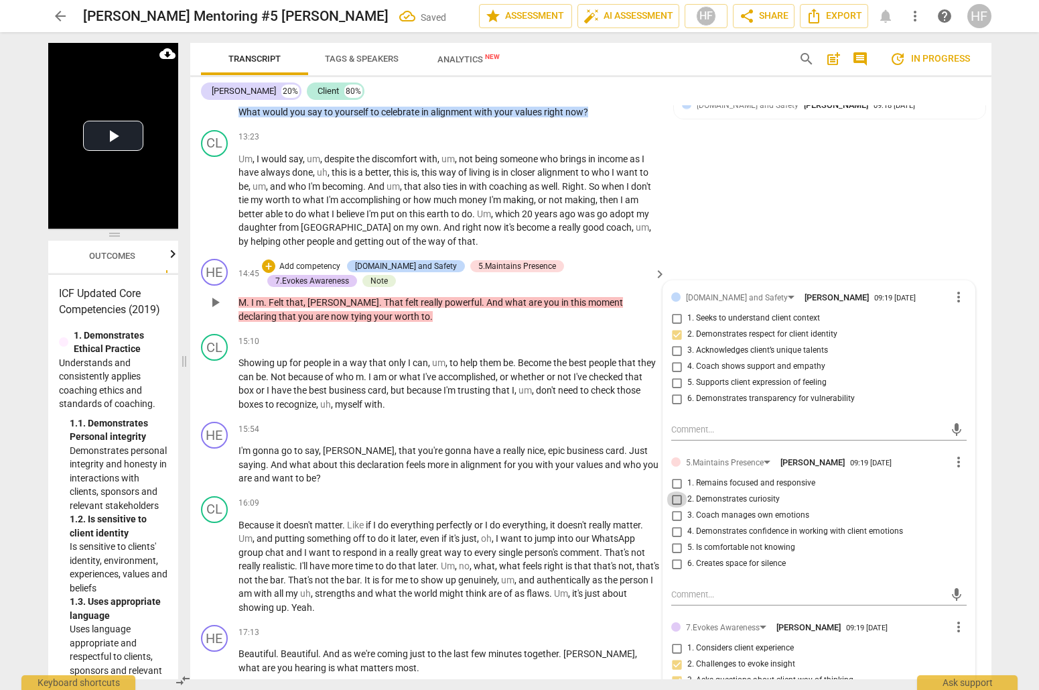
click at [673, 491] on input "2. Demonstrates curiosity" at bounding box center [676, 499] width 21 height 16
click at [671, 475] on input "1. Remains focused and responsive" at bounding box center [676, 483] width 21 height 16
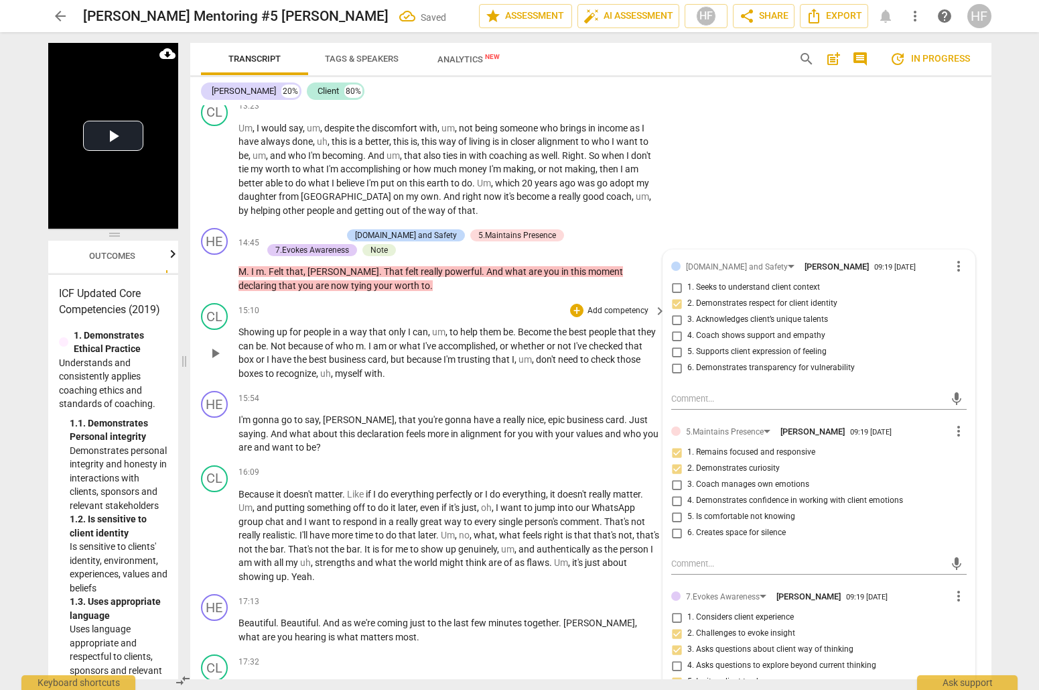
scroll to position [3322, 0]
click at [474, 413] on span "have" at bounding box center [485, 418] width 22 height 11
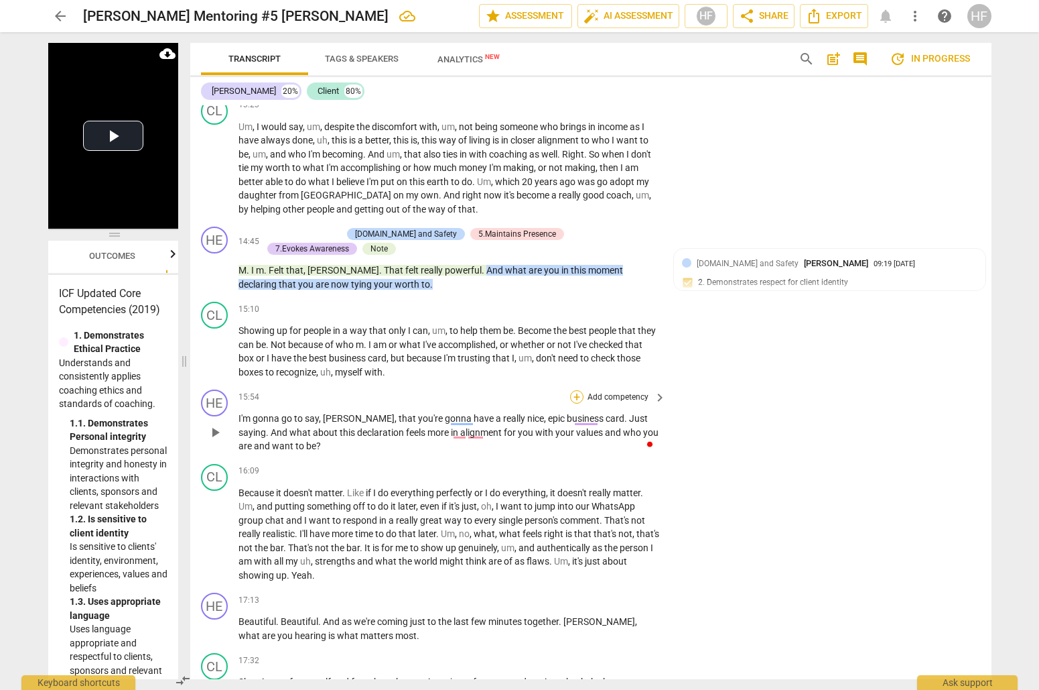
click at [573, 390] on div "+" at bounding box center [576, 396] width 13 height 13
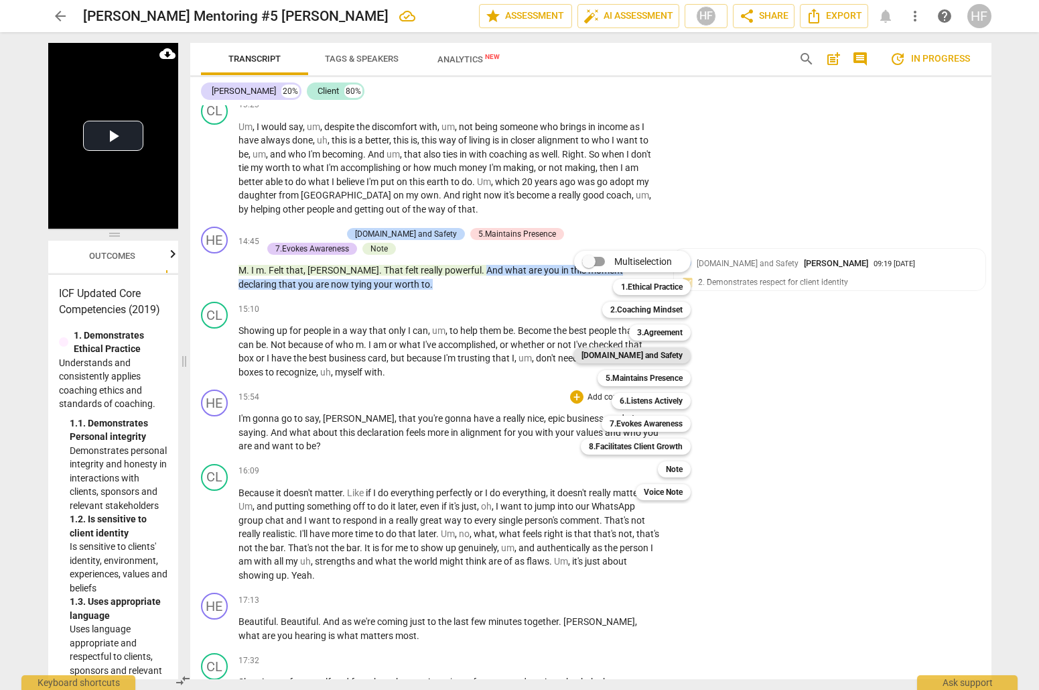
click at [673, 351] on b "[DOMAIN_NAME] and Safety" at bounding box center [632, 355] width 101 height 16
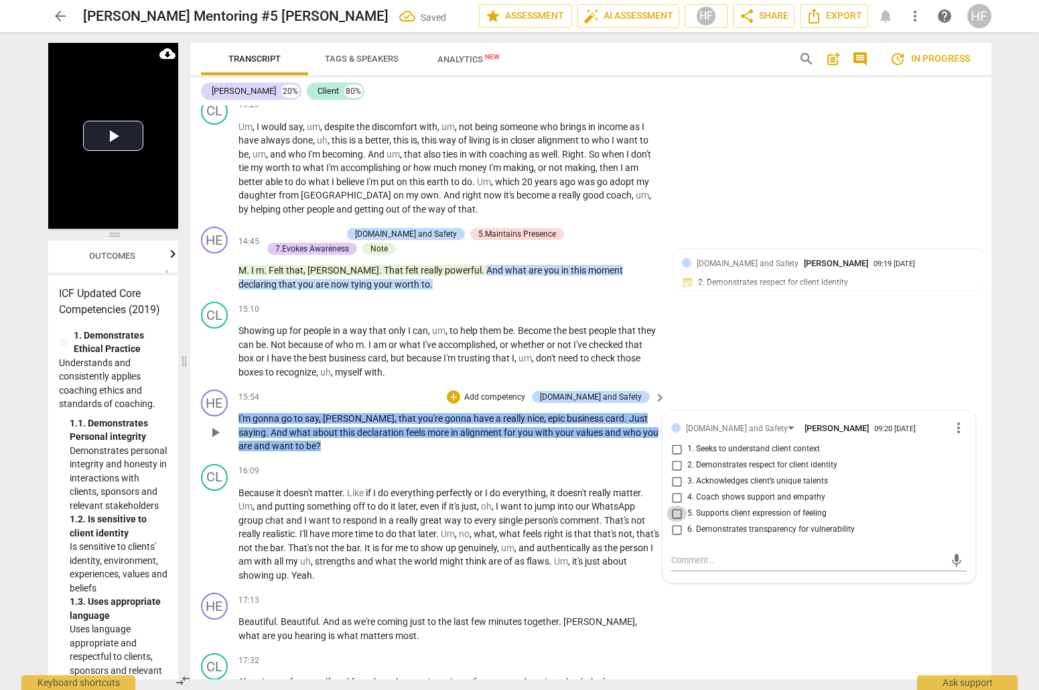
click at [680, 505] on input "5. Supports client expression of feeling" at bounding box center [676, 513] width 21 height 16
click at [679, 489] on input "4. Coach shows support and empathy" at bounding box center [676, 497] width 21 height 16
click at [681, 505] on input "5. Supports client expression of feeling" at bounding box center [676, 513] width 21 height 16
click at [460, 390] on div "+" at bounding box center [453, 396] width 13 height 13
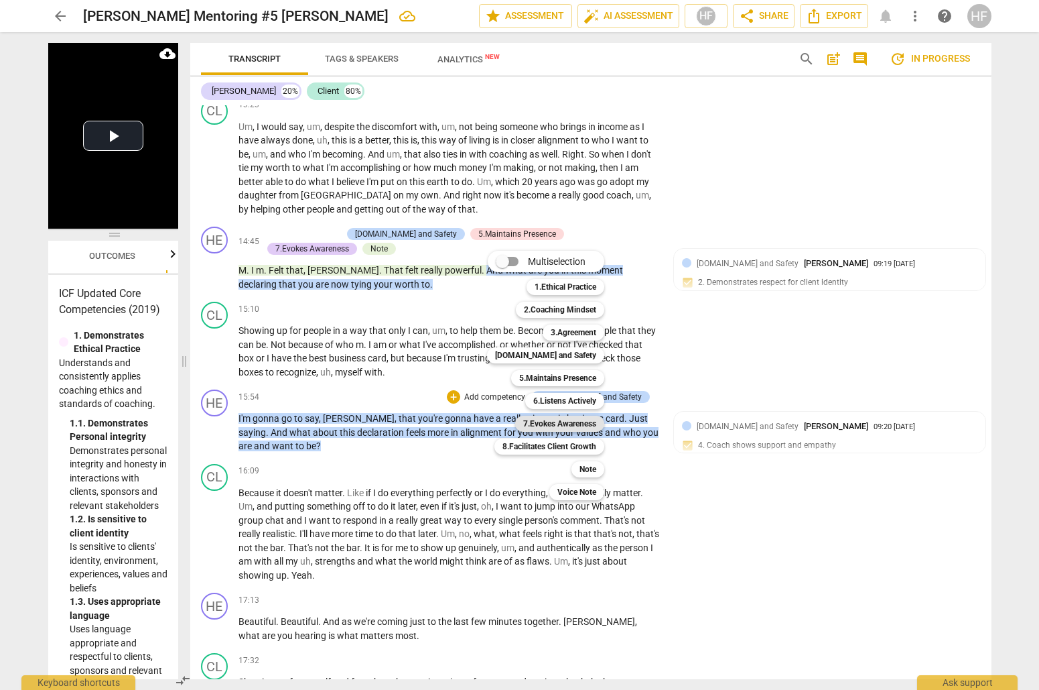
click at [570, 422] on b "7.Evokes Awareness" at bounding box center [559, 423] width 73 height 16
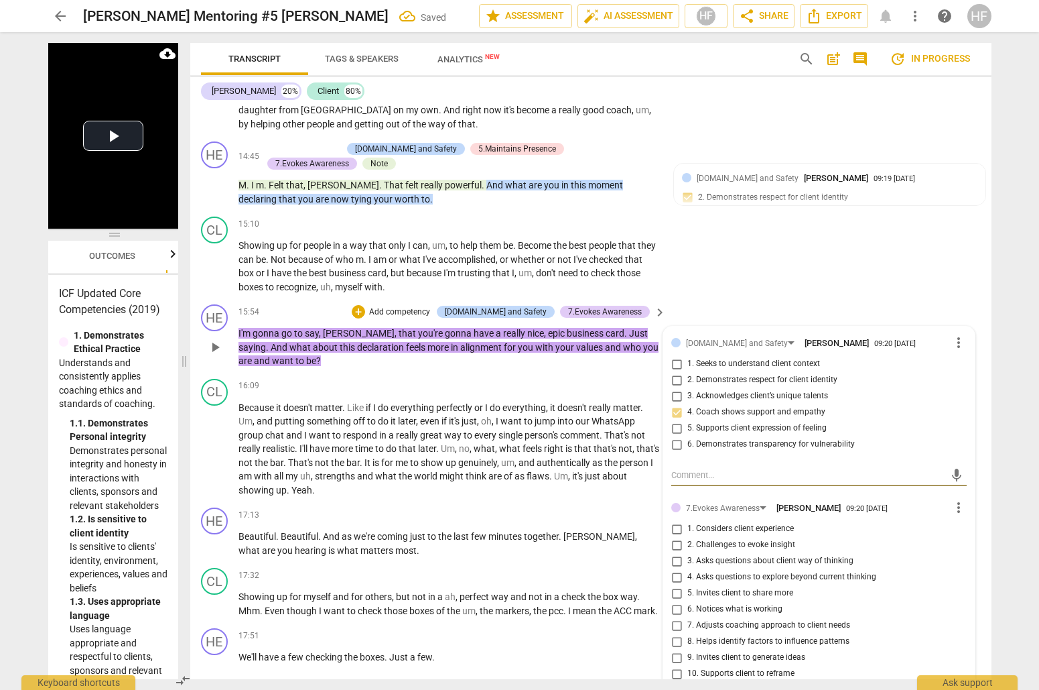
scroll to position [3409, 0]
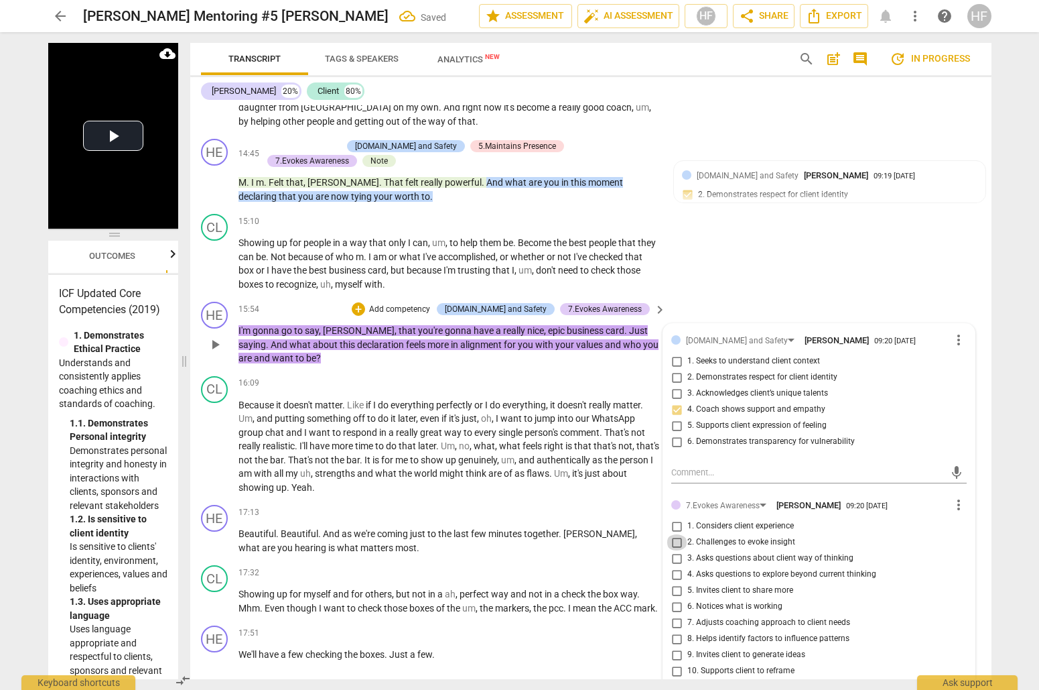
click at [679, 534] on input "2. Challenges to evoke insight" at bounding box center [676, 542] width 21 height 16
click at [679, 550] on input "3. Asks questions about client way of thinking" at bounding box center [676, 558] width 21 height 16
click at [679, 566] on input "4. Asks questions to explore beyond current thinking" at bounding box center [676, 574] width 21 height 16
click at [679, 582] on input "5. Invites client to share more" at bounding box center [676, 590] width 21 height 16
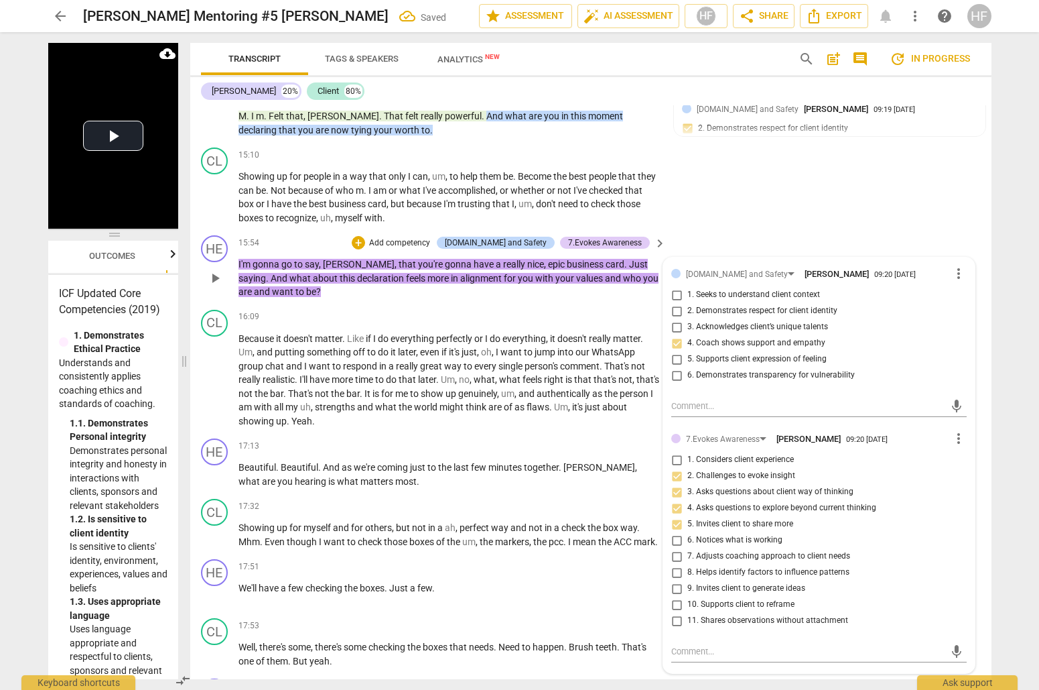
click at [677, 564] on input "8. Helps identify factors to influence patterns" at bounding box center [676, 572] width 21 height 16
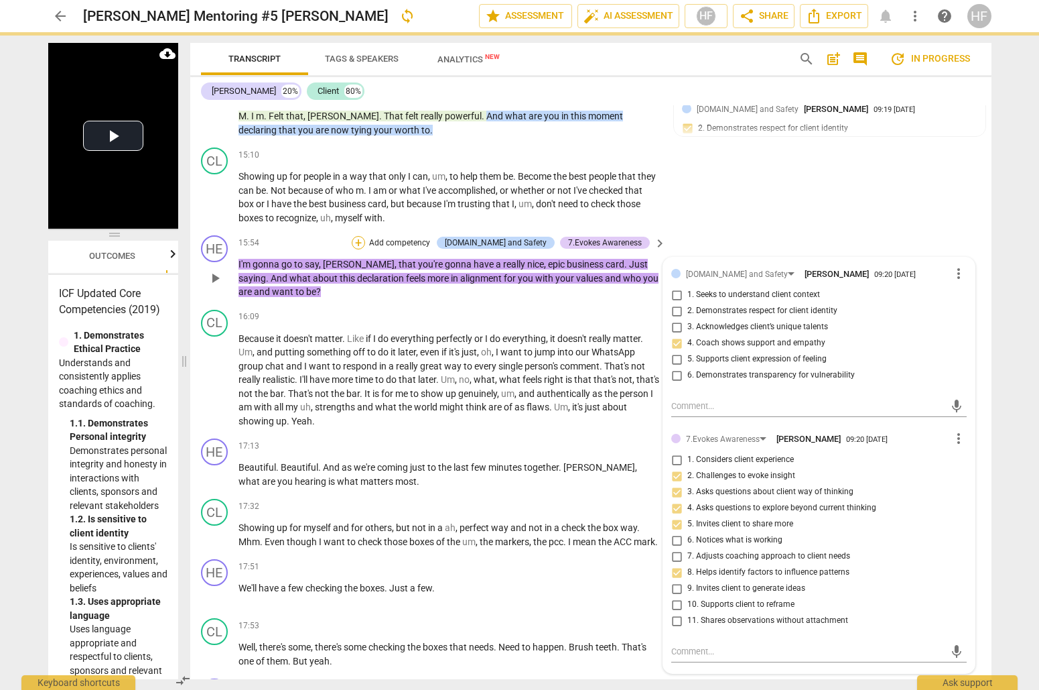
click at [365, 236] on div "+" at bounding box center [358, 242] width 13 height 13
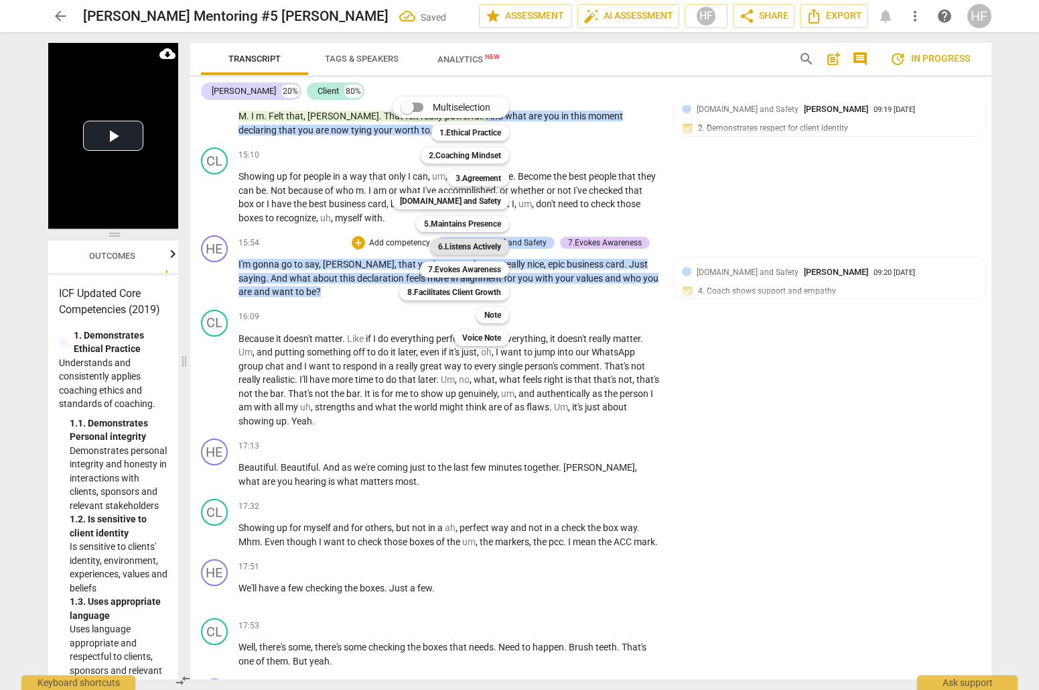
click at [485, 247] on b "6.Listens Actively" at bounding box center [469, 247] width 63 height 16
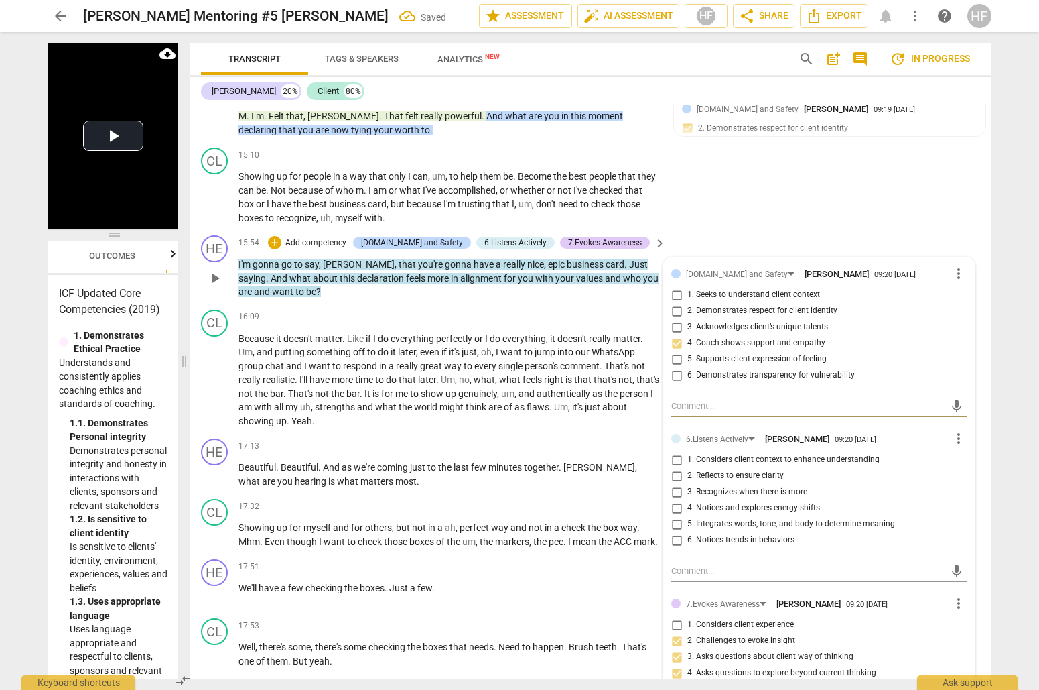
click at [678, 484] on input "3. Recognizes when there is more" at bounding box center [676, 492] width 21 height 16
click at [678, 516] on input "5. Integrates words, tone, and body to determine meaning" at bounding box center [676, 524] width 21 height 16
click at [459, 460] on p "Beautiful . Beautiful . And as we're coming just to the last few minutes togeth…" at bounding box center [449, 473] width 421 height 27
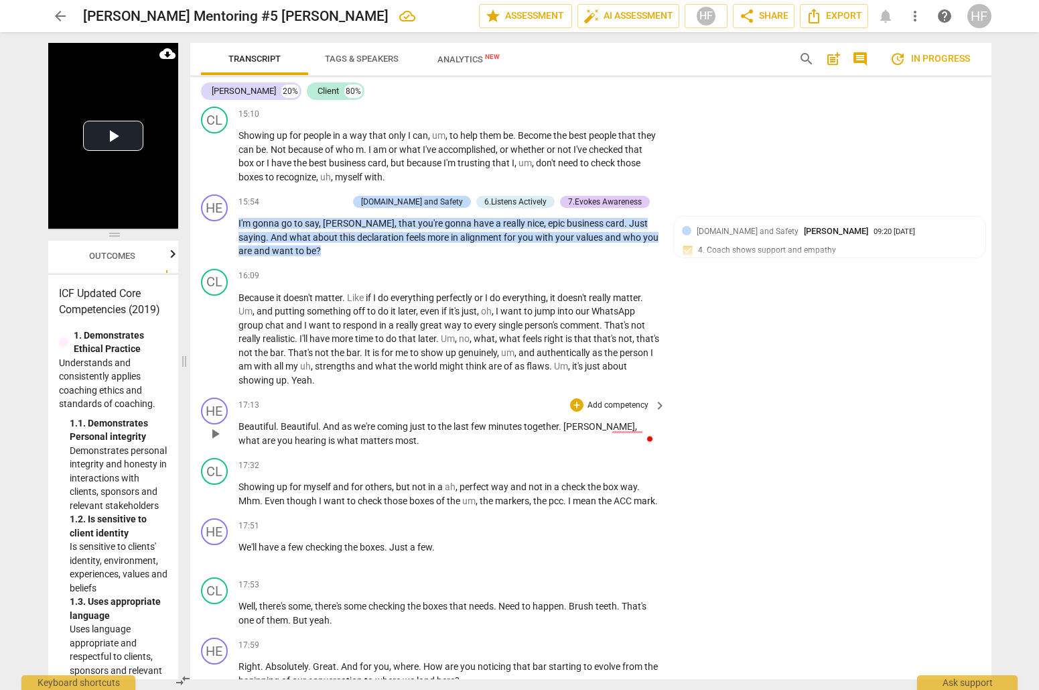
scroll to position [3520, 0]
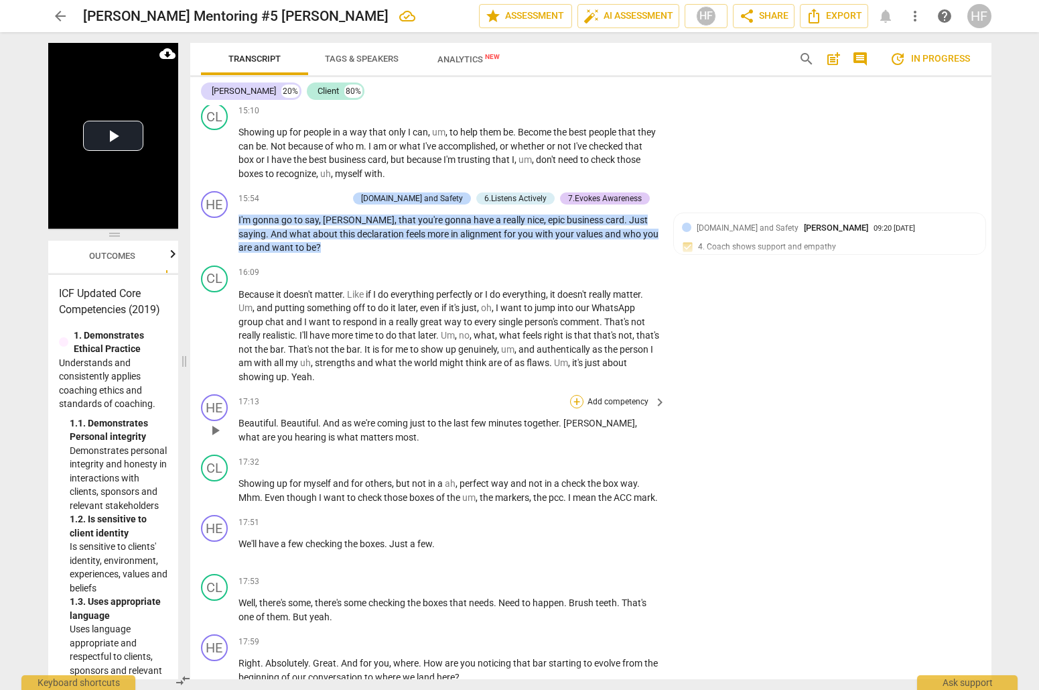
click at [575, 395] on div "+" at bounding box center [576, 401] width 13 height 13
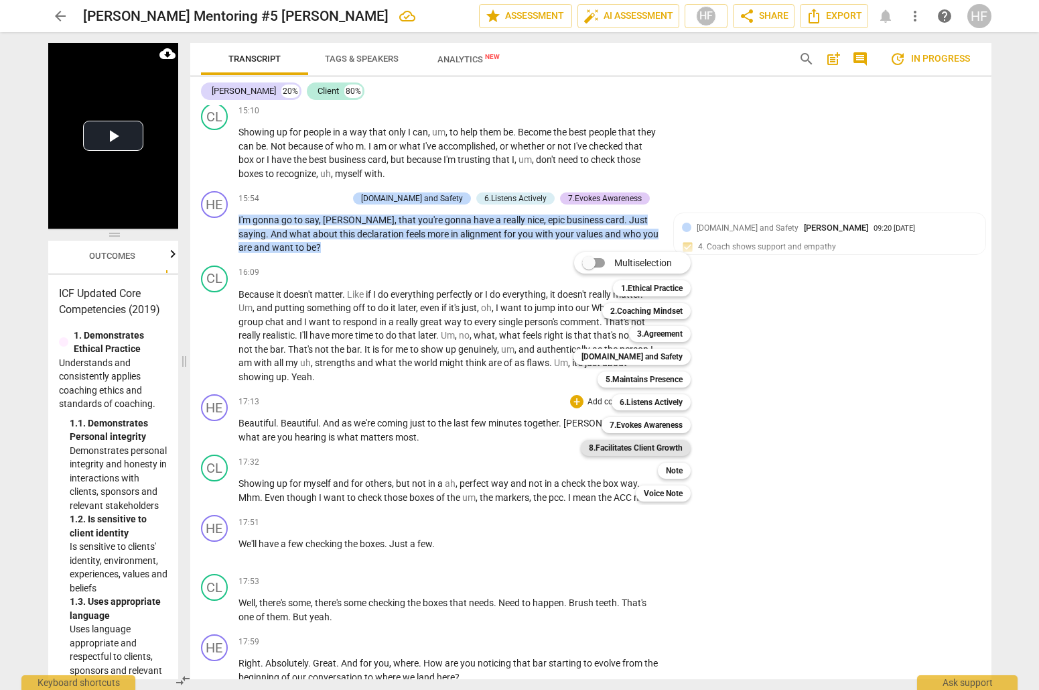
click at [671, 448] on b "8.Facilitates Client Growth" at bounding box center [636, 448] width 94 height 16
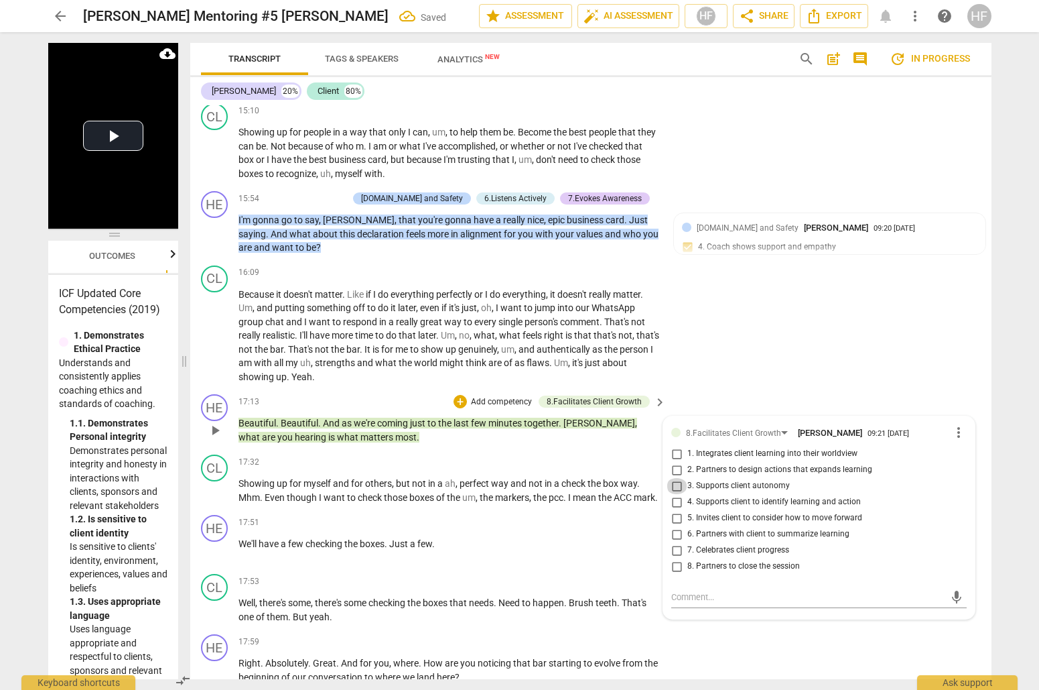
click at [678, 478] on input "3. Supports client autonomy" at bounding box center [676, 486] width 21 height 16
click at [459, 395] on div "+" at bounding box center [460, 401] width 13 height 13
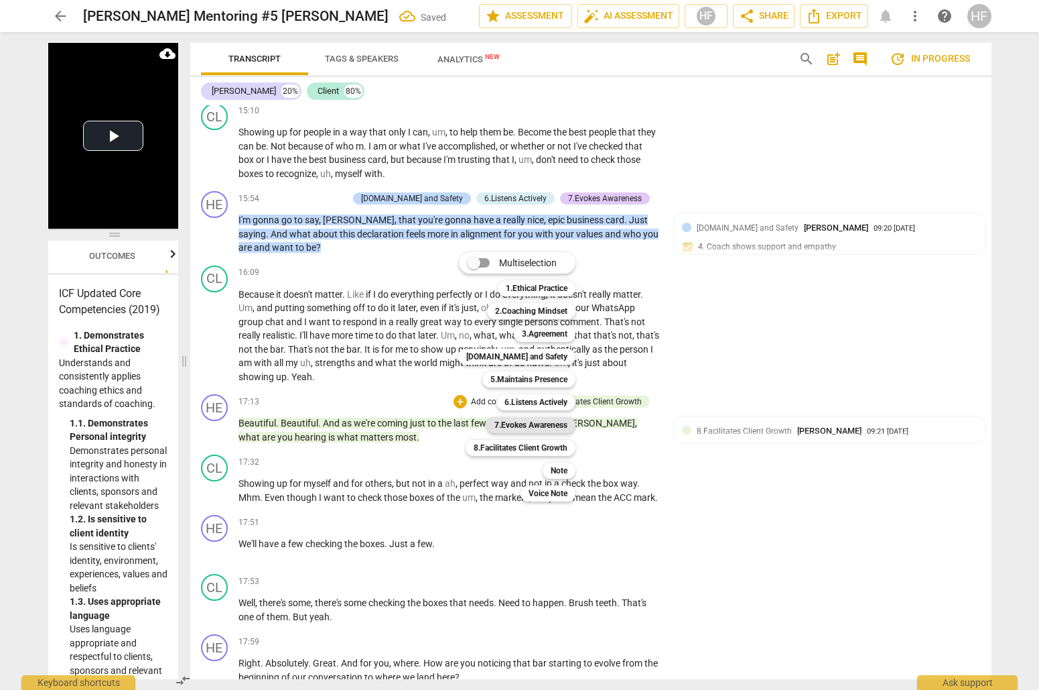
click at [551, 426] on b "7.Evokes Awareness" at bounding box center [531, 425] width 73 height 16
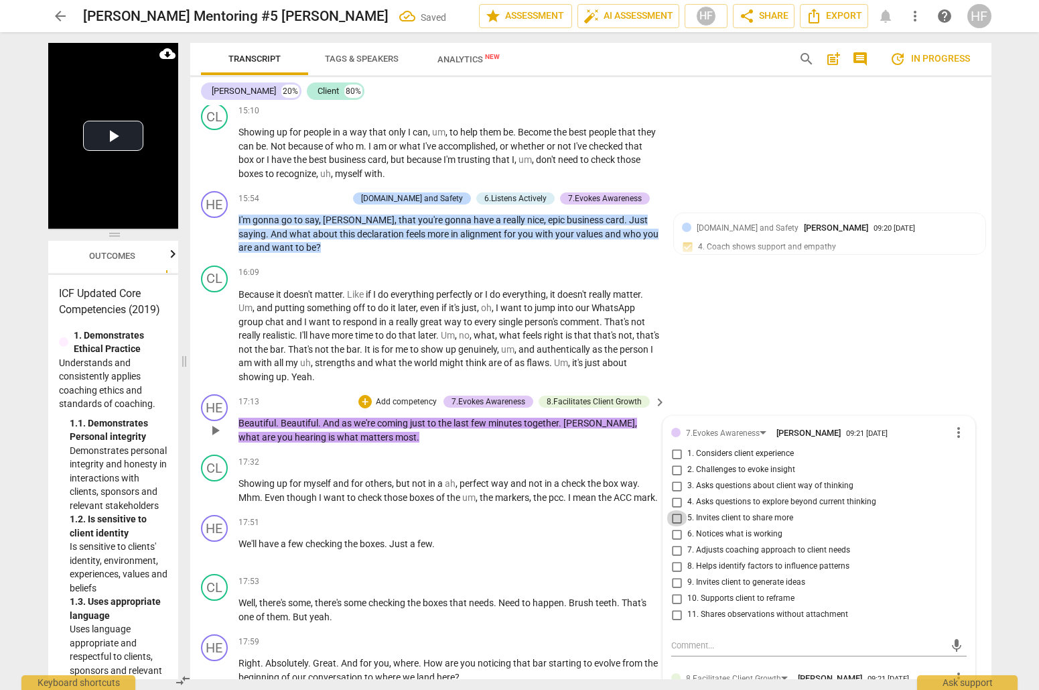
click at [677, 510] on input "5. Invites client to share more" at bounding box center [676, 518] width 21 height 16
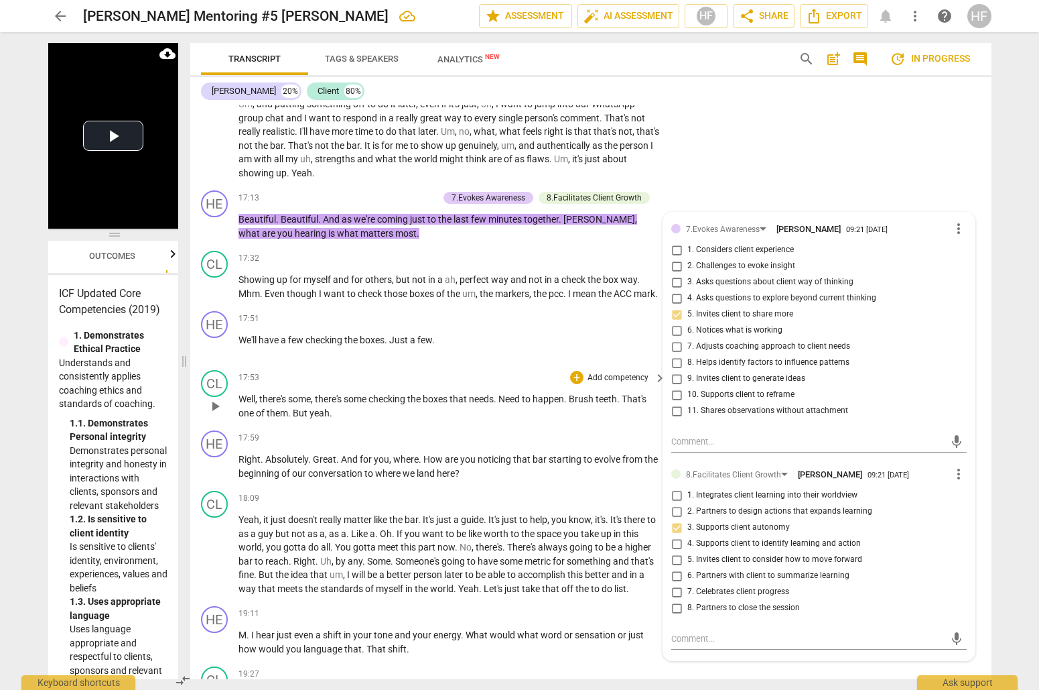
scroll to position [3726, 0]
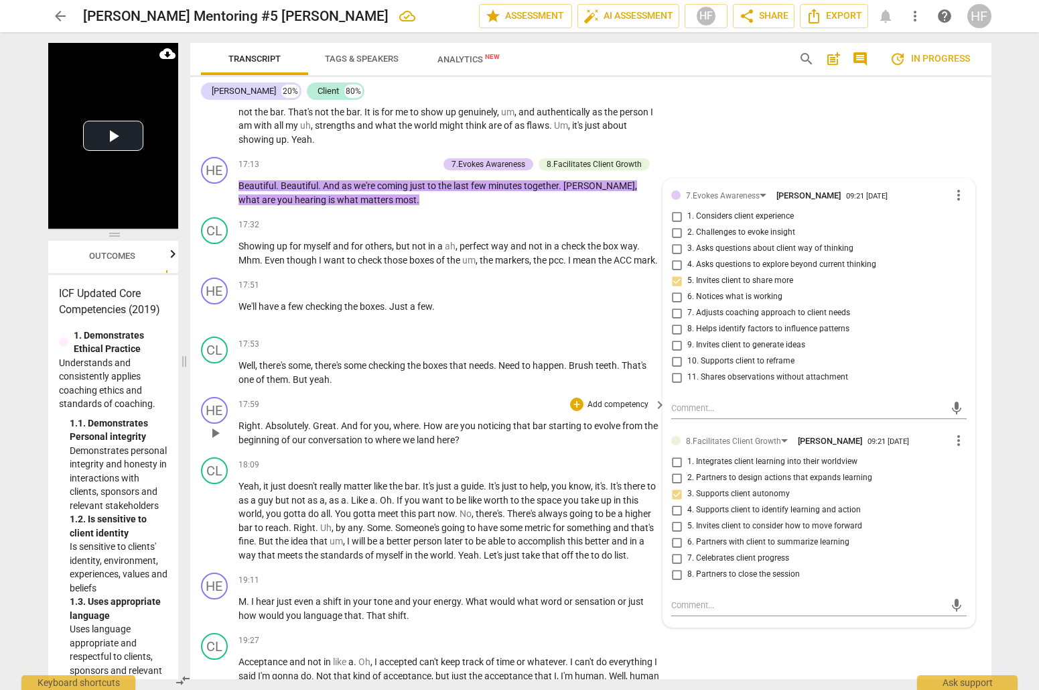
click at [547, 429] on p "Right . Absolutely . Great . And for you , where . How are you noticing that ba…" at bounding box center [449, 432] width 421 height 27
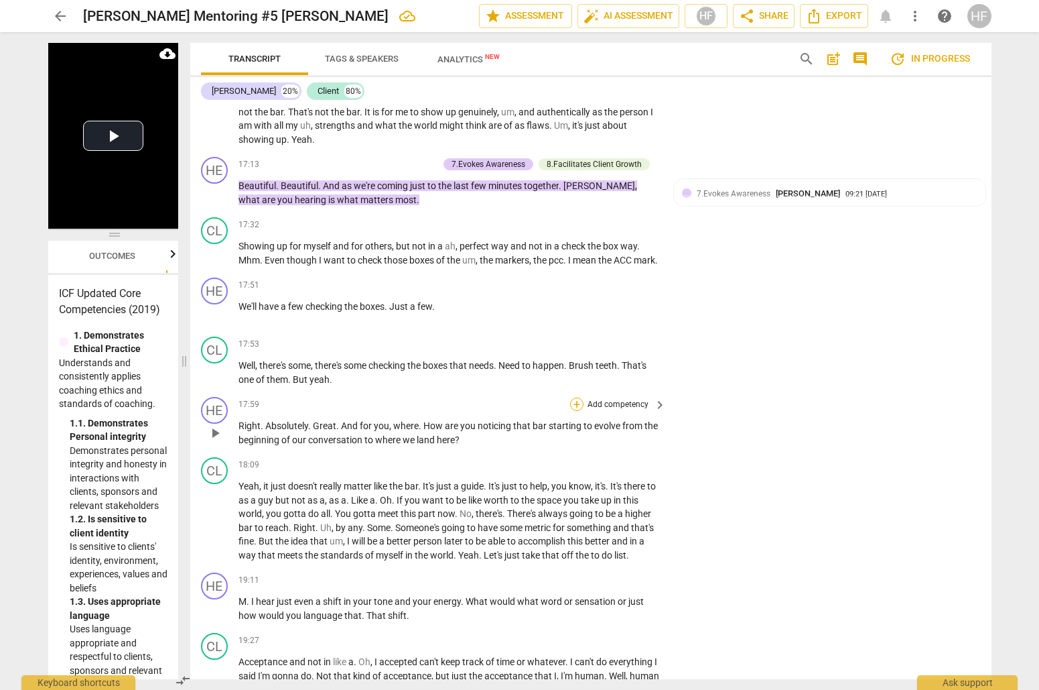
click at [576, 397] on div "+" at bounding box center [576, 403] width 13 height 13
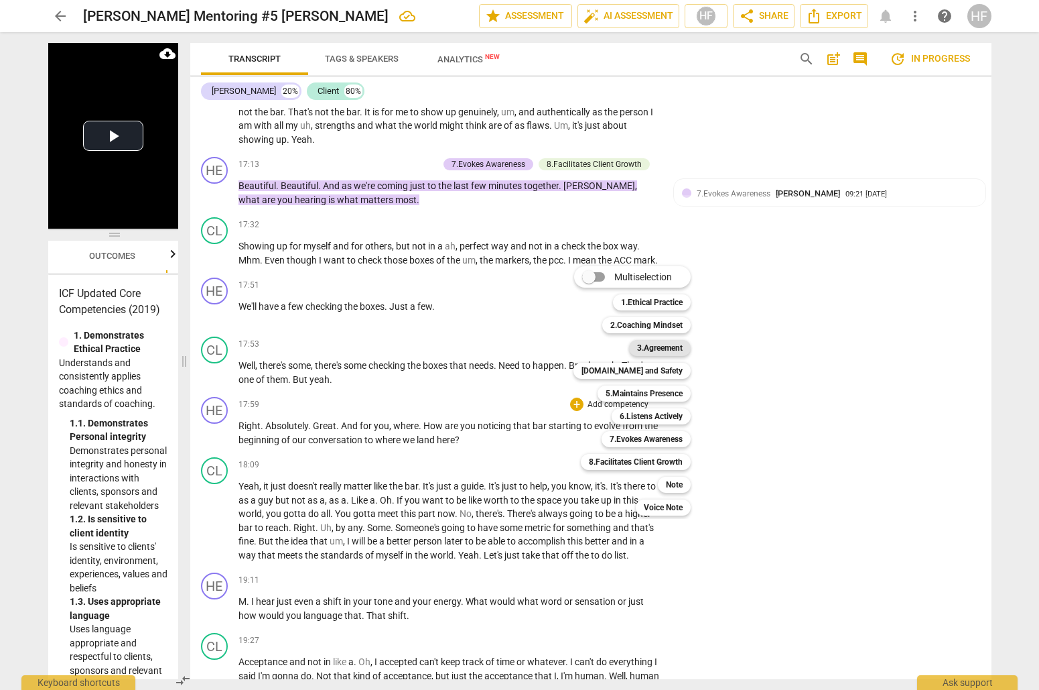
click at [669, 348] on b "3.Agreement" at bounding box center [660, 348] width 46 height 16
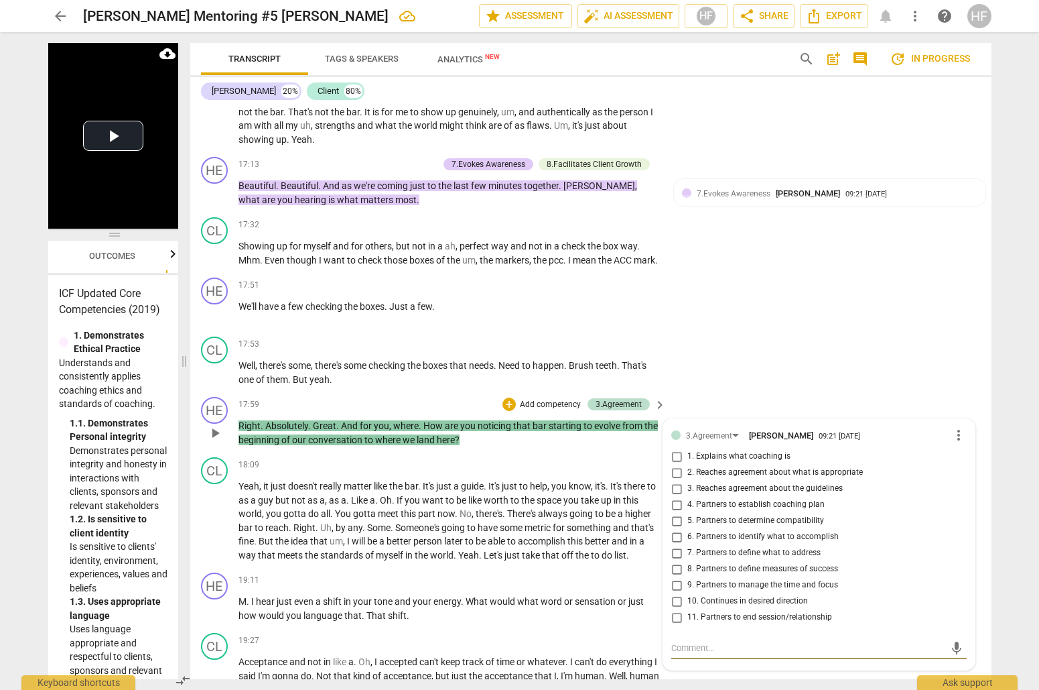
click at [675, 593] on input "10. Continues in desired direction" at bounding box center [676, 601] width 21 height 16
click at [503, 397] on div "+" at bounding box center [509, 403] width 13 height 13
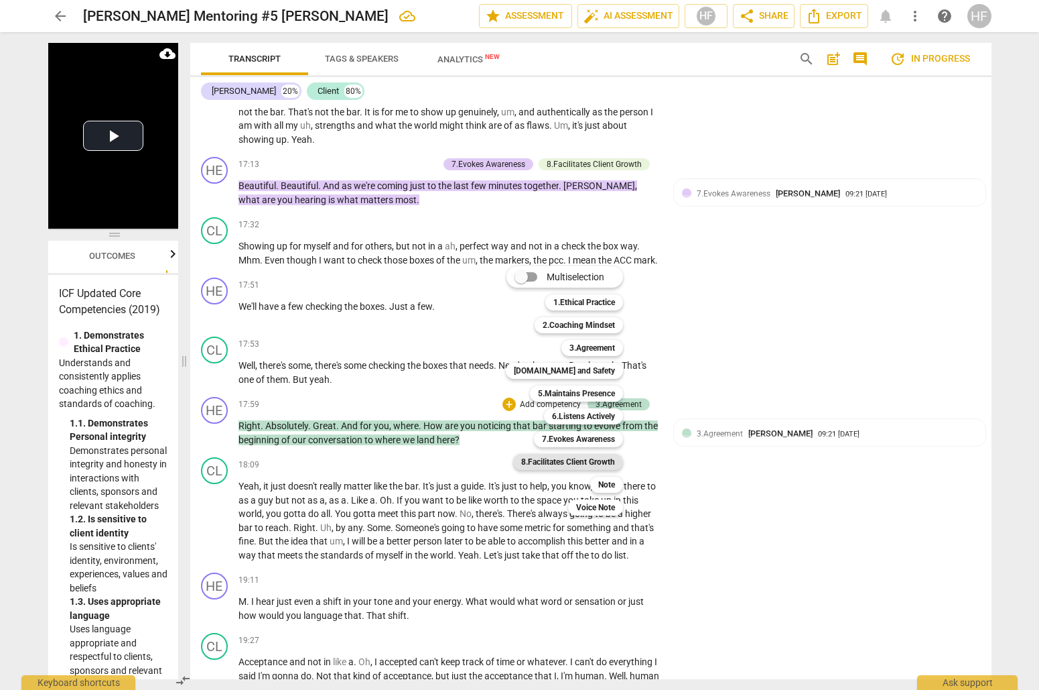
click at [594, 464] on b "8.Facilitates Client Growth" at bounding box center [568, 462] width 94 height 16
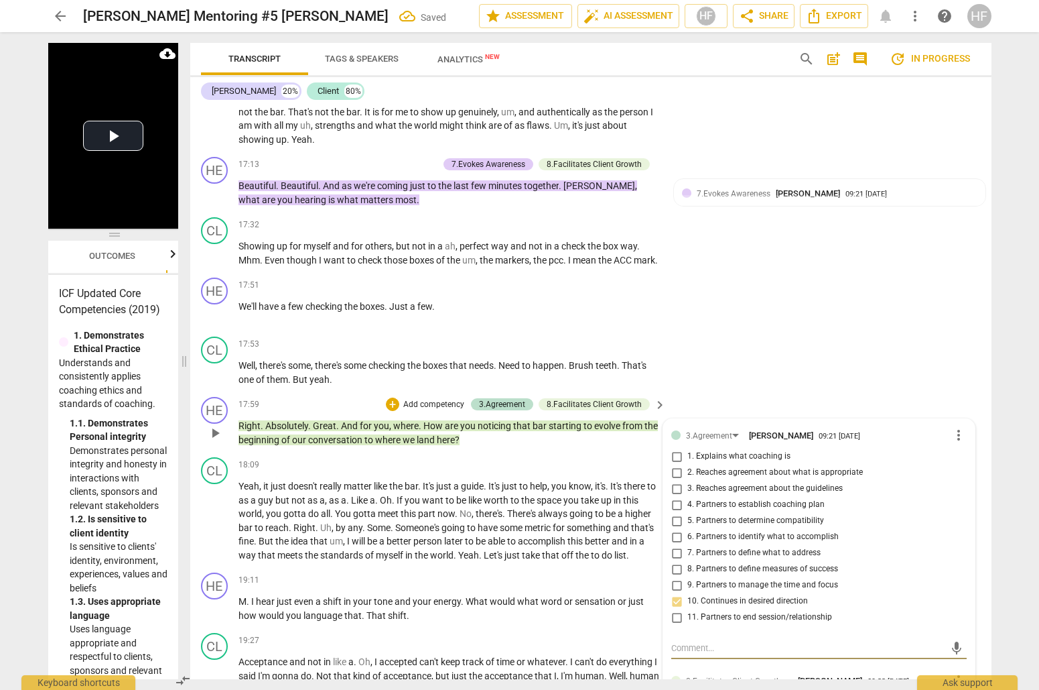
scroll to position [3826, 0]
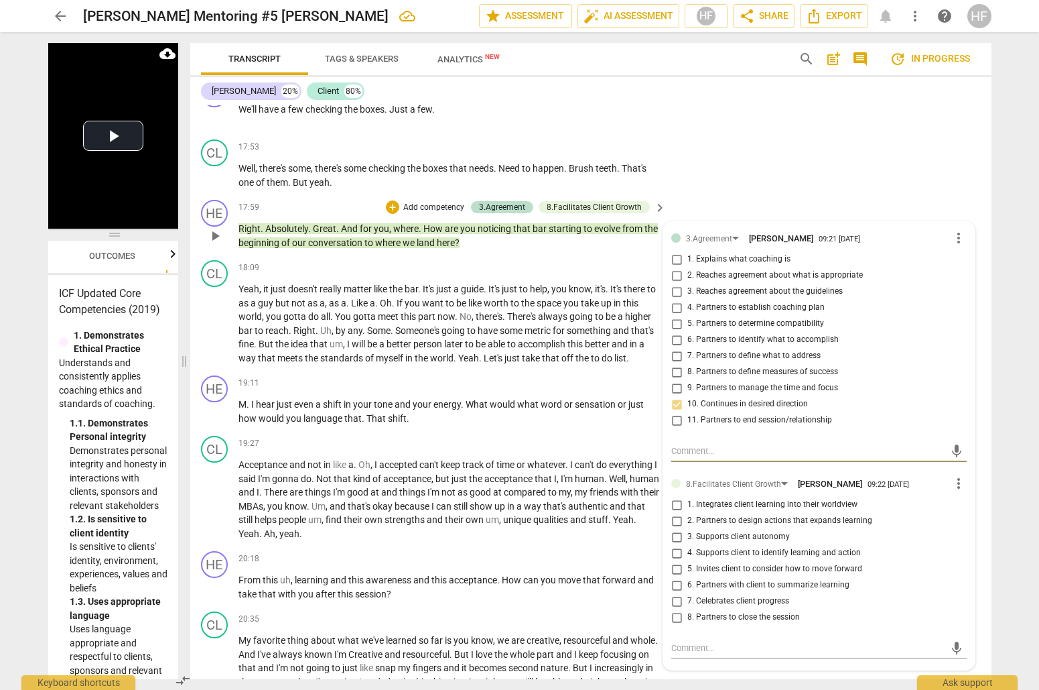
click at [677, 545] on input "4. Supports client to identify learning and action" at bounding box center [676, 553] width 21 height 16
click at [527, 411] on div "HE play_arrow pause 19:11 + Add competency keyboard_arrow_right M . I hear just…" at bounding box center [590, 400] width 801 height 60
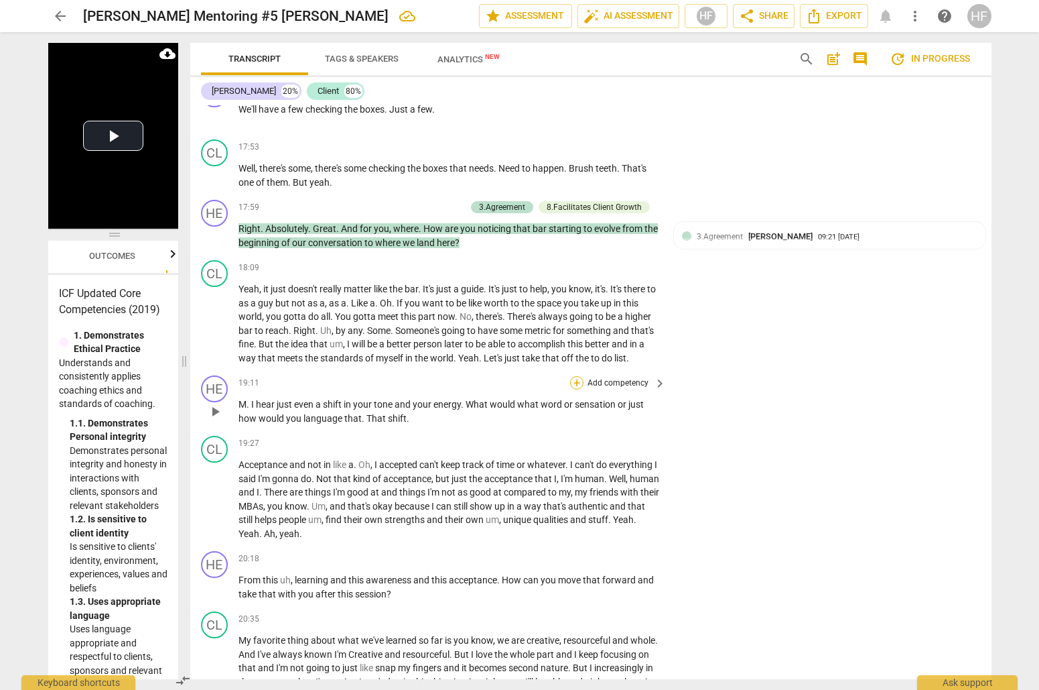
click at [578, 376] on div "+" at bounding box center [576, 382] width 13 height 13
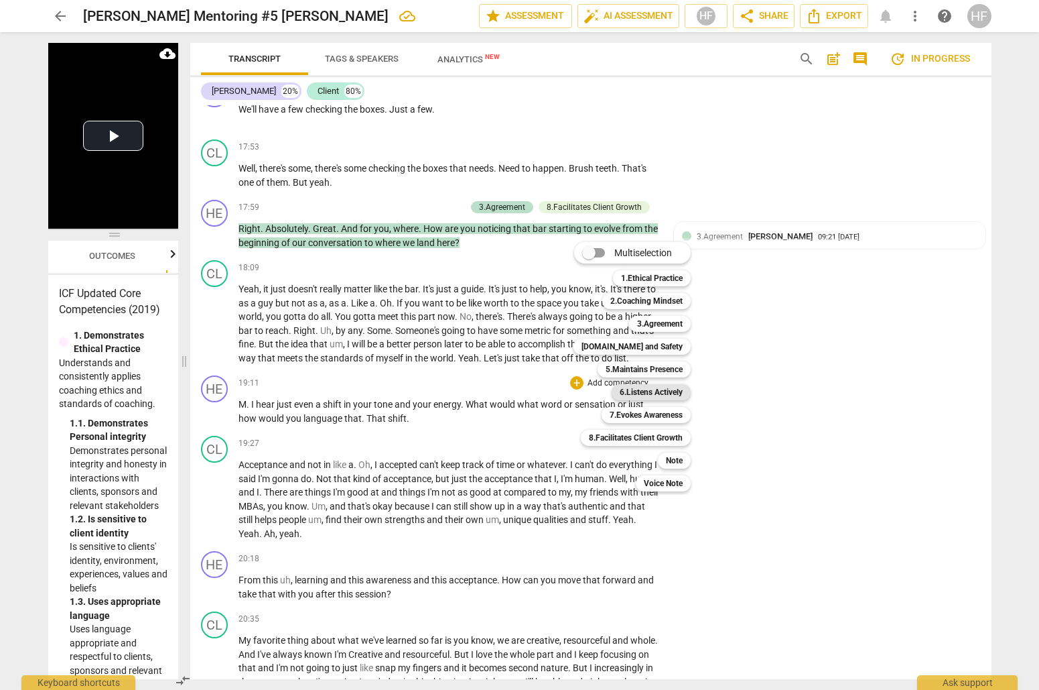
click at [661, 395] on b "6.Listens Actively" at bounding box center [651, 392] width 63 height 16
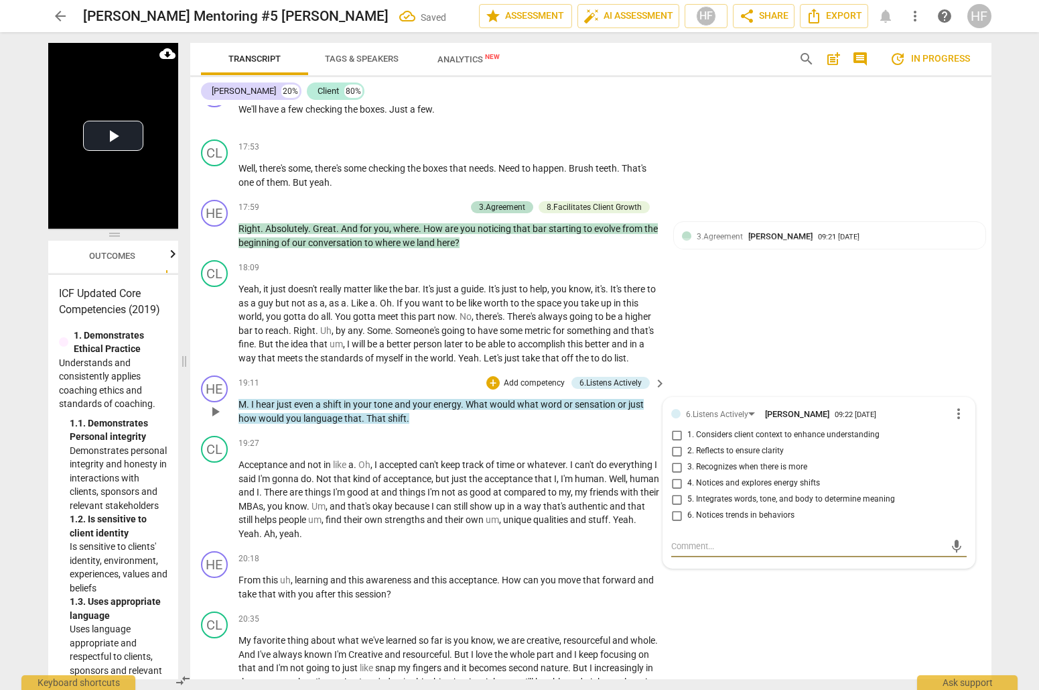
click at [677, 459] on input "3. Recognizes when there is more" at bounding box center [676, 467] width 21 height 16
click at [679, 491] on input "5. Integrates words, tone, and body to determine meaning" at bounding box center [676, 499] width 21 height 16
click at [676, 475] on input "4. Notices and explores energy shifts" at bounding box center [676, 483] width 21 height 16
click at [490, 376] on div "+" at bounding box center [492, 382] width 13 height 13
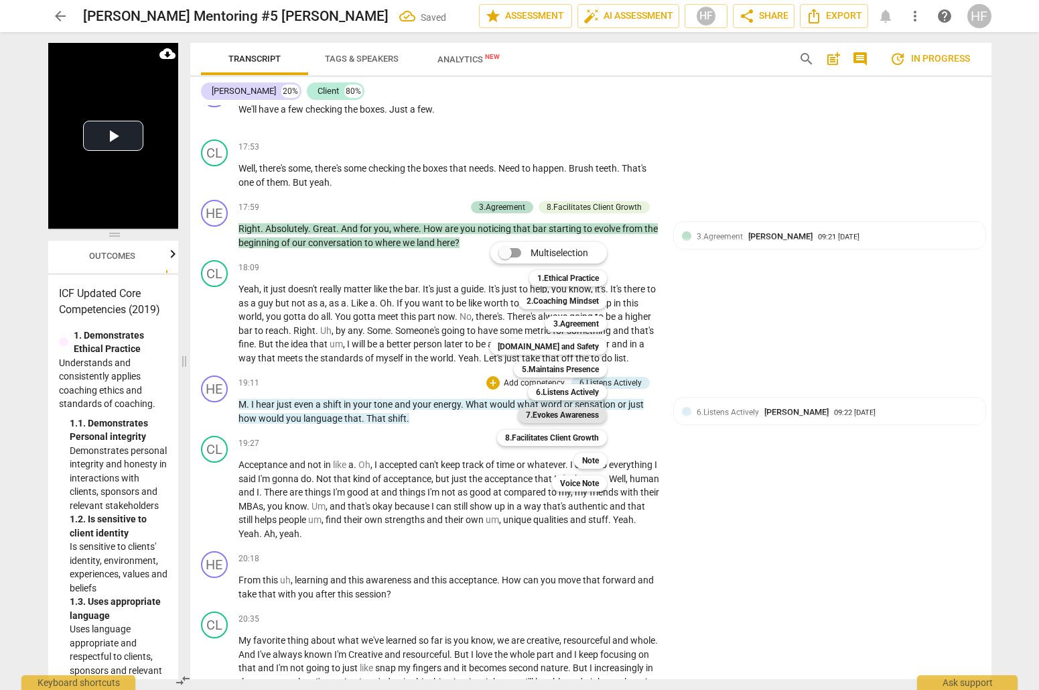
click at [592, 410] on b "7.Evokes Awareness" at bounding box center [562, 415] width 73 height 16
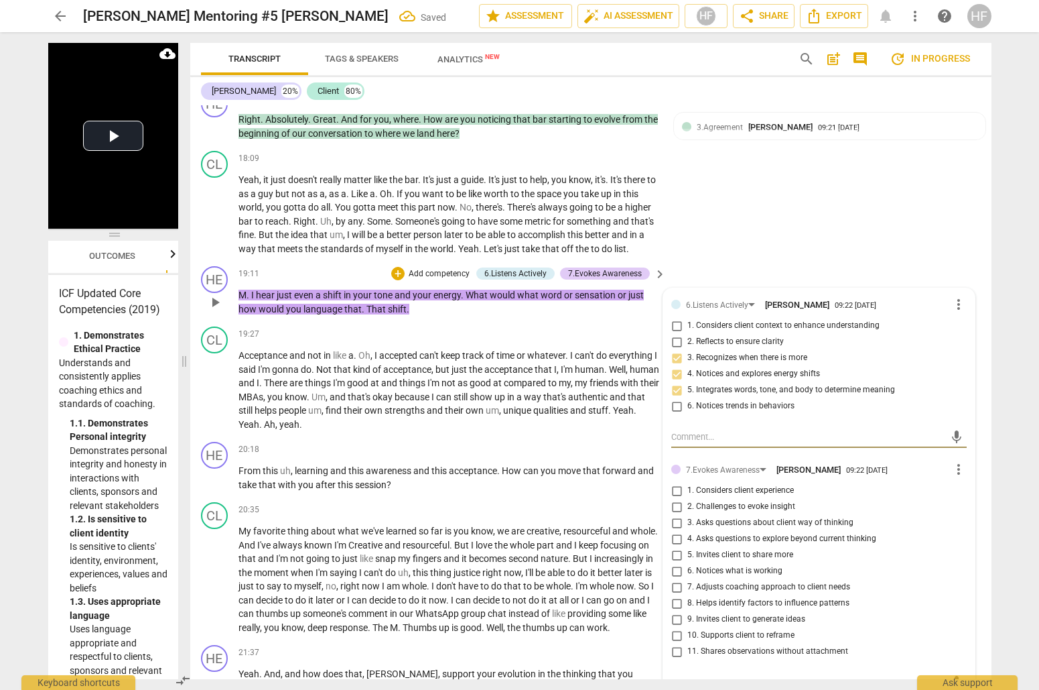
scroll to position [4063, 0]
click at [679, 499] on input "2. Challenges to evoke insight" at bounding box center [676, 507] width 21 height 16
click at [679, 515] on input "3. Asks questions about client way of thinking" at bounding box center [676, 523] width 21 height 16
click at [677, 531] on input "4. Asks questions to explore beyond current thinking" at bounding box center [676, 539] width 21 height 16
click at [675, 547] on input "5. Invites client to share more" at bounding box center [676, 555] width 21 height 16
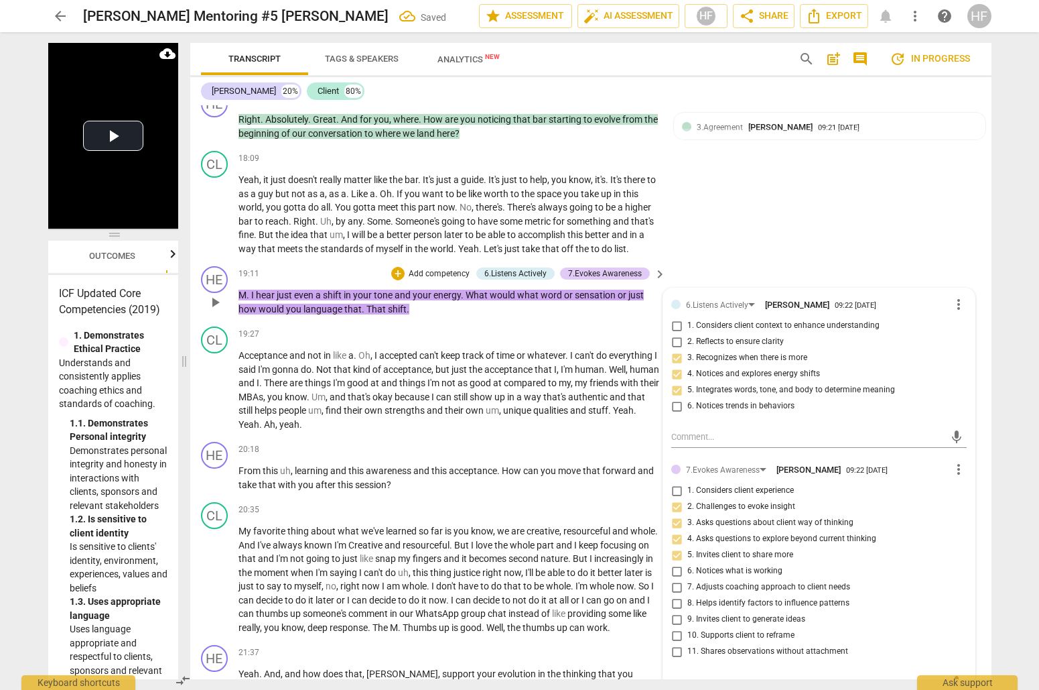
click at [677, 482] on input "1. Considers client experience" at bounding box center [676, 490] width 21 height 16
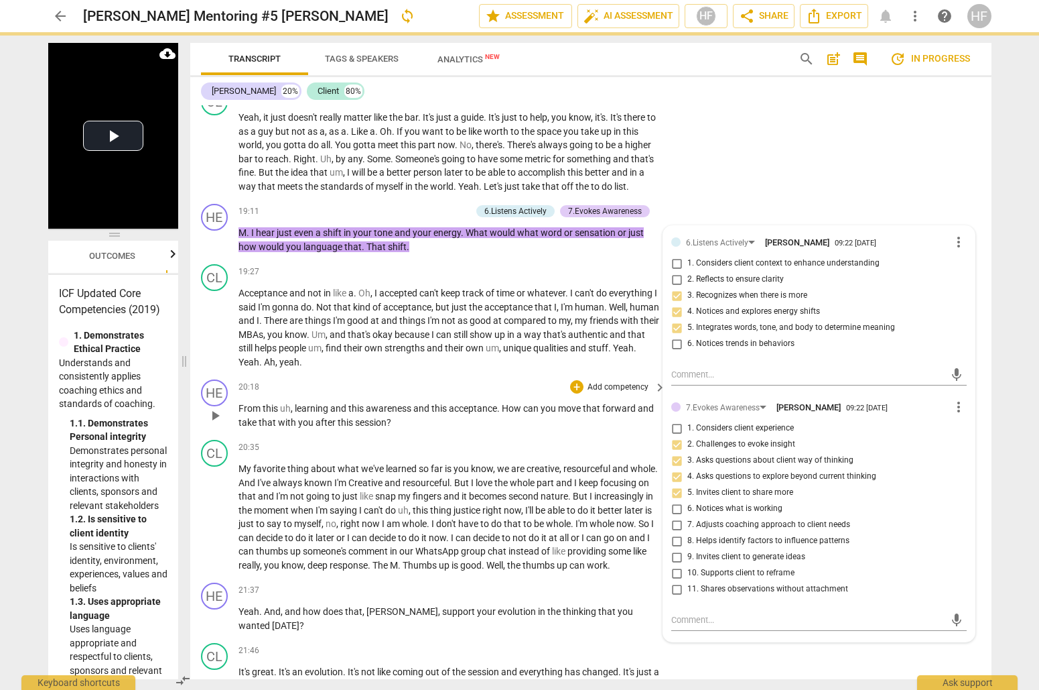
scroll to position [4130, 0]
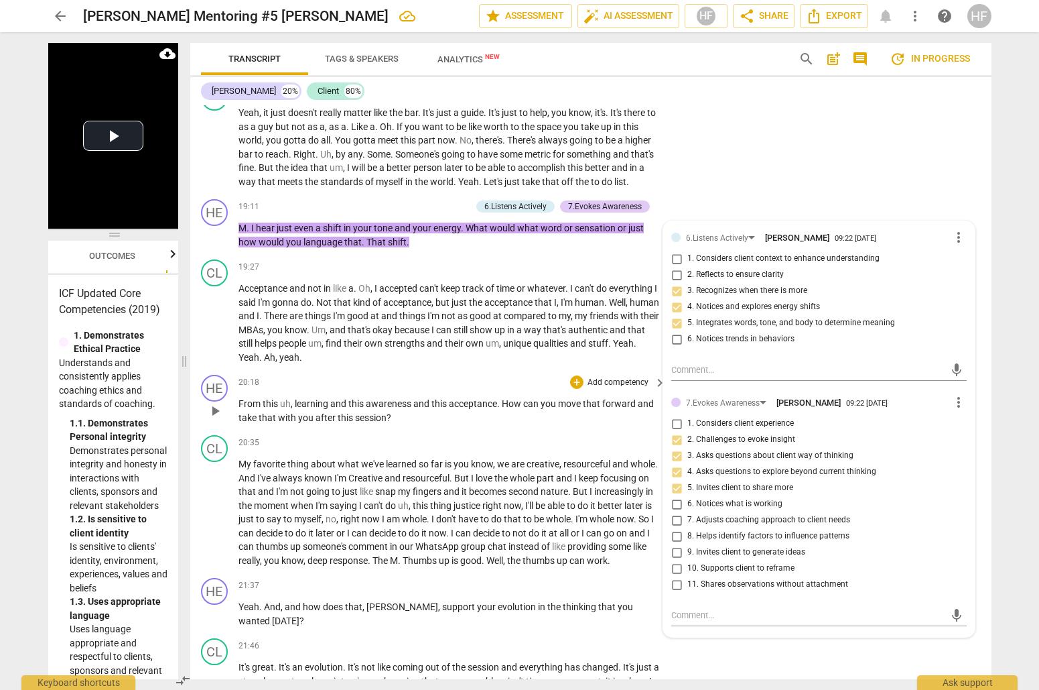
click at [488, 407] on div "HE play_arrow pause 20:18 + Add competency keyboard_arrow_right From this uh , …" at bounding box center [590, 399] width 801 height 60
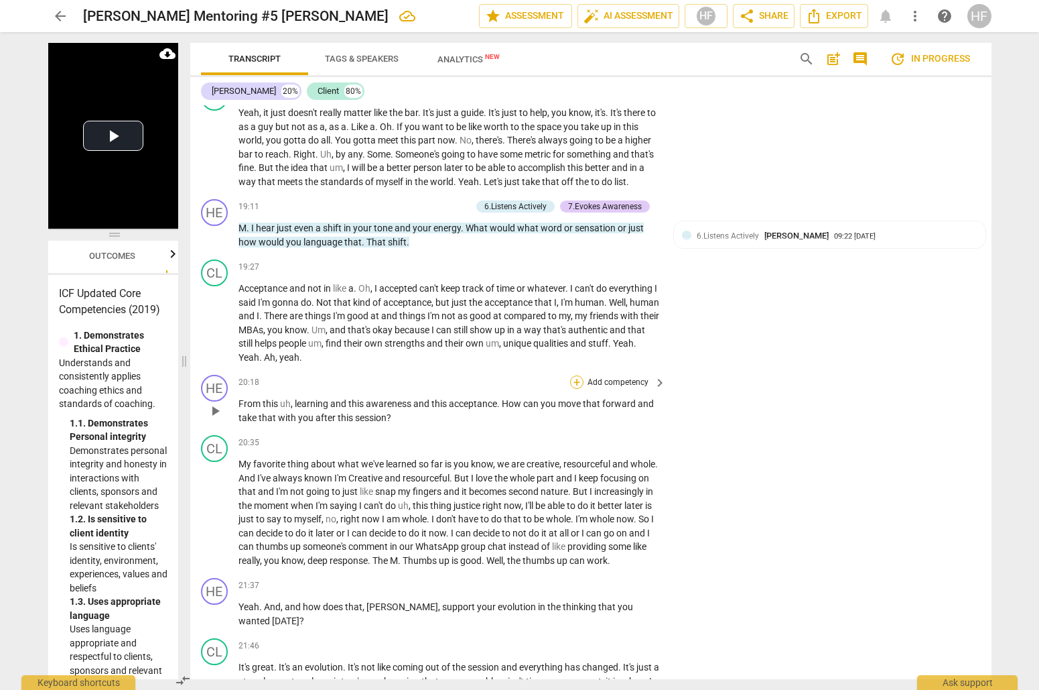
click at [574, 375] on div "+" at bounding box center [576, 381] width 13 height 13
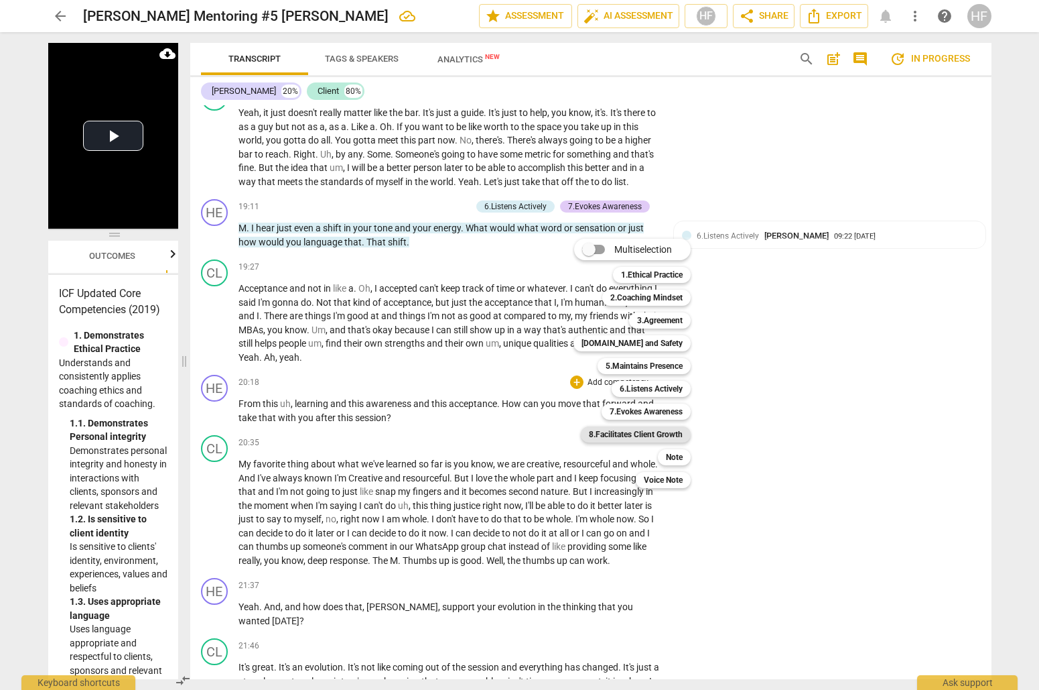
click at [674, 431] on b "8.Facilitates Client Growth" at bounding box center [636, 434] width 94 height 16
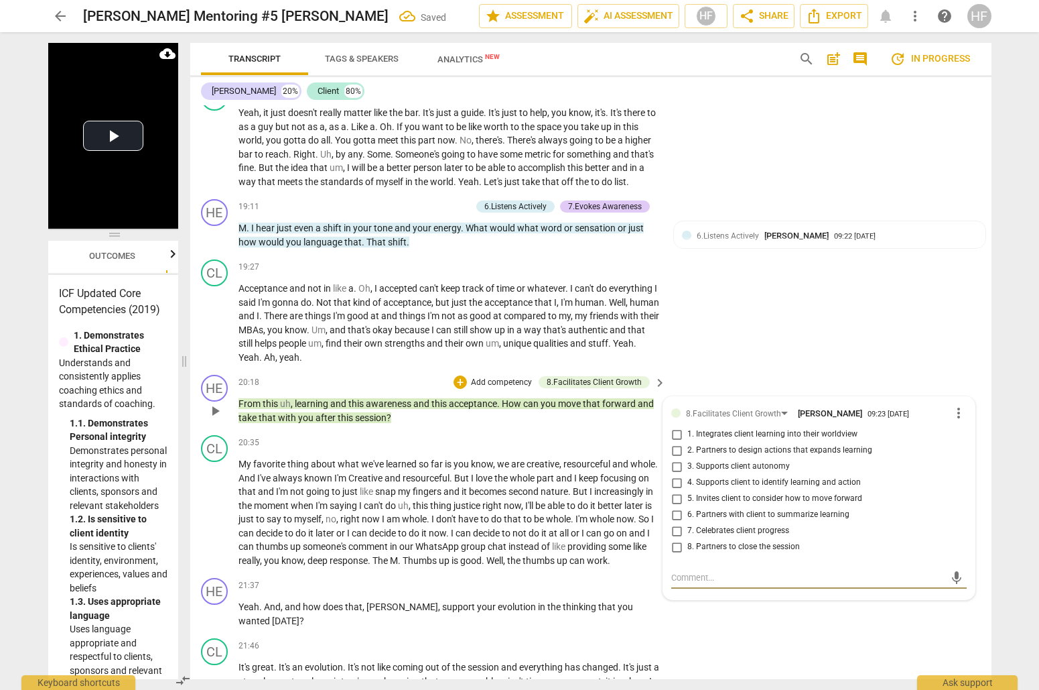
click at [680, 507] on input "6. Partners with client to summarize learning" at bounding box center [676, 515] width 21 height 16
click at [676, 490] on input "5. Invites client to consider how to move forward" at bounding box center [676, 498] width 21 height 16
click at [676, 507] on input "6. Partners with client to summarize learning" at bounding box center [676, 515] width 21 height 16
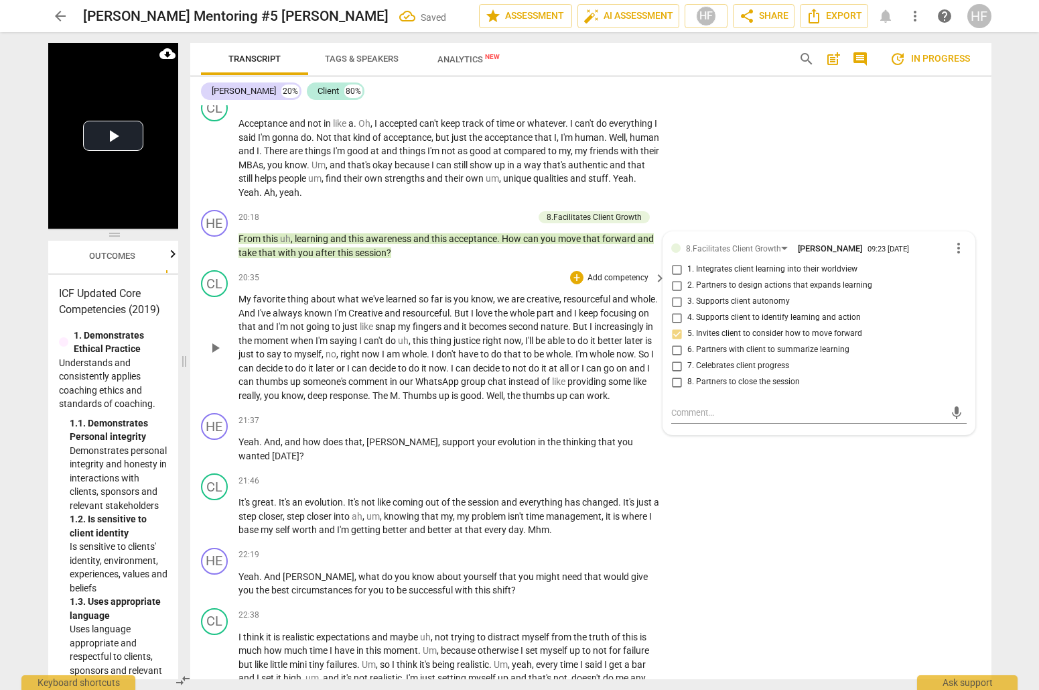
scroll to position [4296, 0]
click at [535, 466] on div "CL play_arrow pause 21:46 + Add competency keyboard_arrow_right It's great . It…" at bounding box center [590, 503] width 801 height 74
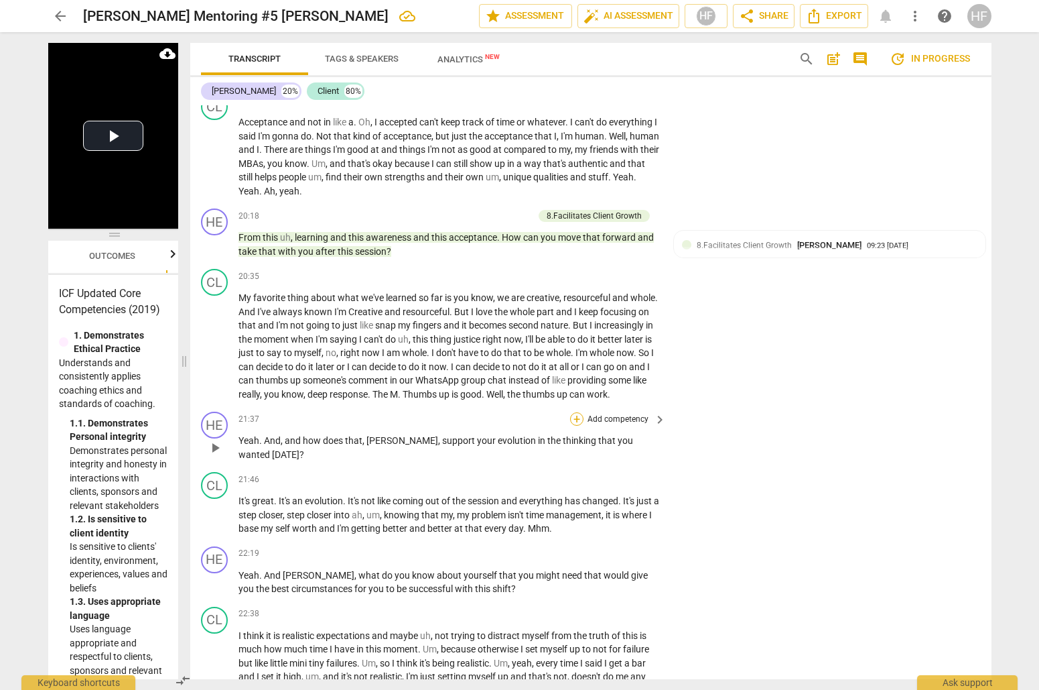
click at [576, 412] on div "+" at bounding box center [576, 418] width 13 height 13
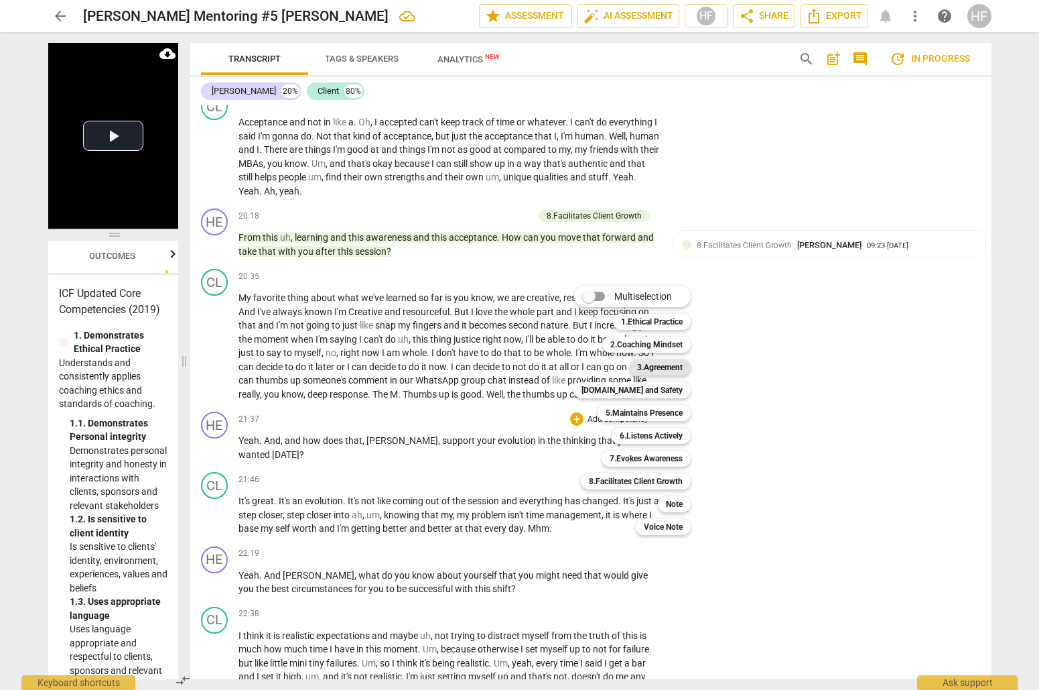
click at [666, 363] on b "3.Agreement" at bounding box center [660, 367] width 46 height 16
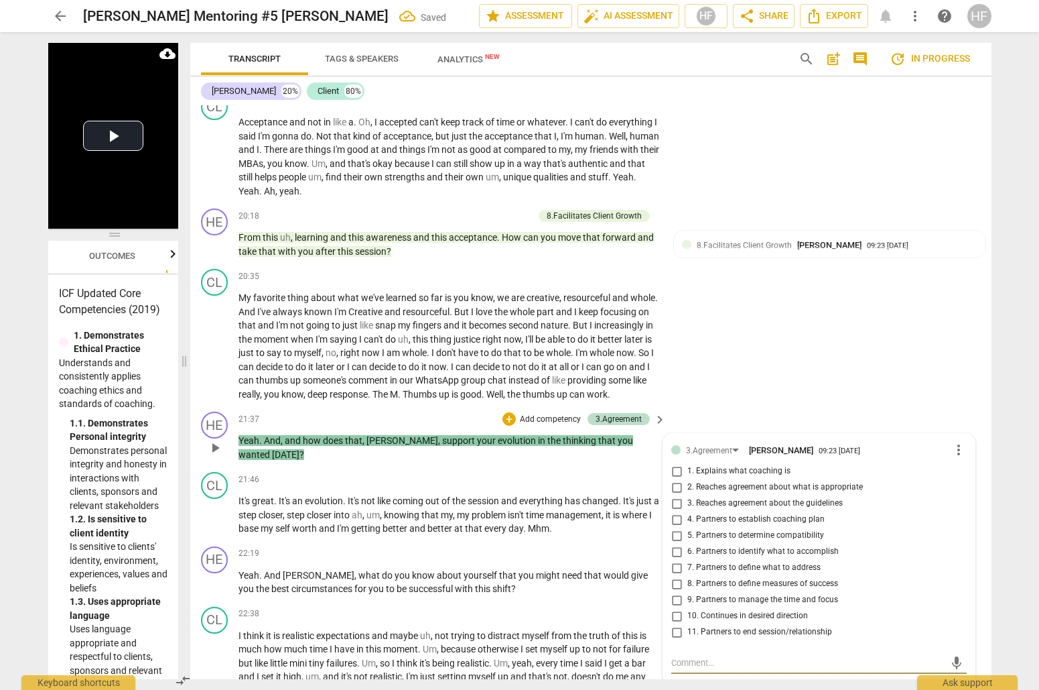
scroll to position [4374, 0]
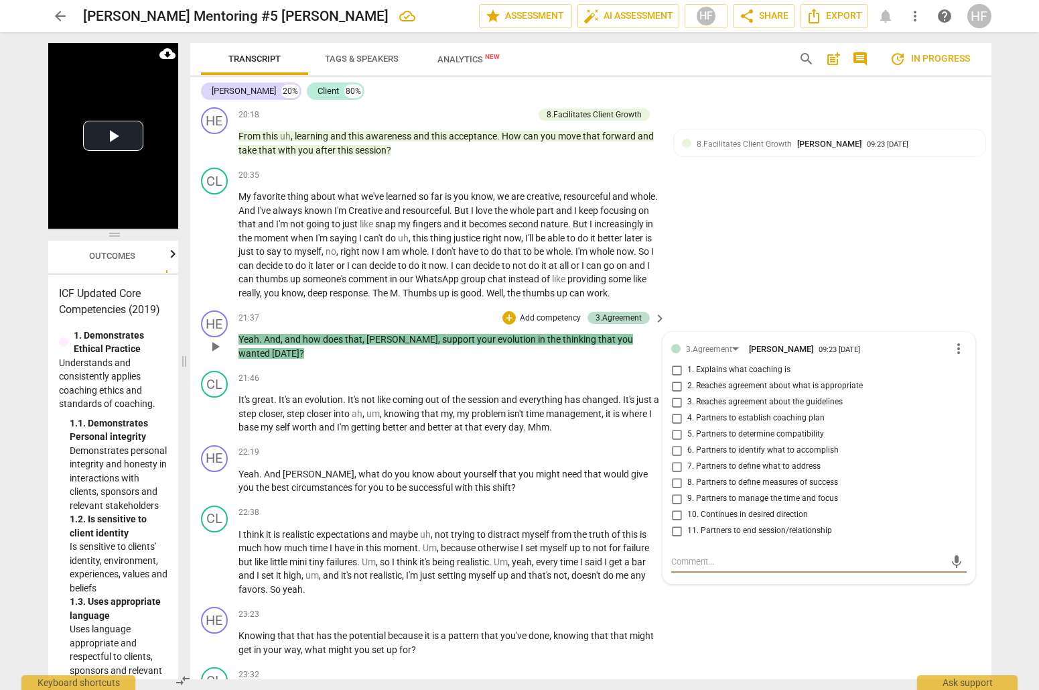
click at [671, 507] on input "10. Continues in desired direction" at bounding box center [676, 515] width 21 height 16
click at [696, 555] on textarea at bounding box center [807, 561] width 273 height 13
click at [949, 557] on span "send" at bounding box center [956, 561] width 15 height 15
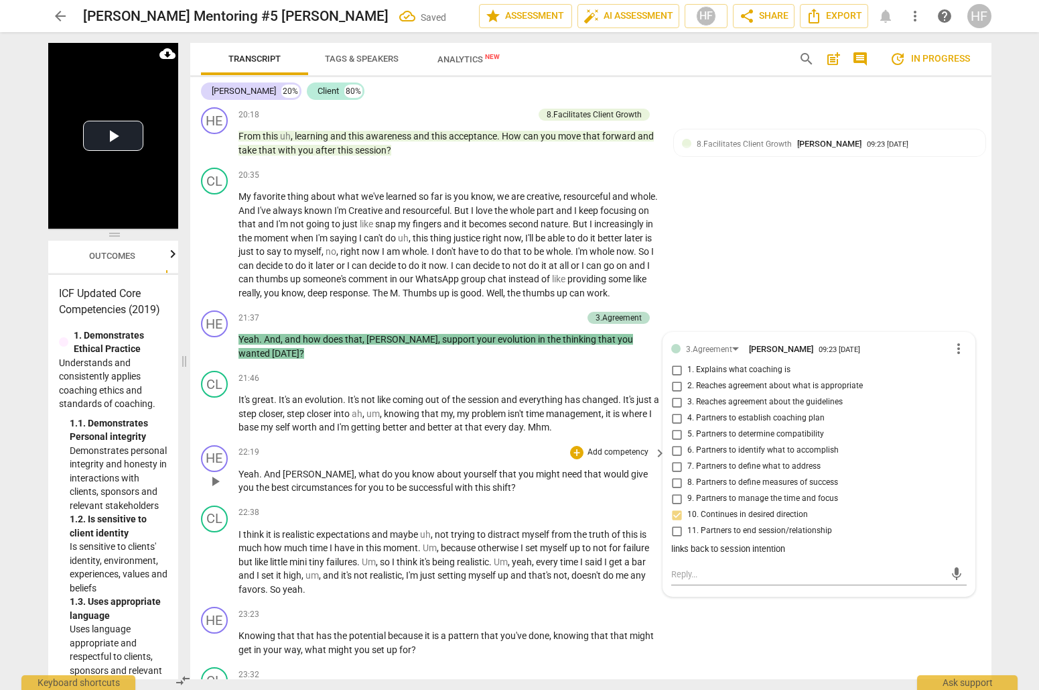
click at [527, 487] on div "HE play_arrow pause 22:19 + Add competency keyboard_arrow_right Yeah . And [PER…" at bounding box center [590, 470] width 801 height 60
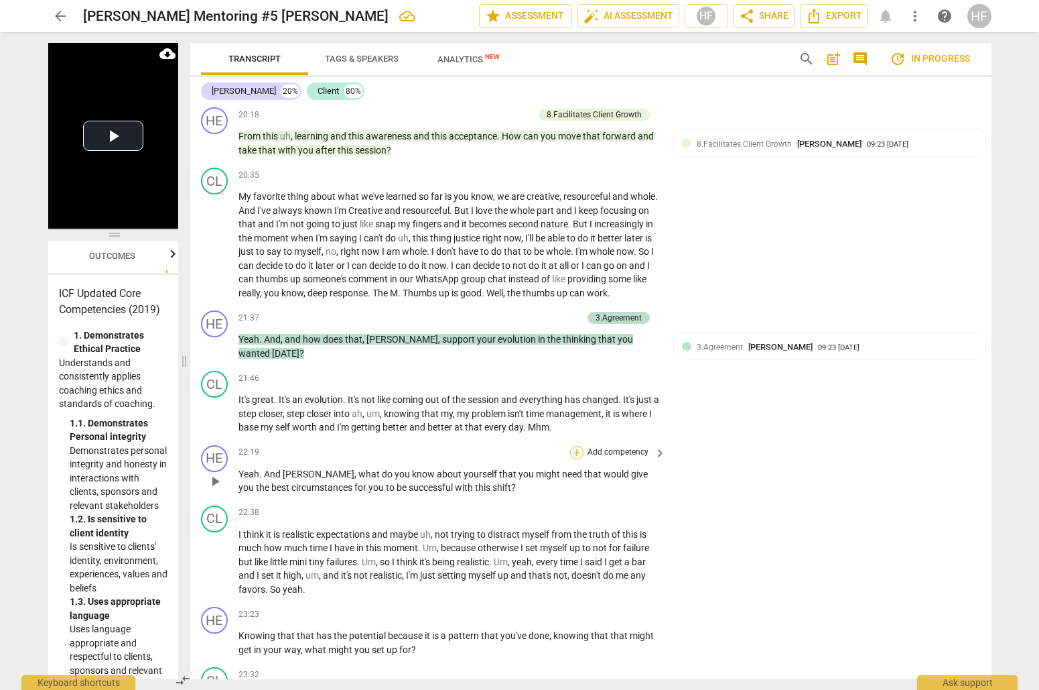
click at [574, 446] on div "+" at bounding box center [576, 452] width 13 height 13
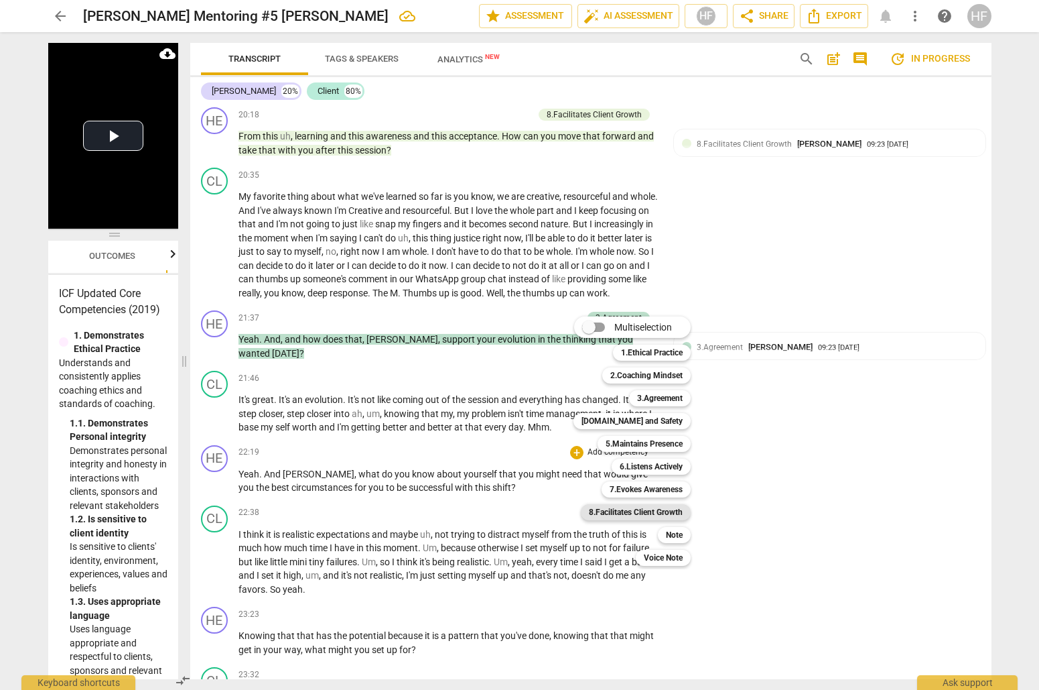
click at [660, 511] on b "8.Facilitates Client Growth" at bounding box center [636, 512] width 94 height 16
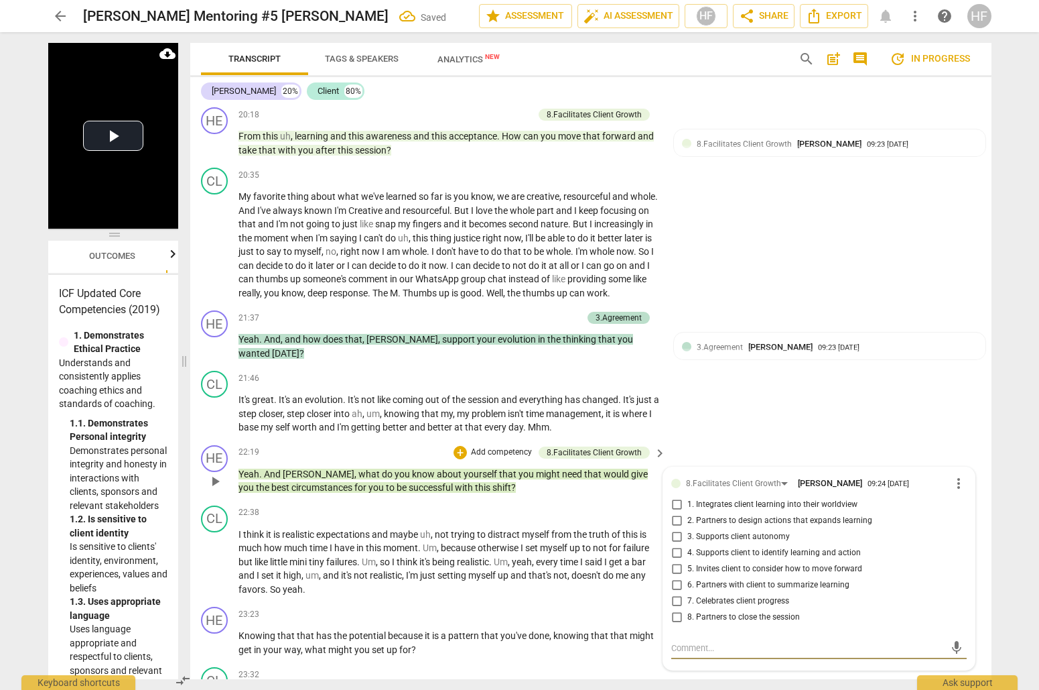
click at [678, 545] on input "4. Supports client to identify learning and action" at bounding box center [676, 553] width 21 height 16
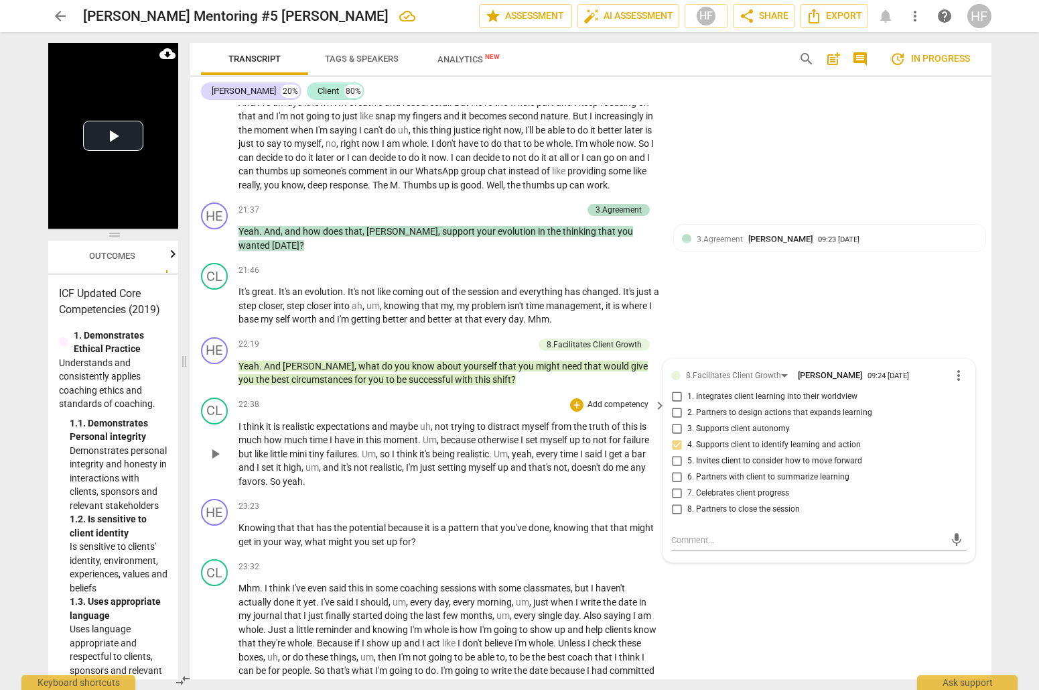
scroll to position [4518, 0]
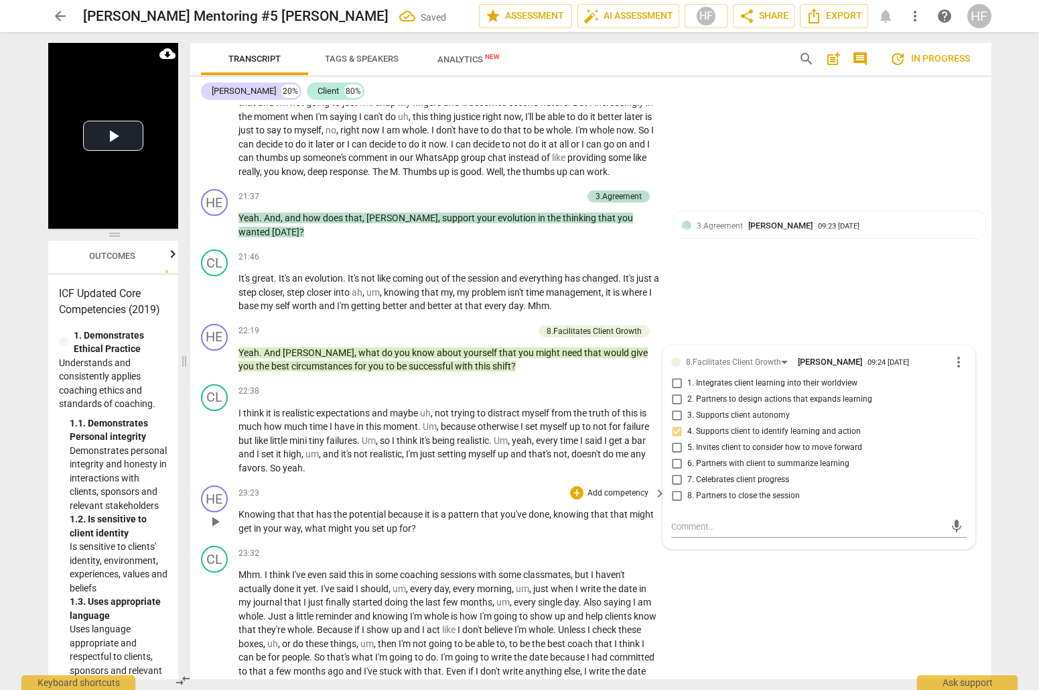
click at [572, 509] on p "Knowing that that has the potential because it is a pattern that you've done , …" at bounding box center [449, 520] width 421 height 27
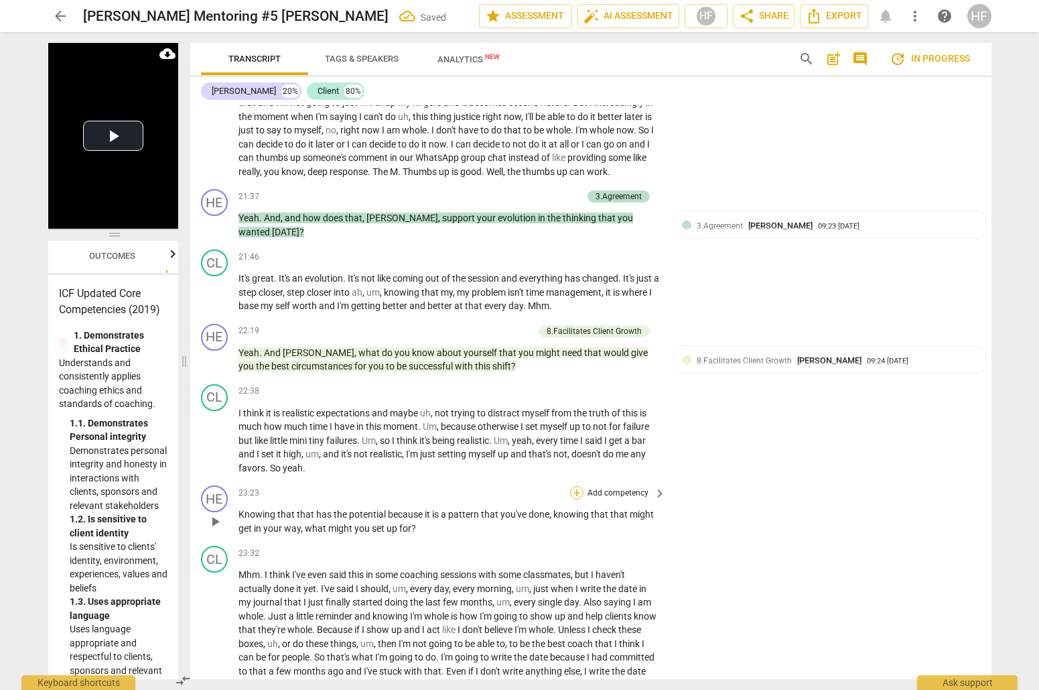
click at [575, 486] on div "+" at bounding box center [576, 492] width 13 height 13
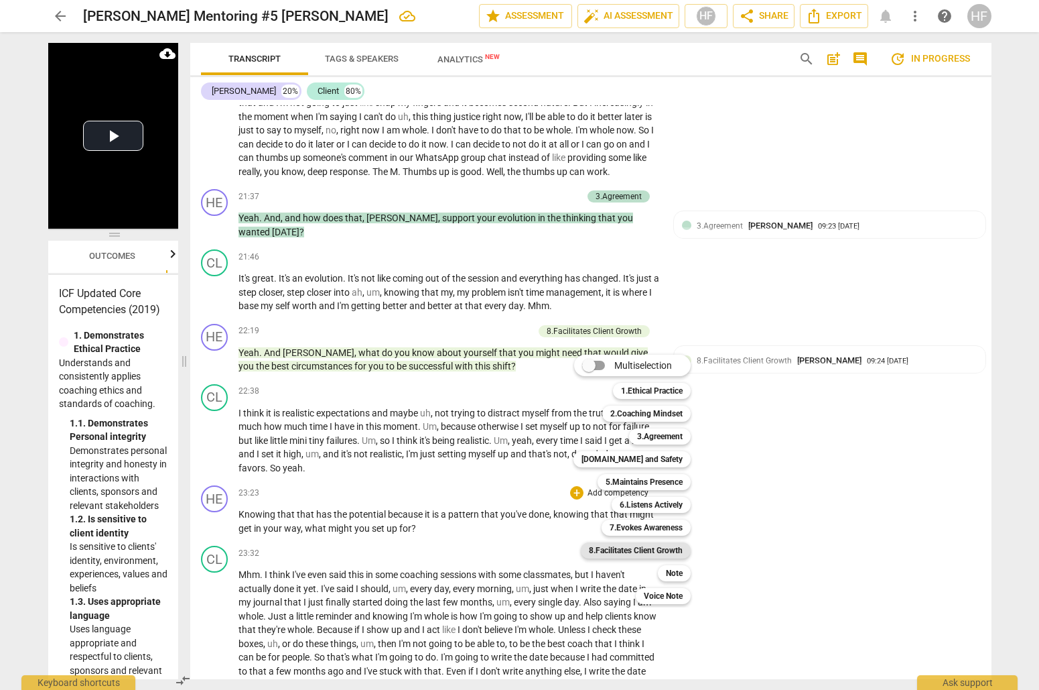
click at [656, 556] on b "8.Facilitates Client Growth" at bounding box center [636, 550] width 94 height 16
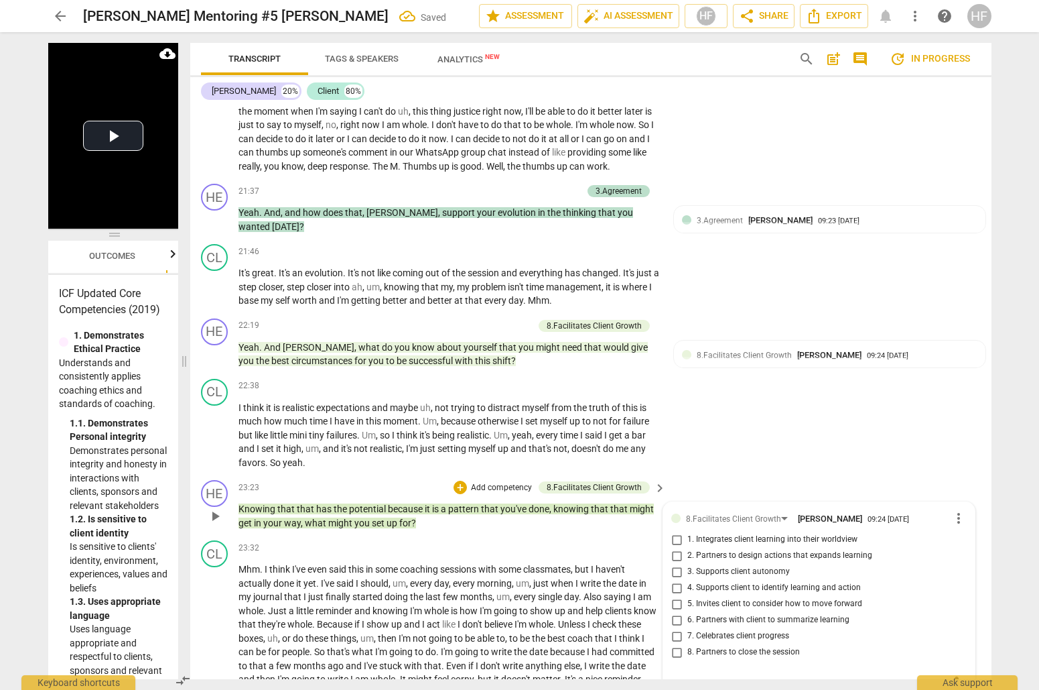
click at [672, 580] on input "4. Supports client to identify learning and action" at bounding box center [676, 588] width 21 height 16
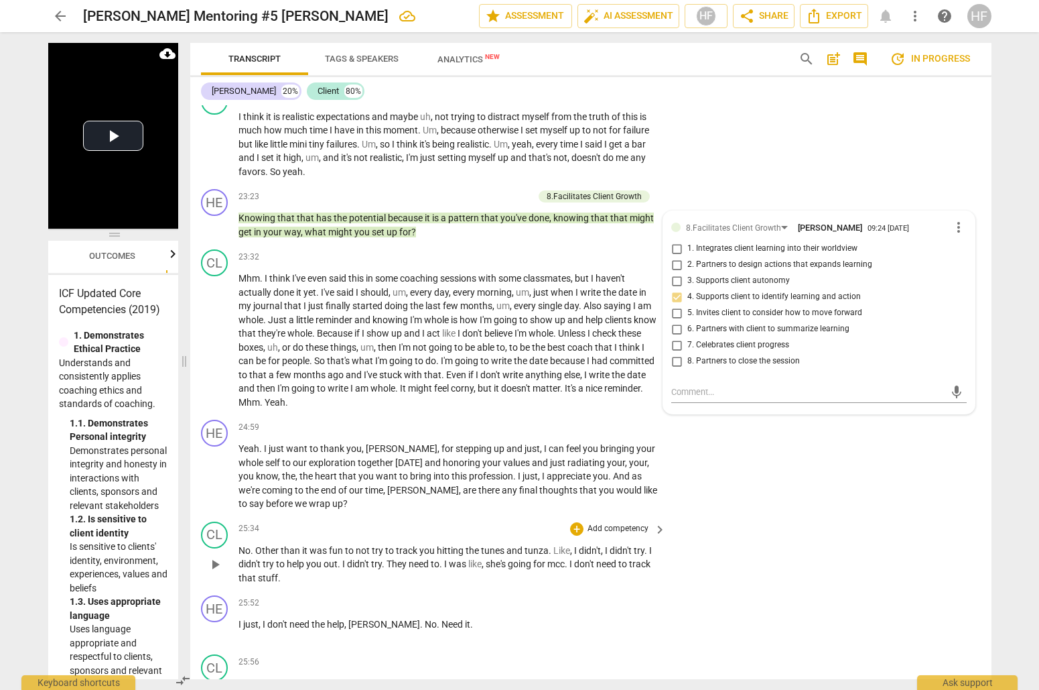
scroll to position [4818, 0]
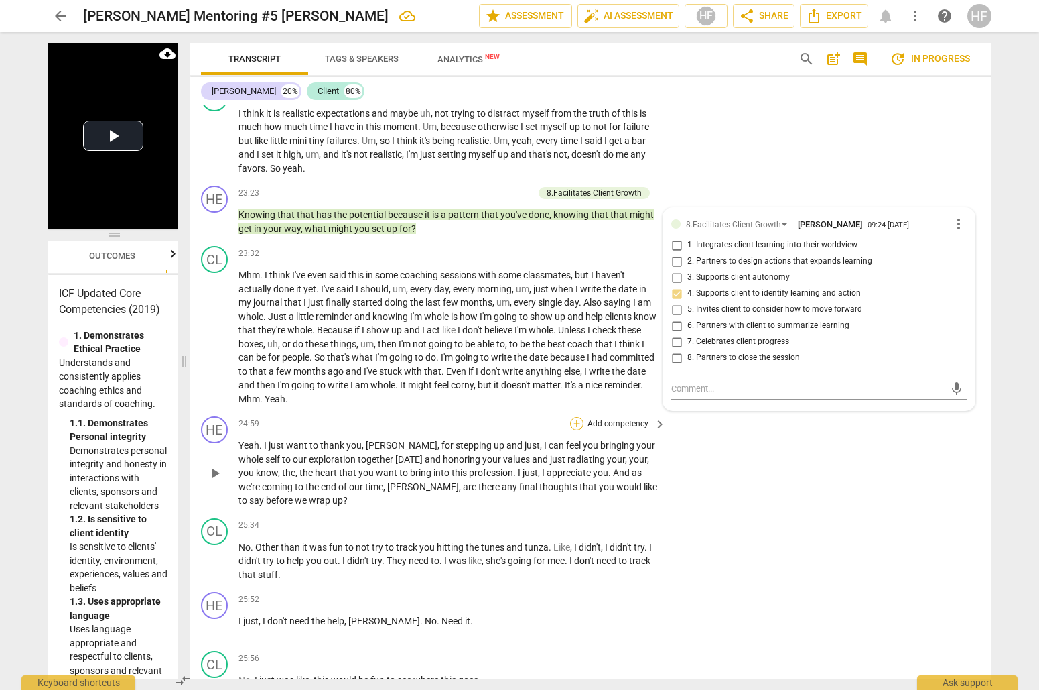
click at [570, 417] on div "+" at bounding box center [576, 423] width 13 height 13
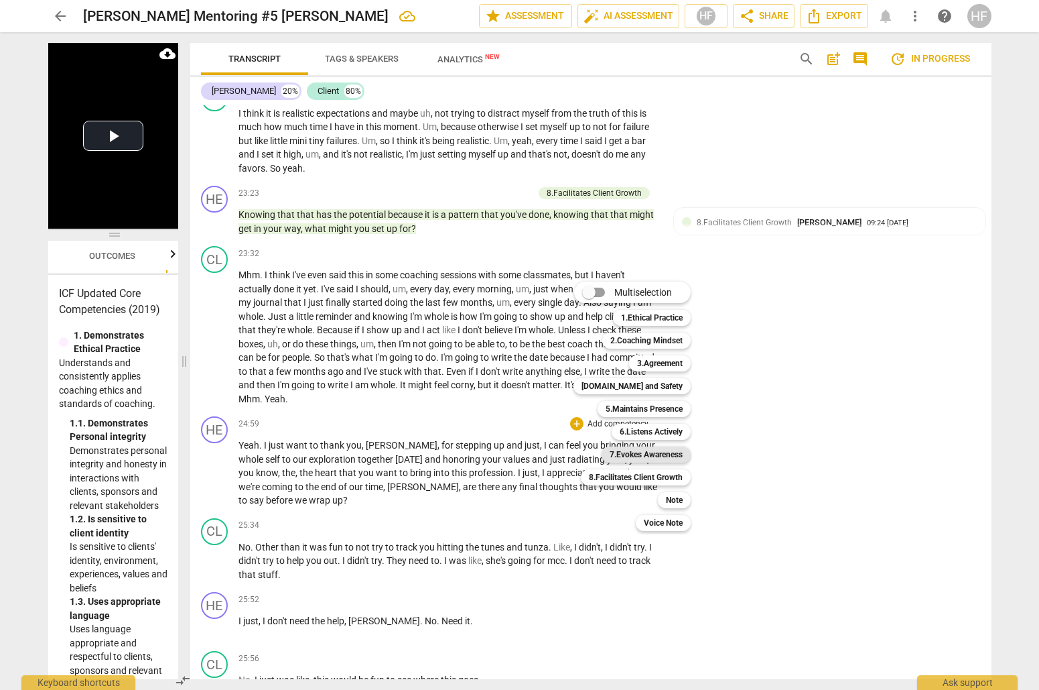
click at [649, 452] on b "7.Evokes Awareness" at bounding box center [646, 454] width 73 height 16
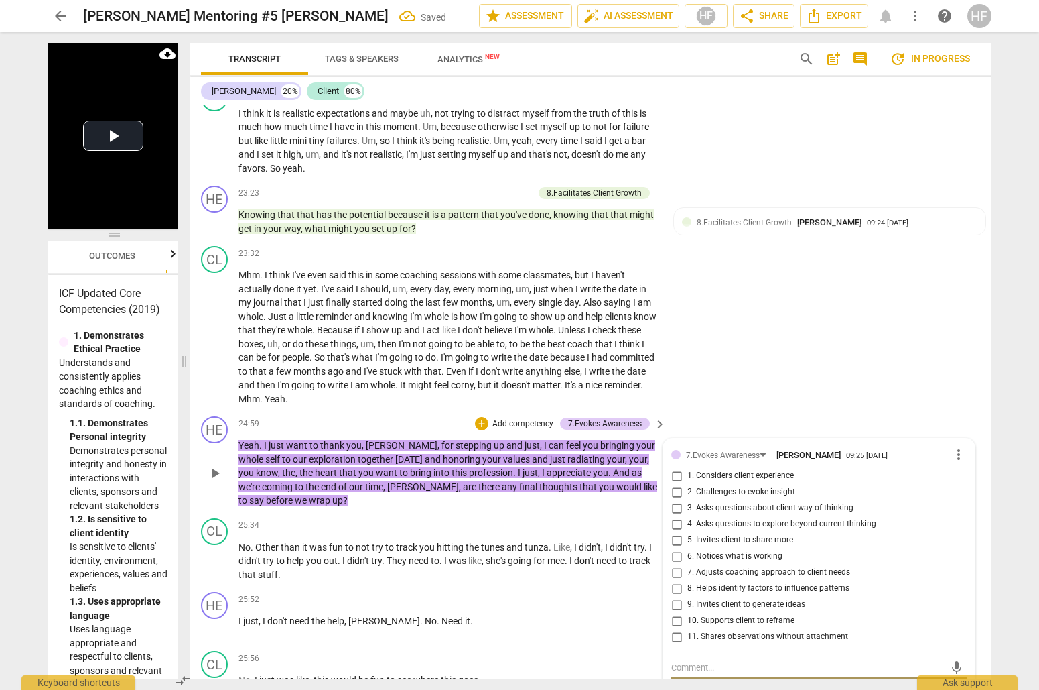
click at [957, 446] on span "more_vert" at bounding box center [959, 454] width 16 height 16
click at [964, 461] on li "Delete" at bounding box center [969, 462] width 46 height 25
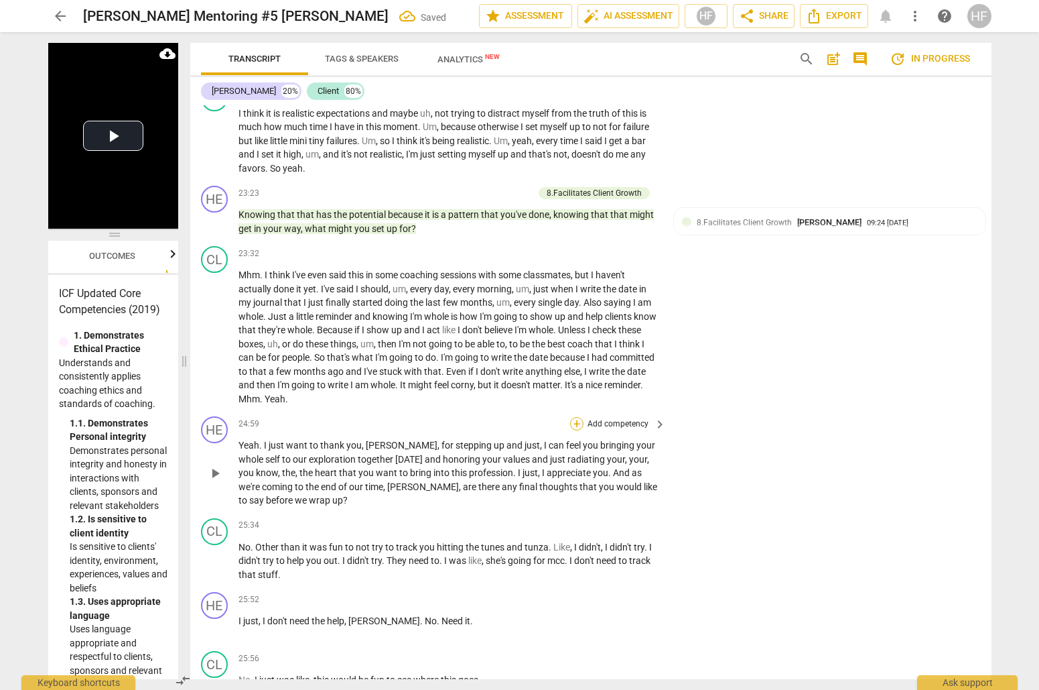
click at [575, 417] on div "+" at bounding box center [576, 423] width 13 height 13
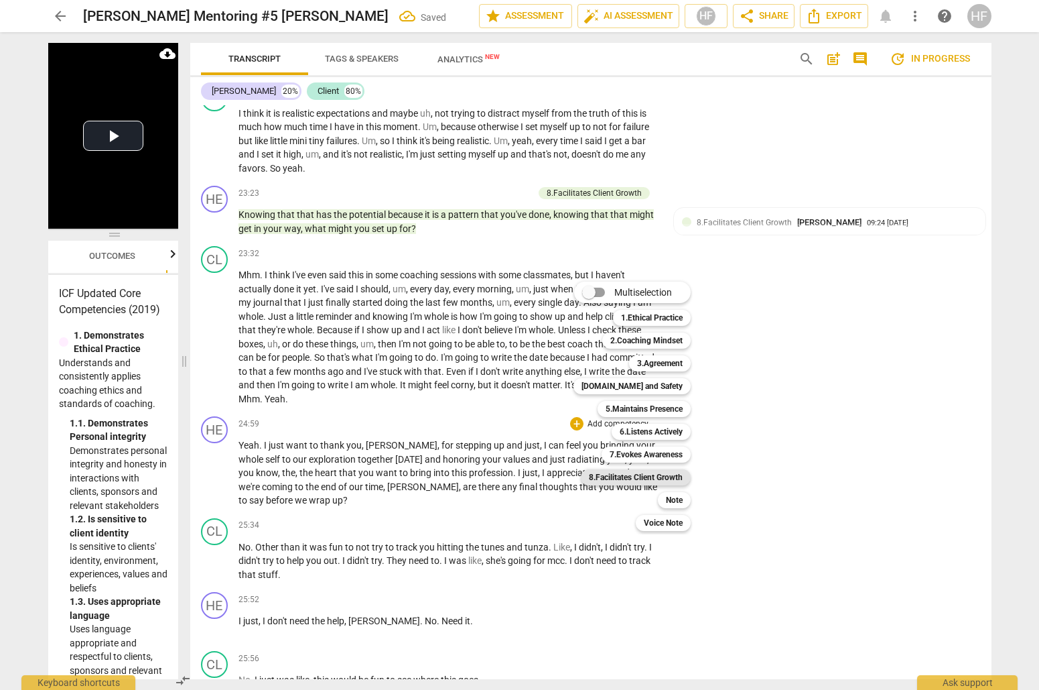
click at [656, 479] on b "8.Facilitates Client Growth" at bounding box center [636, 477] width 94 height 16
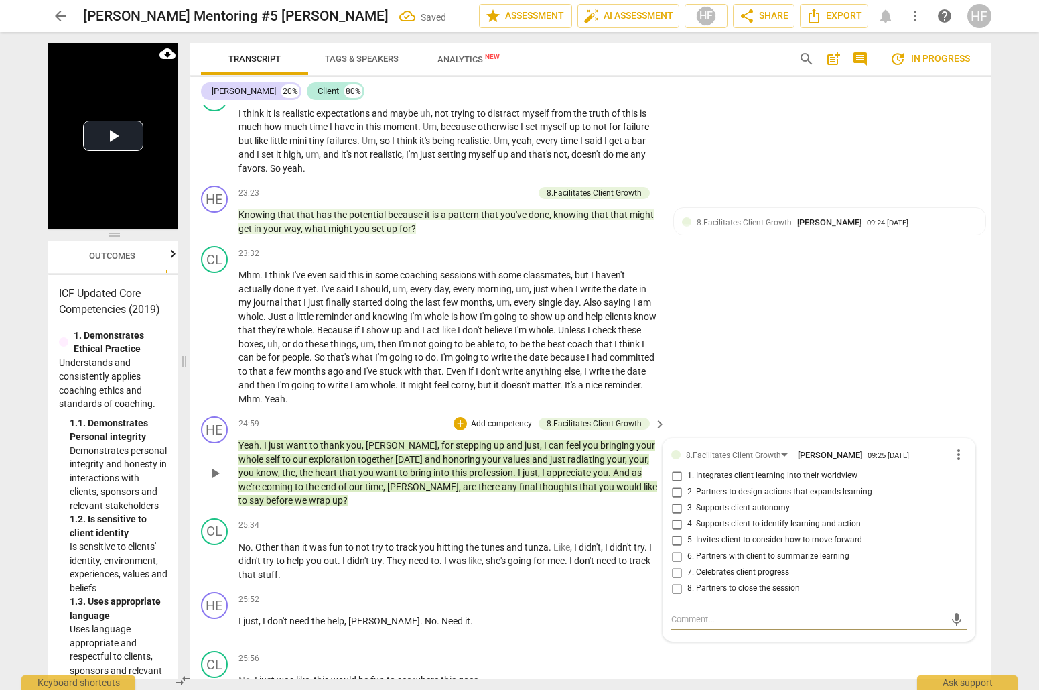
click at [675, 500] on input "3. Supports client autonomy" at bounding box center [676, 508] width 21 height 16
checkbox input "true"
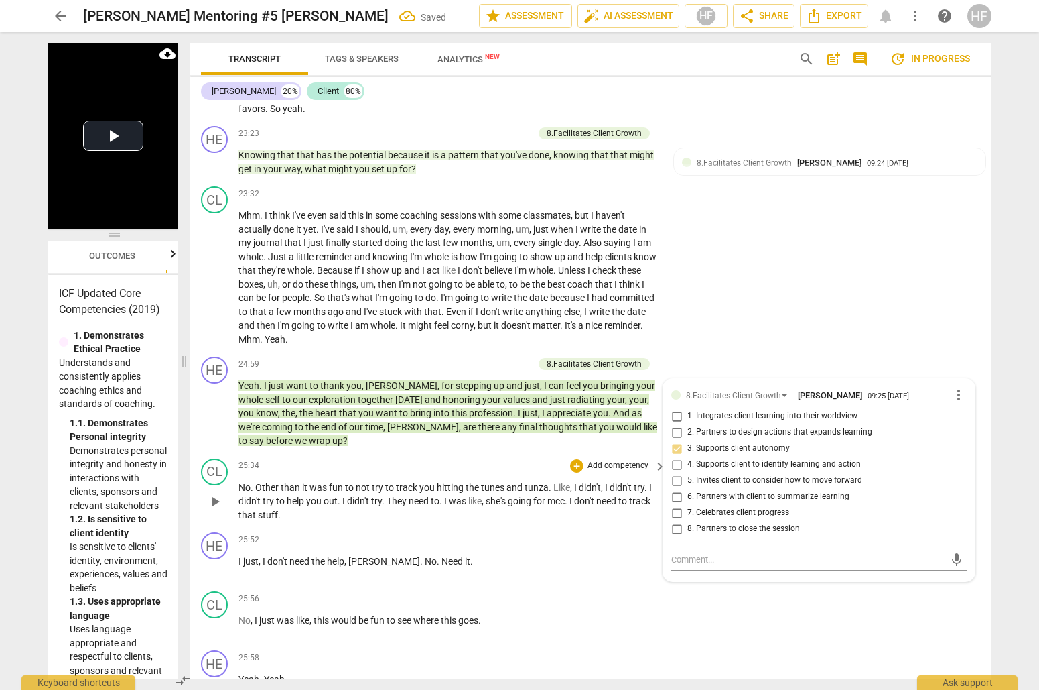
scroll to position [4878, 0]
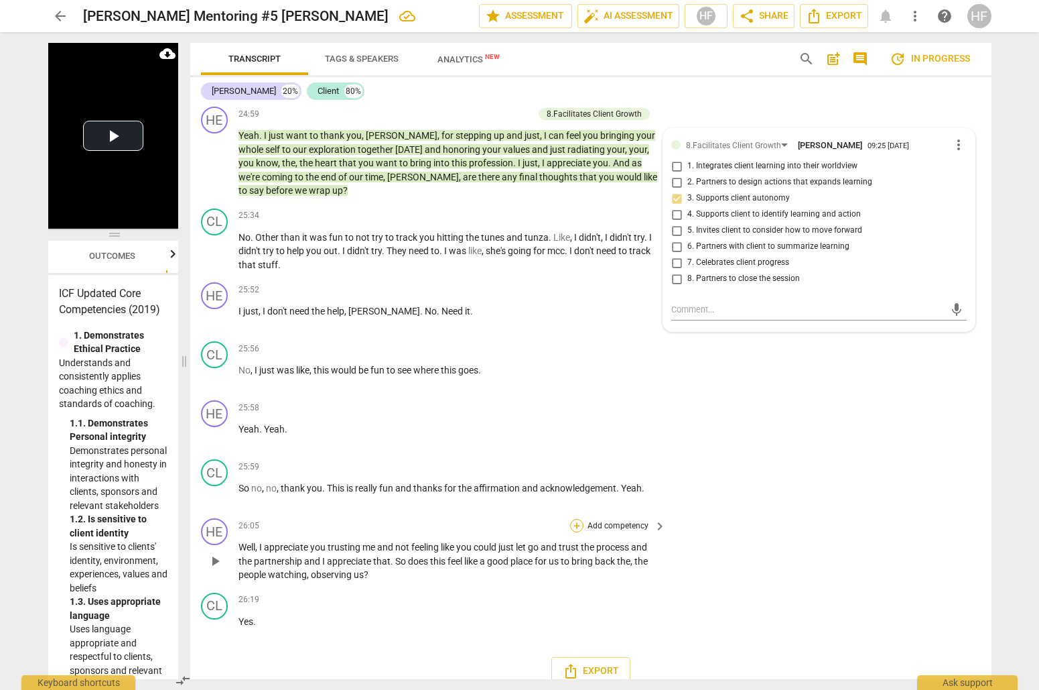
click at [576, 519] on div "+" at bounding box center [576, 525] width 13 height 13
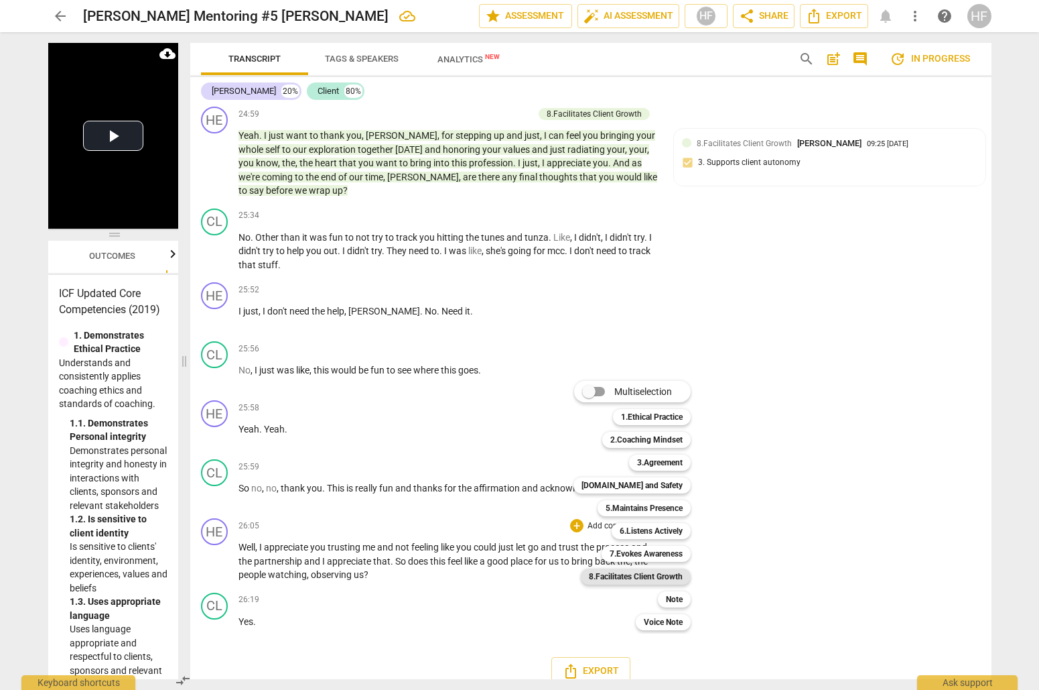
click at [665, 576] on b "8.Facilitates Client Growth" at bounding box center [636, 576] width 94 height 16
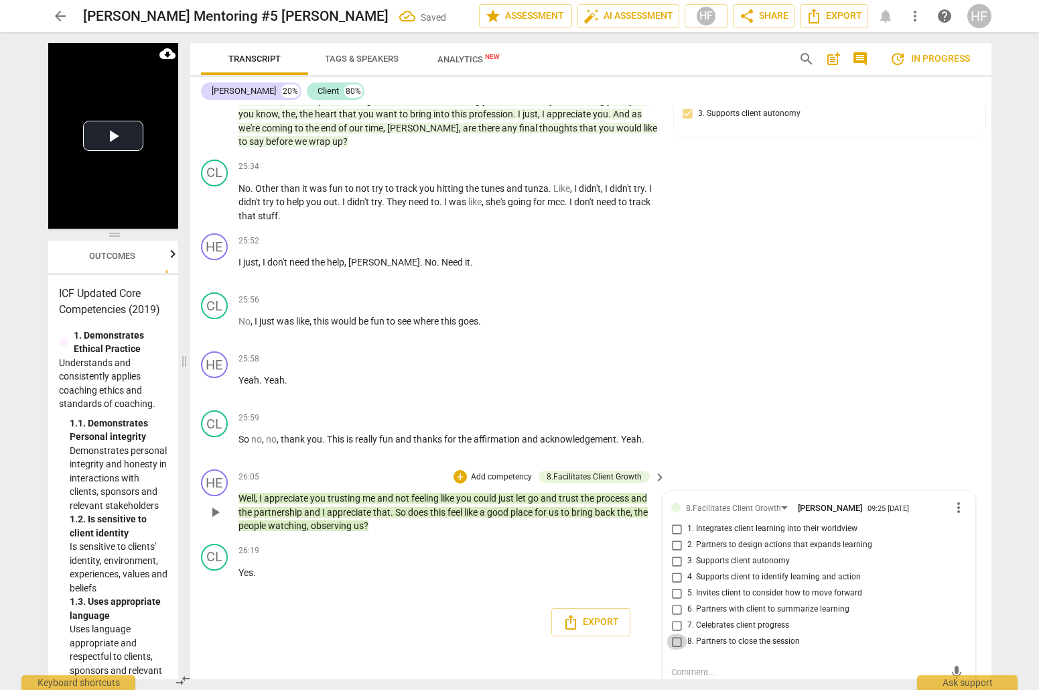
click at [677, 633] on input "8. Partners to close the session" at bounding box center [676, 641] width 21 height 16
checkbox input "true"
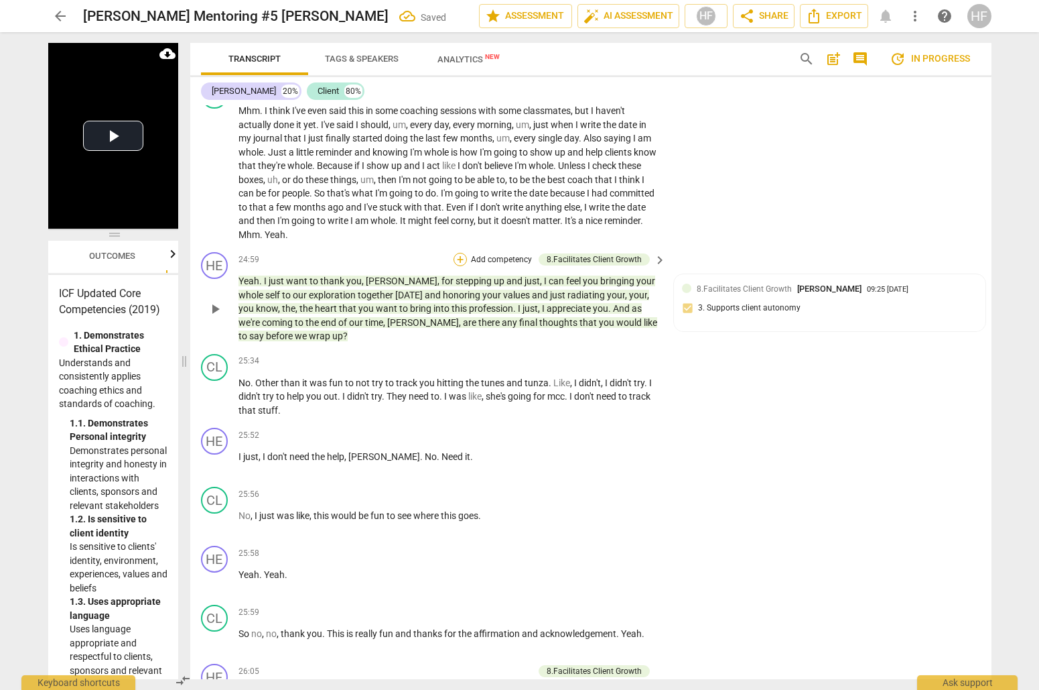
click at [456, 253] on div "+" at bounding box center [460, 259] width 13 height 13
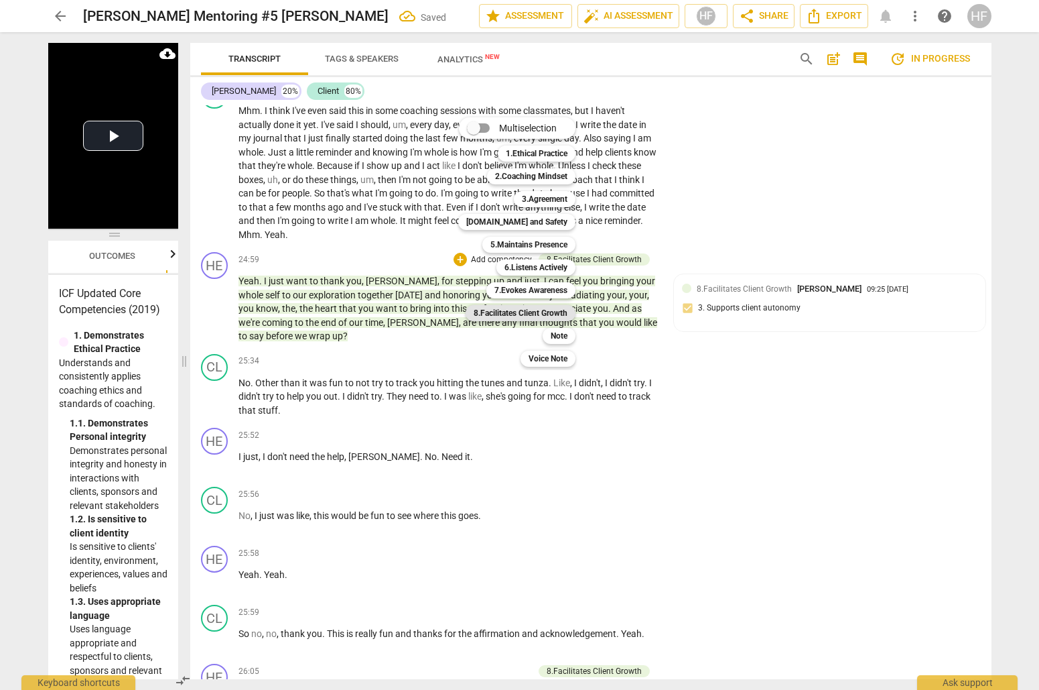
click at [548, 316] on b "8.Facilitates Client Growth" at bounding box center [521, 313] width 94 height 16
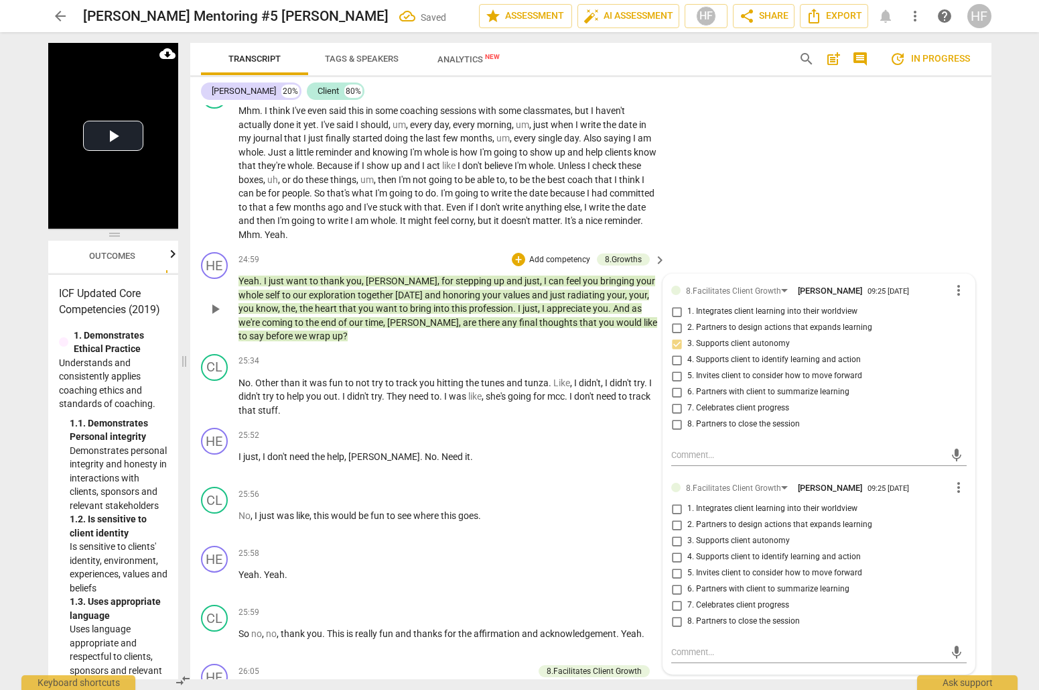
click at [687, 599] on span "7. Celebrates client progress" at bounding box center [738, 605] width 102 height 12
click at [687, 597] on input "7. Celebrates client progress" at bounding box center [676, 605] width 21 height 16
checkbox input "true"
click at [681, 400] on input "7. Celebrates client progress" at bounding box center [676, 408] width 21 height 16
checkbox input "true"
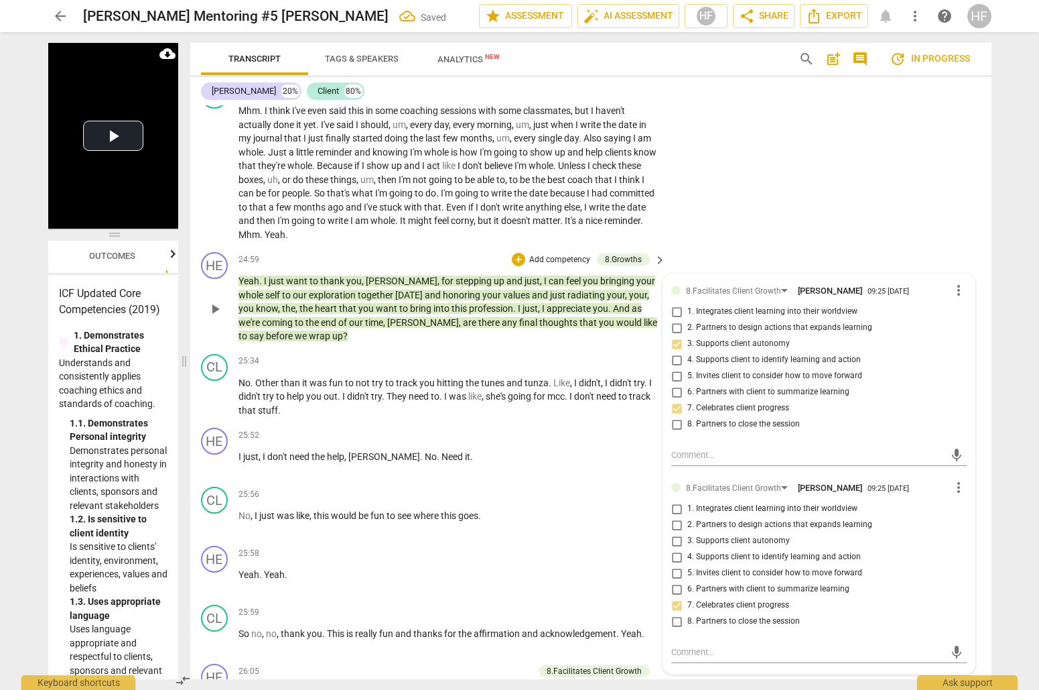
click at [954, 479] on span "more_vert" at bounding box center [959, 487] width 16 height 16
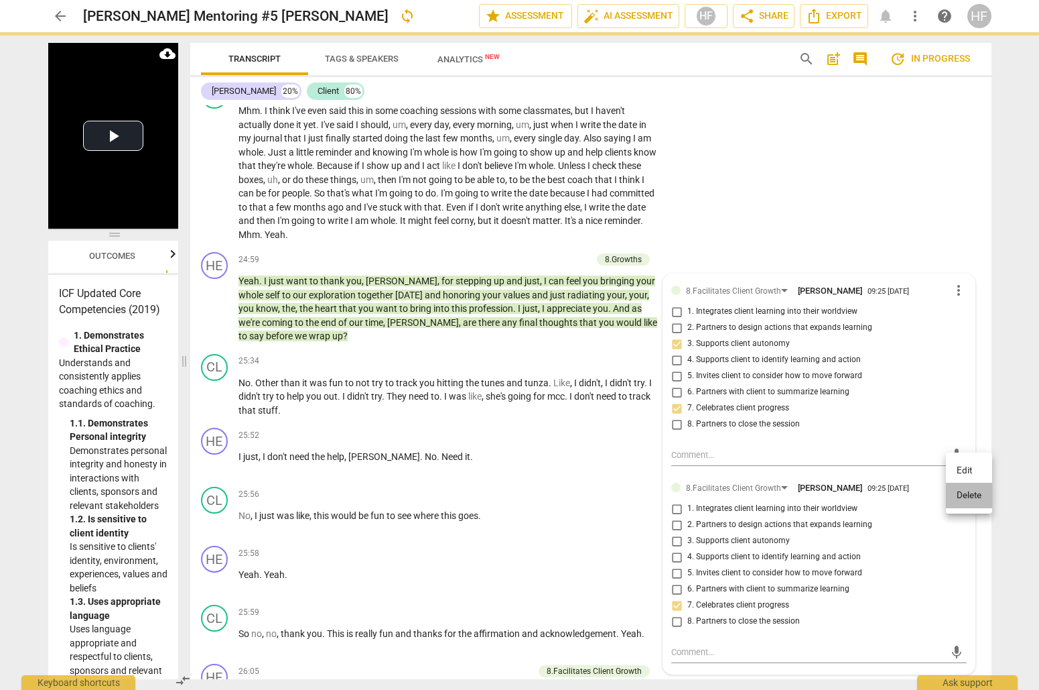
click at [956, 488] on li "Delete" at bounding box center [969, 494] width 46 height 25
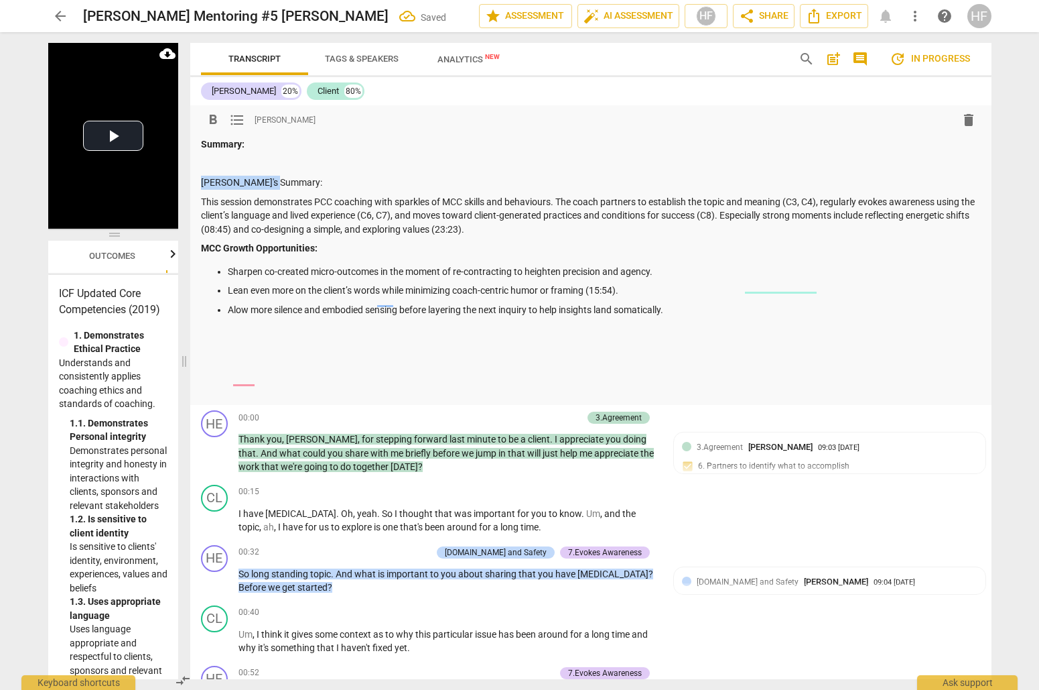
drag, startPoint x: 283, startPoint y: 180, endPoint x: 198, endPoint y: 180, distance: 85.1
click at [197, 180] on div "format_bold format_list_bulleted Heidi Fishbein delete Summary: Heidi's Summary…" at bounding box center [590, 255] width 801 height 300
click at [204, 143] on strong "Summary:" at bounding box center [223, 144] width 44 height 11
click at [200, 146] on div "format_bold format_list_bulleted Heidi Fishbein delete Summary: Heidi's Summary…" at bounding box center [590, 255] width 801 height 300
click at [202, 141] on strong "Summary:" at bounding box center [223, 144] width 44 height 11
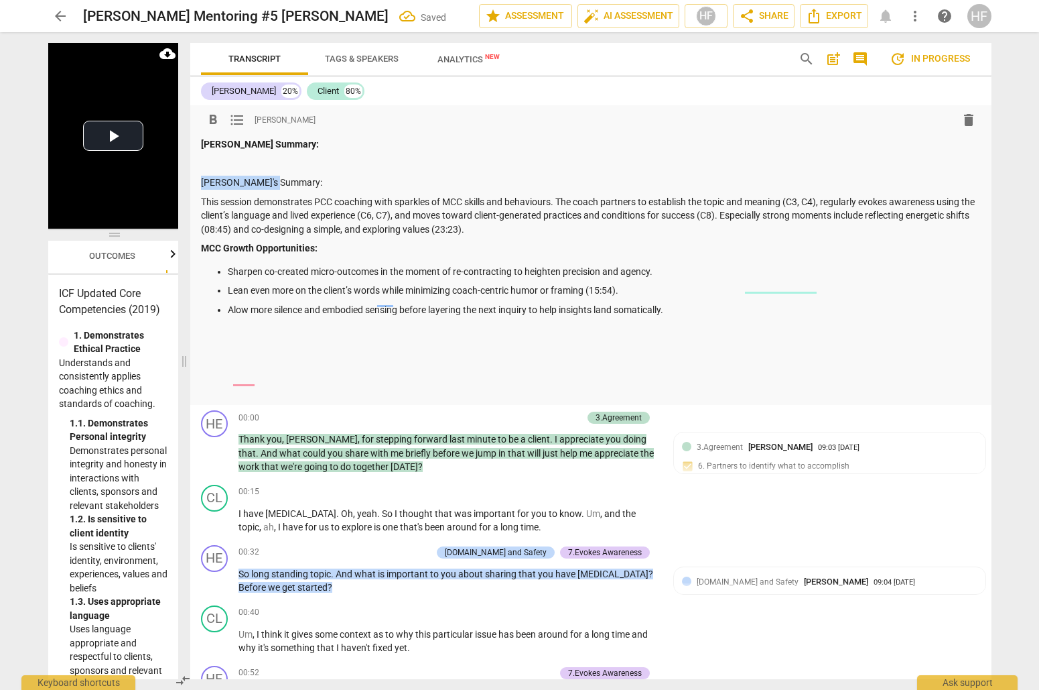
drag, startPoint x: 279, startPoint y: 182, endPoint x: 188, endPoint y: 182, distance: 90.5
click at [188, 182] on div "Transcript Tags & Speakers Analytics New search post_add comment update In prog…" at bounding box center [593, 360] width 817 height 657
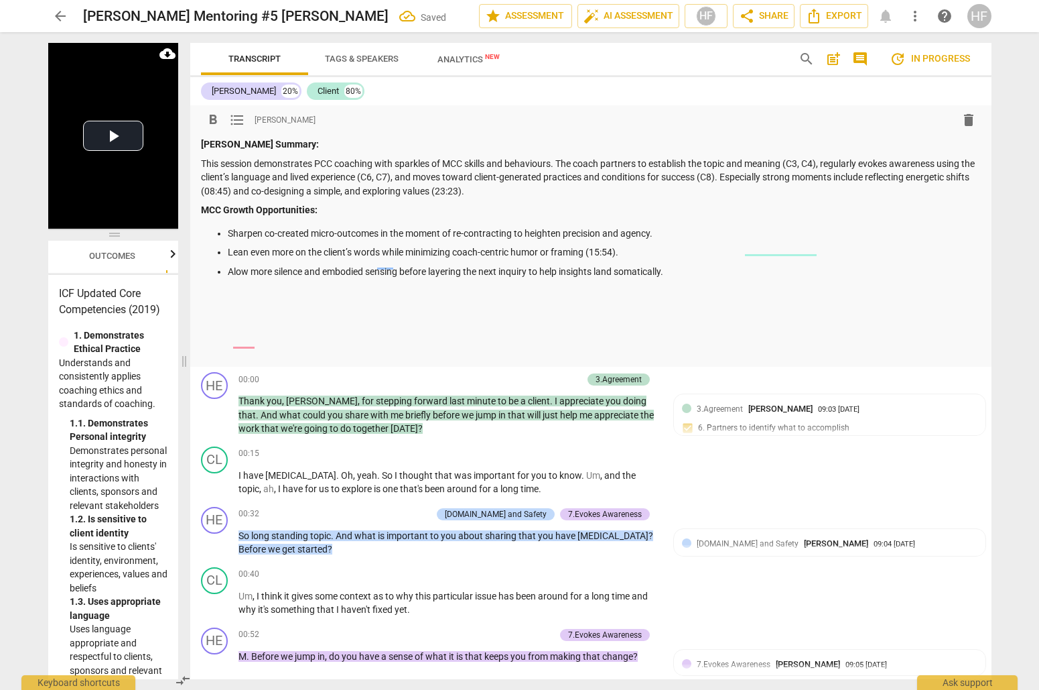
click at [201, 163] on p "This session demonstrates PCC coaching with sparkles of MCC skills and behaviou…" at bounding box center [591, 178] width 780 height 42
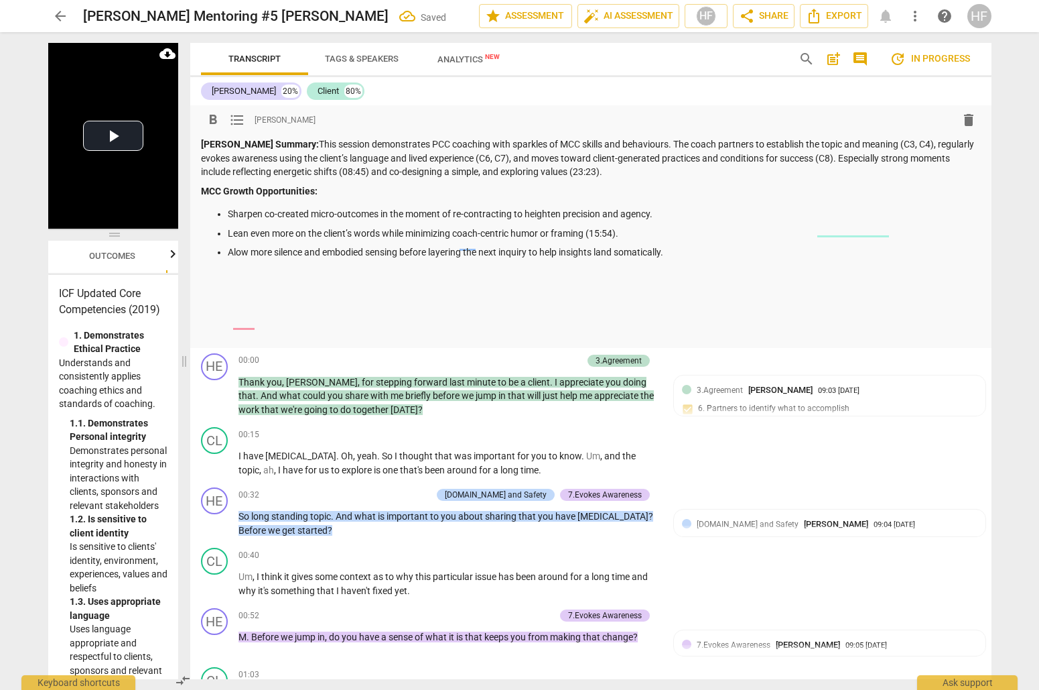
click at [311, 280] on div "Heidi Summary: This session demonstrates PCC coaching with sparkles of MCC skil…" at bounding box center [591, 238] width 780 height 202
drag, startPoint x: 338, startPoint y: 212, endPoint x: 307, endPoint y: 214, distance: 30.9
click at [307, 214] on p "Sharpen co-created micro-outcomes in the moment of re-contracting to heighten p…" at bounding box center [604, 214] width 753 height 14
drag, startPoint x: 681, startPoint y: 253, endPoint x: 194, endPoint y: 191, distance: 490.4
click at [194, 191] on div "format_bold format_list_bulleted Heidi Fishbein delete Heidi Summary: This sess…" at bounding box center [590, 226] width 801 height 243
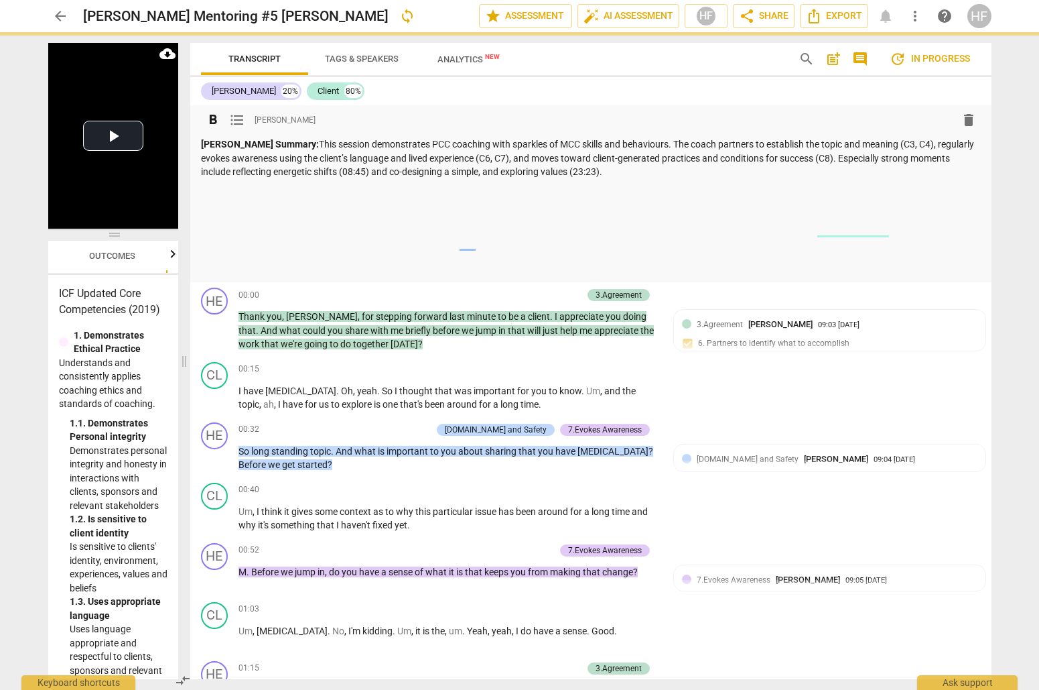
click at [228, 239] on div "Heidi Summary: This session demonstrates PCC coaching with sparkles of MCC skil…" at bounding box center [591, 205] width 780 height 137
